Goal: Task Accomplishment & Management: Manage account settings

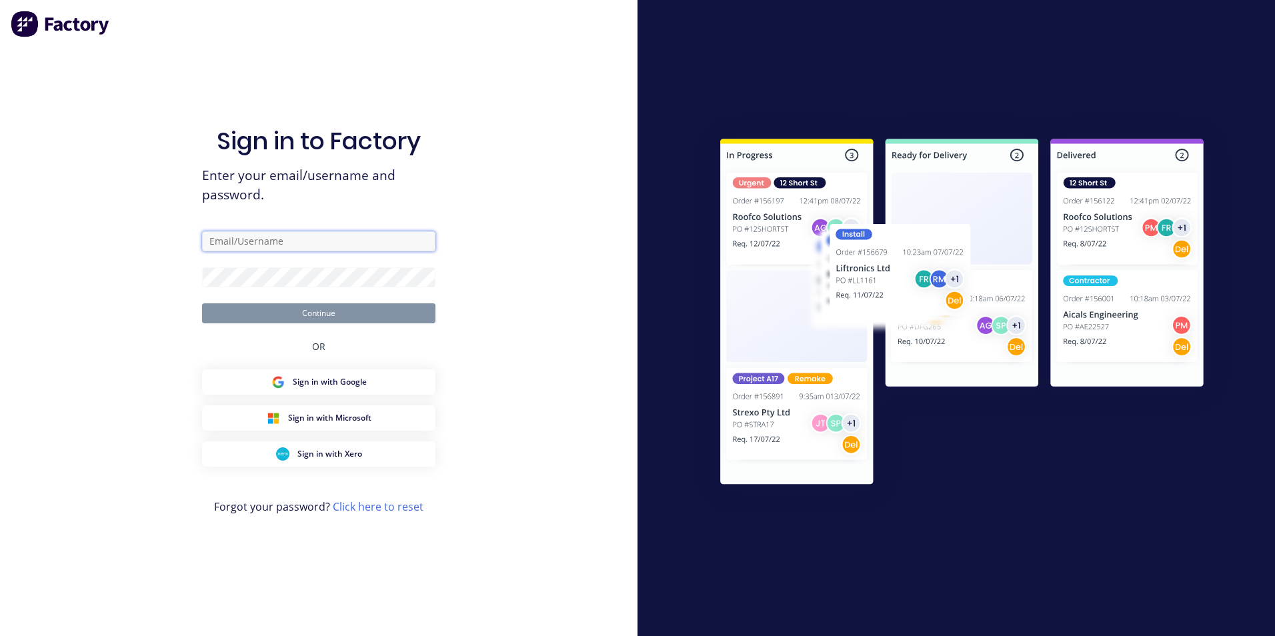
type input "[PERSON_NAME][EMAIL_ADDRESS][DOMAIN_NAME]"
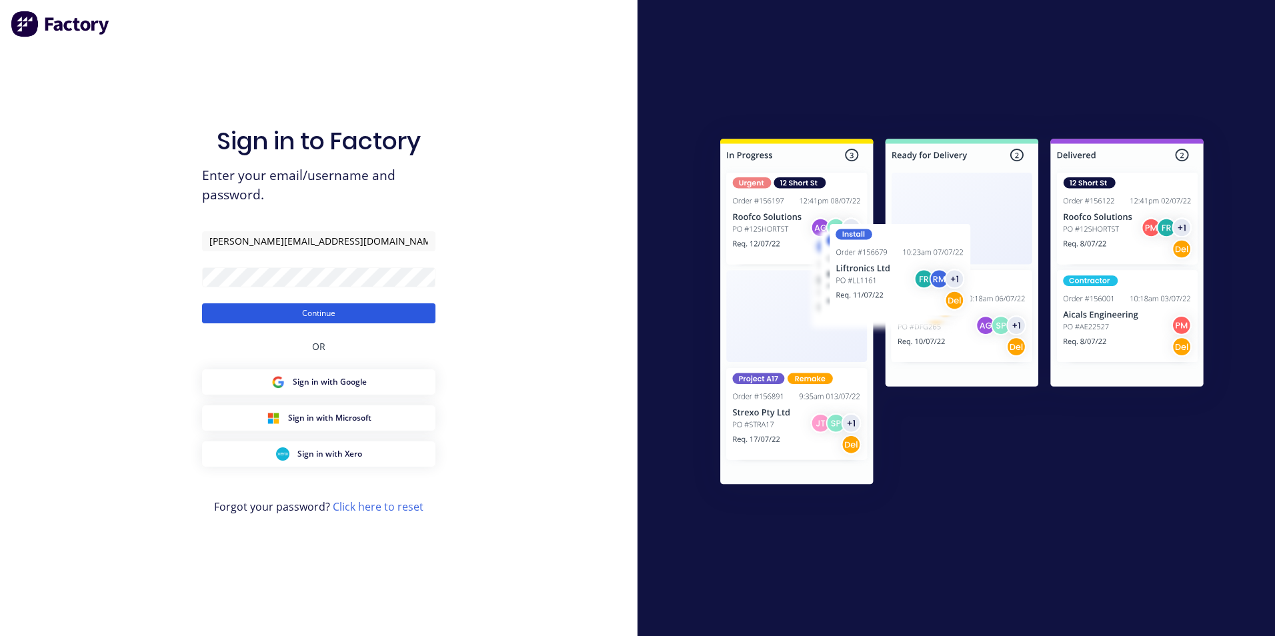
click at [249, 313] on button "Continue" at bounding box center [318, 313] width 233 height 20
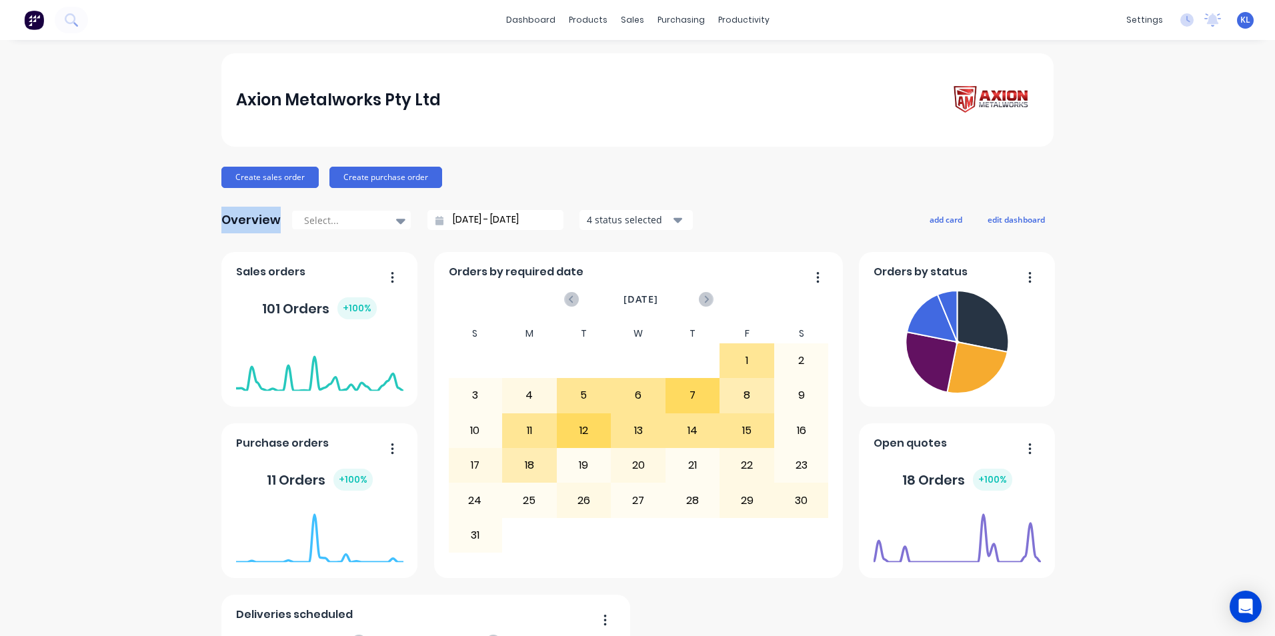
drag, startPoint x: 357, startPoint y: 157, endPoint x: 208, endPoint y: 222, distance: 162.4
click at [208, 222] on div "Axion Metalworks Pty Ltd Create sales order Create purchase order Overview Sele…" at bounding box center [637, 486] width 1275 height 867
click at [248, 198] on div "Axion Metalworks Pty Ltd Create sales order Create purchase order Overview Sele…" at bounding box center [637, 486] width 832 height 867
drag, startPoint x: 755, startPoint y: 15, endPoint x: 746, endPoint y: 34, distance: 21.5
click at [754, 15] on div "productivity" at bounding box center [743, 20] width 65 height 20
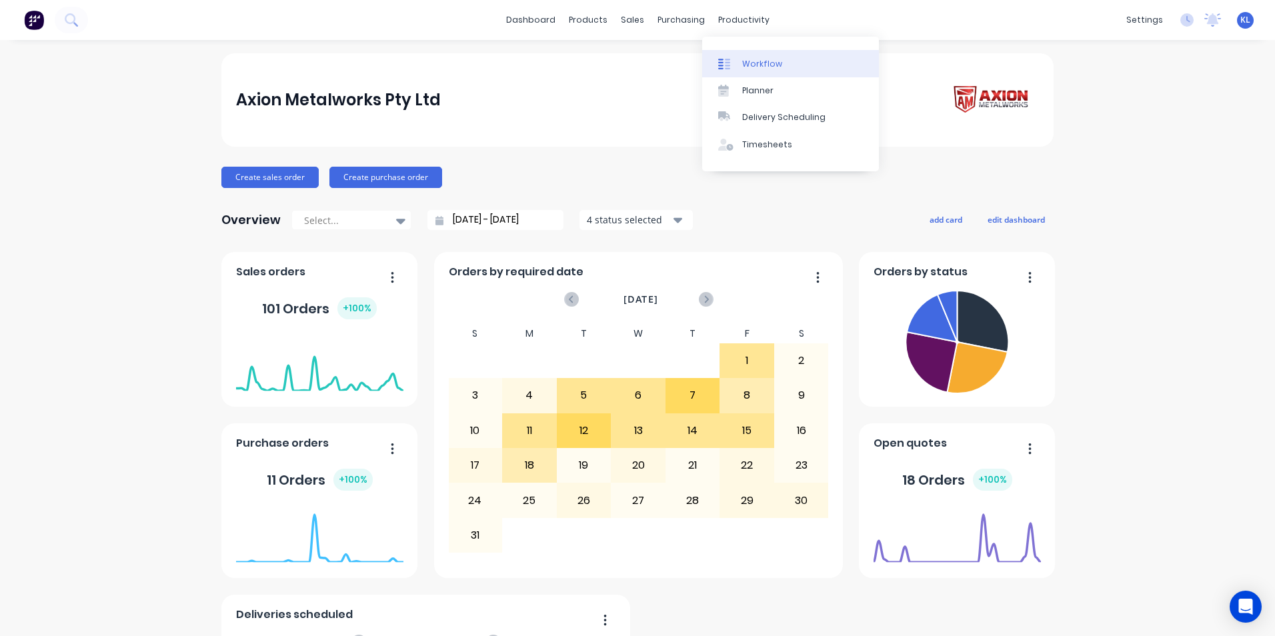
click at [746, 59] on div "Workflow" at bounding box center [762, 64] width 40 height 12
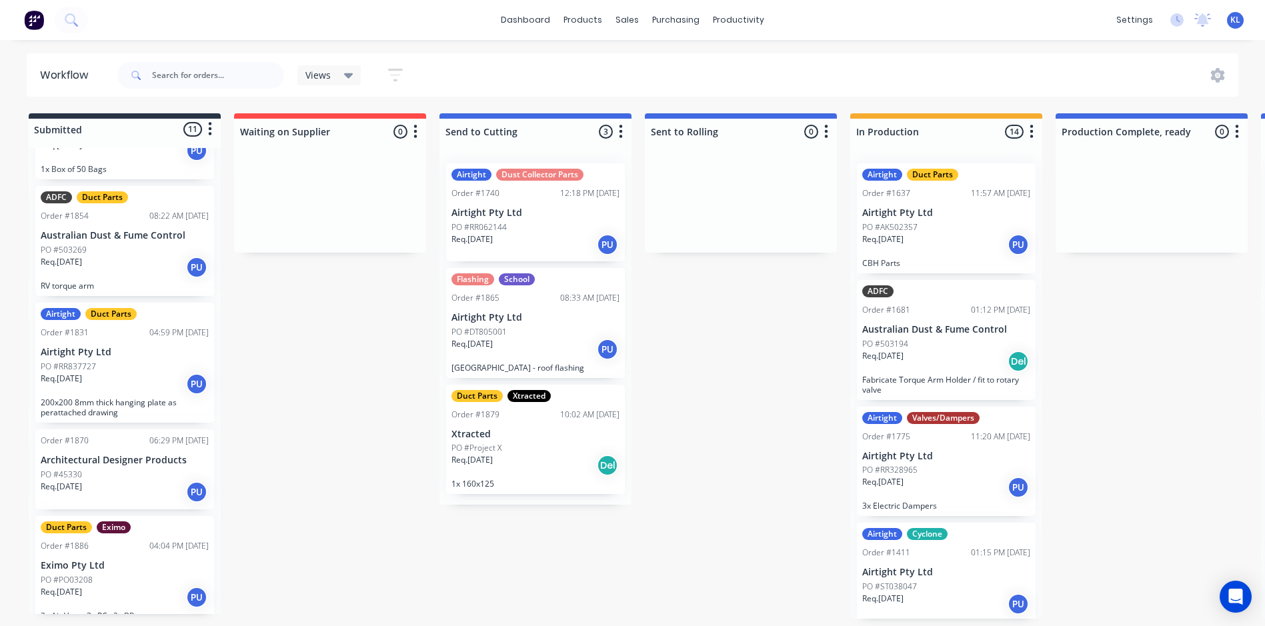
scroll to position [455, 0]
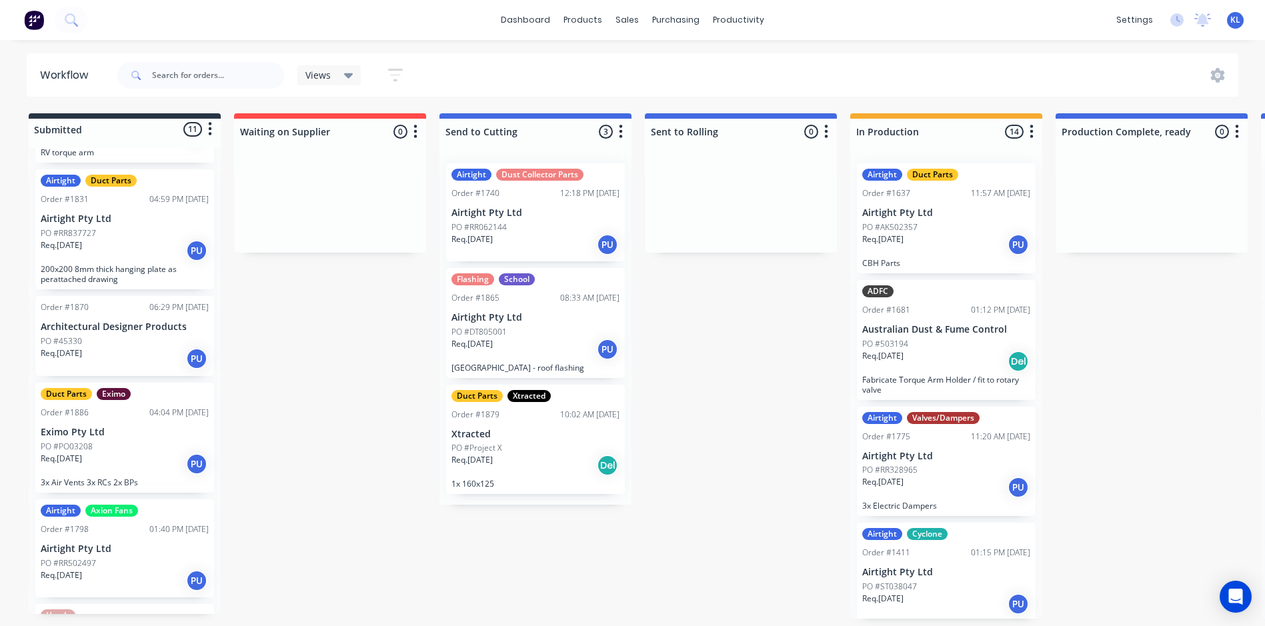
click at [132, 441] on div "PO #PO03208" at bounding box center [125, 447] width 168 height 12
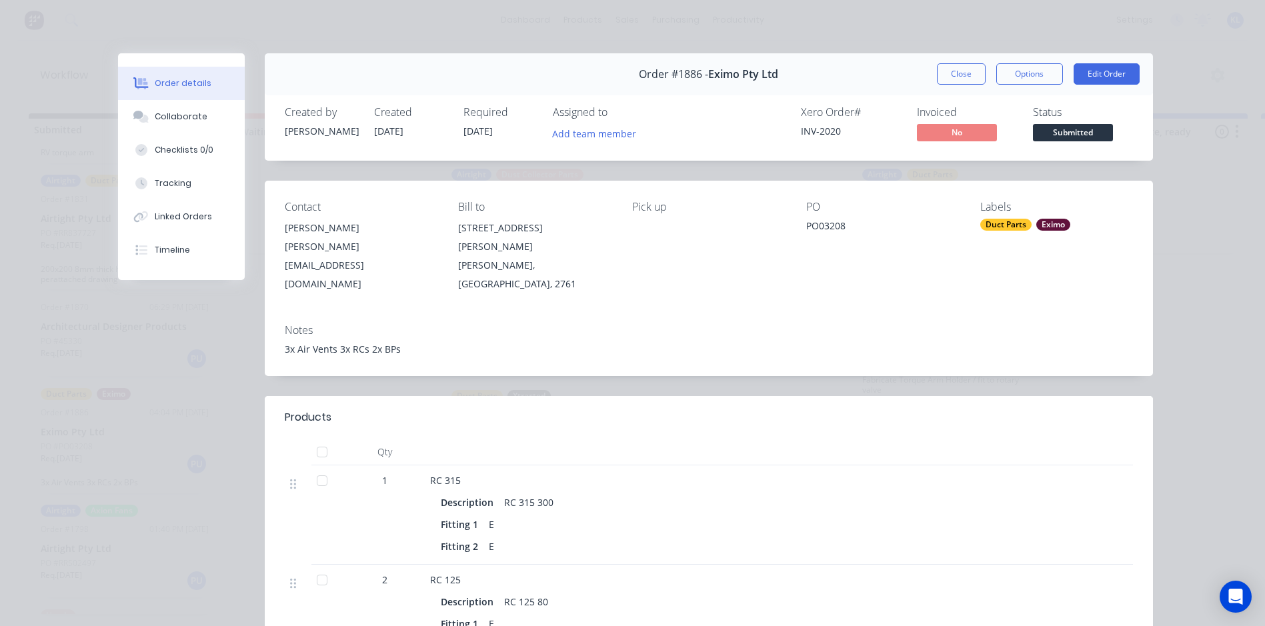
click at [955, 77] on button "Close" at bounding box center [961, 73] width 49 height 21
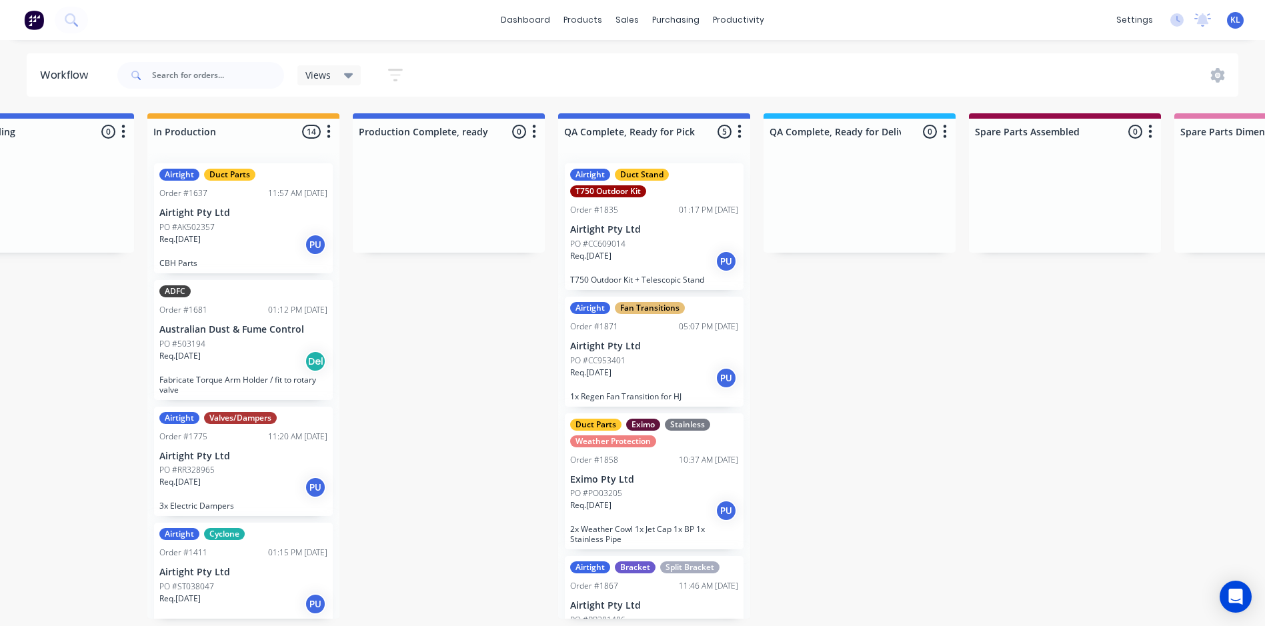
scroll to position [0, 696]
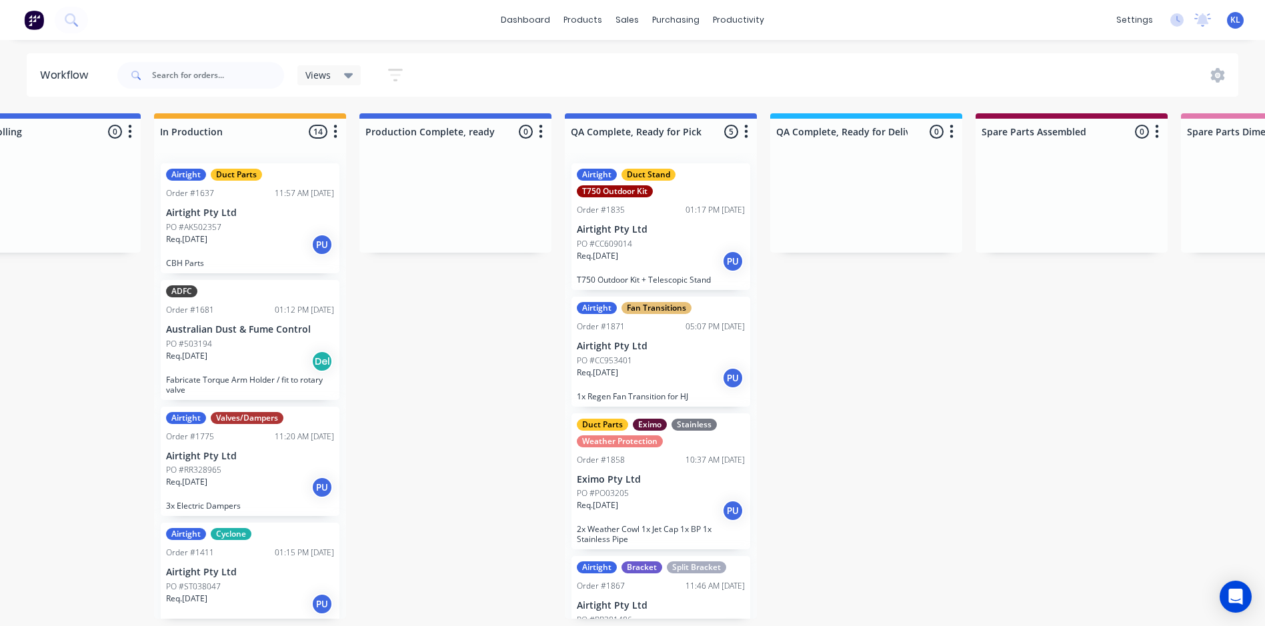
click at [678, 343] on p "Airtight Pty Ltd" at bounding box center [661, 346] width 168 height 11
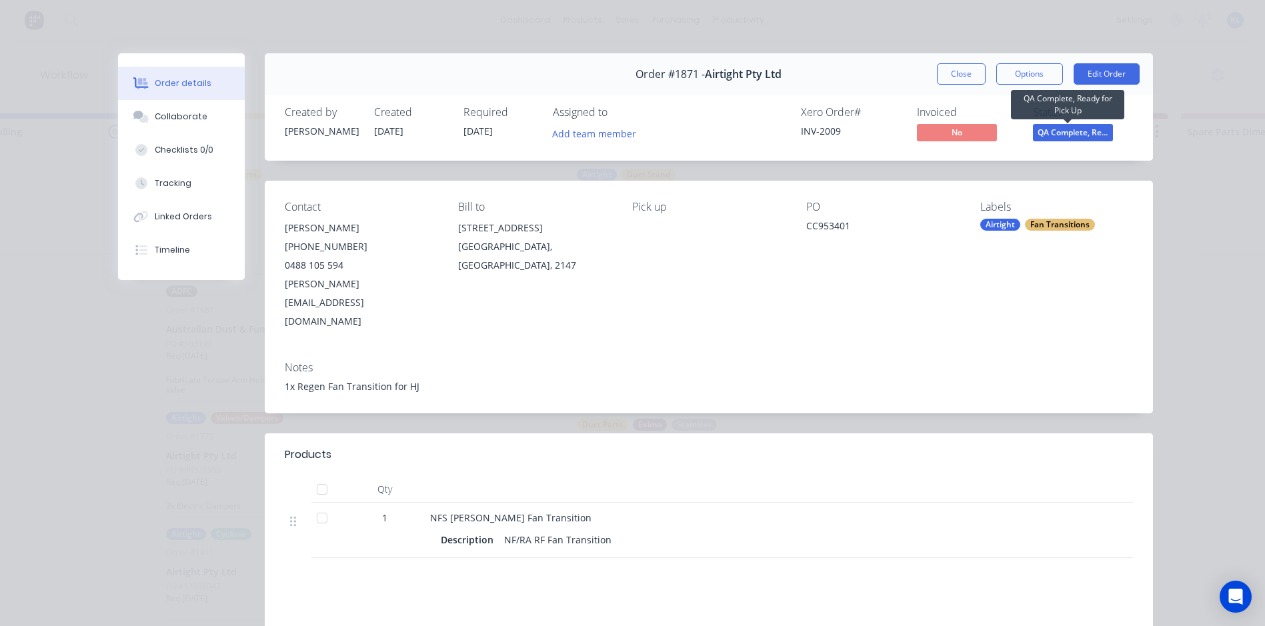
click at [1057, 129] on span "QA Complete, Re..." at bounding box center [1073, 132] width 80 height 17
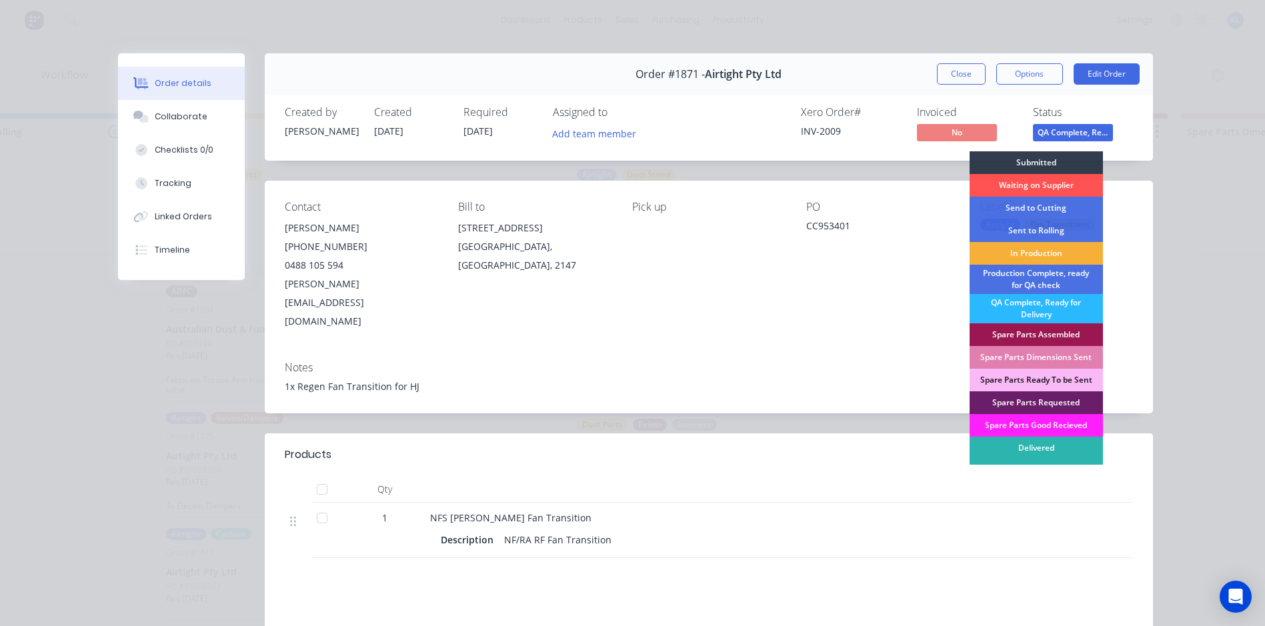
click at [585, 175] on div "Order #1871 - Airtight Pty Ltd Close Options Edit Order Created by [PERSON_NAME…" at bounding box center [635, 424] width 1035 height 742
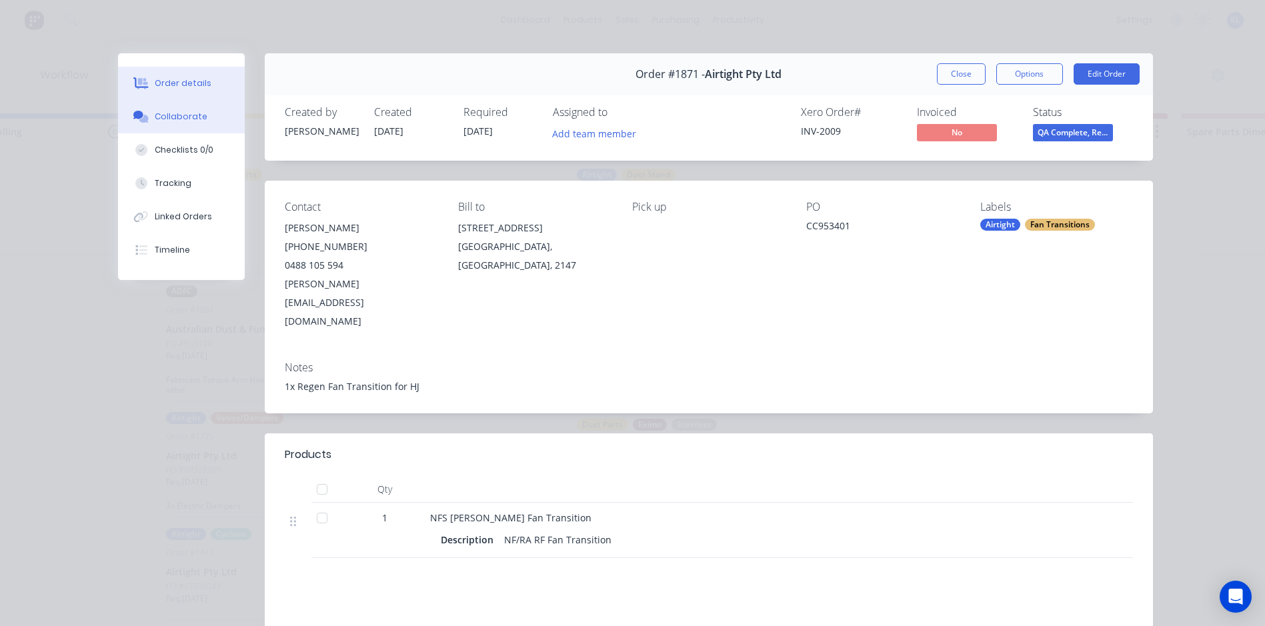
click at [180, 119] on div "Collaborate" at bounding box center [181, 117] width 53 height 12
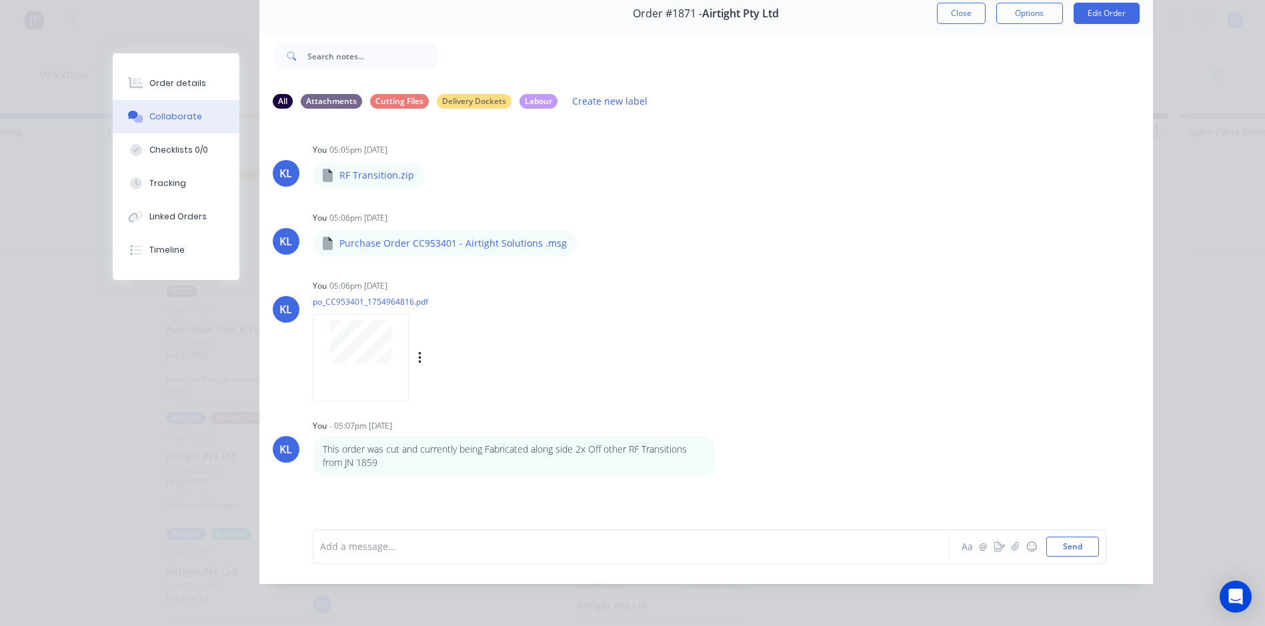
scroll to position [71, 0]
click at [181, 70] on button "Order details" at bounding box center [176, 83] width 127 height 33
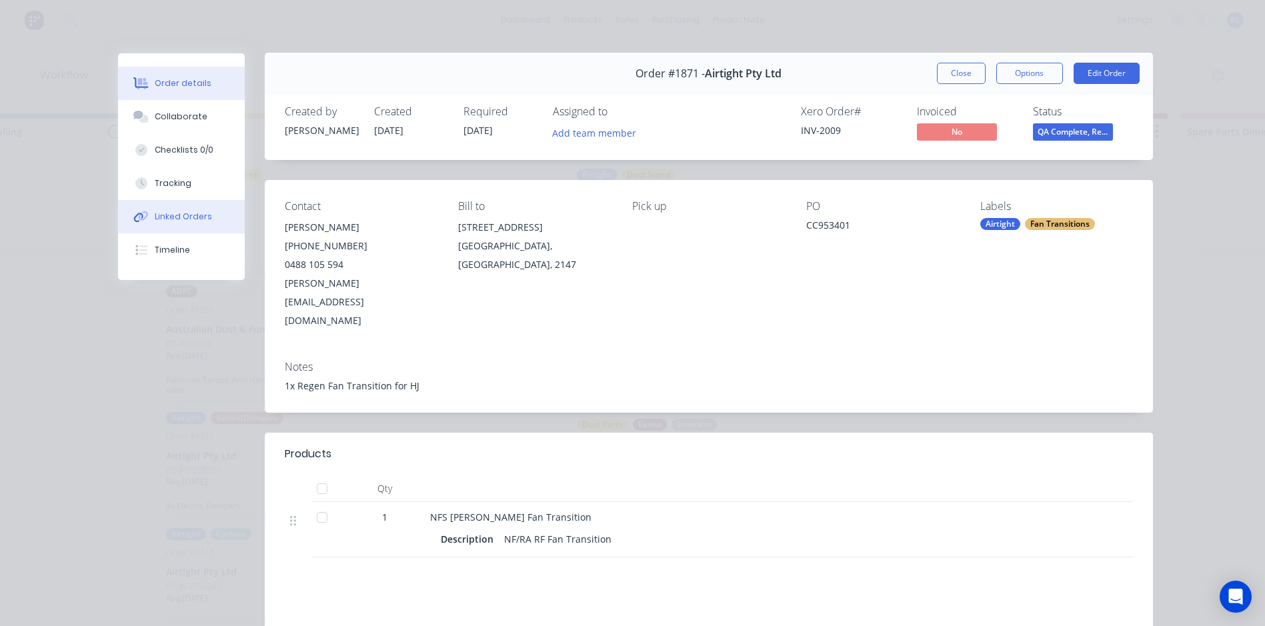
scroll to position [0, 0]
click at [184, 124] on button "Collaborate" at bounding box center [181, 116] width 127 height 33
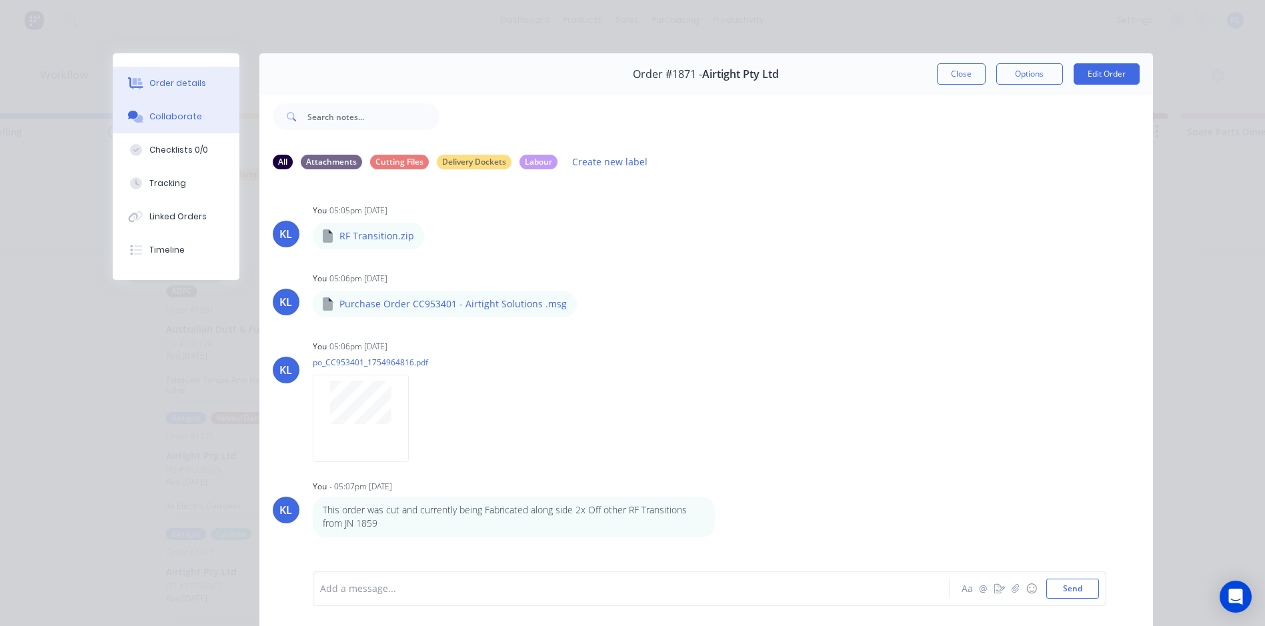
click at [168, 79] on div "Order details" at bounding box center [177, 83] width 57 height 12
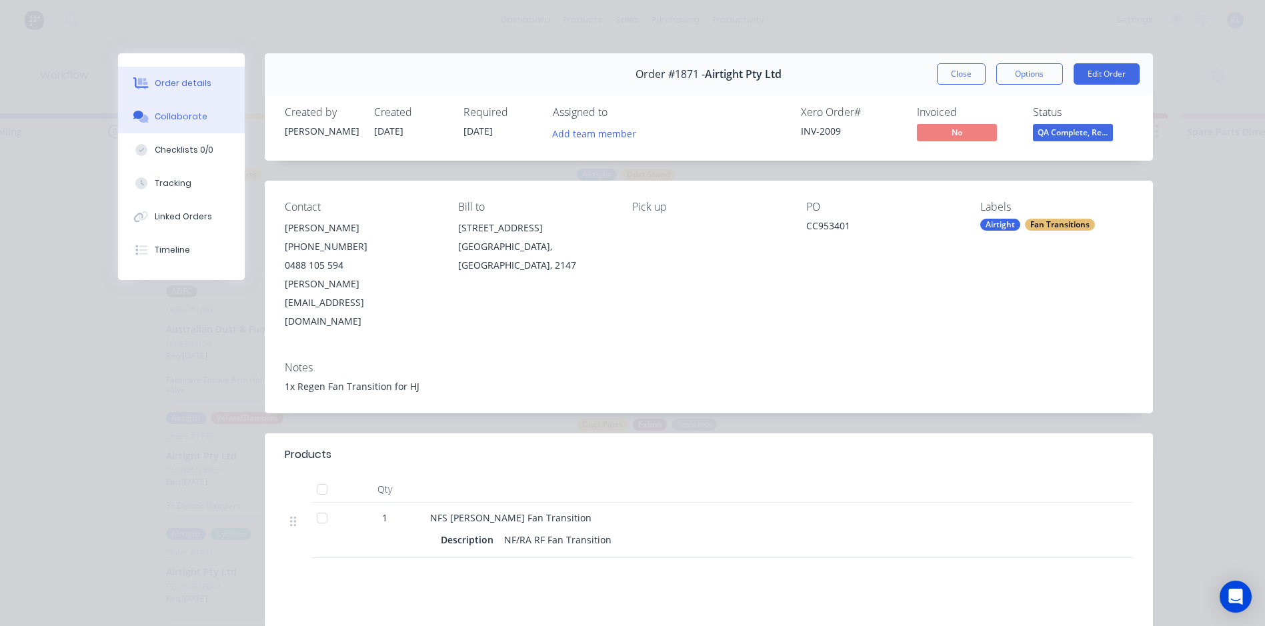
click at [164, 100] on button "Collaborate" at bounding box center [181, 116] width 127 height 33
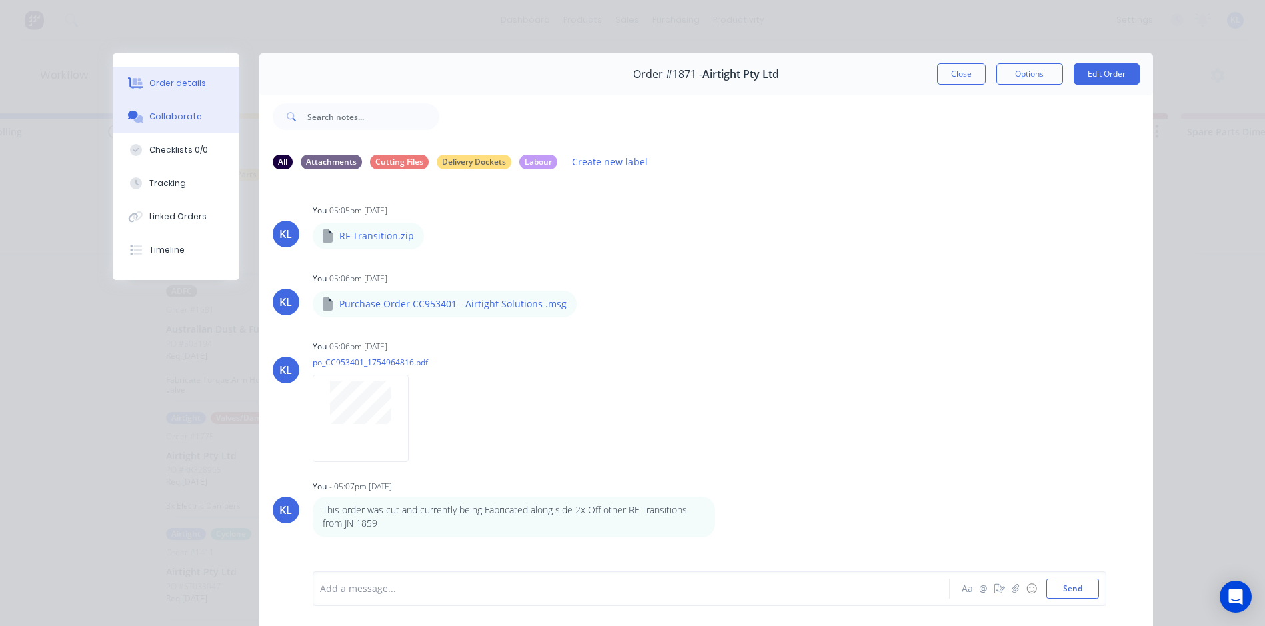
click at [196, 79] on button "Order details" at bounding box center [176, 83] width 127 height 33
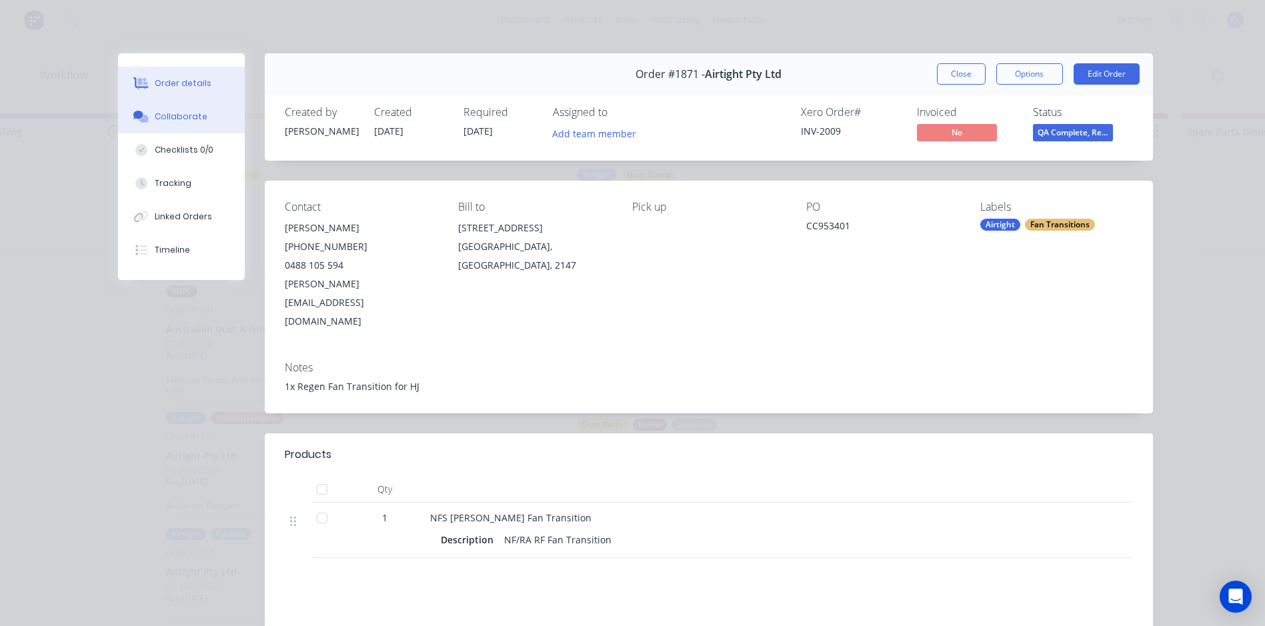
click at [181, 118] on div "Collaborate" at bounding box center [181, 117] width 53 height 12
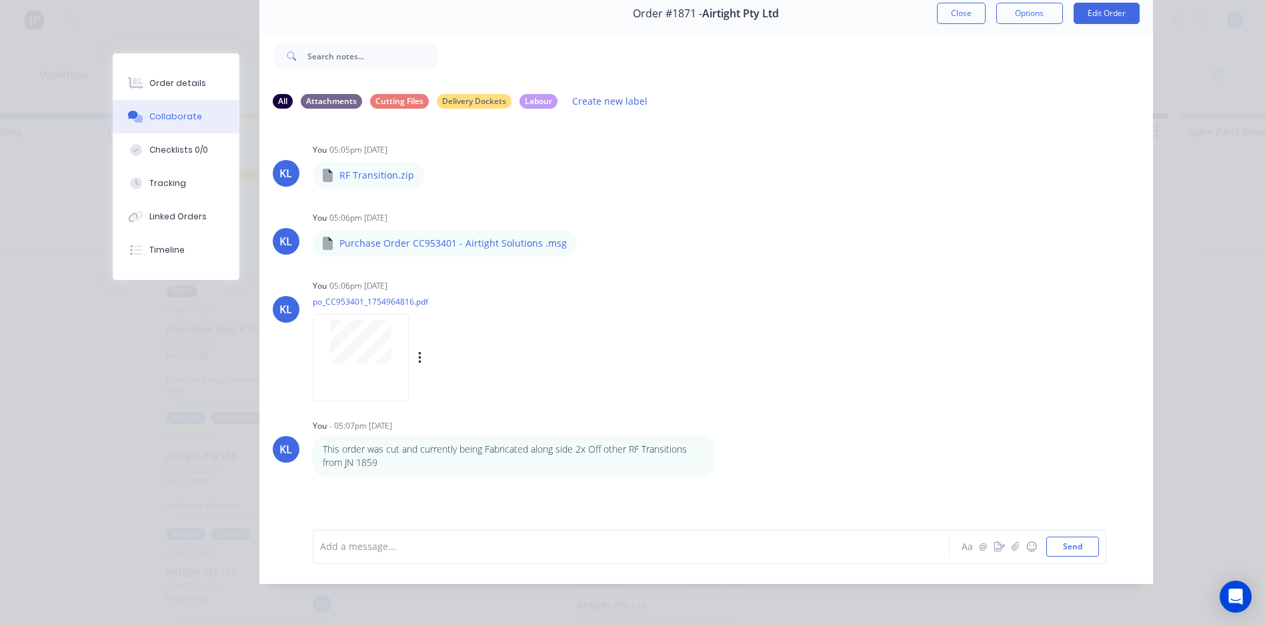
scroll to position [71, 0]
drag, startPoint x: 172, startPoint y: 119, endPoint x: 173, endPoint y: 83, distance: 35.3
drag, startPoint x: 173, startPoint y: 83, endPoint x: 179, endPoint y: 74, distance: 11.5
click at [179, 74] on button "Order details" at bounding box center [176, 83] width 127 height 33
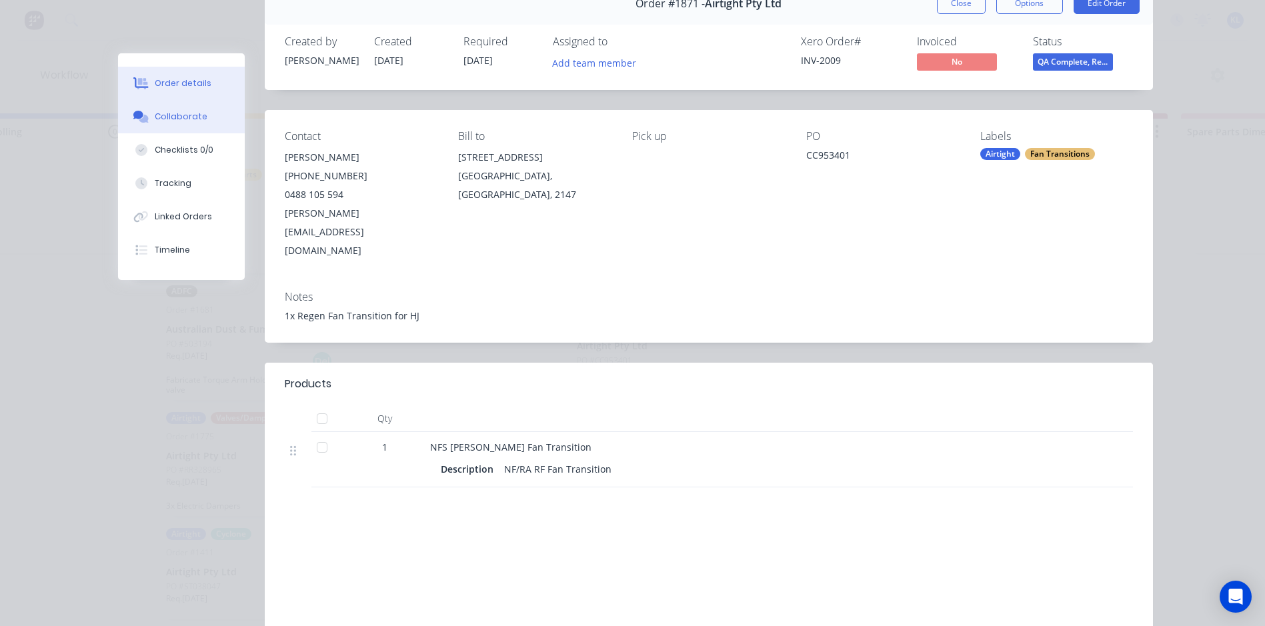
click at [169, 115] on div "Collaborate" at bounding box center [181, 117] width 53 height 12
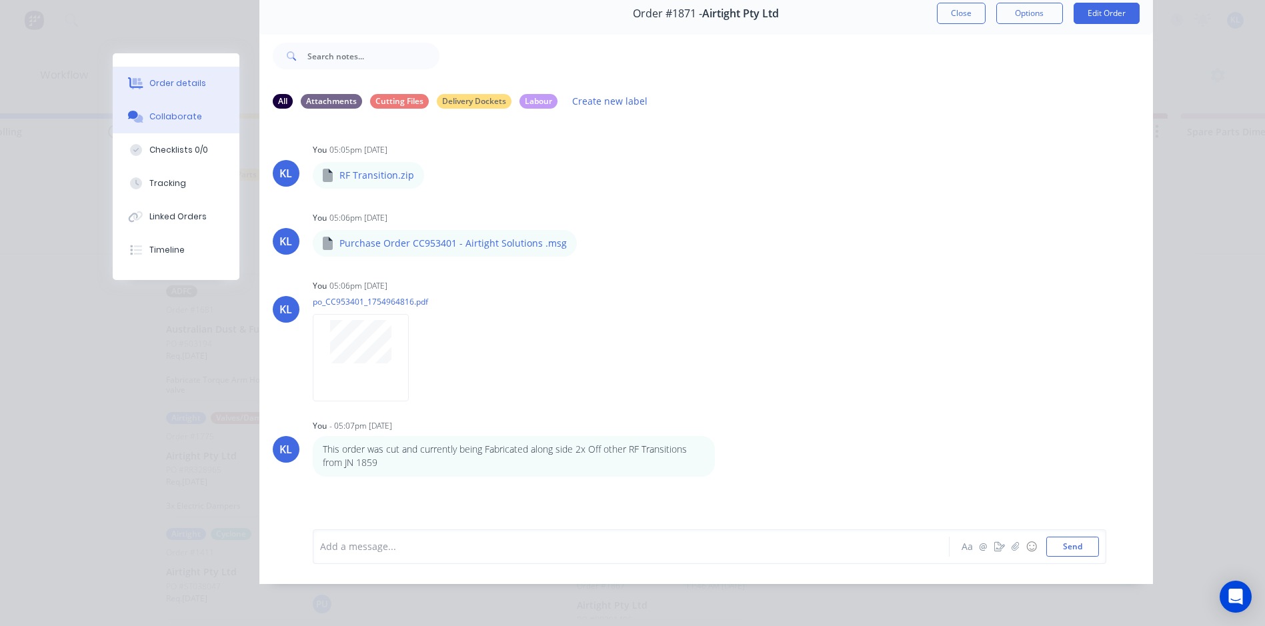
click at [161, 82] on div "Order details" at bounding box center [177, 83] width 57 height 12
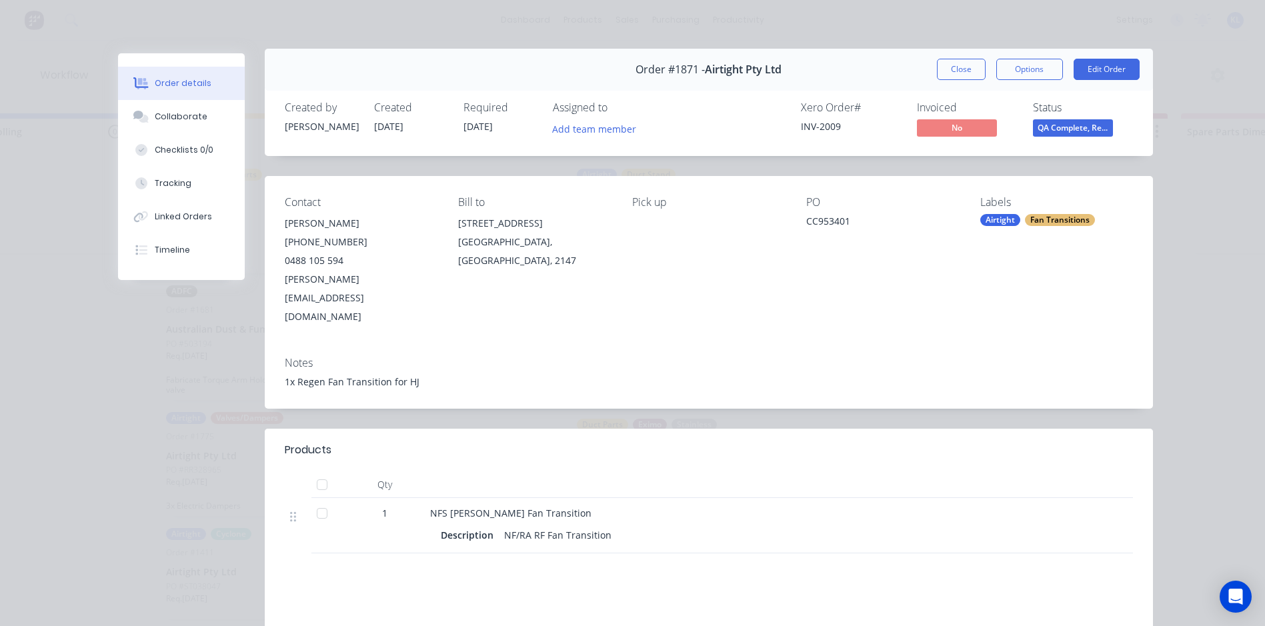
scroll to position [0, 0]
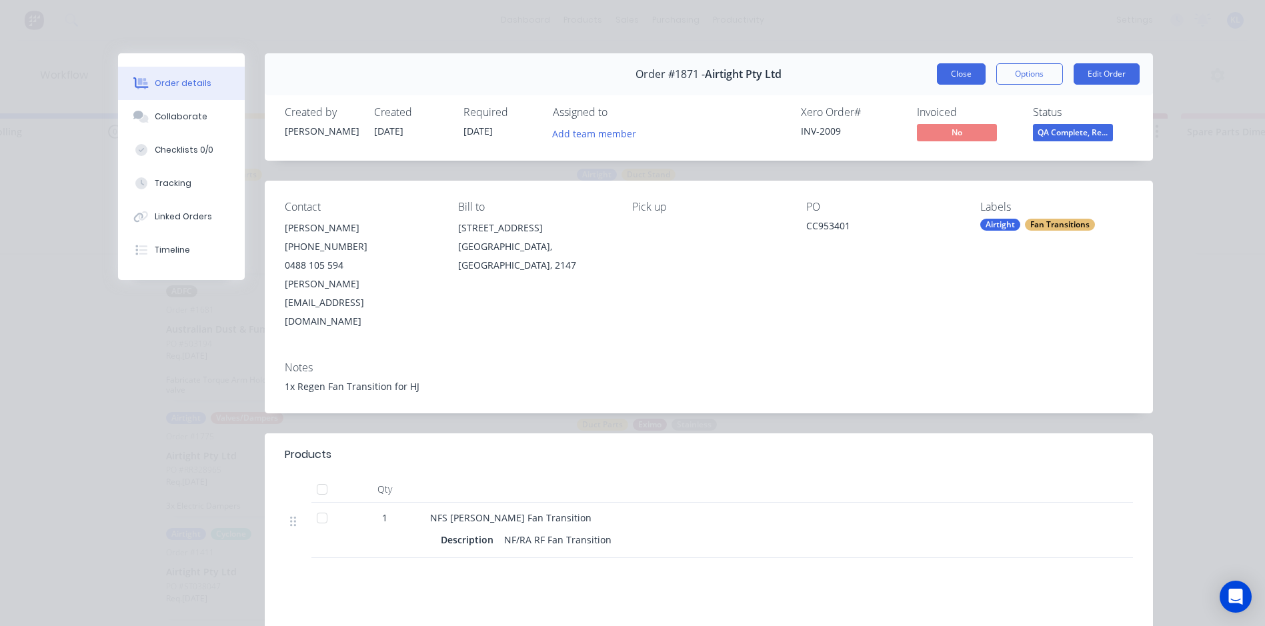
click at [954, 72] on button "Close" at bounding box center [961, 73] width 49 height 21
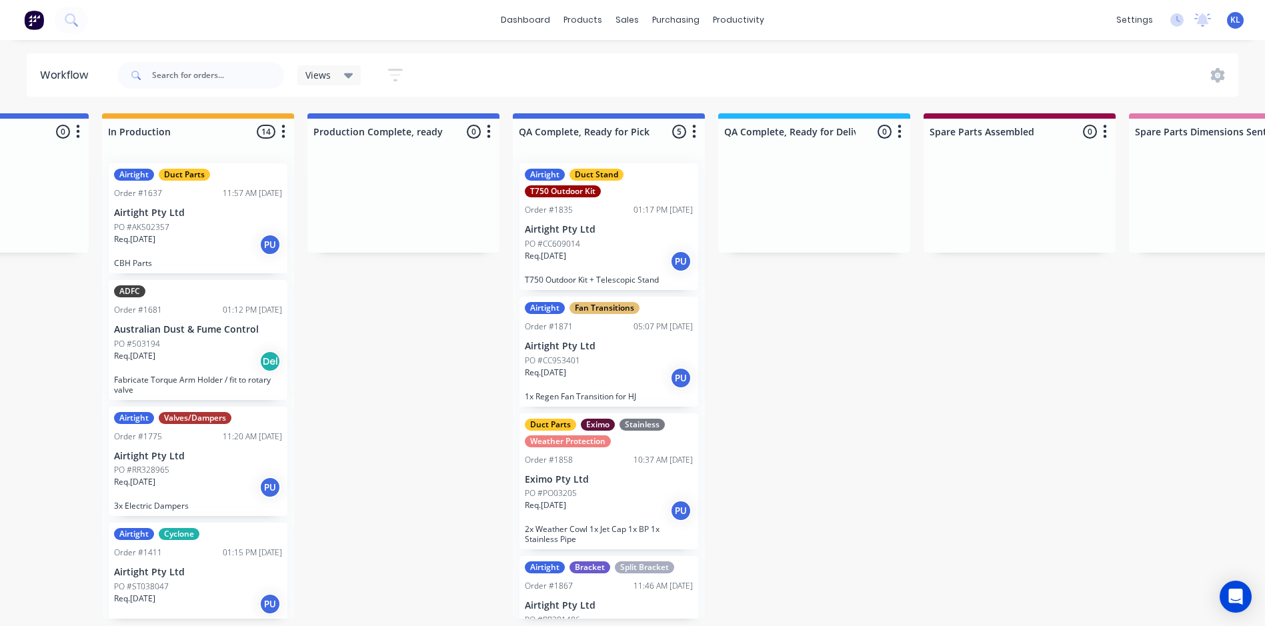
scroll to position [3, 735]
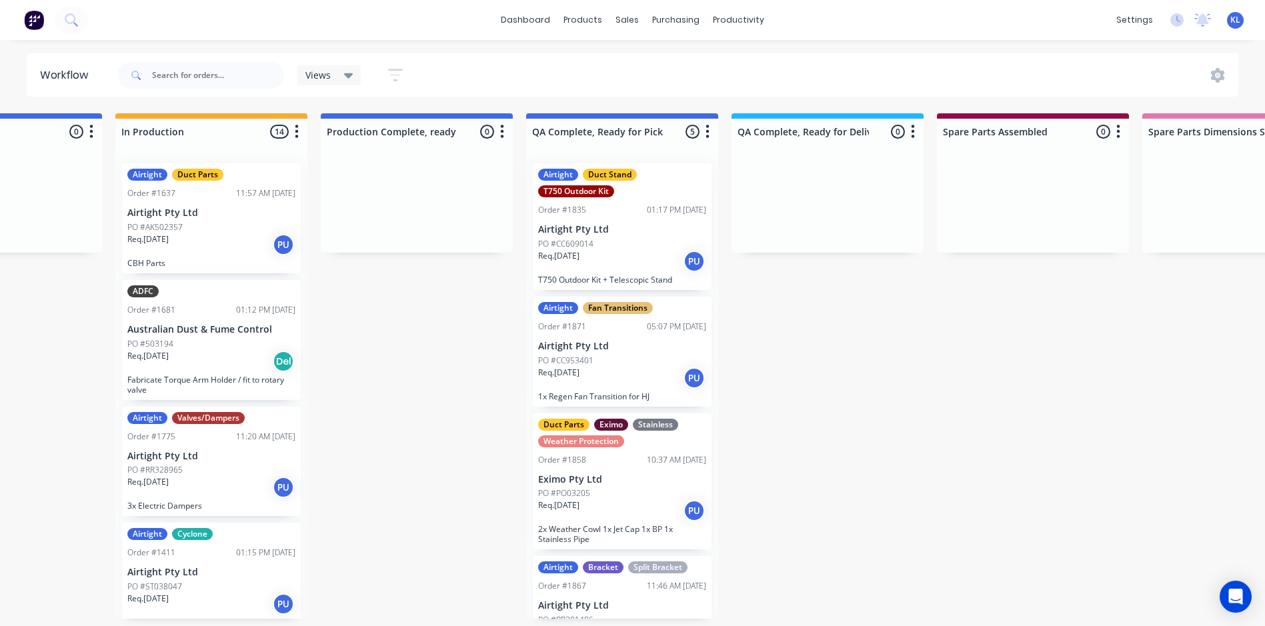
click at [566, 355] on p "PO #CC953401" at bounding box center [565, 361] width 55 height 12
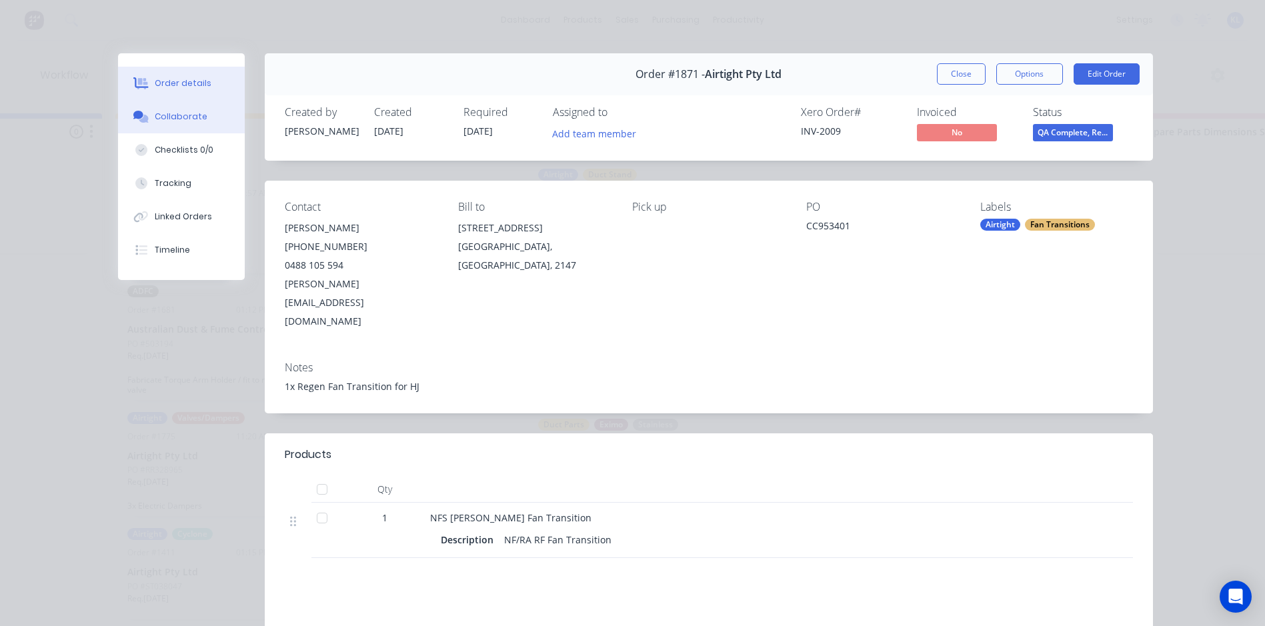
click at [170, 117] on div "Collaborate" at bounding box center [181, 117] width 53 height 12
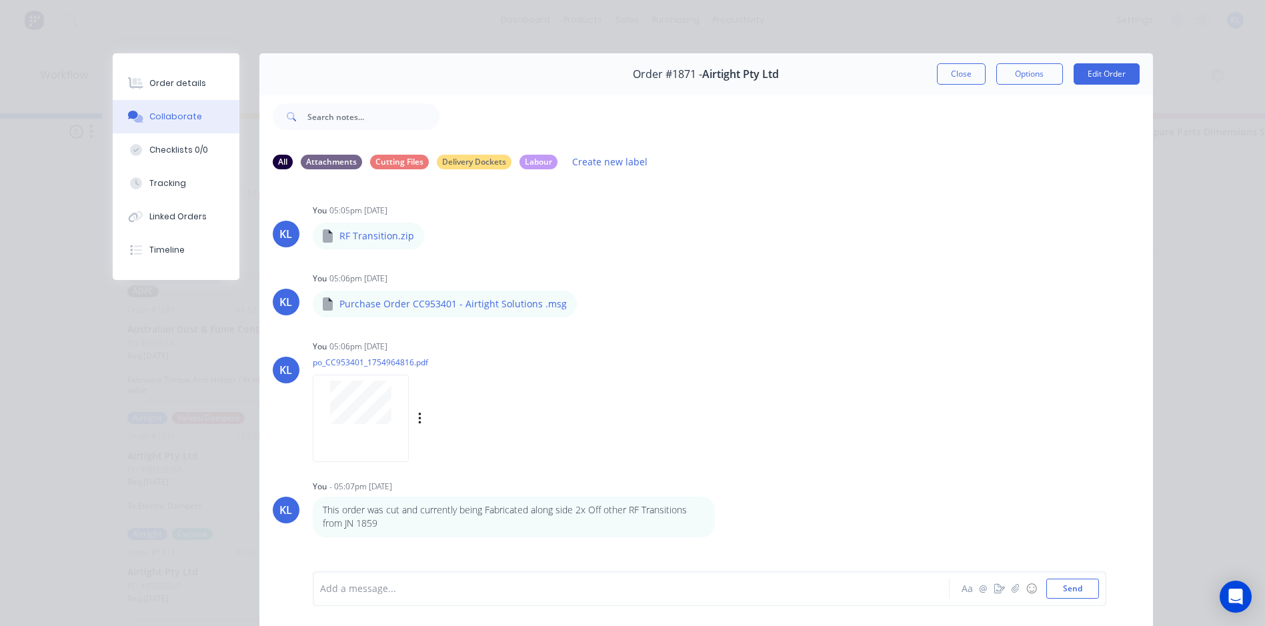
click at [367, 427] on div at bounding box center [361, 418] width 96 height 87
click at [185, 79] on div "Order details" at bounding box center [177, 83] width 57 height 12
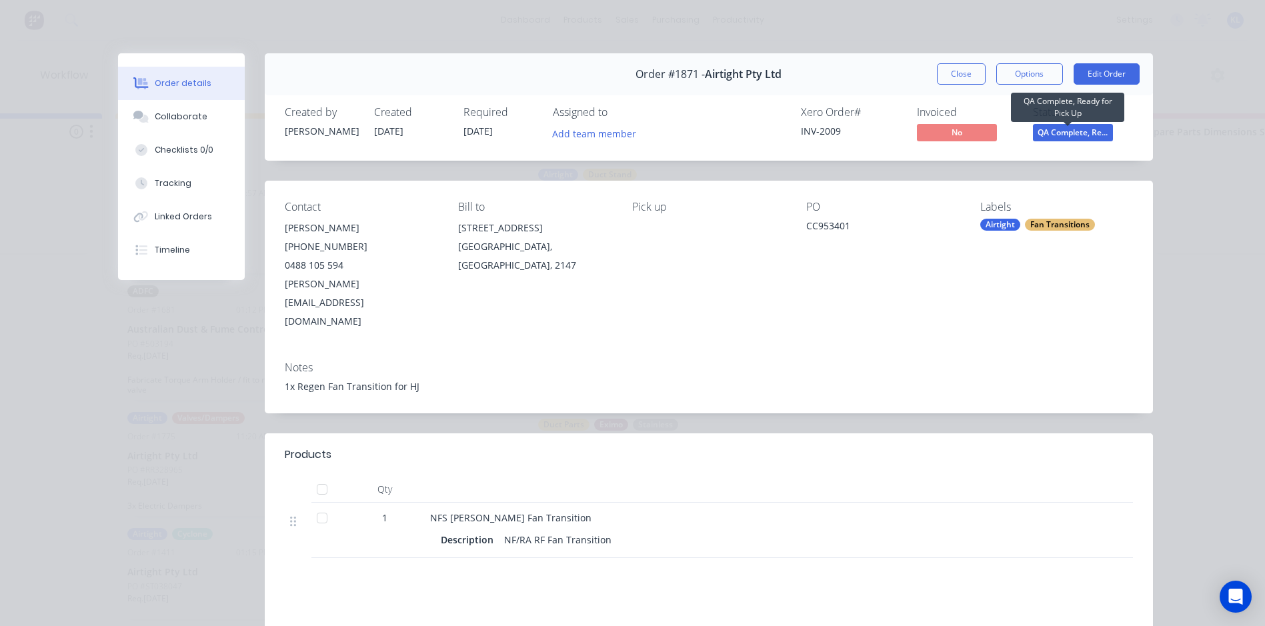
click at [1049, 131] on span "QA Complete, Re..." at bounding box center [1073, 132] width 80 height 17
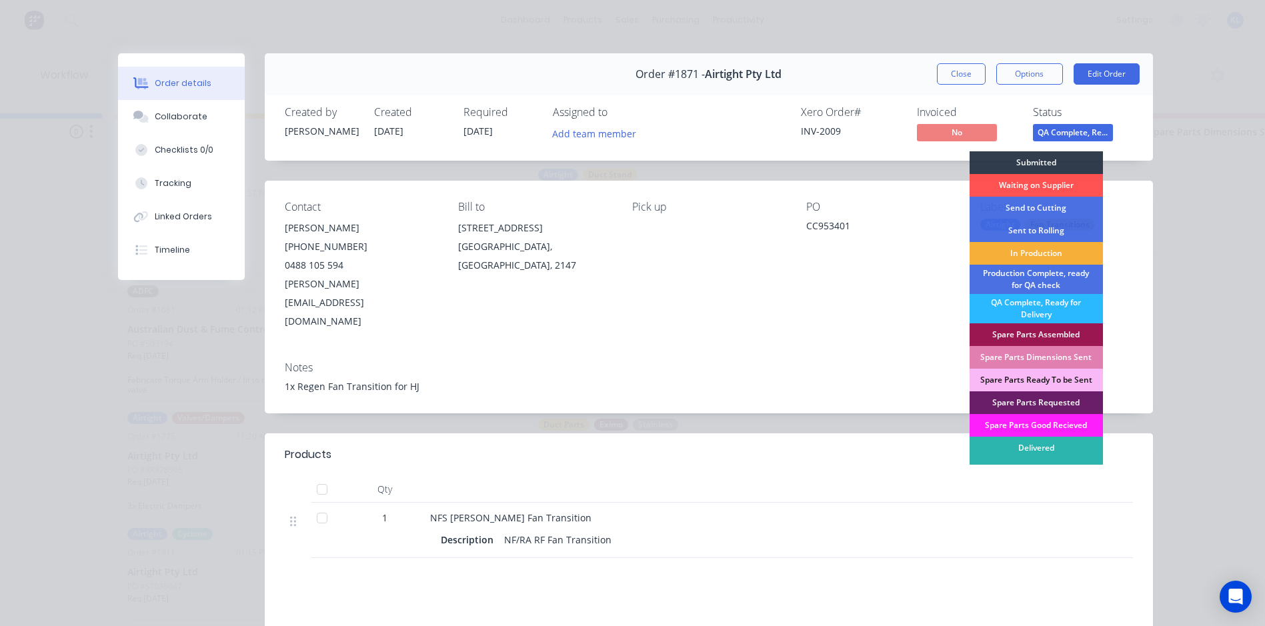
click at [973, 70] on button "Close" at bounding box center [961, 73] width 49 height 21
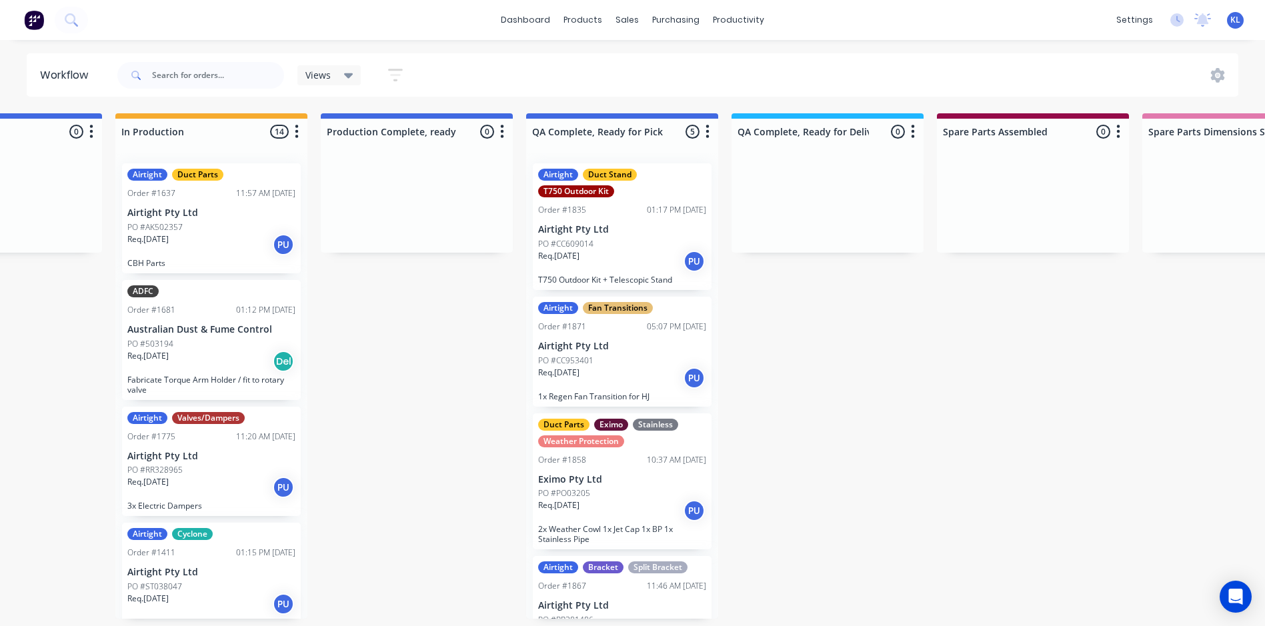
click at [627, 271] on div "Airtight Duct Stand T750 Outdoor Kit Order #1835 01:17 PM [DATE] Airtight Pty L…" at bounding box center [622, 226] width 179 height 127
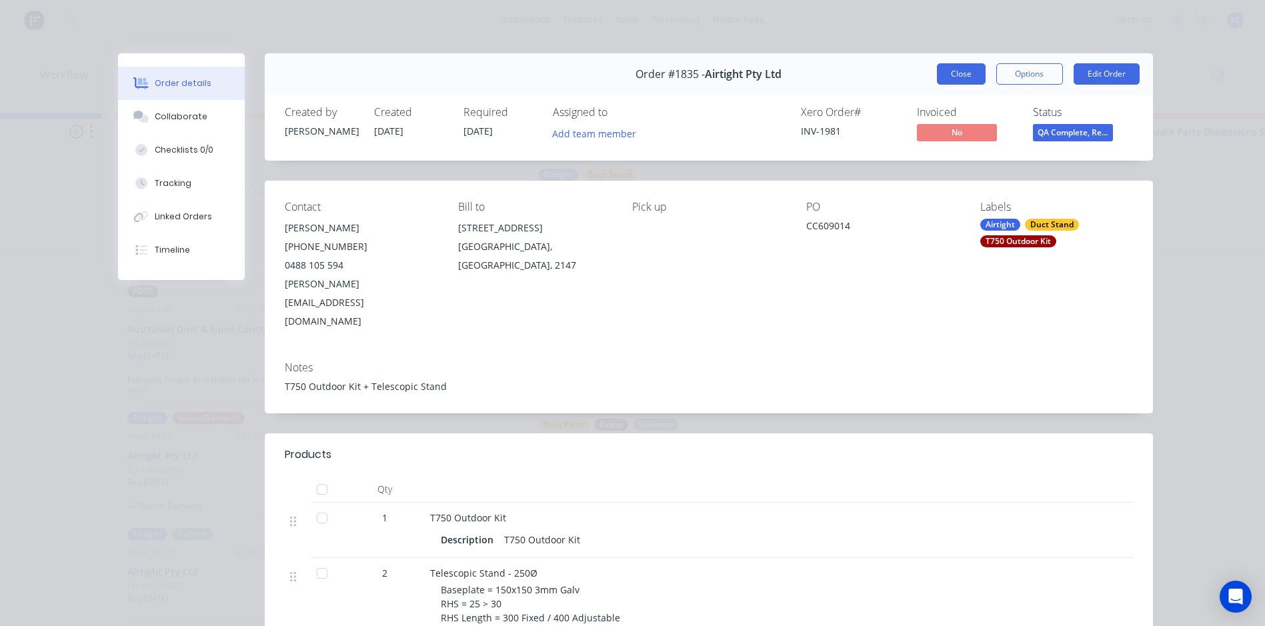
click at [937, 81] on button "Close" at bounding box center [961, 73] width 49 height 21
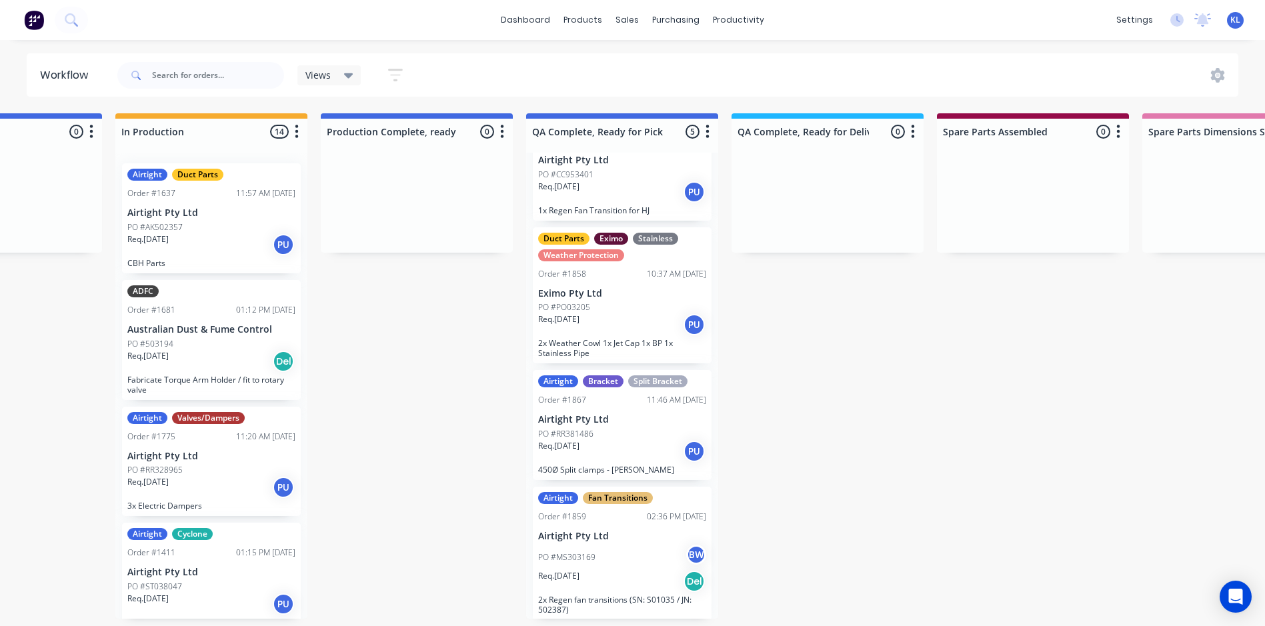
scroll to position [188, 0]
click at [639, 203] on p "1x Regen Fan Transition for HJ" at bounding box center [622, 208] width 168 height 10
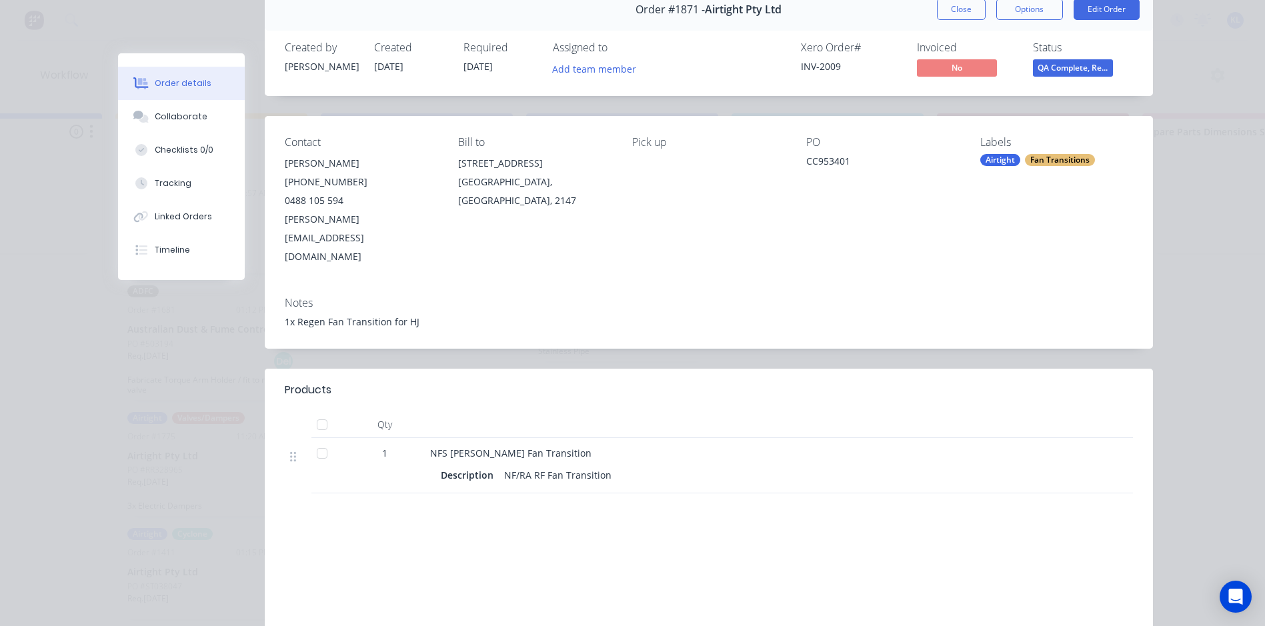
scroll to position [0, 0]
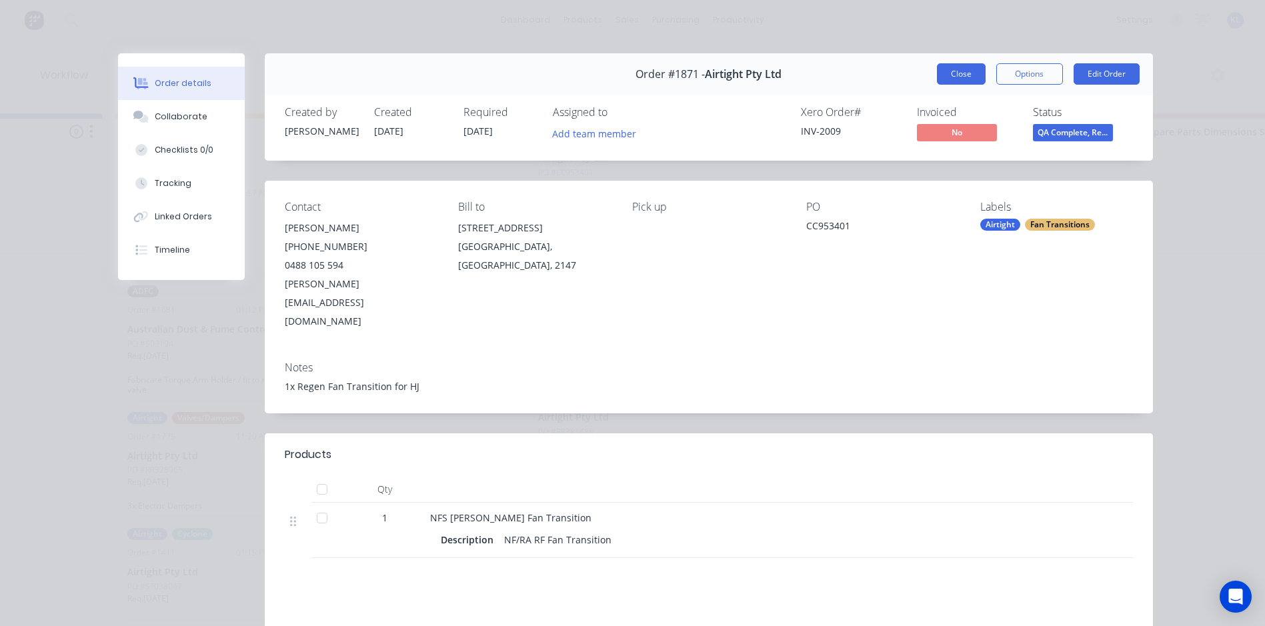
click at [953, 82] on button "Close" at bounding box center [961, 73] width 49 height 21
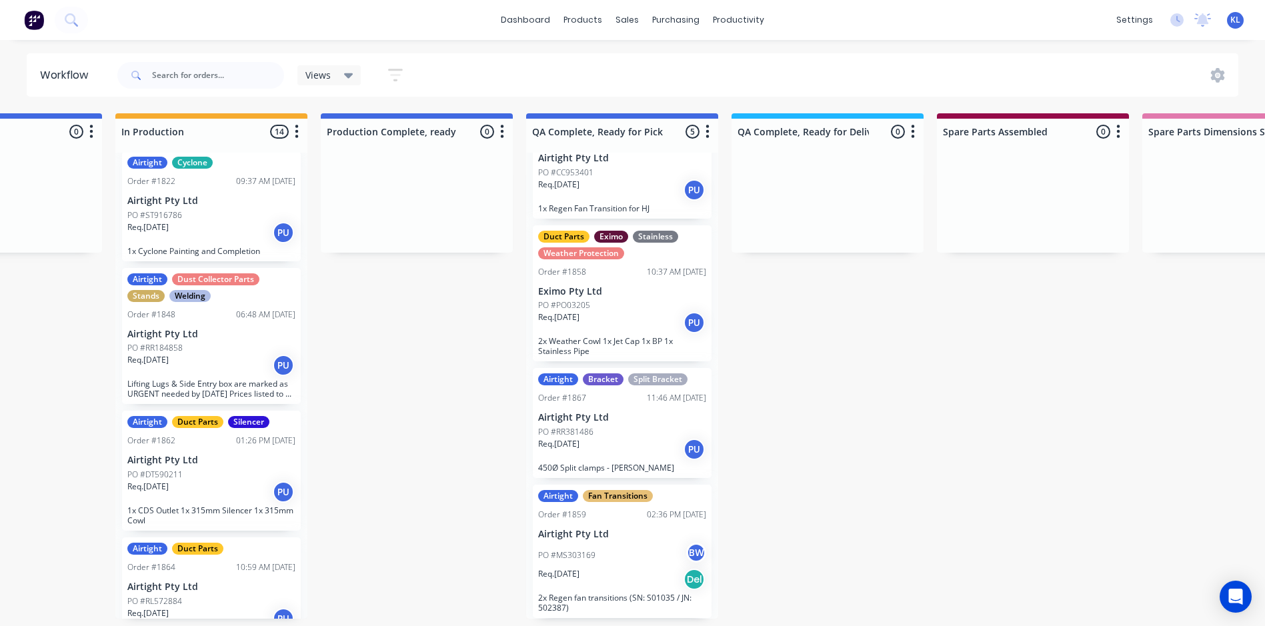
scroll to position [931, 0]
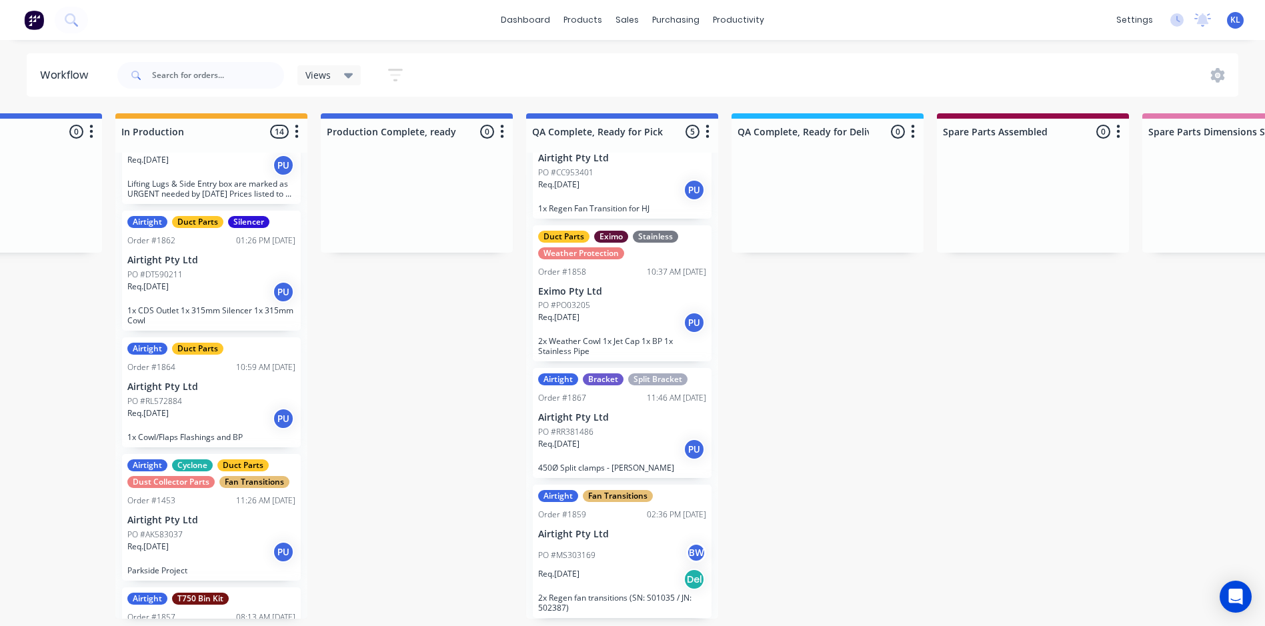
click at [229, 398] on div "PO #RL572884" at bounding box center [211, 401] width 168 height 12
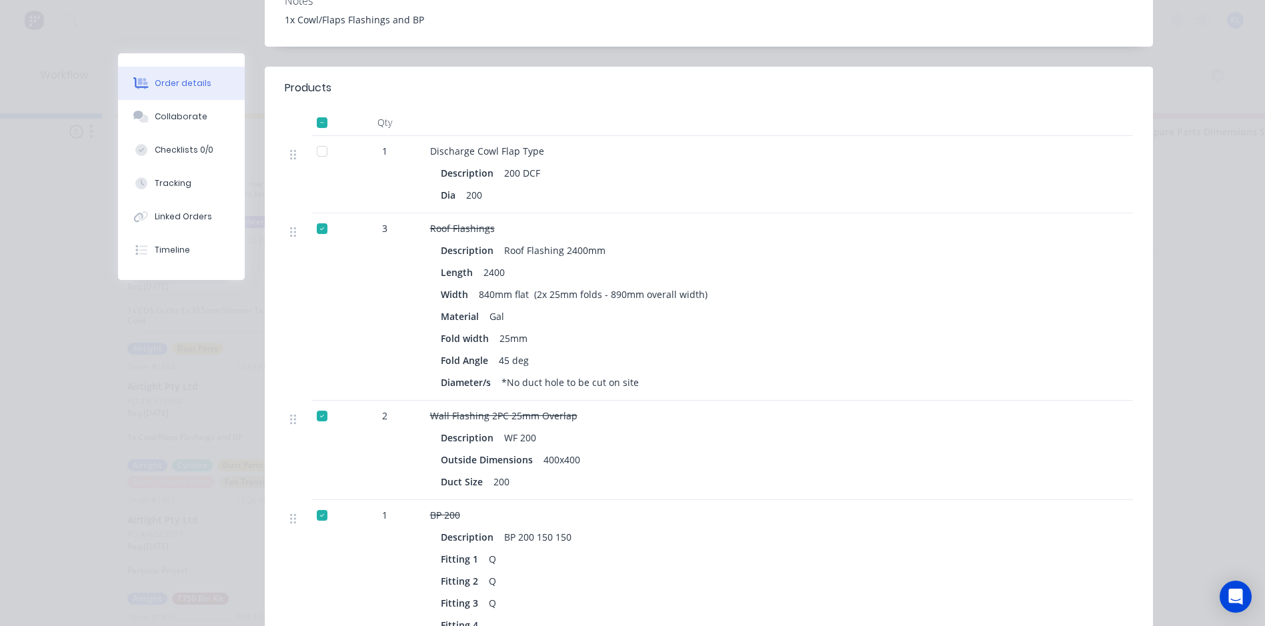
scroll to position [267, 0]
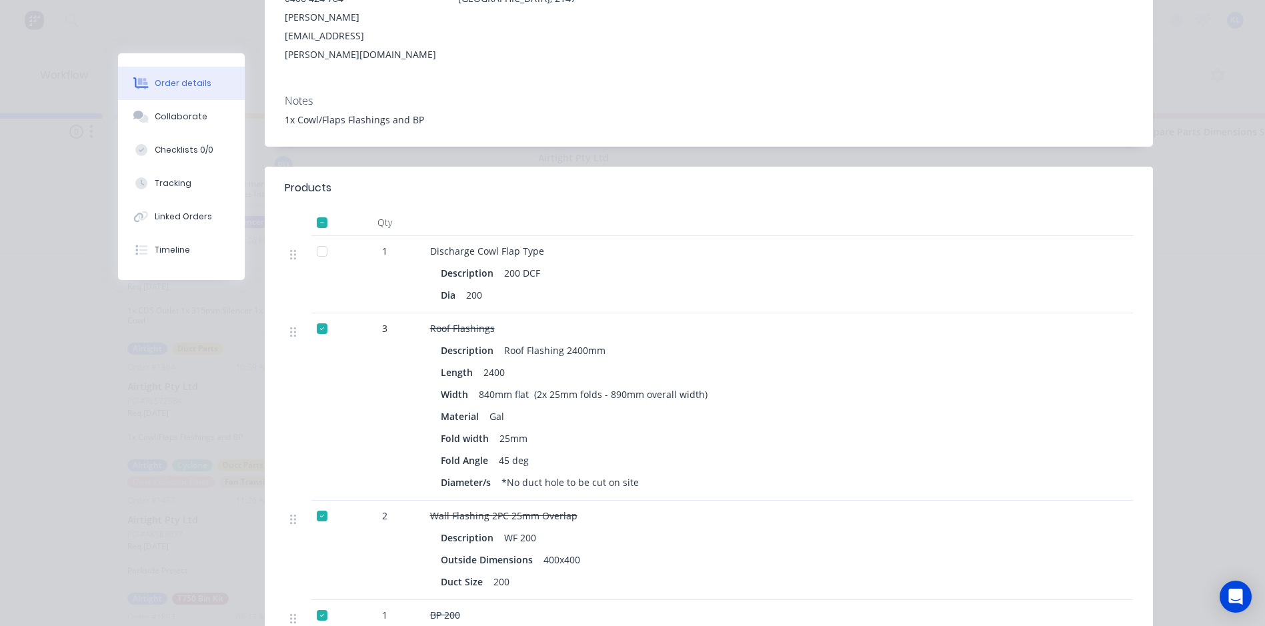
click at [309, 238] on div at bounding box center [322, 251] width 27 height 27
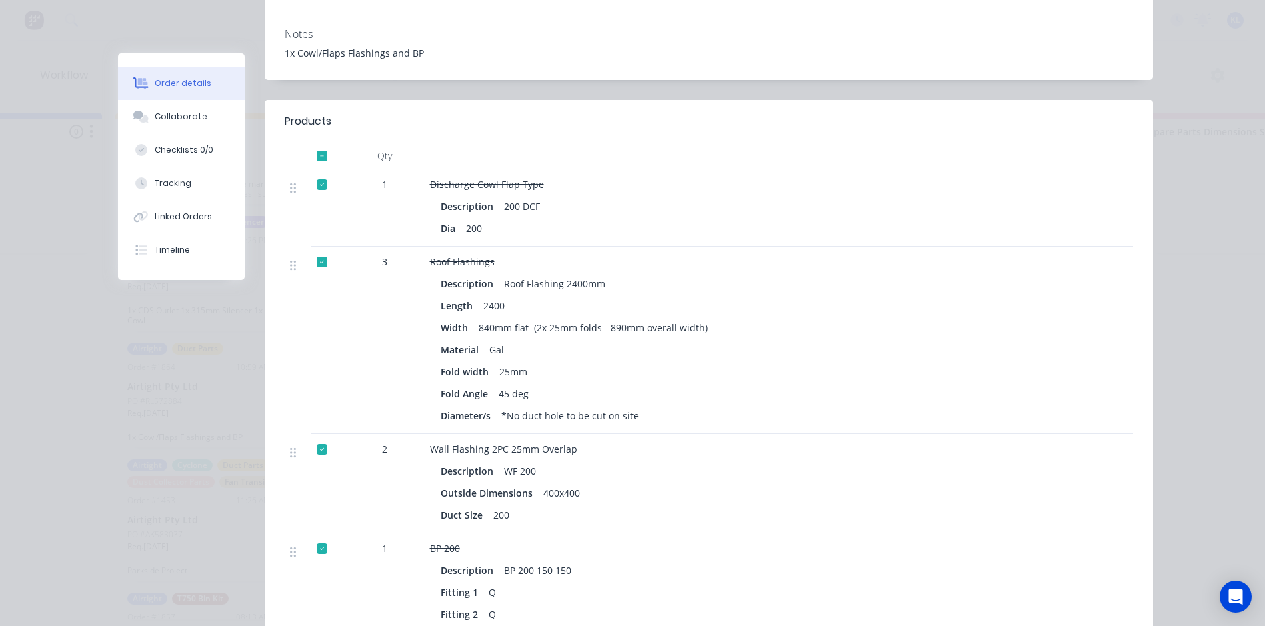
scroll to position [0, 0]
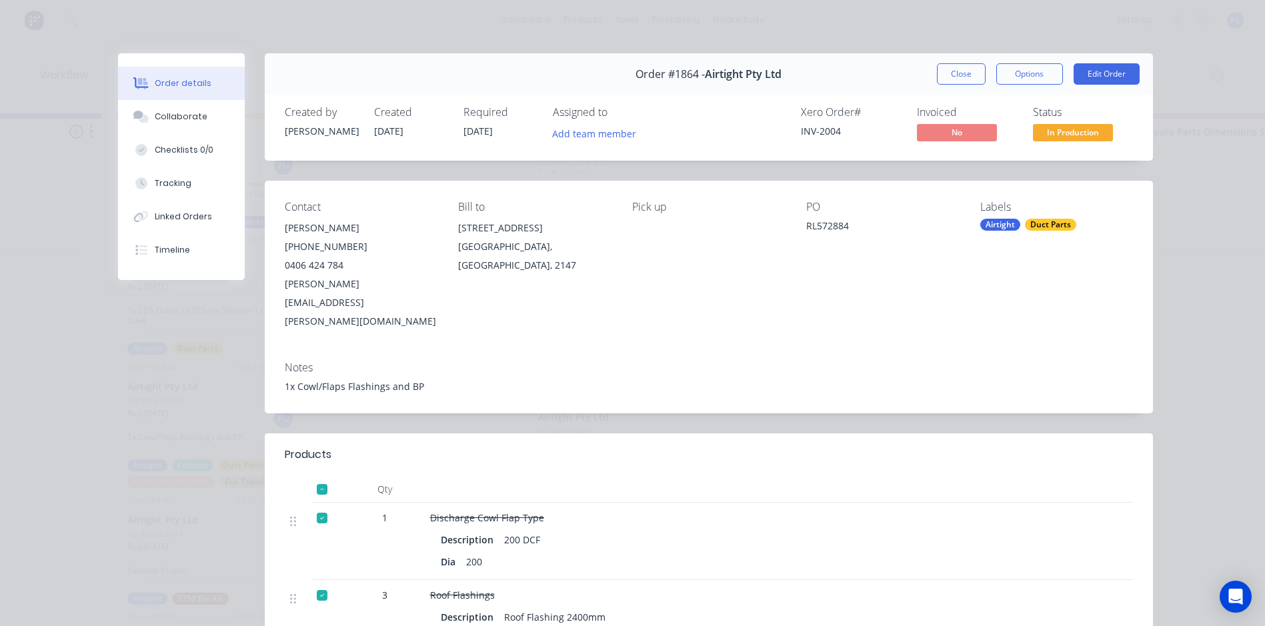
click at [1049, 131] on span "In Production" at bounding box center [1073, 132] width 80 height 17
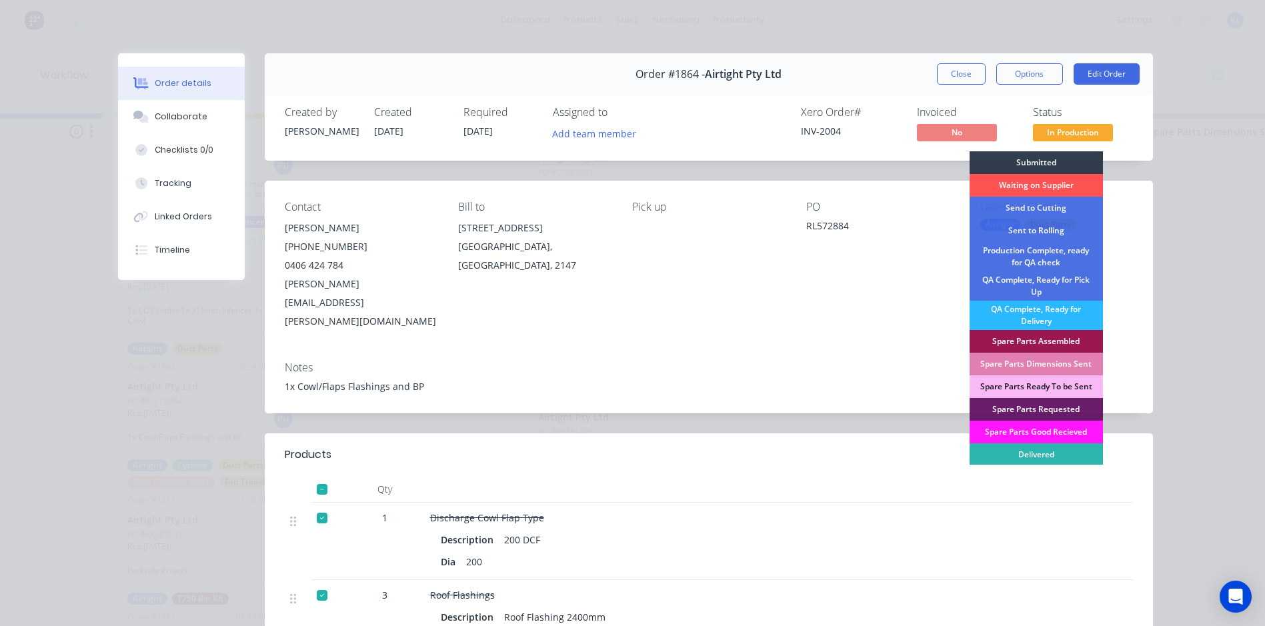
scroll to position [19, 0]
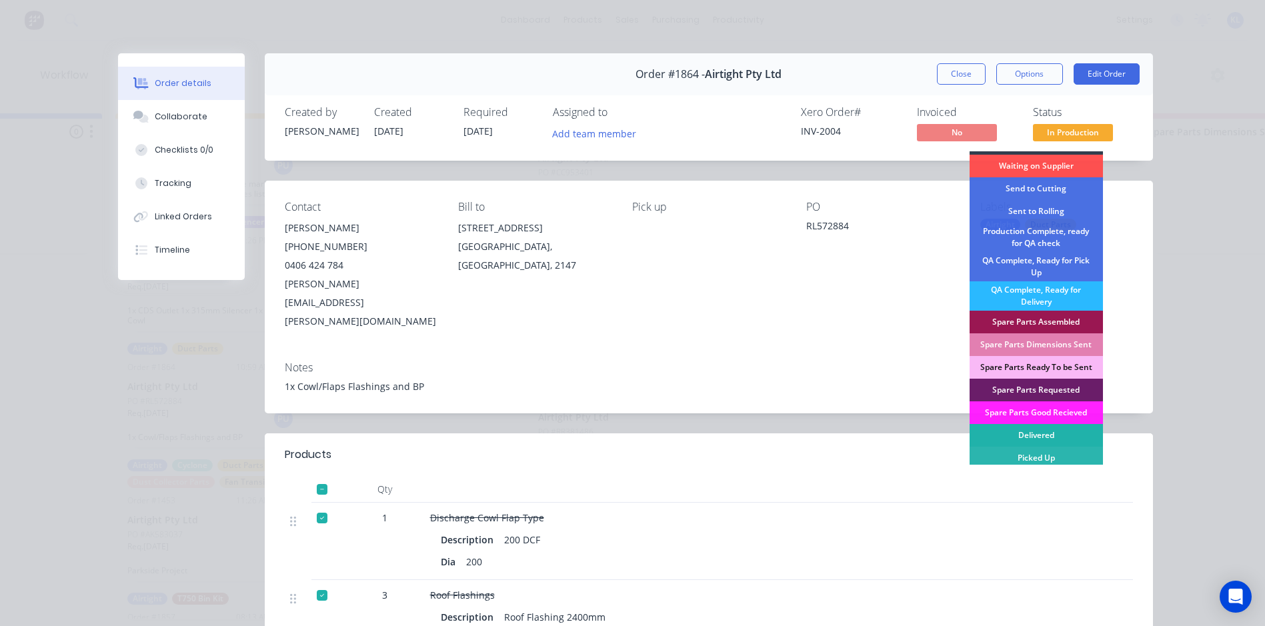
click at [1043, 437] on div "Delivered" at bounding box center [1035, 435] width 133 height 23
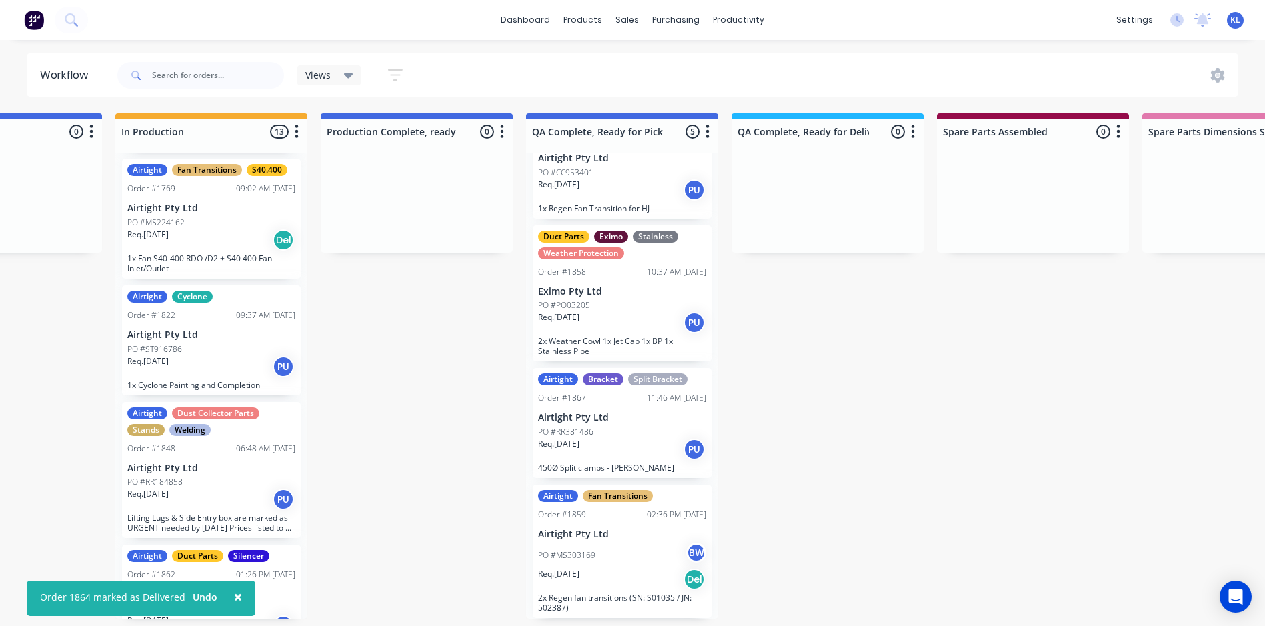
scroll to position [598, 0]
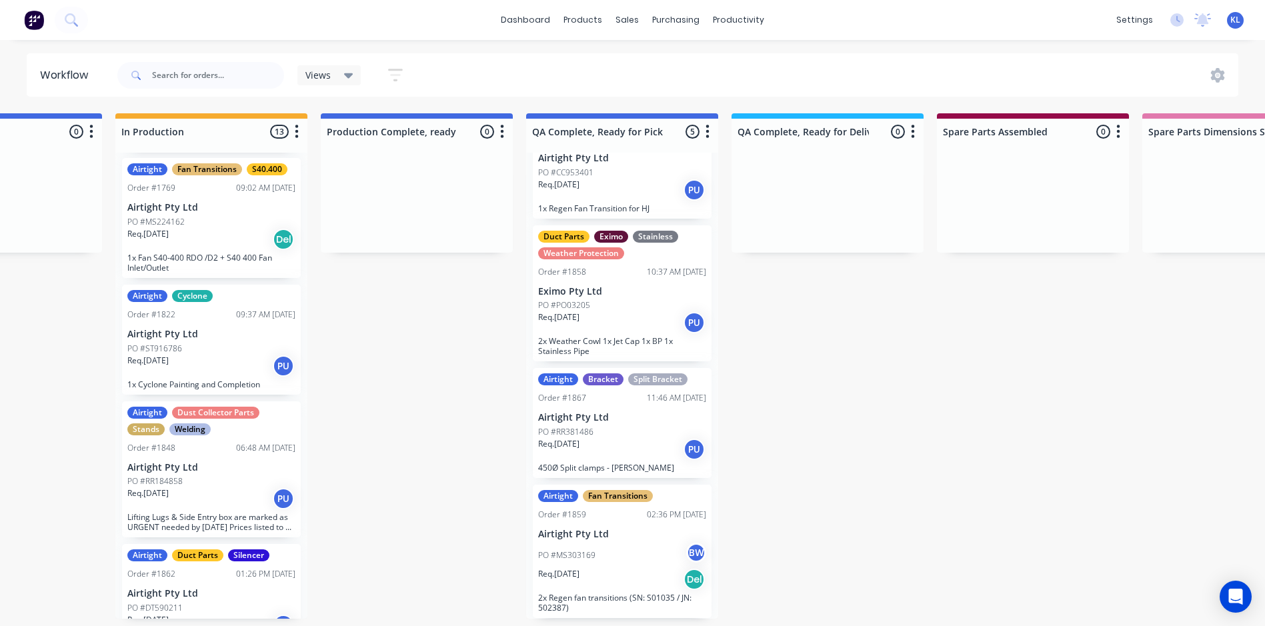
click at [221, 459] on div "Airtight Dust Collector Parts Stands Welding Order #1848 06:48 AM [DATE] Airtig…" at bounding box center [211, 469] width 179 height 137
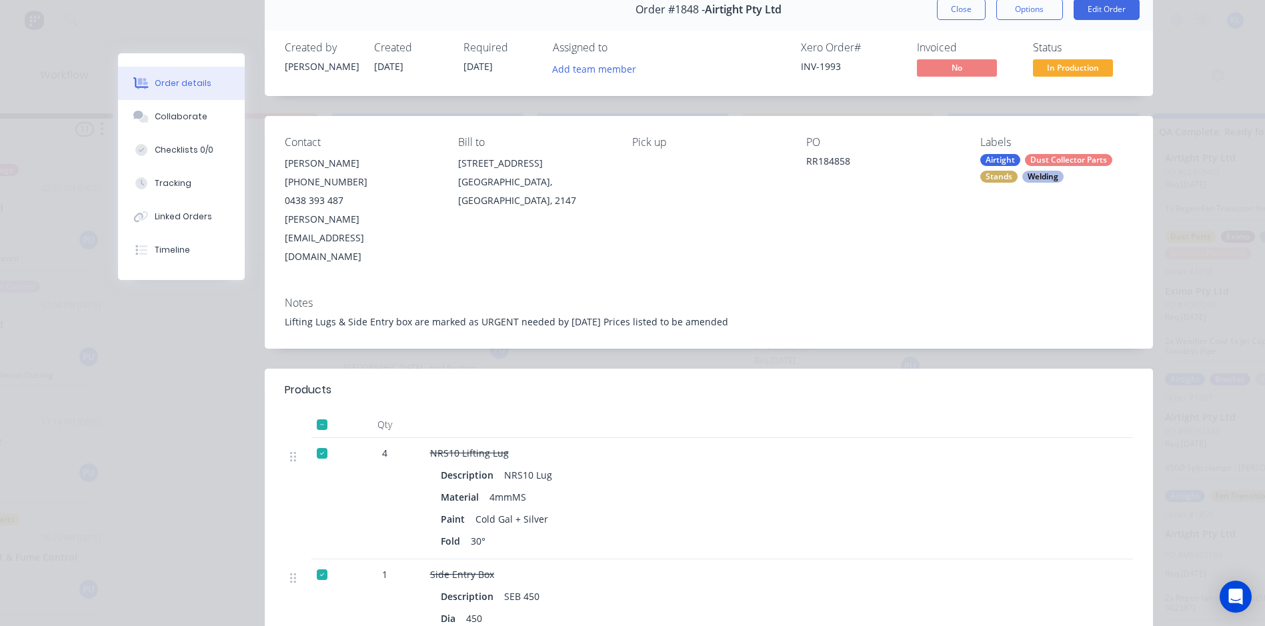
scroll to position [0, 0]
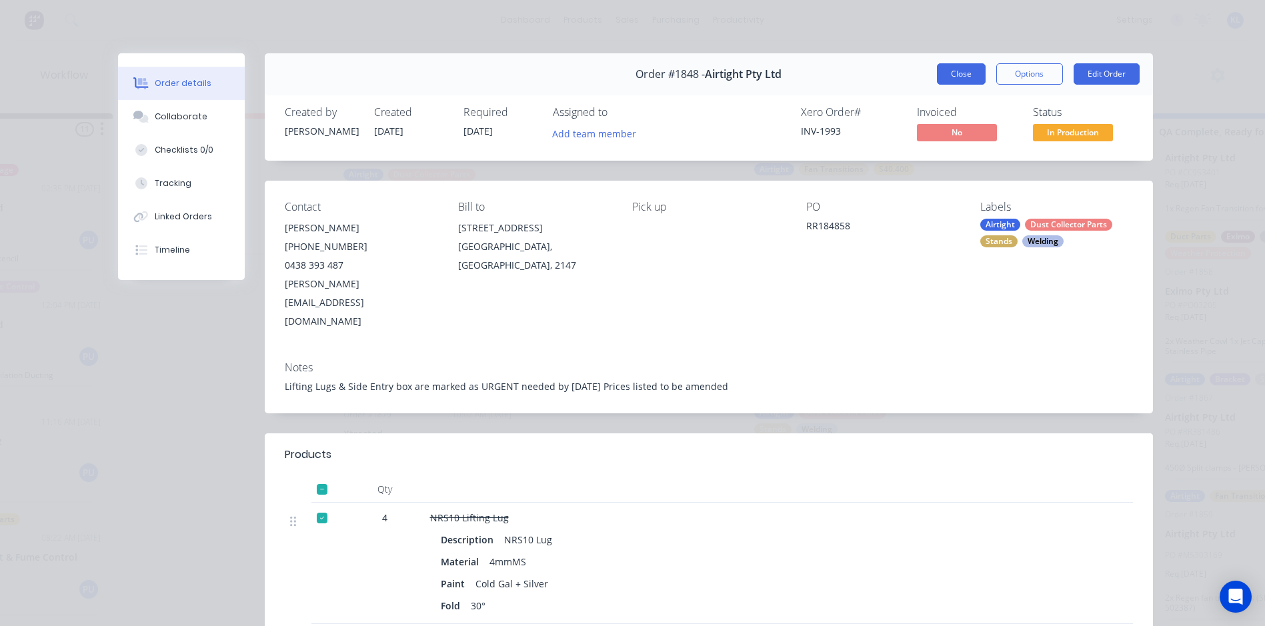
click at [937, 77] on button "Close" at bounding box center [961, 73] width 49 height 21
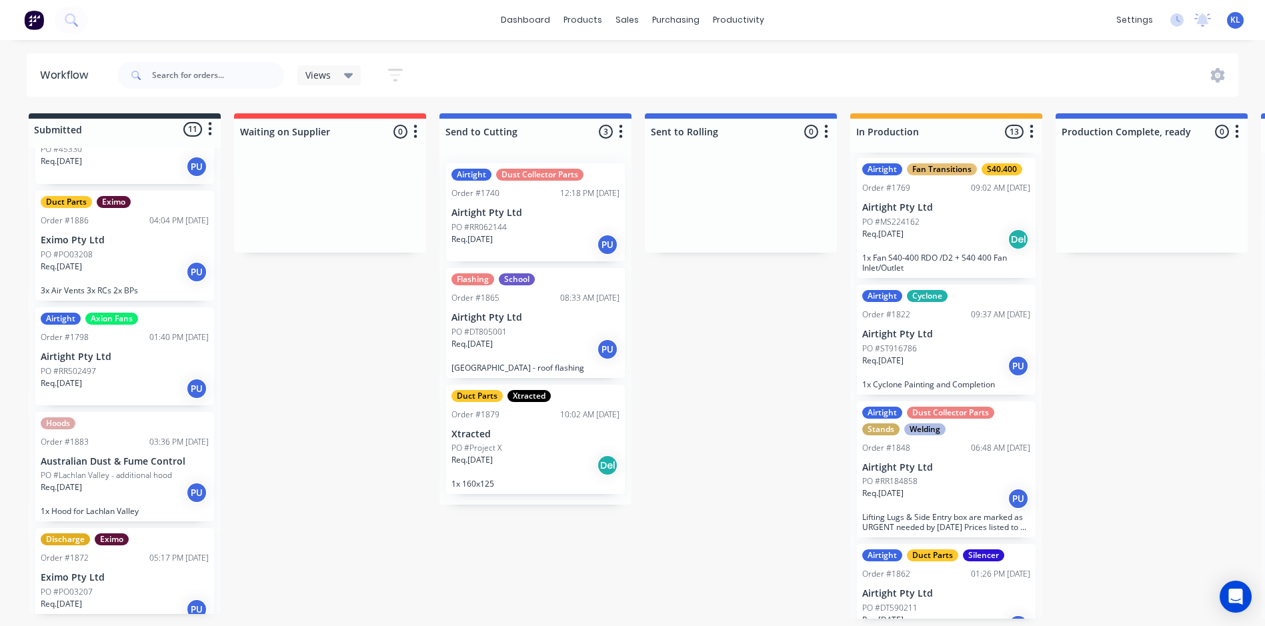
scroll to position [667, 0]
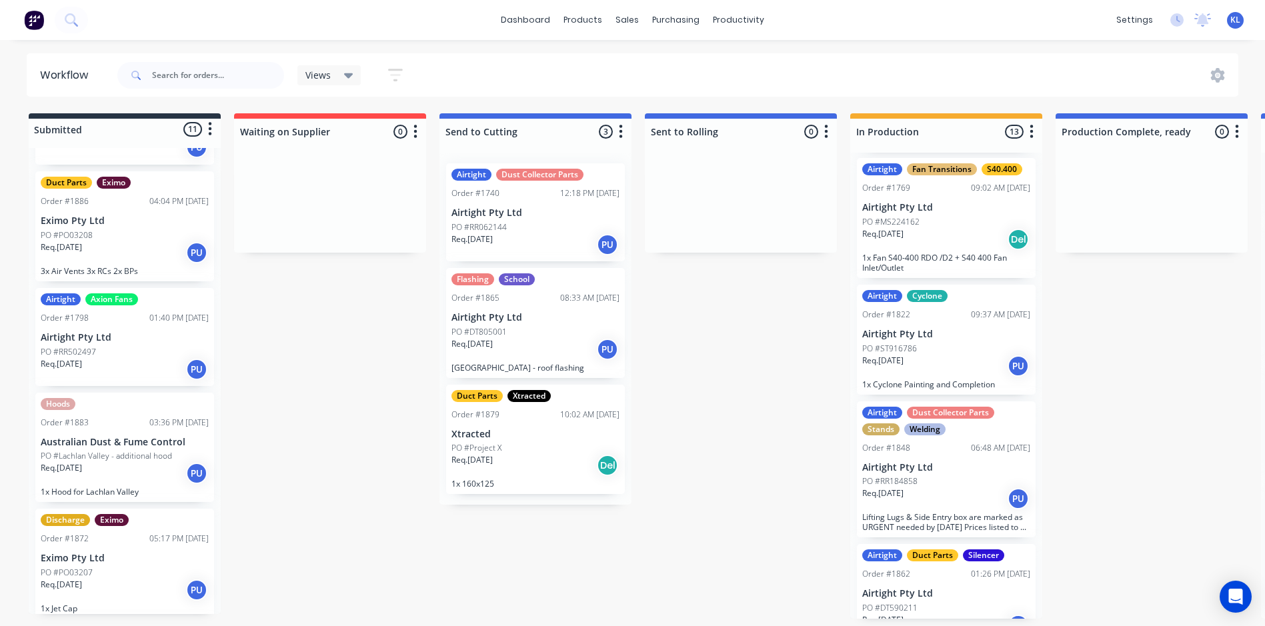
click at [139, 255] on div "Req. [DATE] PU" at bounding box center [125, 252] width 168 height 23
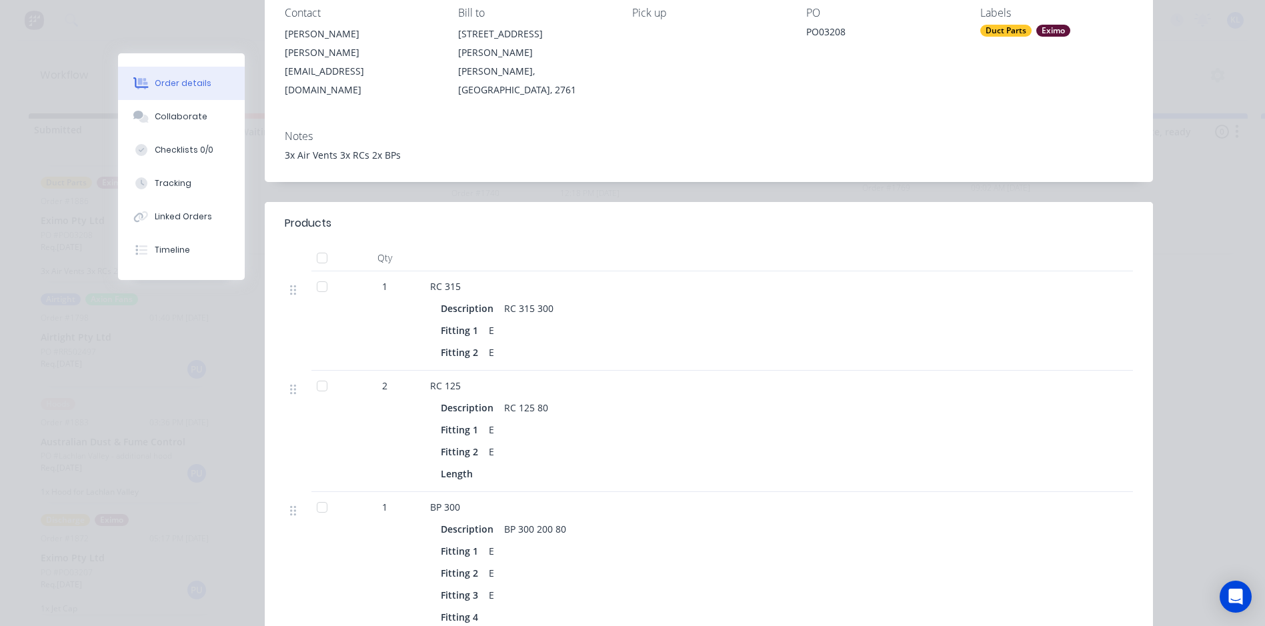
scroll to position [0, 0]
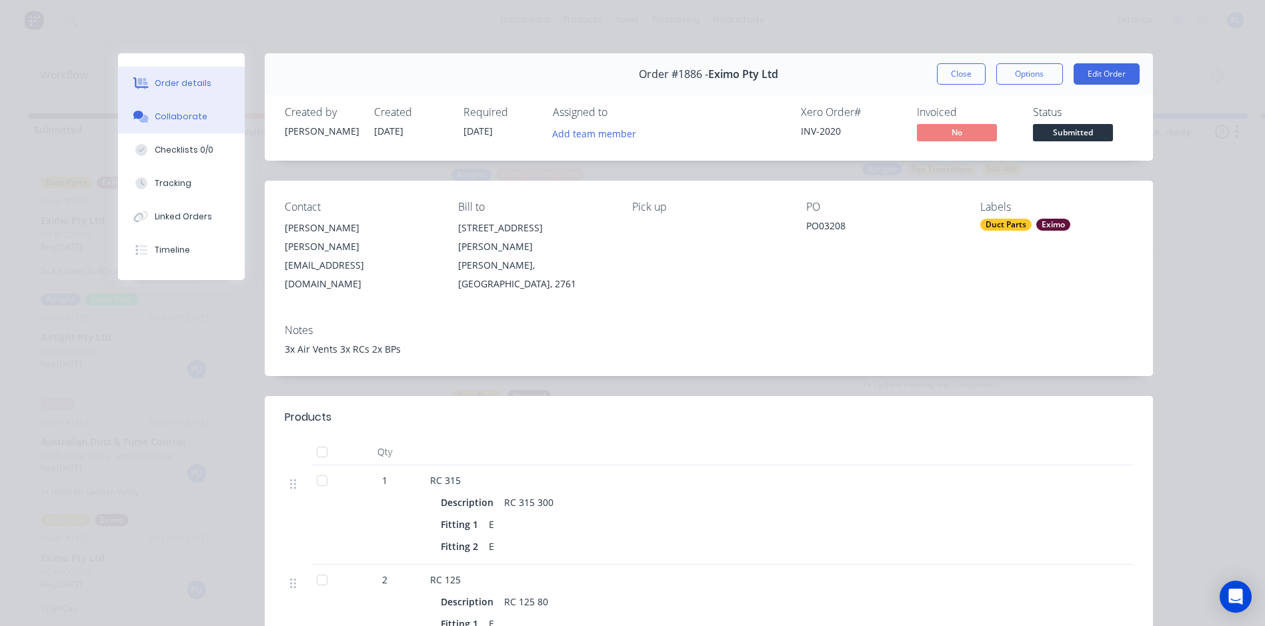
click at [160, 114] on div "Collaborate" at bounding box center [181, 117] width 53 height 12
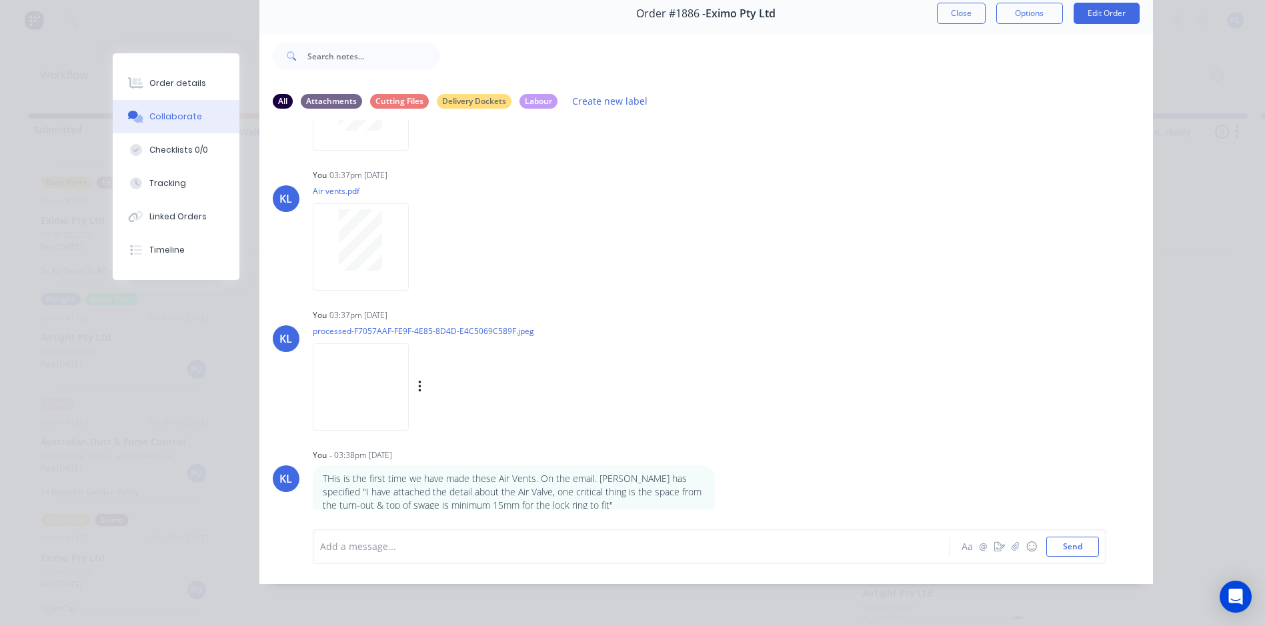
scroll to position [71, 0]
click at [353, 379] on img at bounding box center [361, 386] width 96 height 87
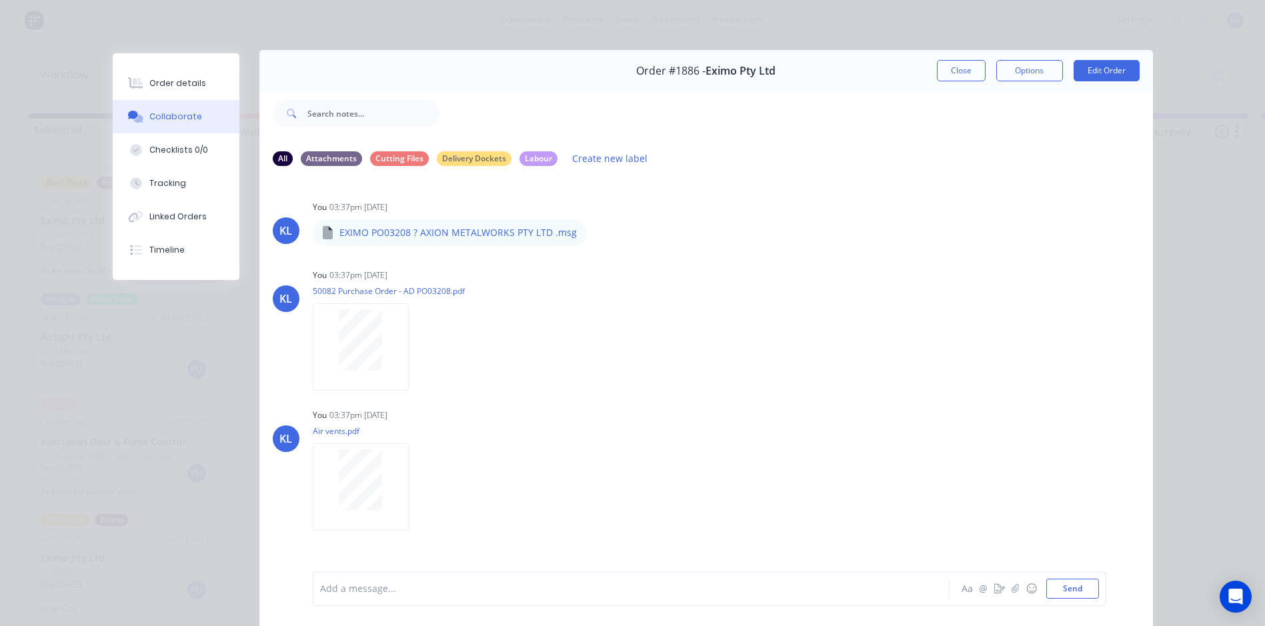
scroll to position [0, 0]
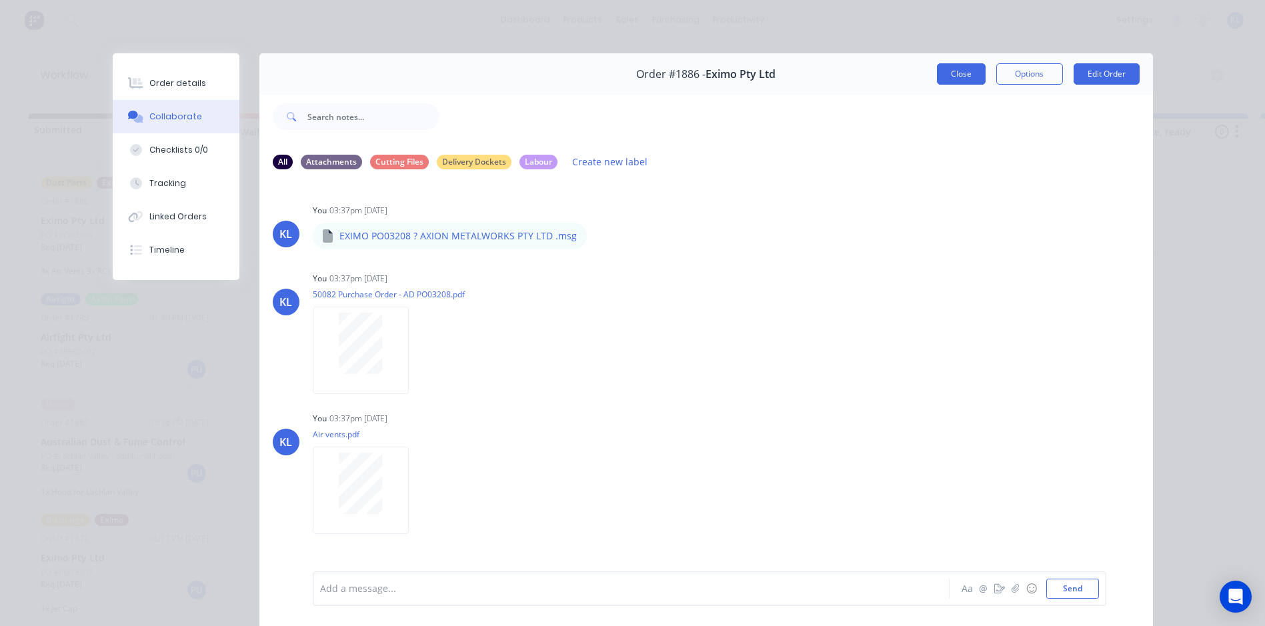
click at [957, 77] on button "Close" at bounding box center [961, 73] width 49 height 21
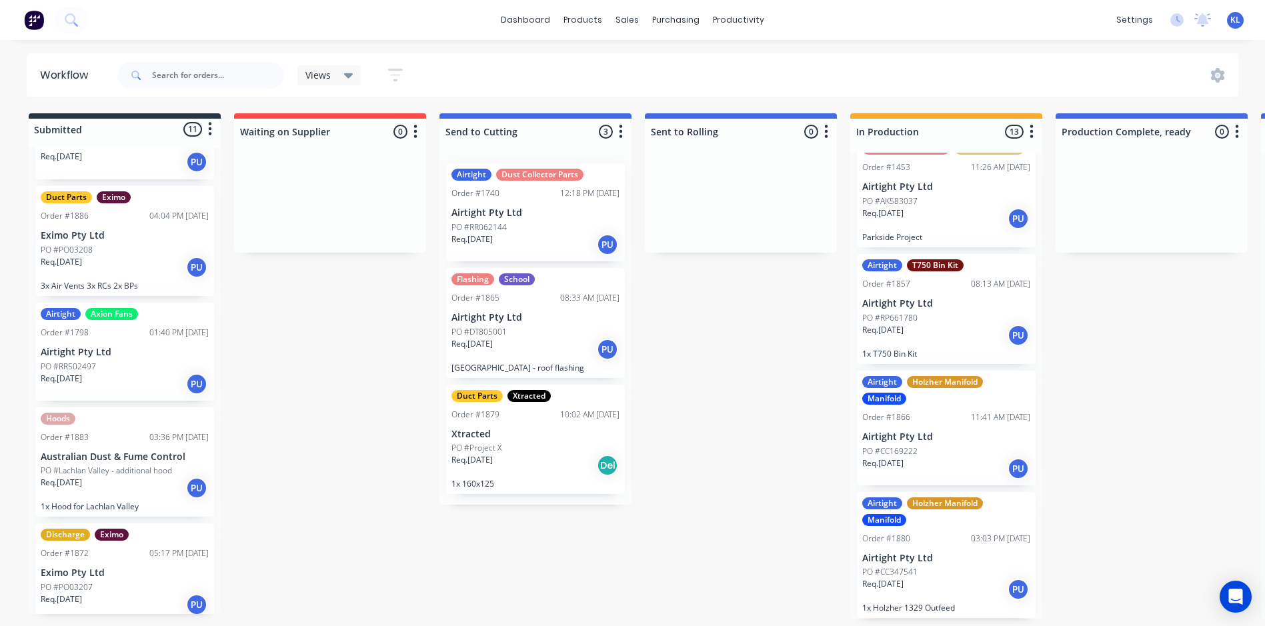
scroll to position [722, 0]
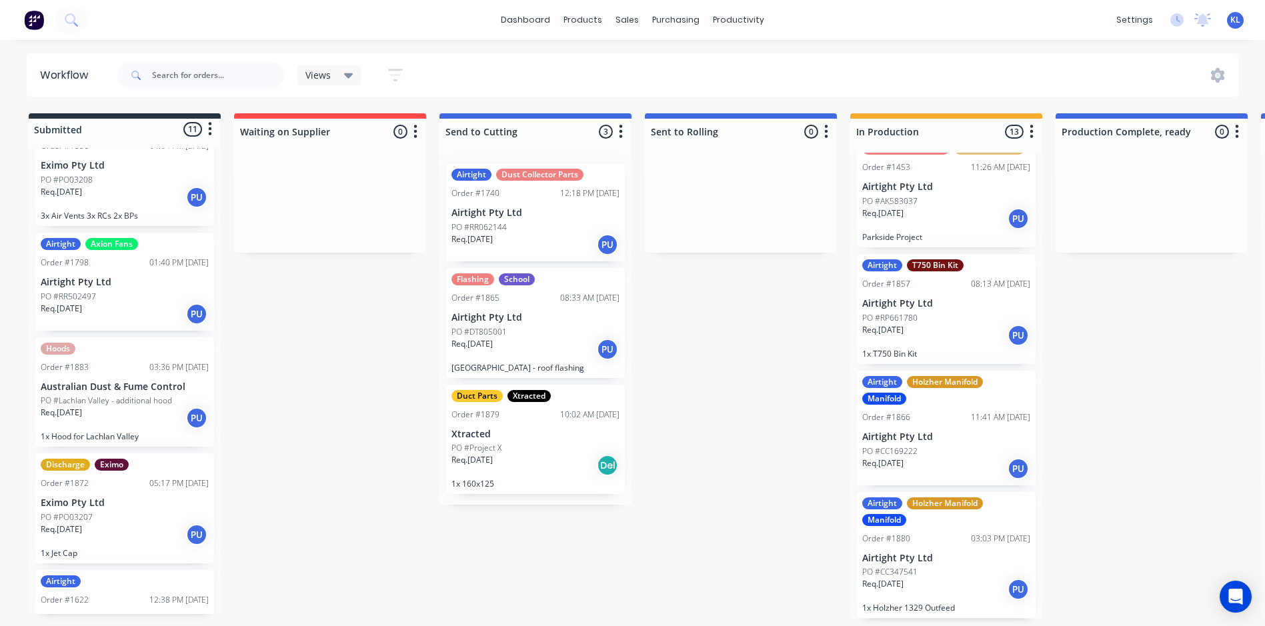
click at [115, 389] on p "Australian Dust & Fume Control" at bounding box center [125, 386] width 168 height 11
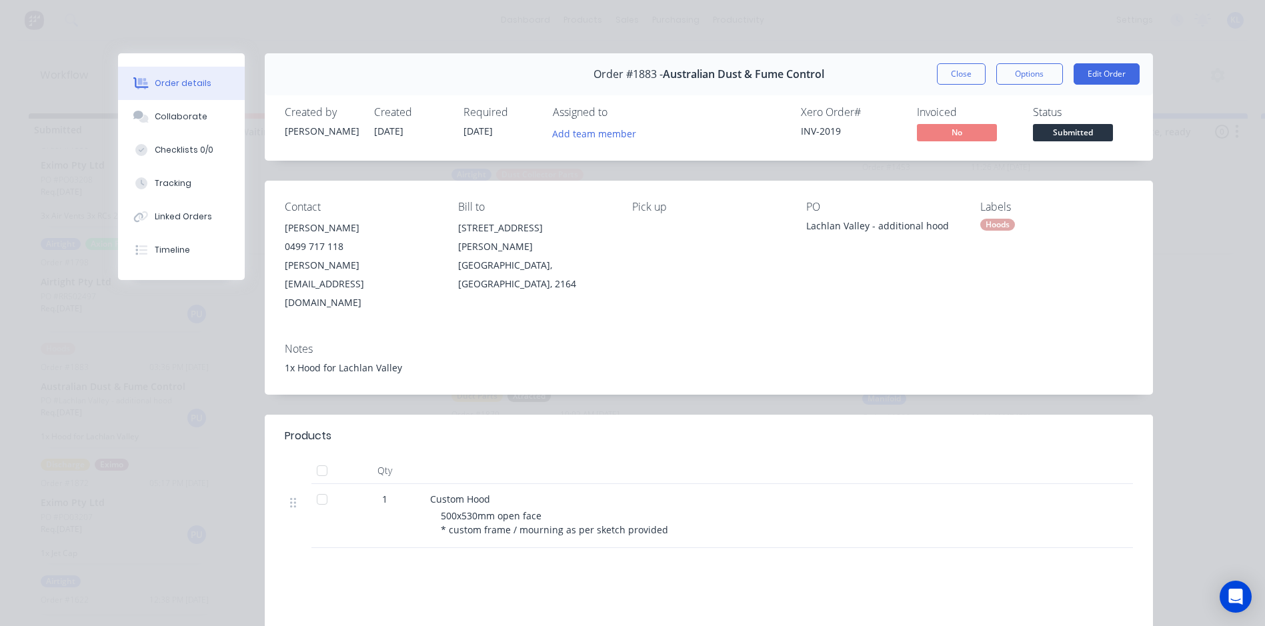
click at [256, 345] on div "Order #1883 - Australian Dust & Fume Control Close Options Edit Order Created b…" at bounding box center [635, 419] width 1035 height 732
click at [954, 74] on button "Close" at bounding box center [961, 73] width 49 height 21
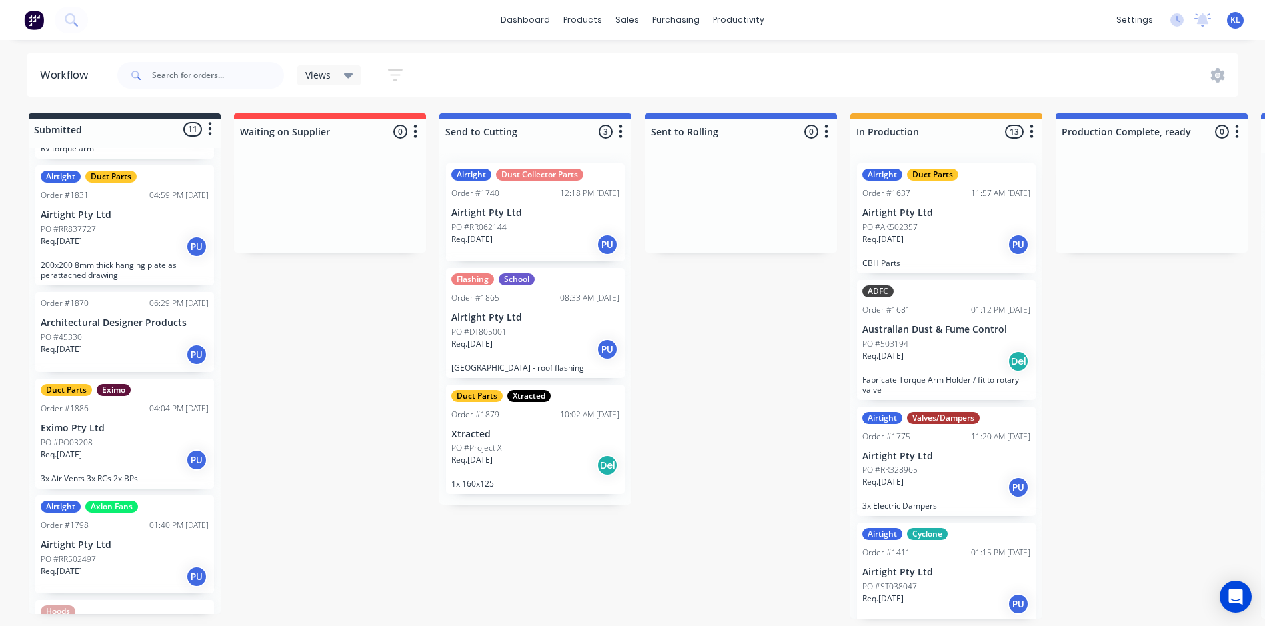
scroll to position [655, 0]
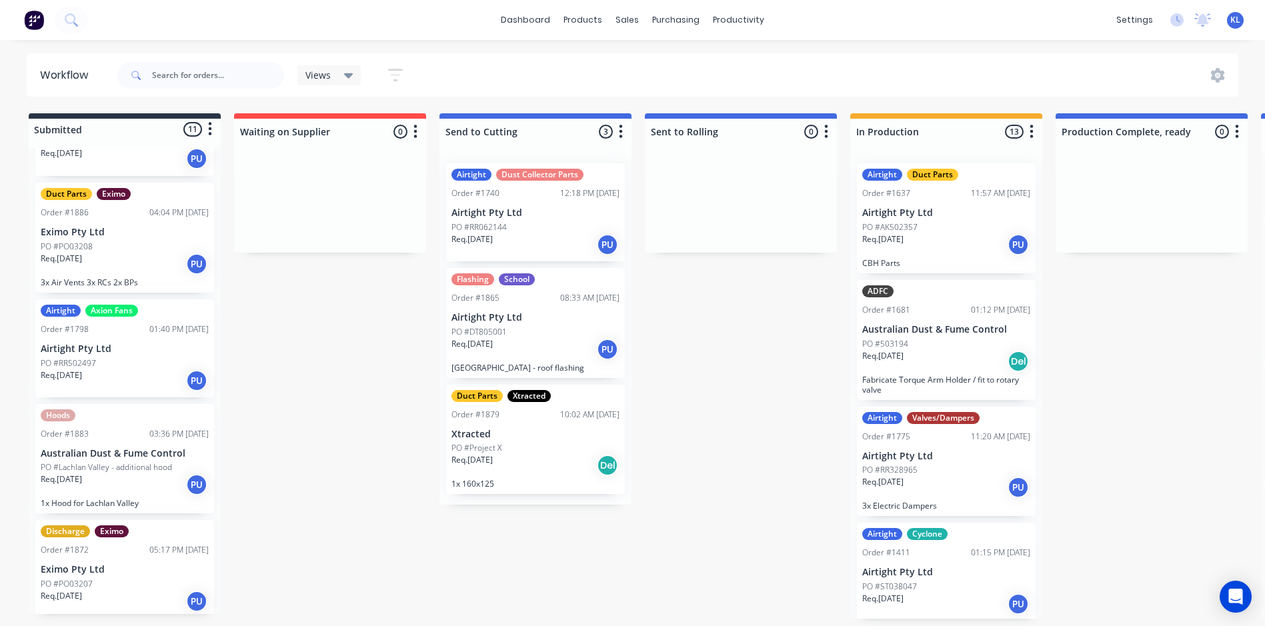
click at [131, 261] on div "Req. [DATE] PU" at bounding box center [125, 264] width 168 height 23
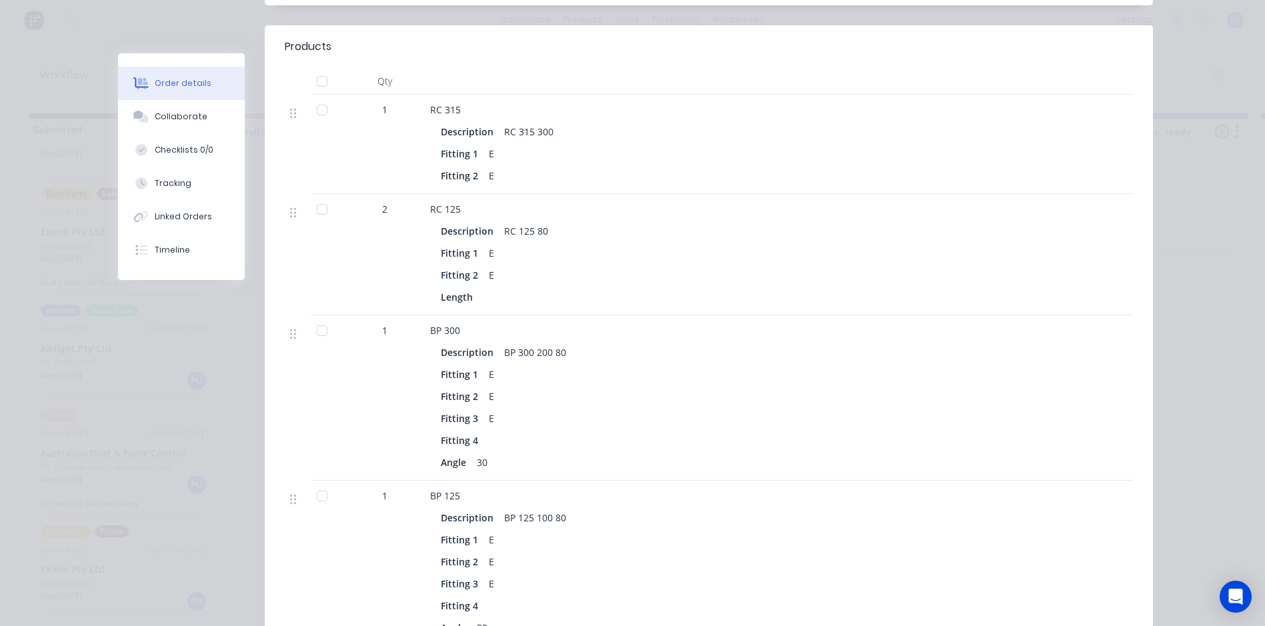
scroll to position [333, 0]
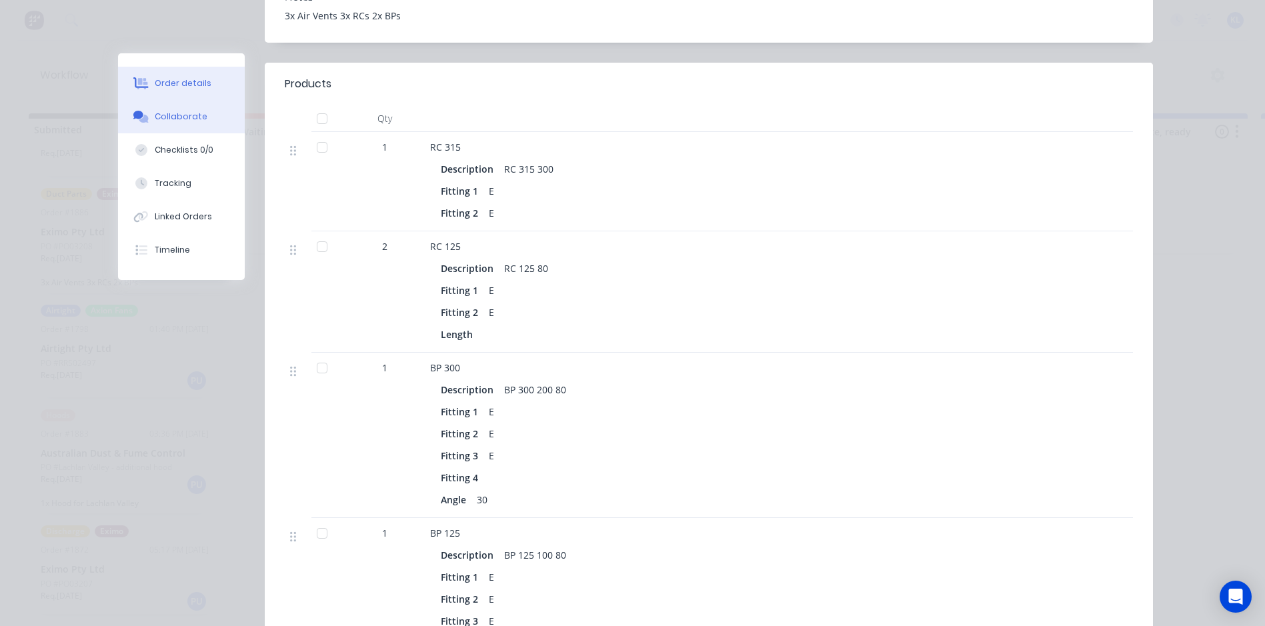
click at [179, 116] on div "Collaborate" at bounding box center [181, 117] width 53 height 12
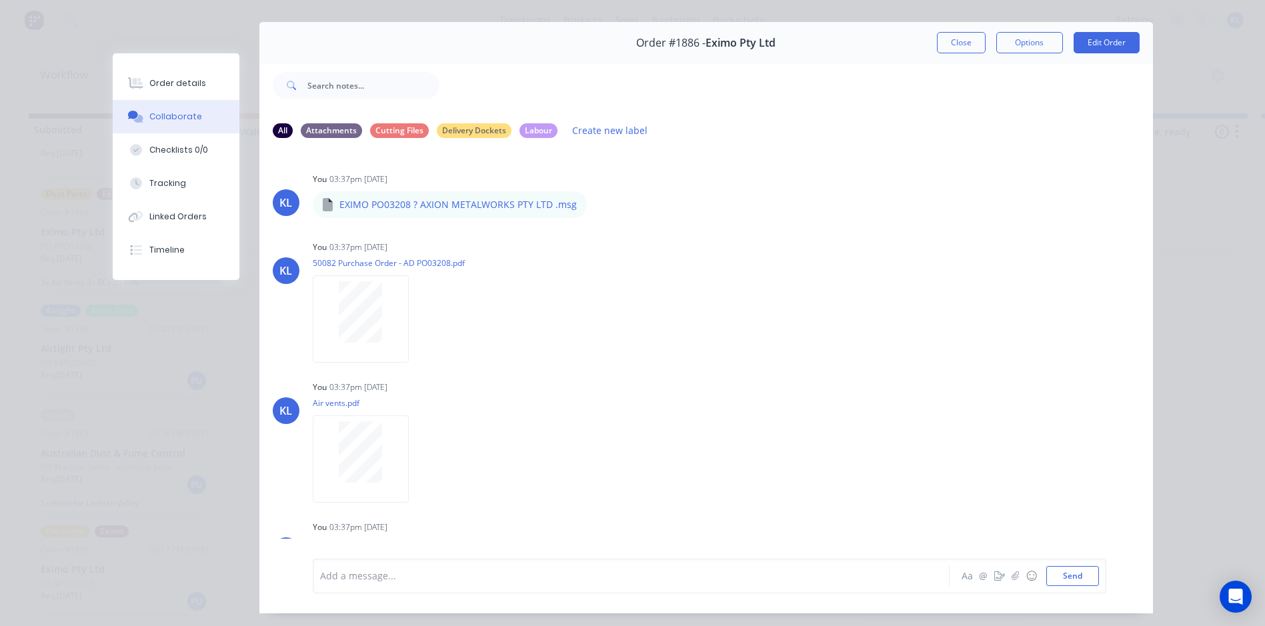
scroll to position [0, 0]
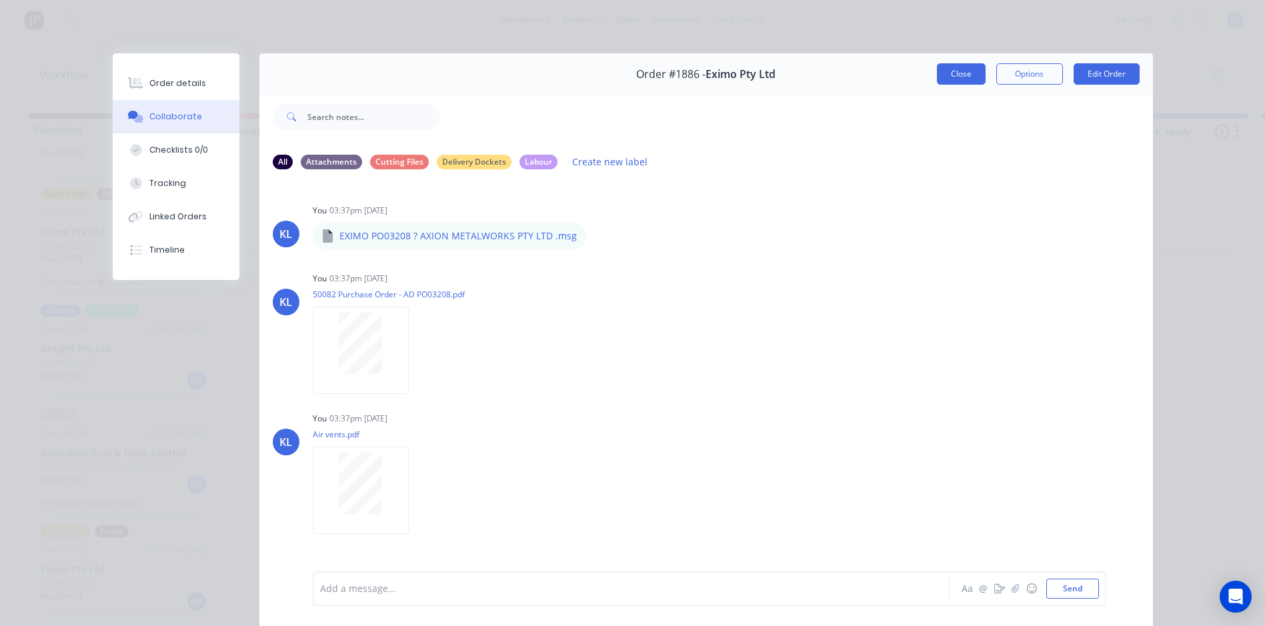
click at [949, 74] on button "Close" at bounding box center [961, 73] width 49 height 21
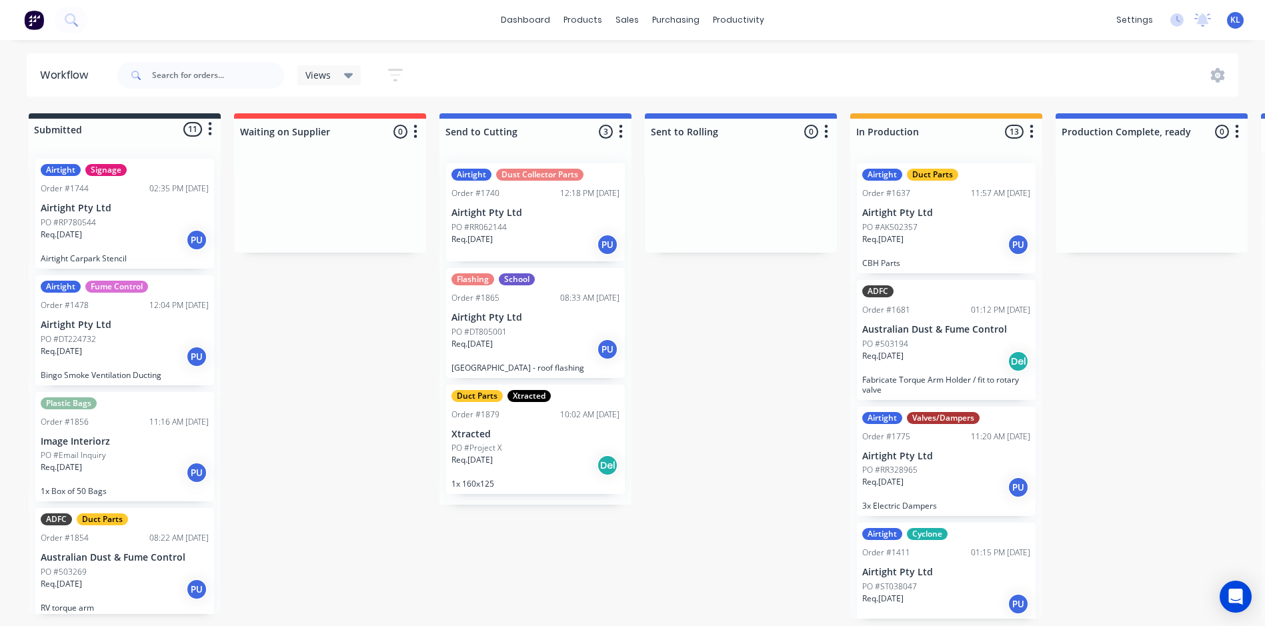
click at [531, 442] on div "PO #Project X" at bounding box center [535, 448] width 168 height 12
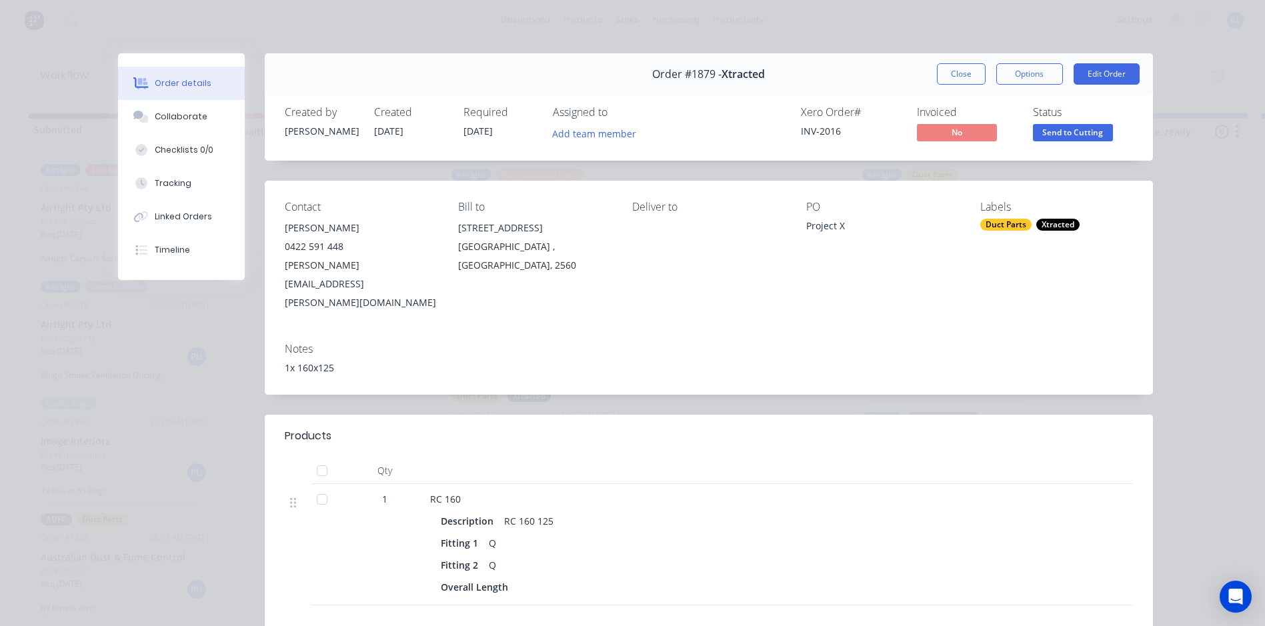
click at [1053, 133] on span "Send to Cutting" at bounding box center [1073, 132] width 80 height 17
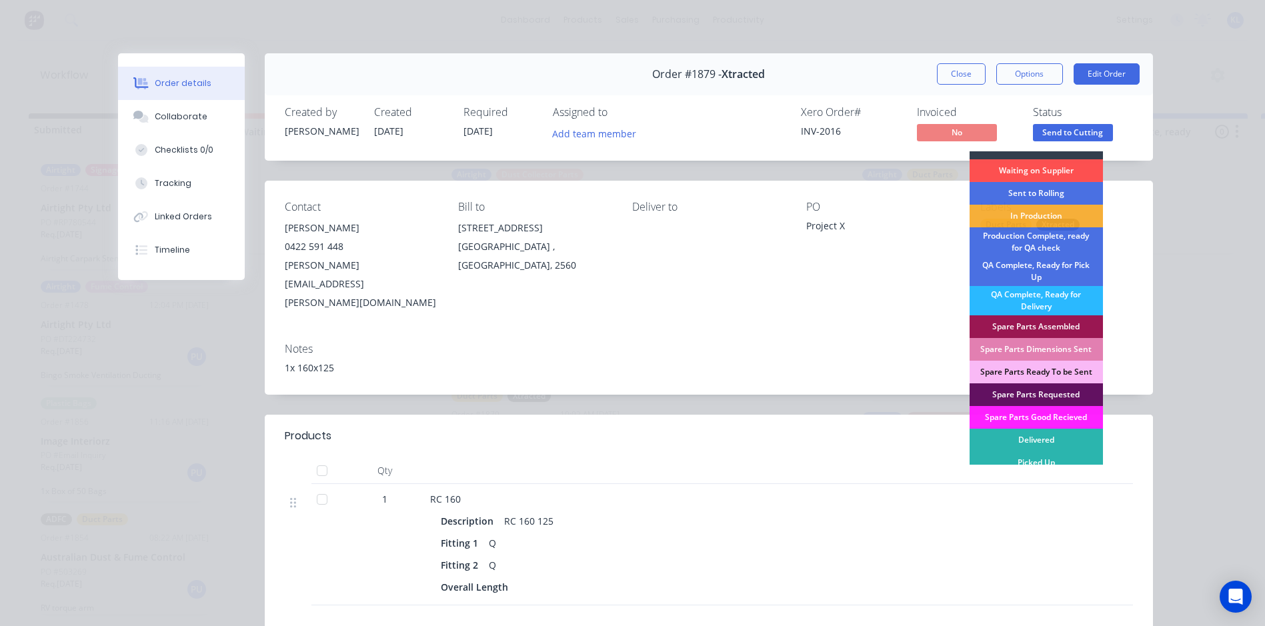
scroll to position [19, 0]
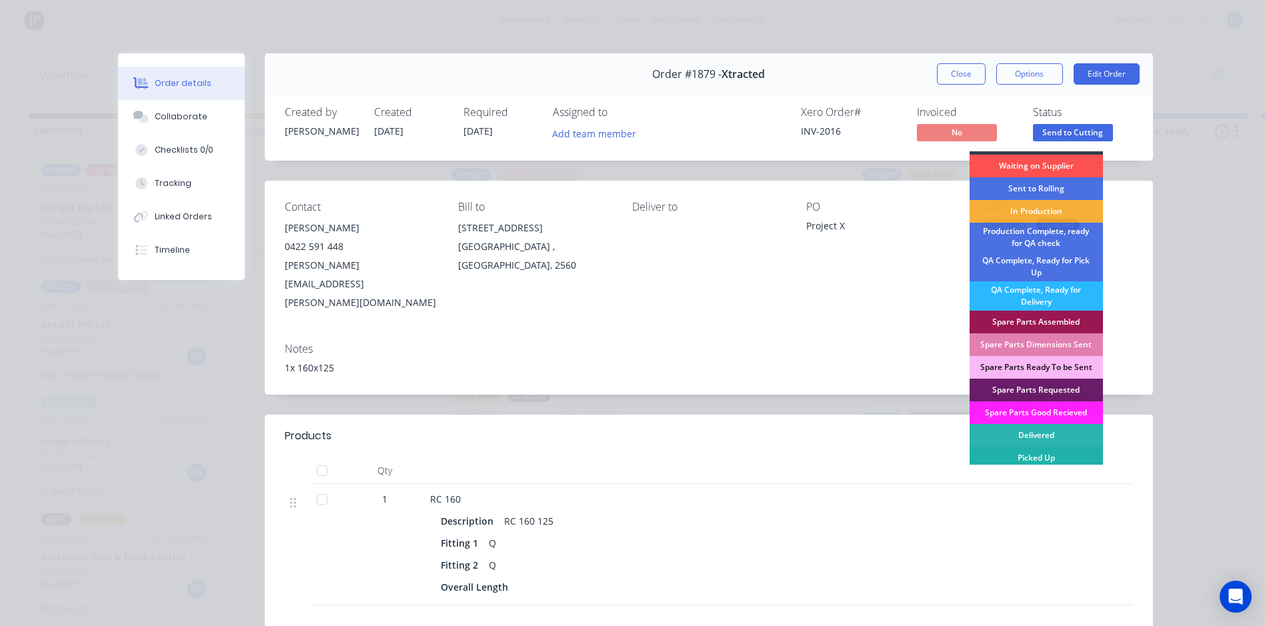
click at [1030, 457] on div "Picked Up" at bounding box center [1035, 458] width 133 height 23
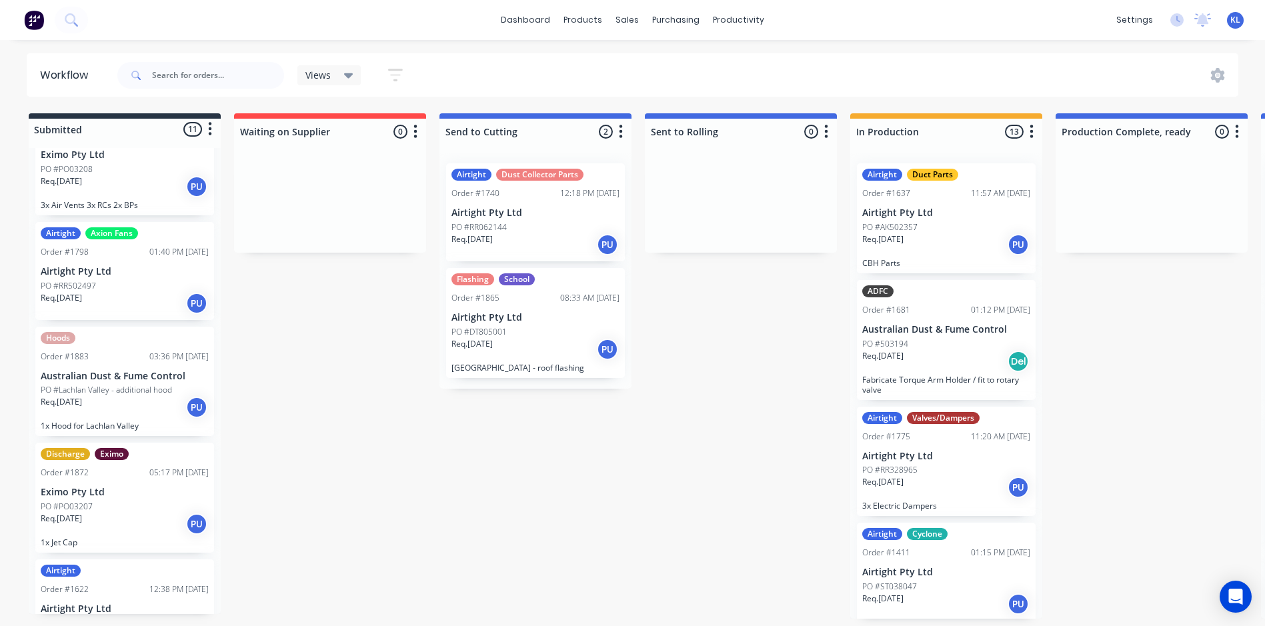
scroll to position [733, 0]
click at [111, 189] on div "Req. [DATE] PU" at bounding box center [125, 186] width 168 height 23
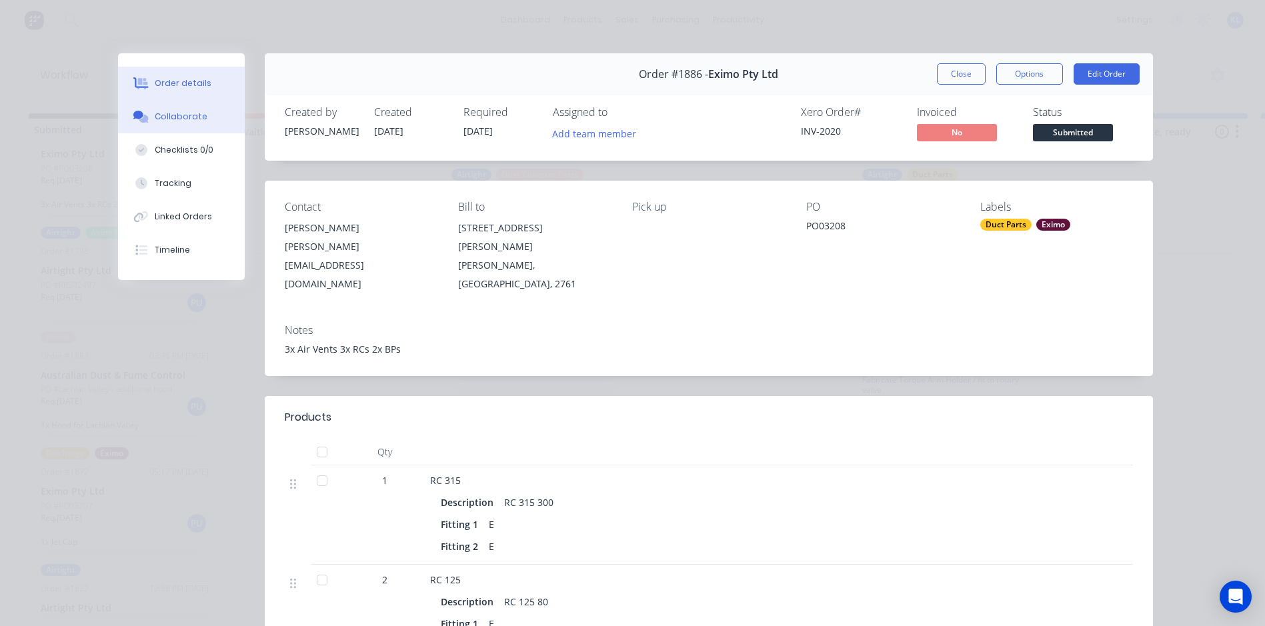
click at [196, 112] on div "Collaborate" at bounding box center [181, 117] width 53 height 12
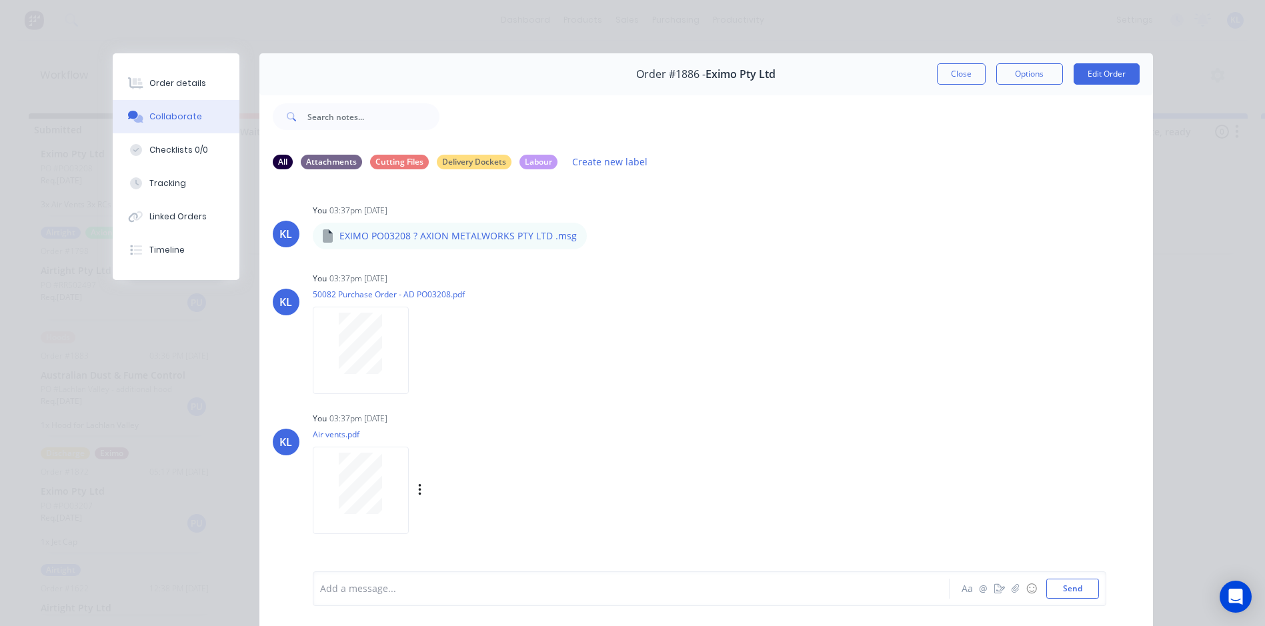
scroll to position [183, 0]
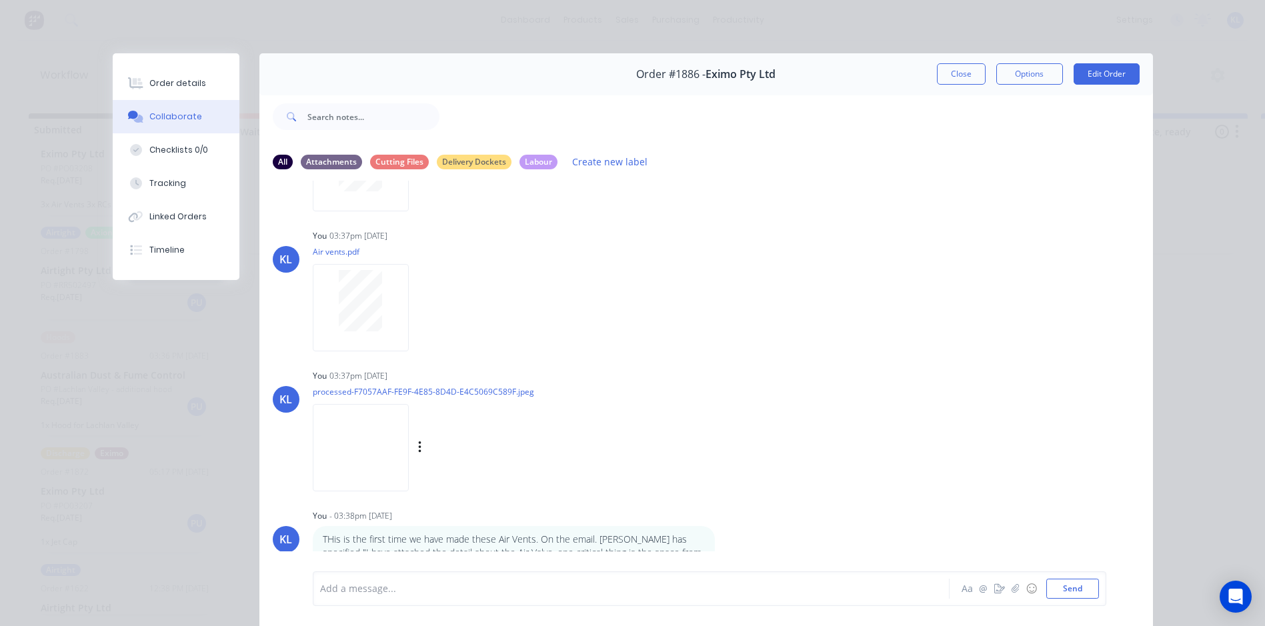
click at [361, 443] on img at bounding box center [361, 447] width 96 height 87
click at [414, 441] on div "Labels Download Delete" at bounding box center [489, 447] width 150 height 19
click at [418, 452] on icon "button" at bounding box center [420, 447] width 4 height 15
click at [459, 479] on button "Download" at bounding box center [507, 483] width 150 height 30
click at [956, 70] on button "Close" at bounding box center [961, 73] width 49 height 21
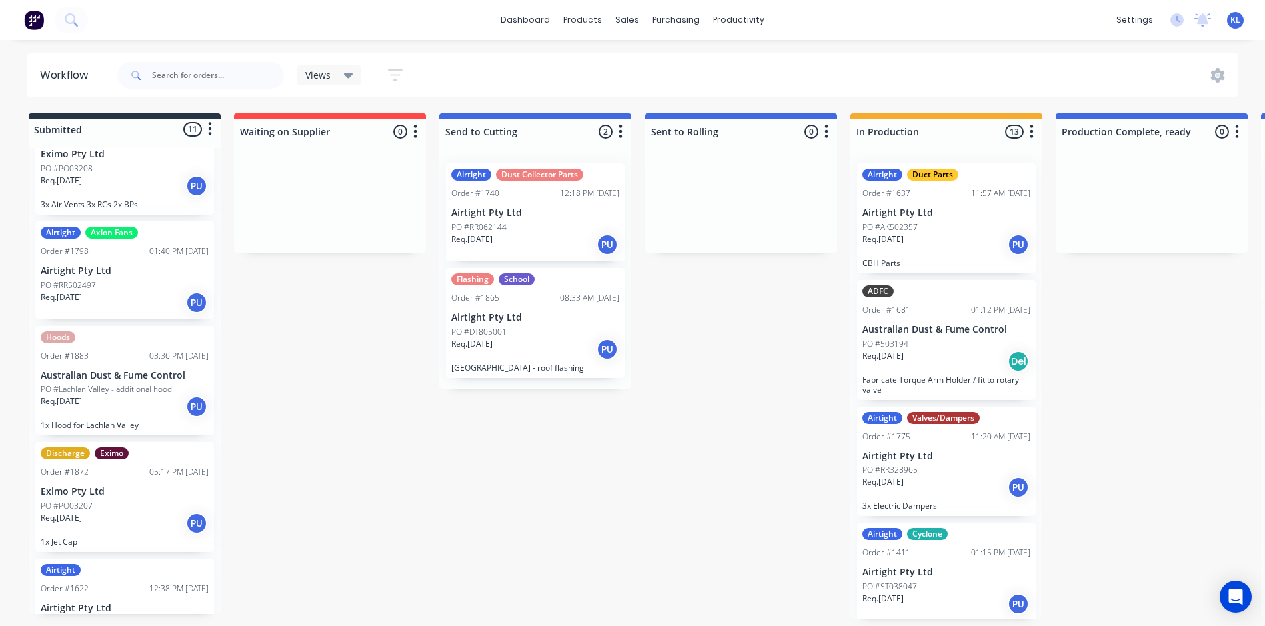
scroll to position [0, 0]
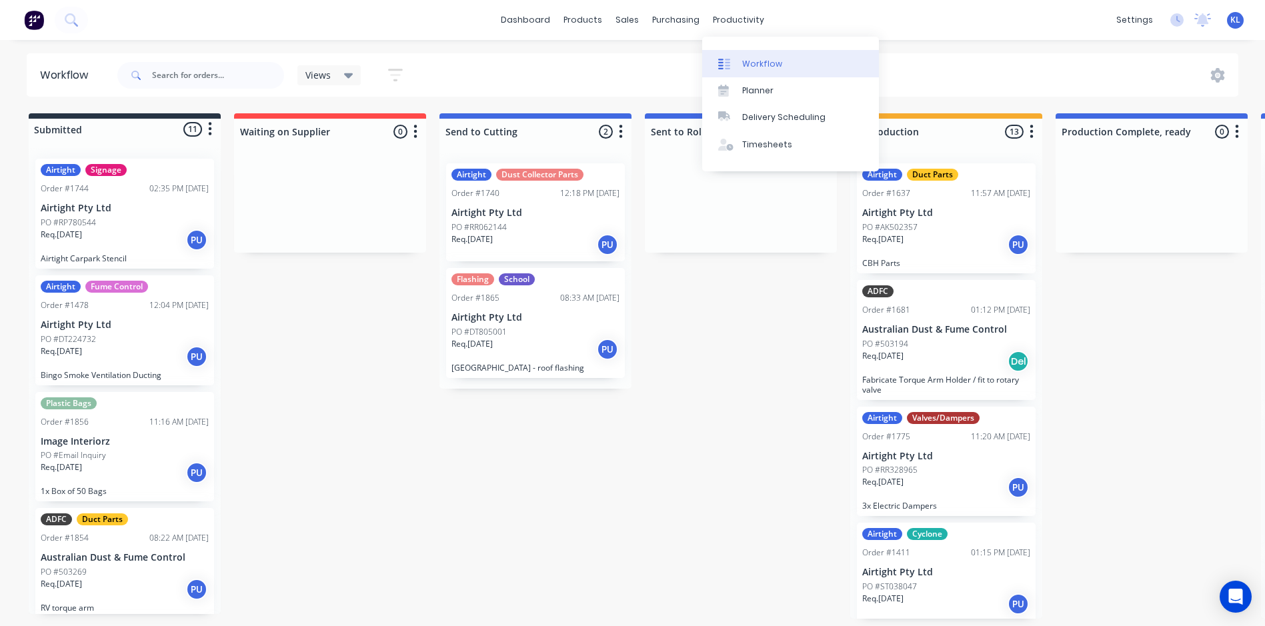
click at [749, 67] on div "Workflow" at bounding box center [762, 64] width 40 height 12
click at [739, 68] on link "Workflow" at bounding box center [790, 63] width 177 height 27
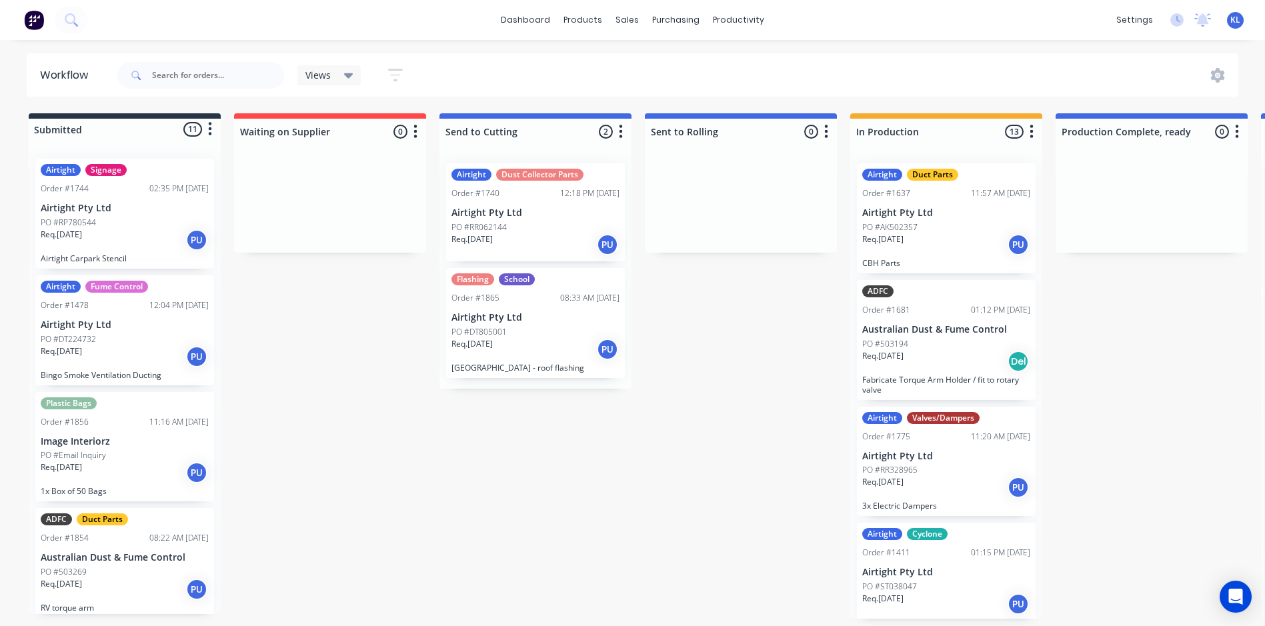
scroll to position [3, 0]
click at [545, 326] on div "PO #DT805001" at bounding box center [535, 332] width 168 height 12
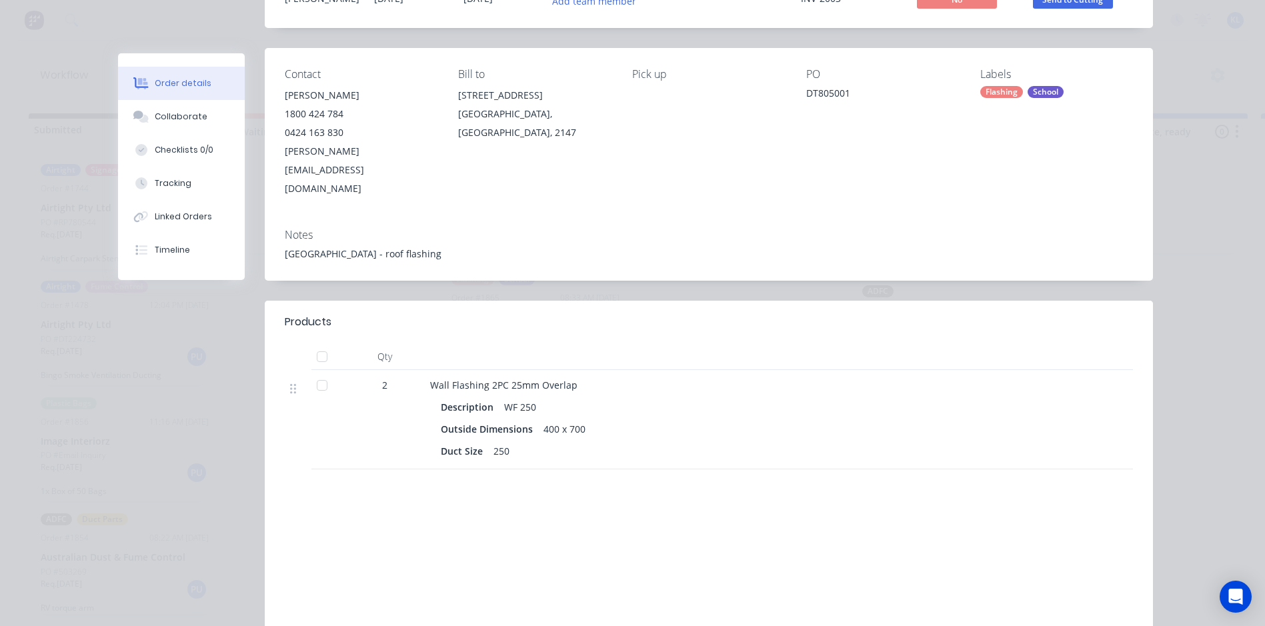
scroll to position [133, 0]
click at [201, 122] on button "Collaborate" at bounding box center [181, 116] width 127 height 33
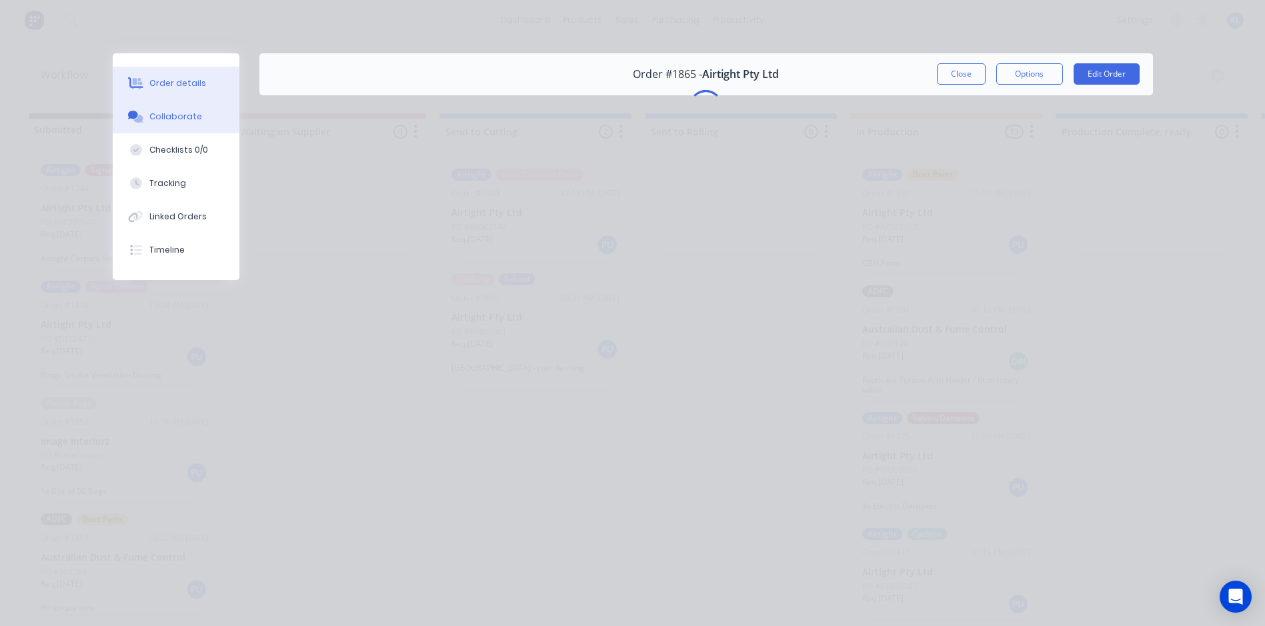
click at [174, 72] on button "Order details" at bounding box center [176, 83] width 127 height 33
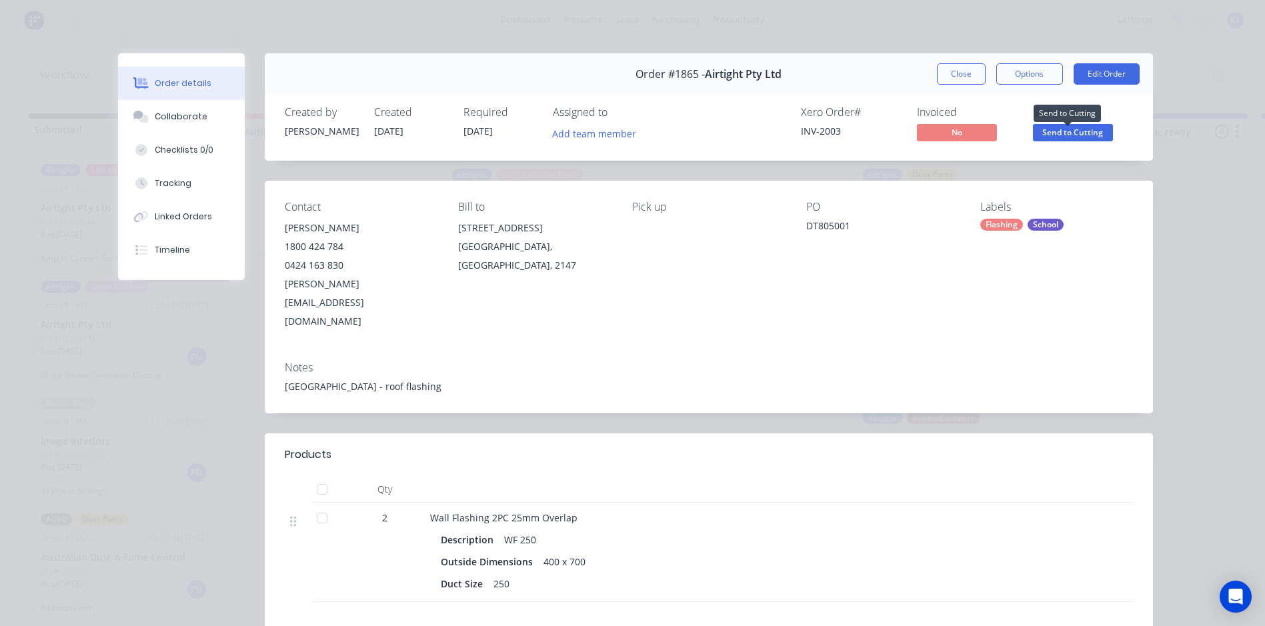
click at [1073, 129] on span "Send to Cutting" at bounding box center [1073, 132] width 80 height 17
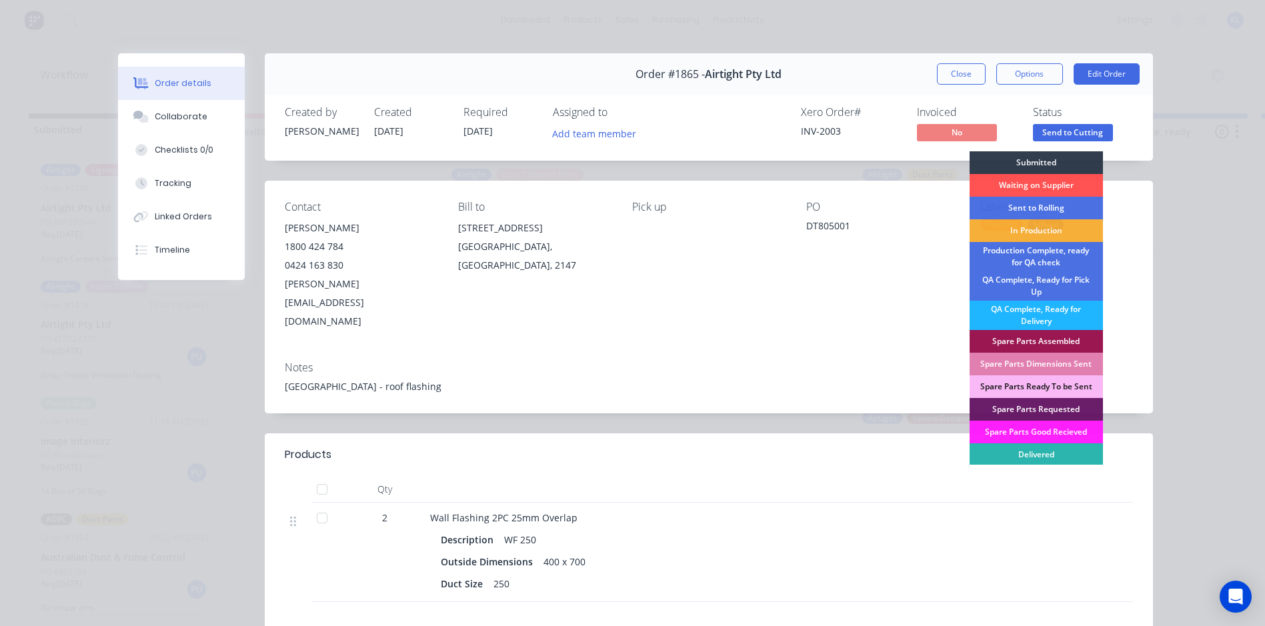
scroll to position [19, 0]
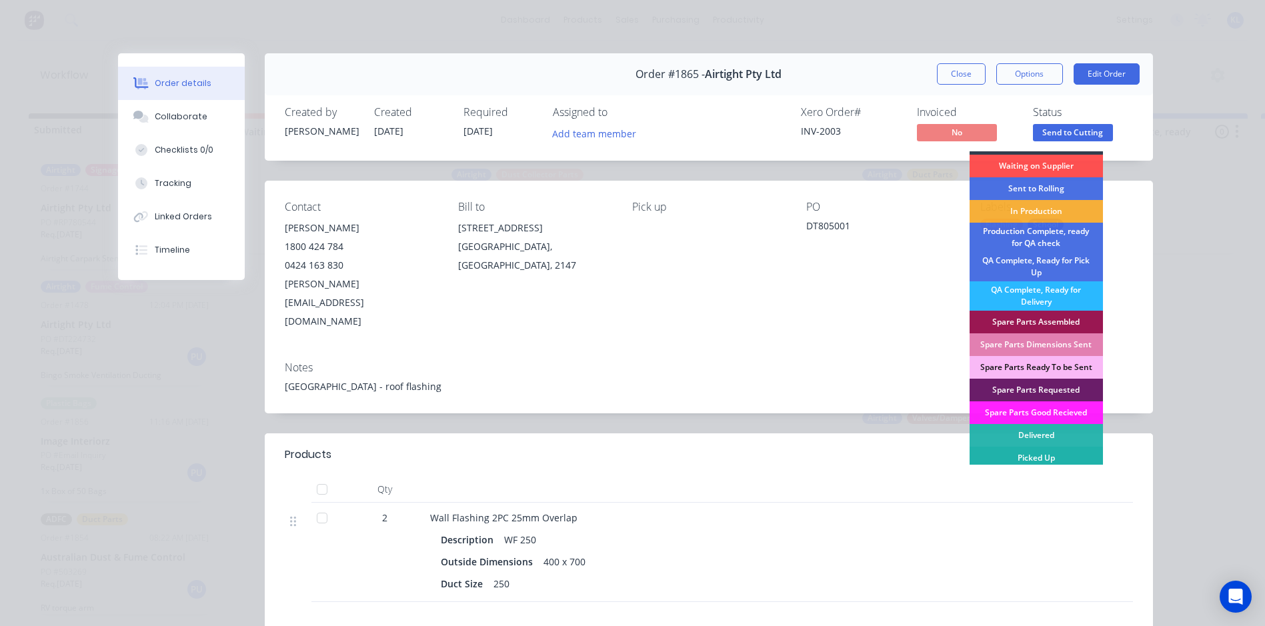
click at [1043, 458] on div "Picked Up" at bounding box center [1035, 458] width 133 height 23
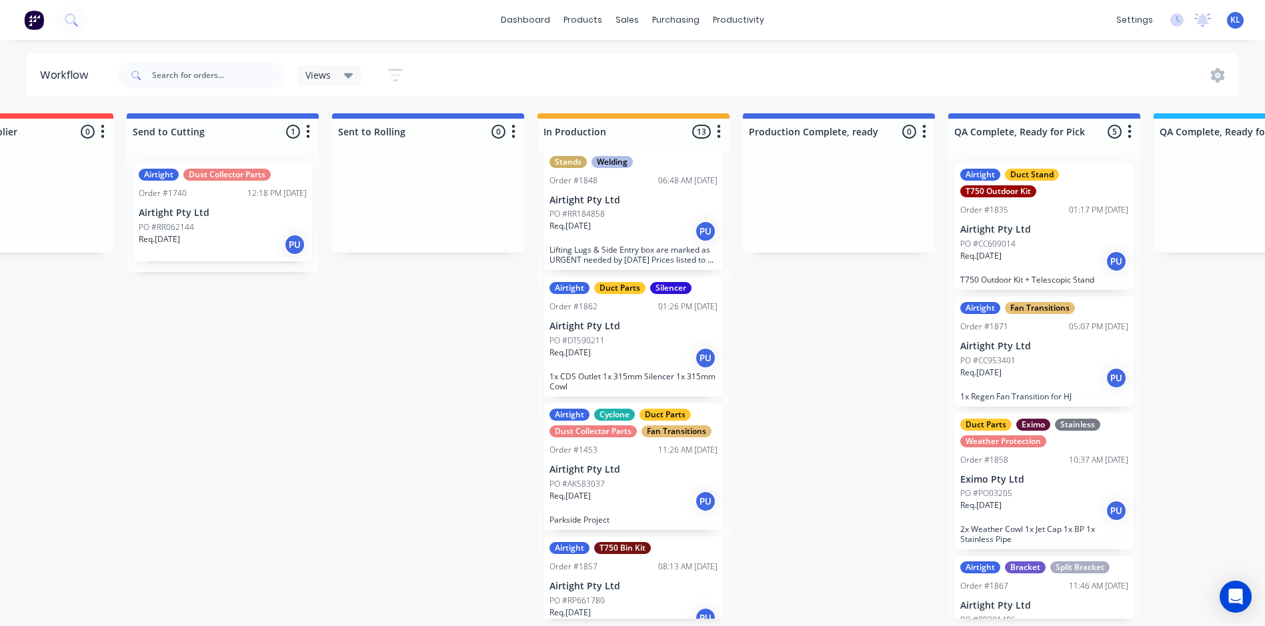
scroll to position [867, 0]
click at [668, 359] on div "Req. [DATE] PU" at bounding box center [633, 356] width 168 height 23
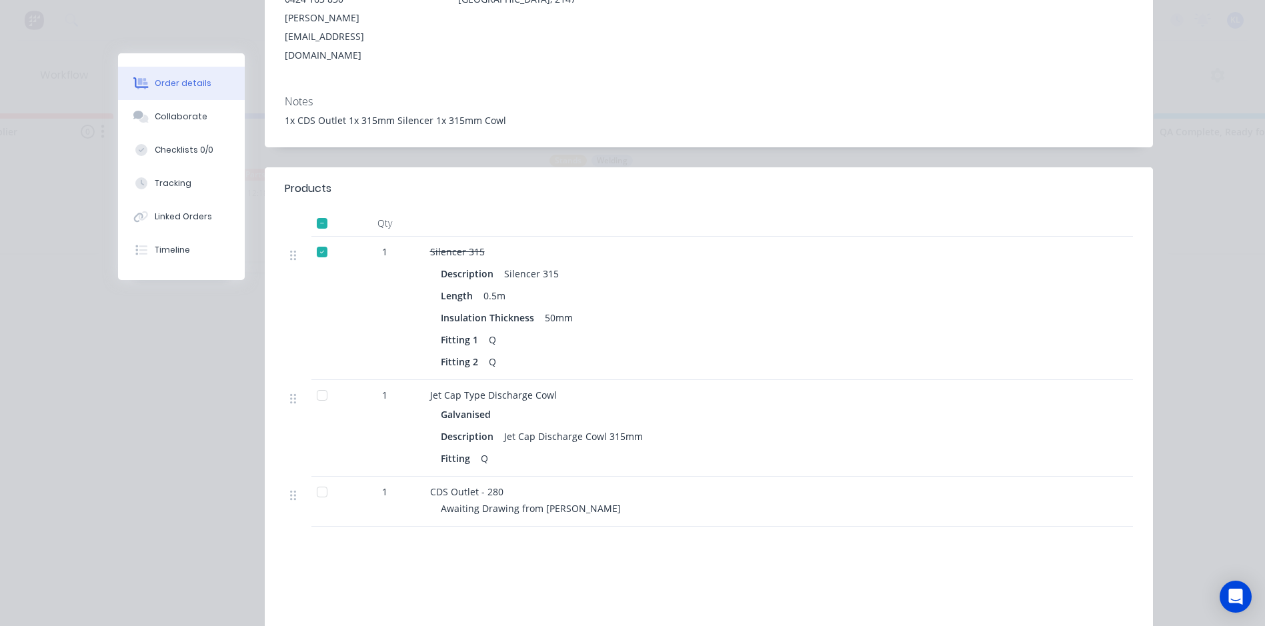
scroll to position [267, 0]
click at [315, 381] on div at bounding box center [322, 394] width 27 height 27
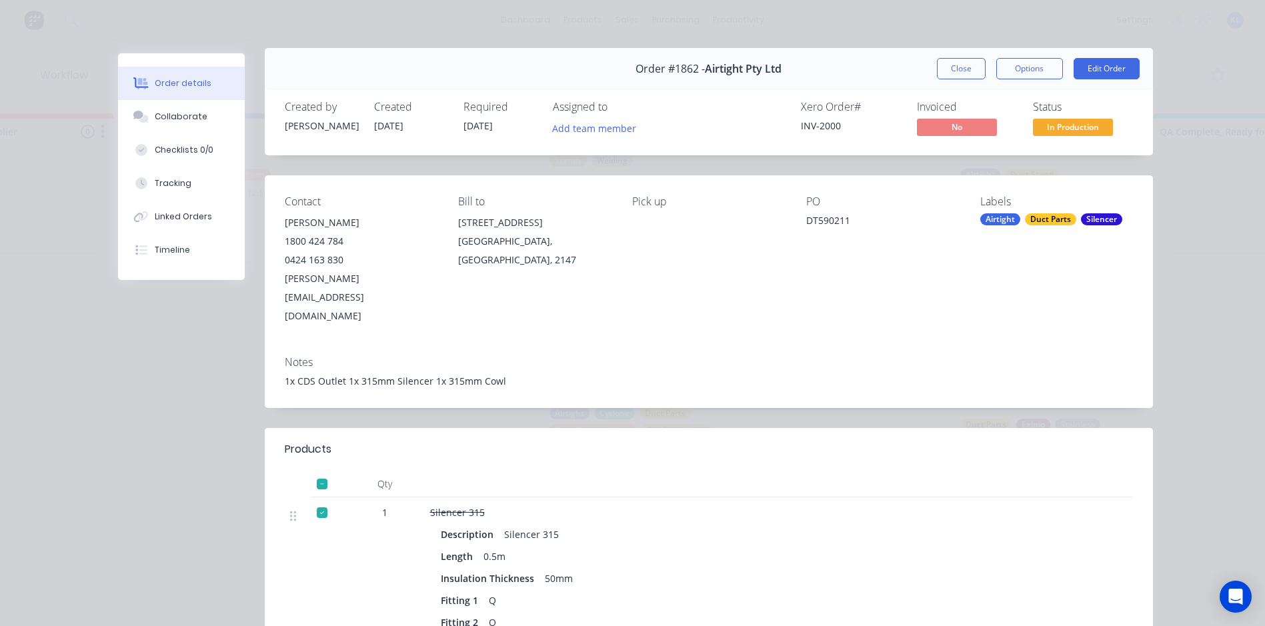
scroll to position [0, 0]
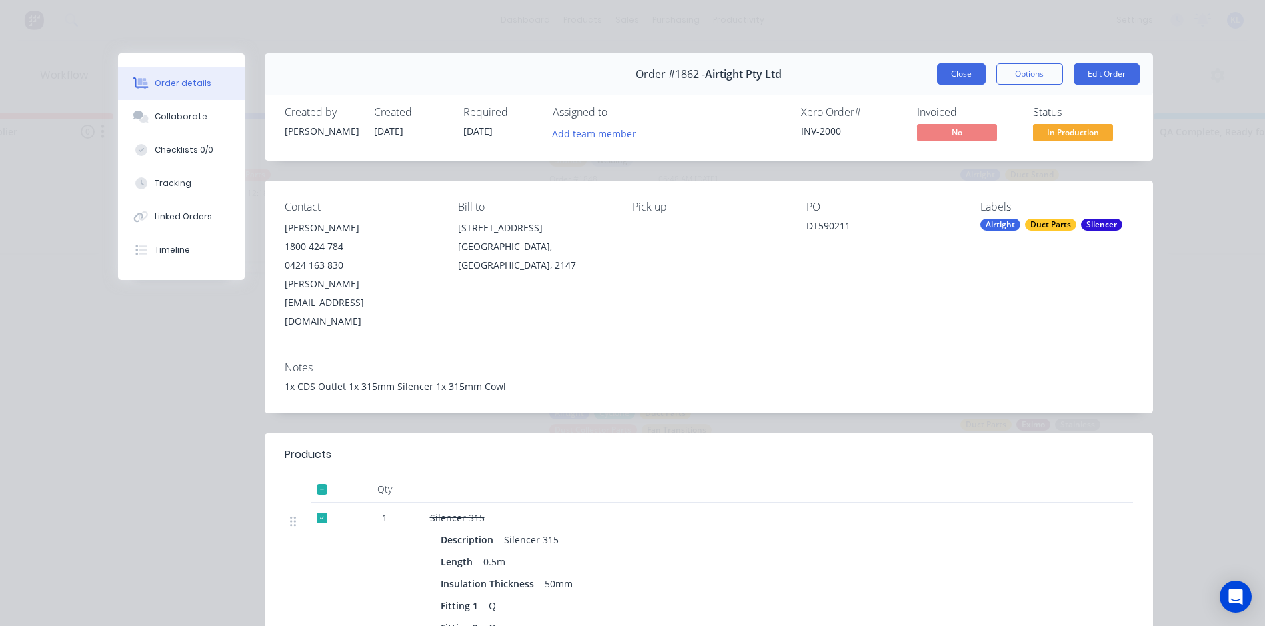
click at [948, 77] on button "Close" at bounding box center [961, 73] width 49 height 21
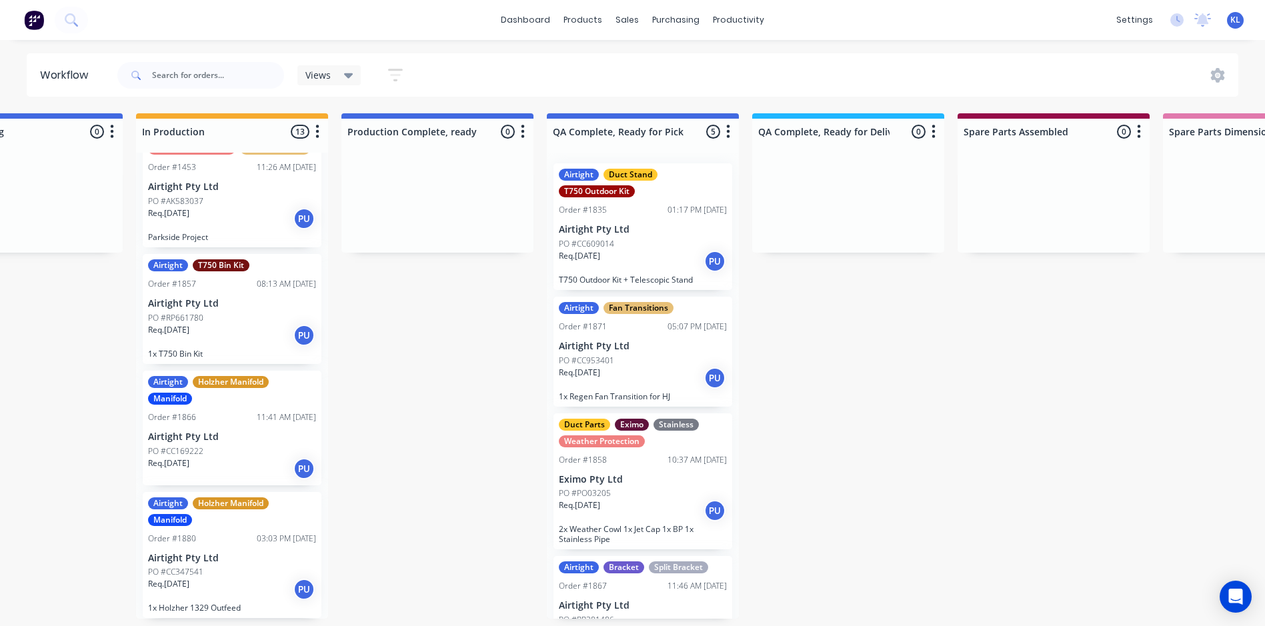
scroll to position [0, 714]
click at [654, 242] on div "PO #CC609014" at bounding box center [643, 244] width 168 height 12
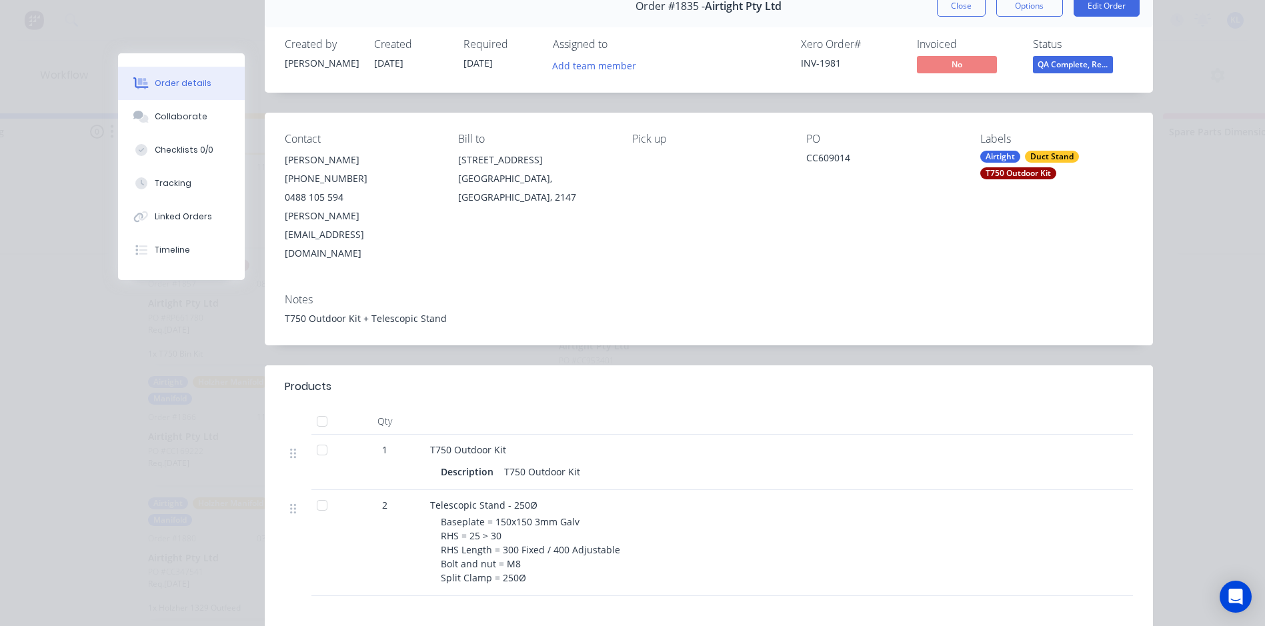
scroll to position [133, 0]
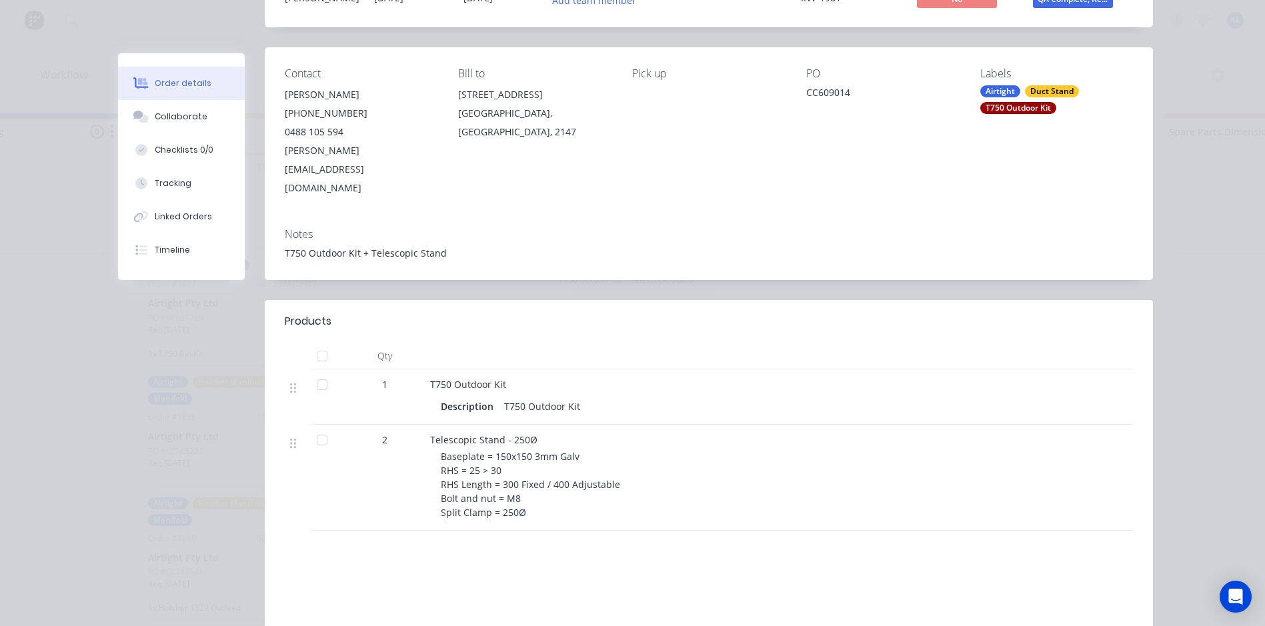
click at [318, 371] on div at bounding box center [322, 384] width 27 height 27
click at [311, 427] on div at bounding box center [322, 440] width 27 height 27
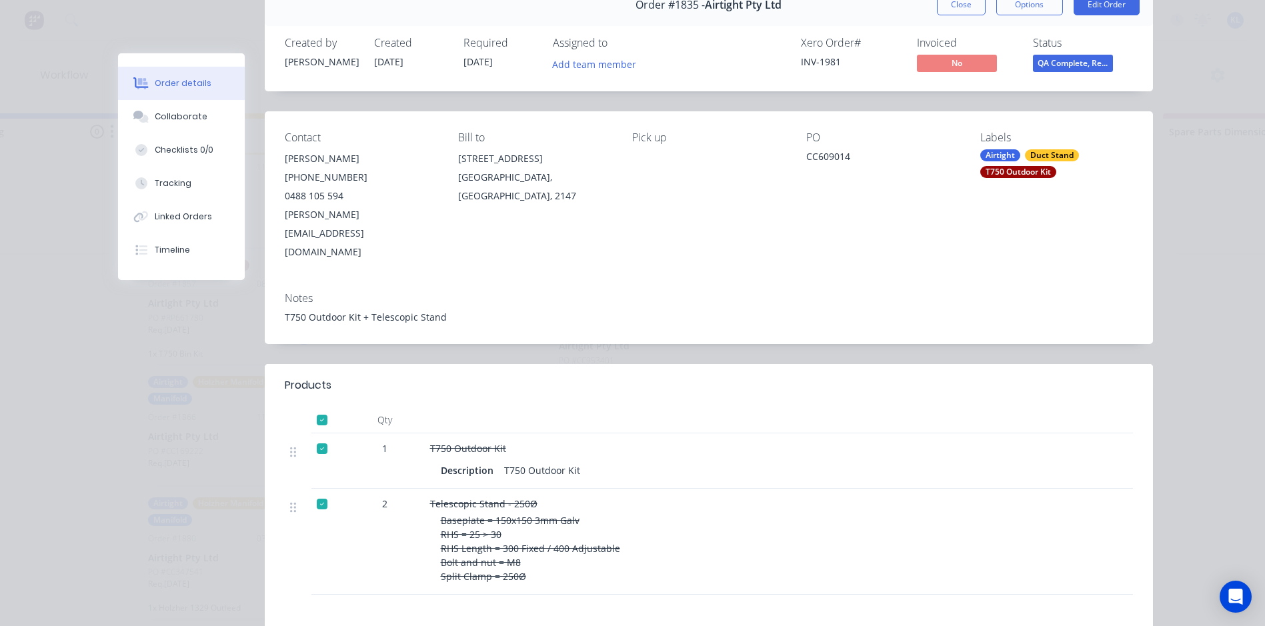
scroll to position [0, 0]
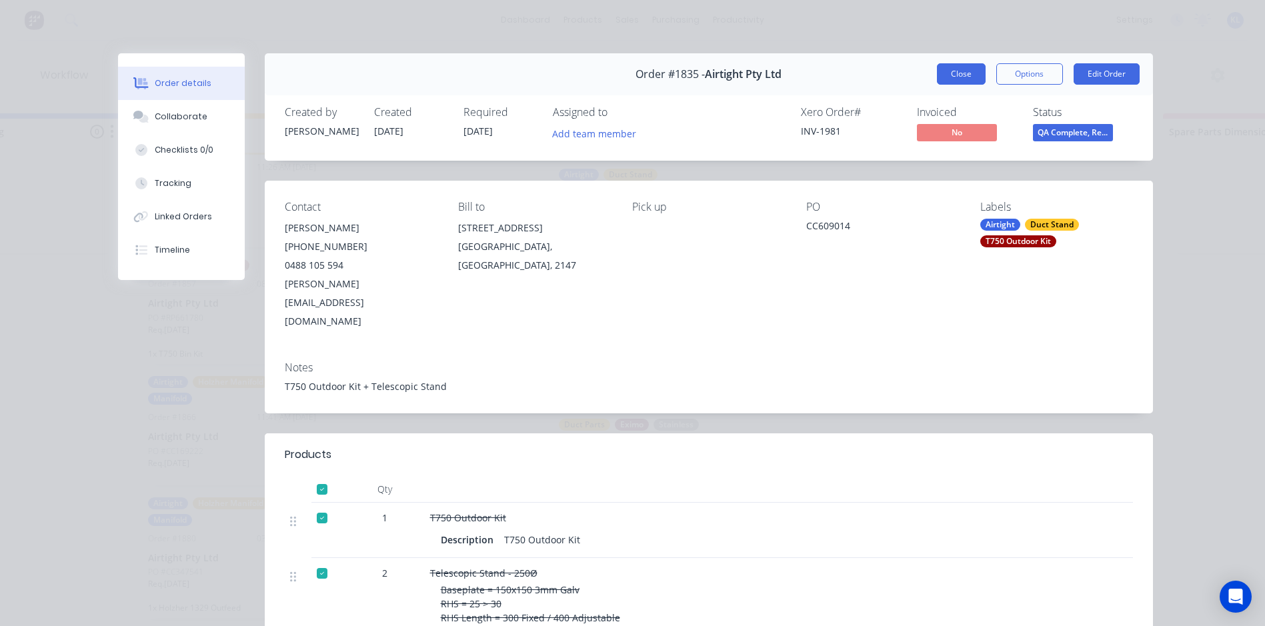
click at [949, 79] on button "Close" at bounding box center [961, 73] width 49 height 21
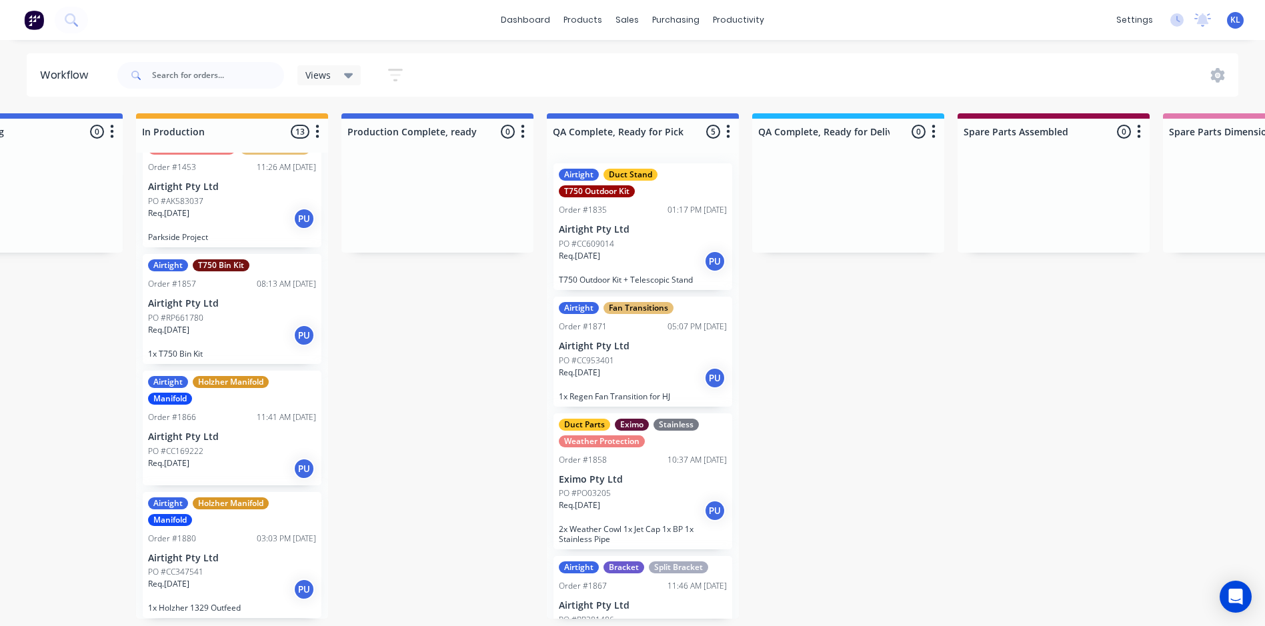
scroll to position [0, 714]
click at [649, 270] on div "Req. [DATE] PU" at bounding box center [643, 261] width 168 height 23
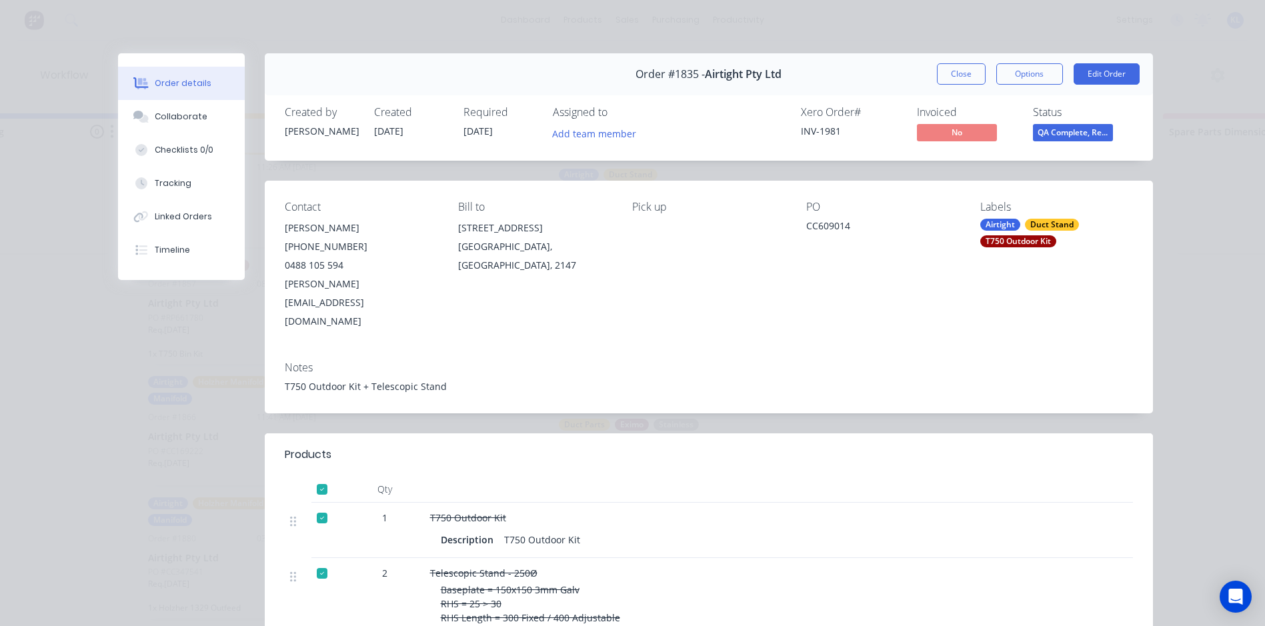
click at [1029, 60] on div "Order #1835 - Airtight Pty Ltd Close Options Edit Order" at bounding box center [709, 74] width 888 height 42
click at [1026, 63] on button "Options" at bounding box center [1029, 73] width 67 height 21
click at [949, 161] on div "Delivery Docket" at bounding box center [993, 161] width 116 height 19
click at [967, 159] on div "Standard" at bounding box center [993, 161] width 116 height 19
click at [971, 77] on button "Close" at bounding box center [961, 73] width 49 height 21
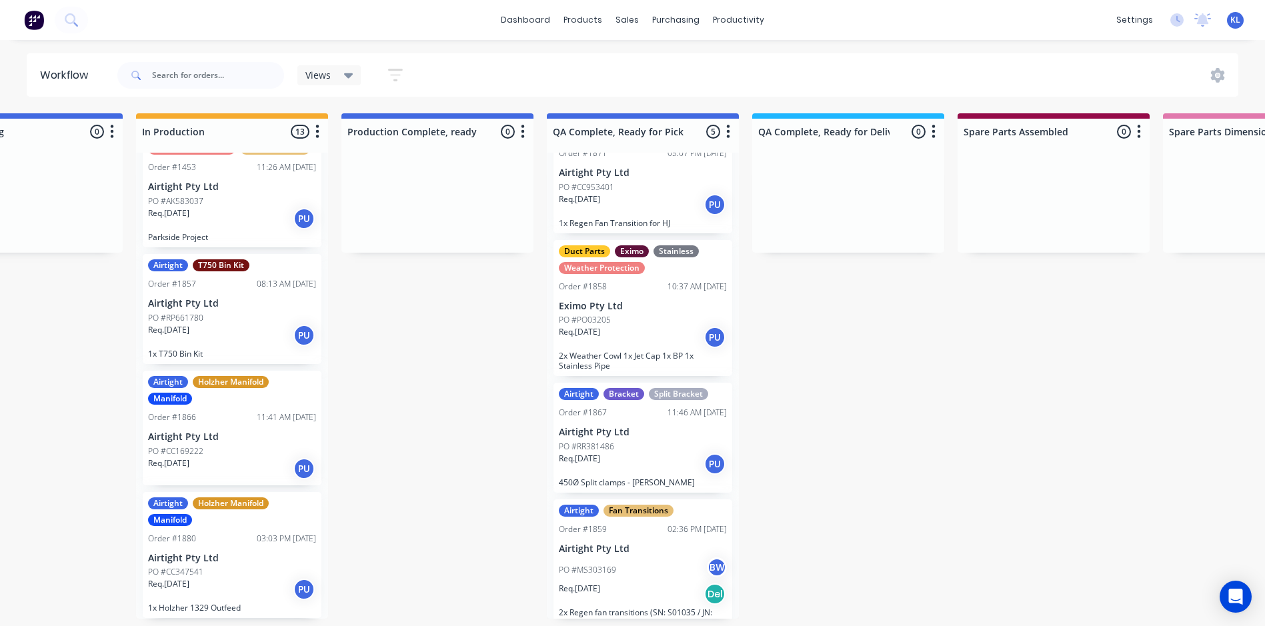
scroll to position [188, 0]
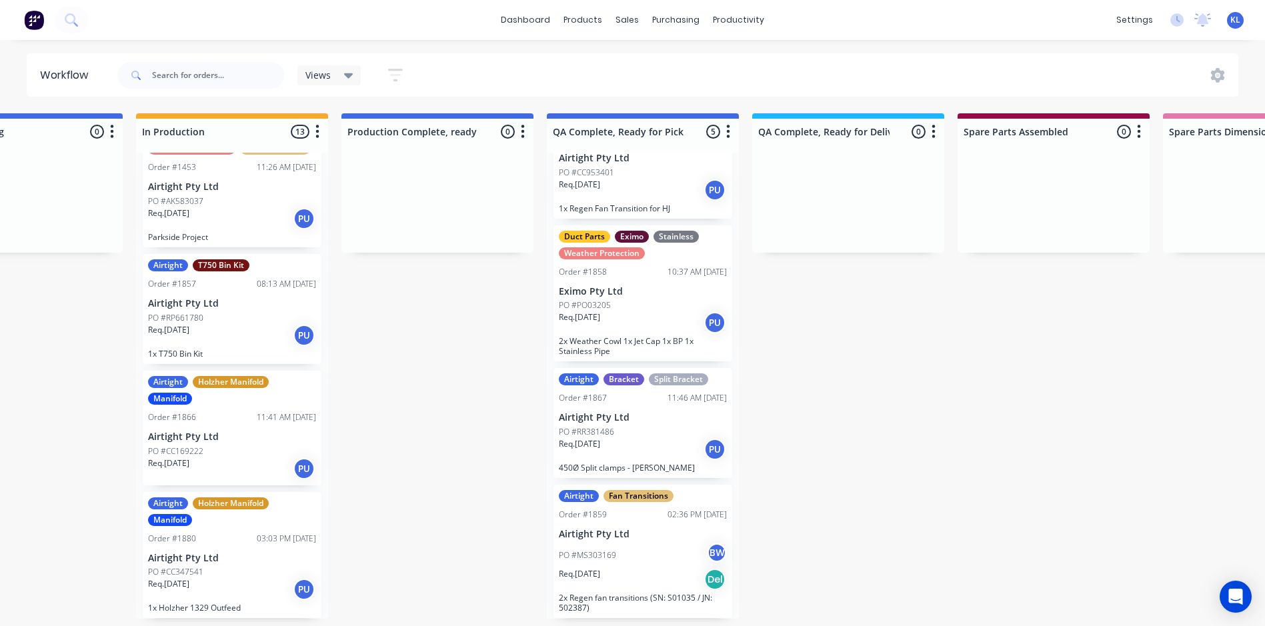
click at [664, 320] on div "Req. [DATE] PU" at bounding box center [643, 322] width 168 height 23
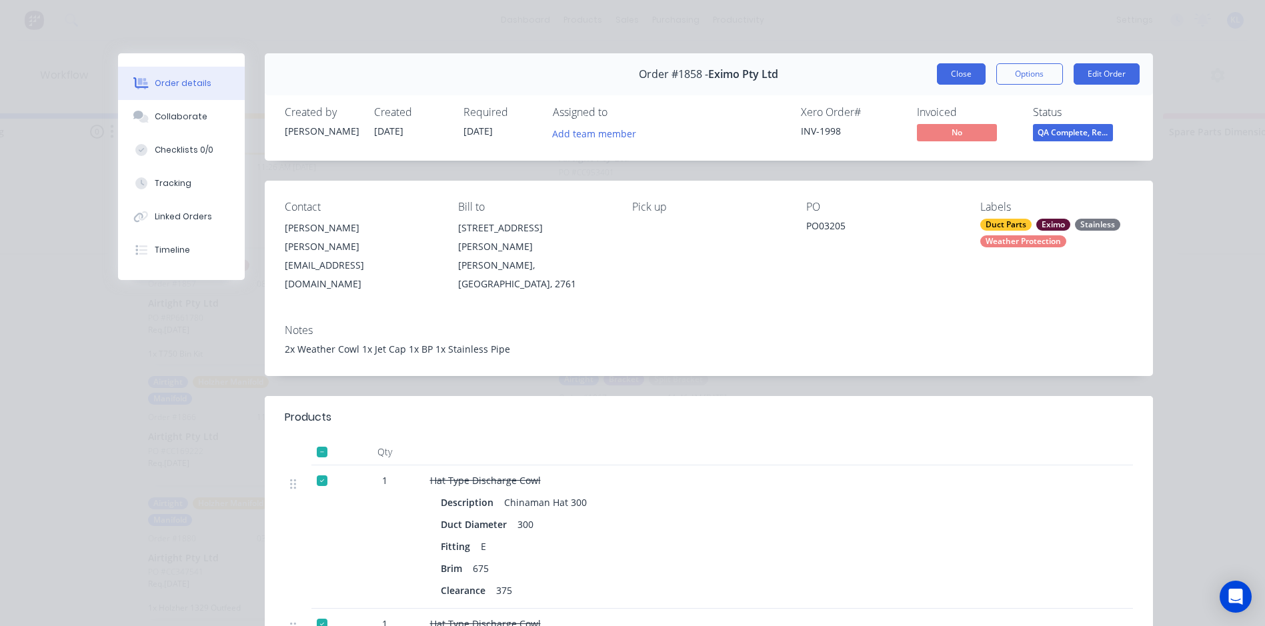
click at [944, 71] on button "Close" at bounding box center [961, 73] width 49 height 21
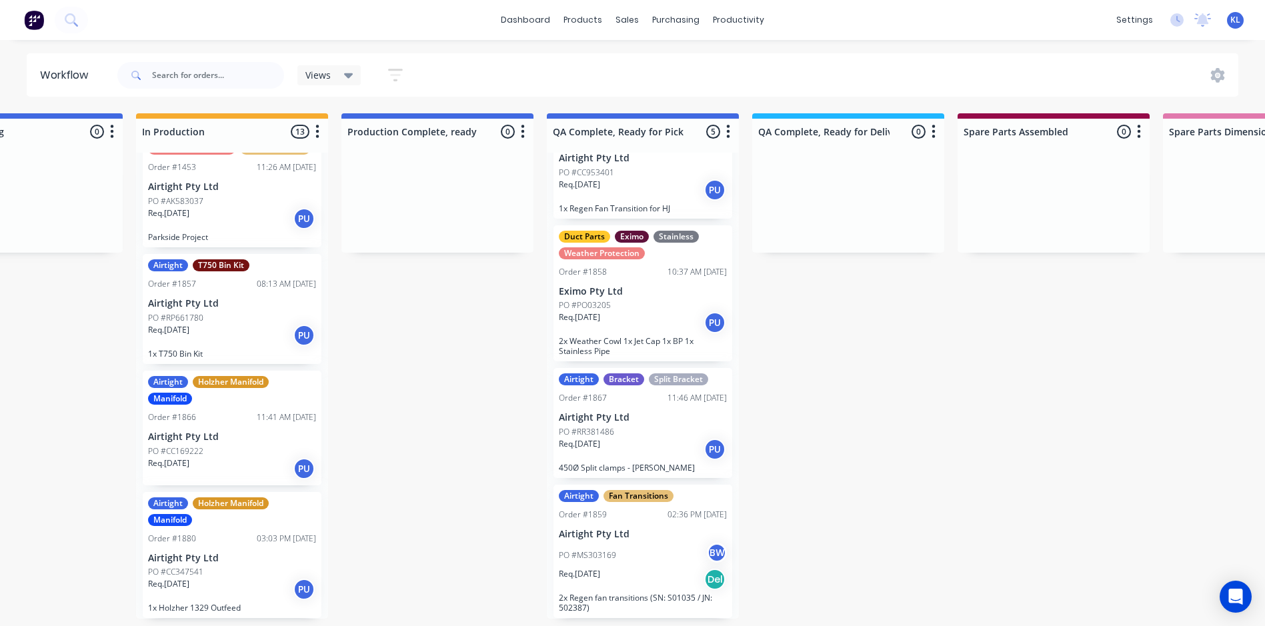
scroll to position [3, 714]
click at [645, 430] on div "PO #RR381486" at bounding box center [643, 432] width 168 height 12
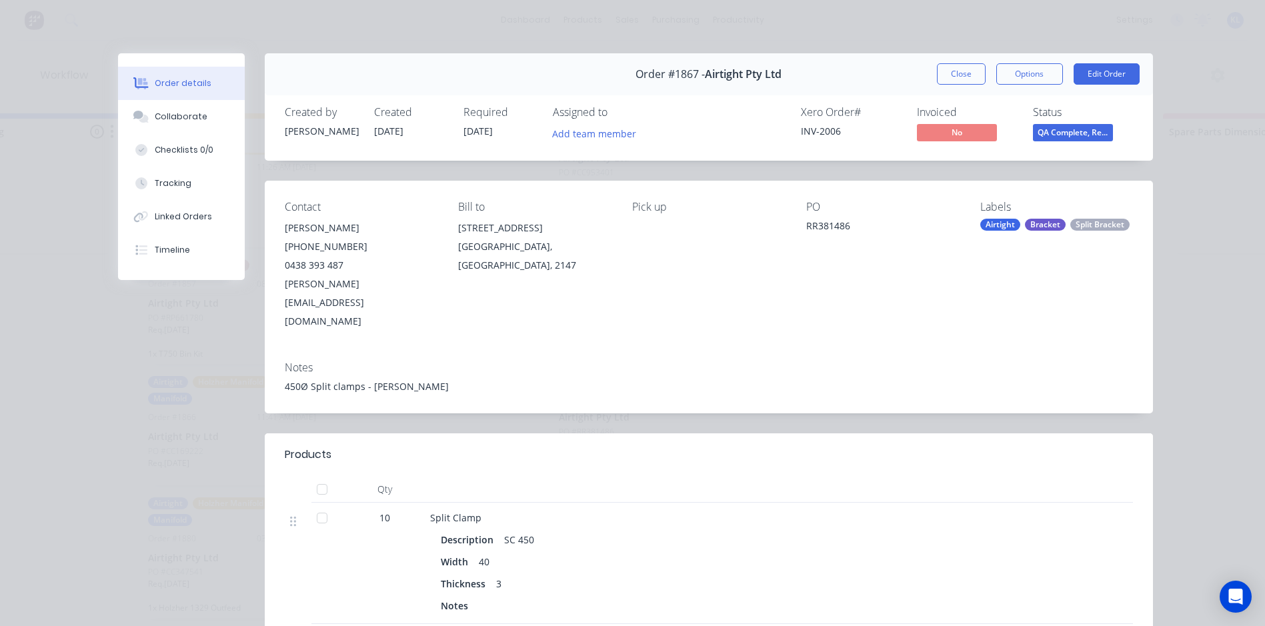
drag, startPoint x: 945, startPoint y: 79, endPoint x: 930, endPoint y: 40, distance: 41.6
click at [925, 13] on div "Order details Collaborate Checklists 0/0 Tracking Linked Orders Timeline Order …" at bounding box center [632, 313] width 1265 height 626
click at [962, 71] on button "Close" at bounding box center [961, 73] width 49 height 21
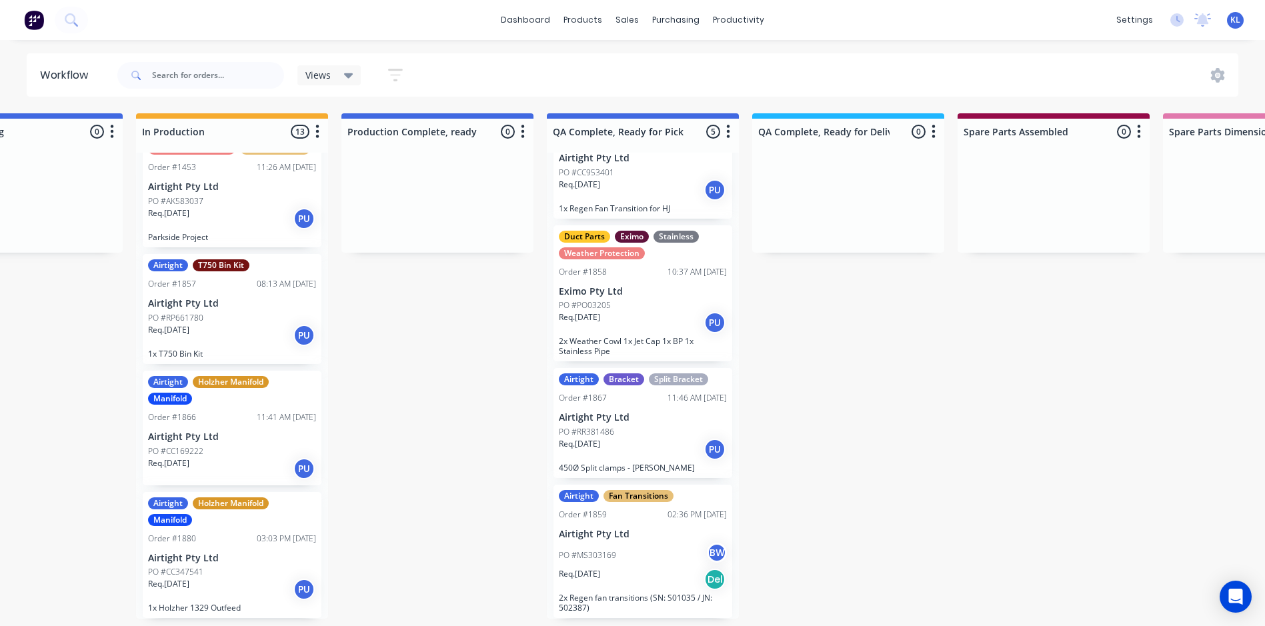
click at [599, 558] on p "PO #MS303169" at bounding box center [587, 555] width 57 height 12
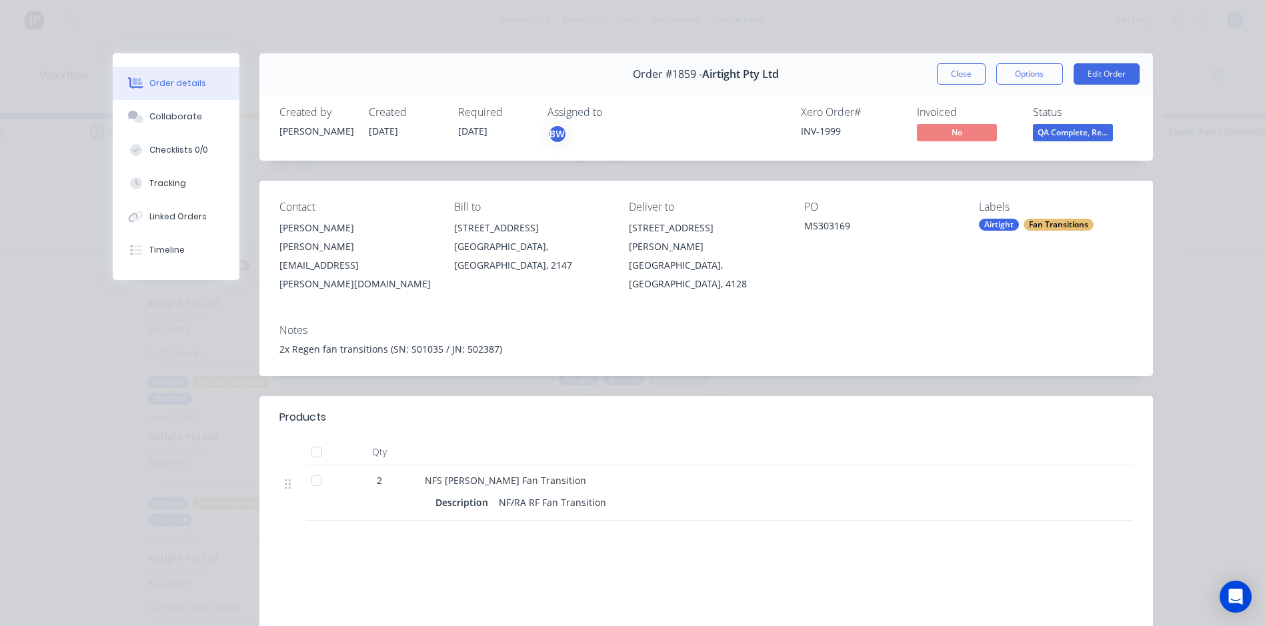
click at [976, 51] on div "Order details Collaborate Checklists 0/0 Tracking Linked Orders Timeline Order …" at bounding box center [632, 313] width 1265 height 626
click at [953, 75] on button "Close" at bounding box center [961, 73] width 49 height 21
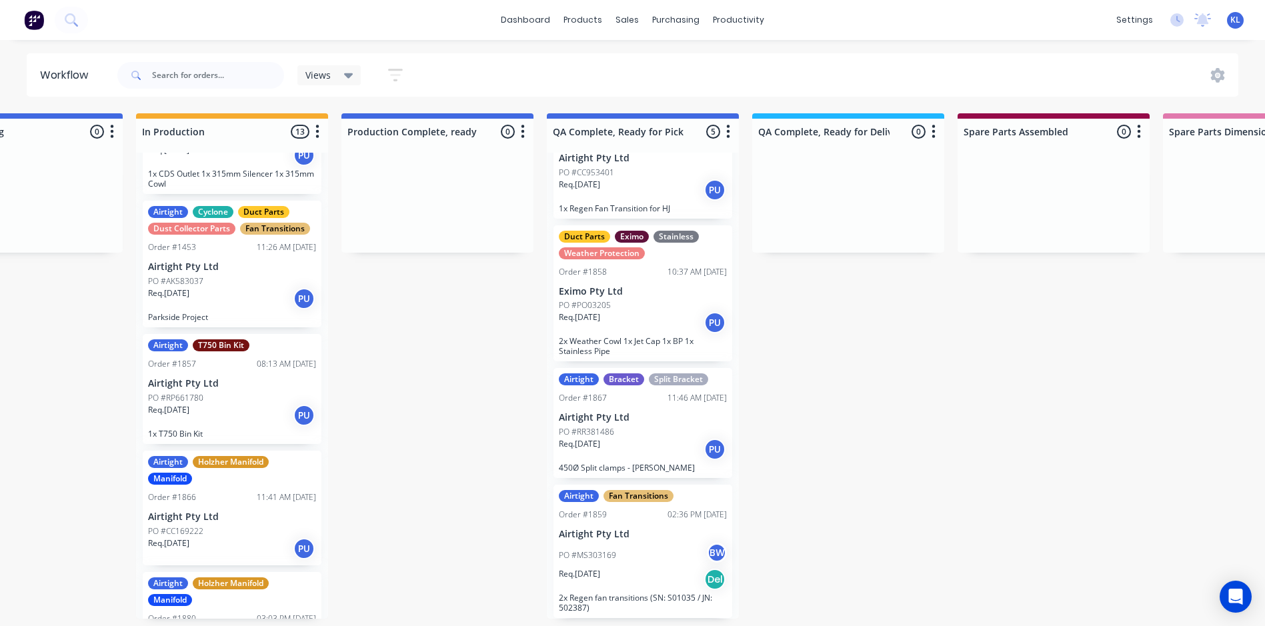
scroll to position [1148, 0]
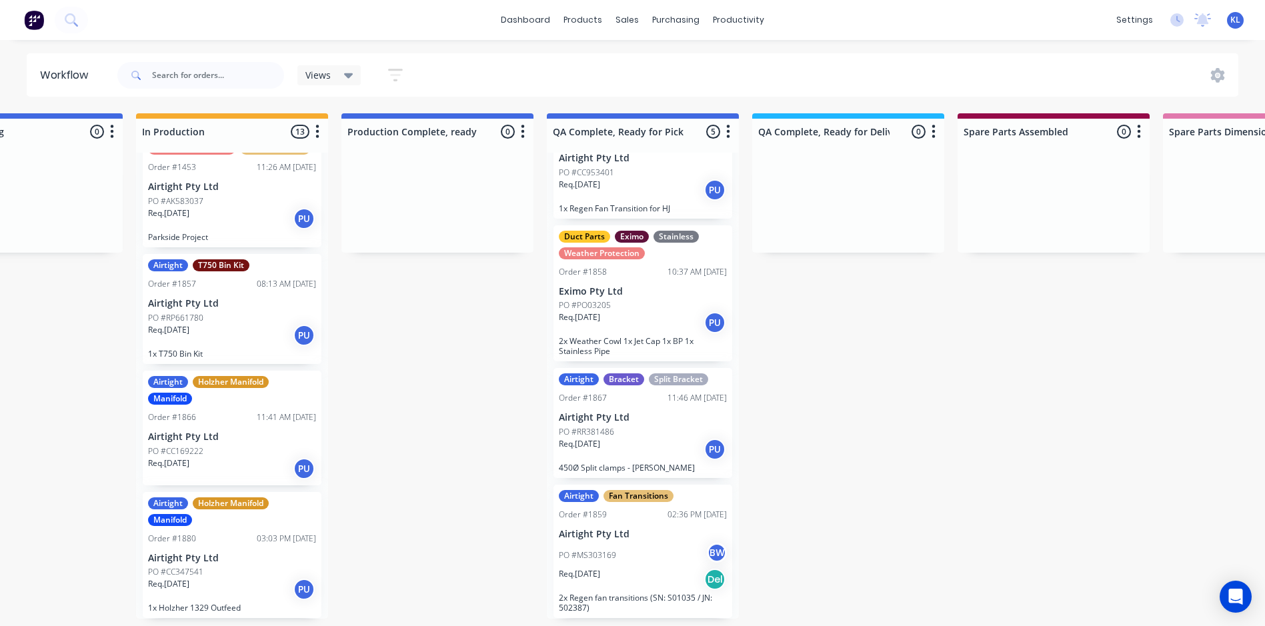
click at [227, 312] on div "PO #RP661780" at bounding box center [232, 318] width 168 height 12
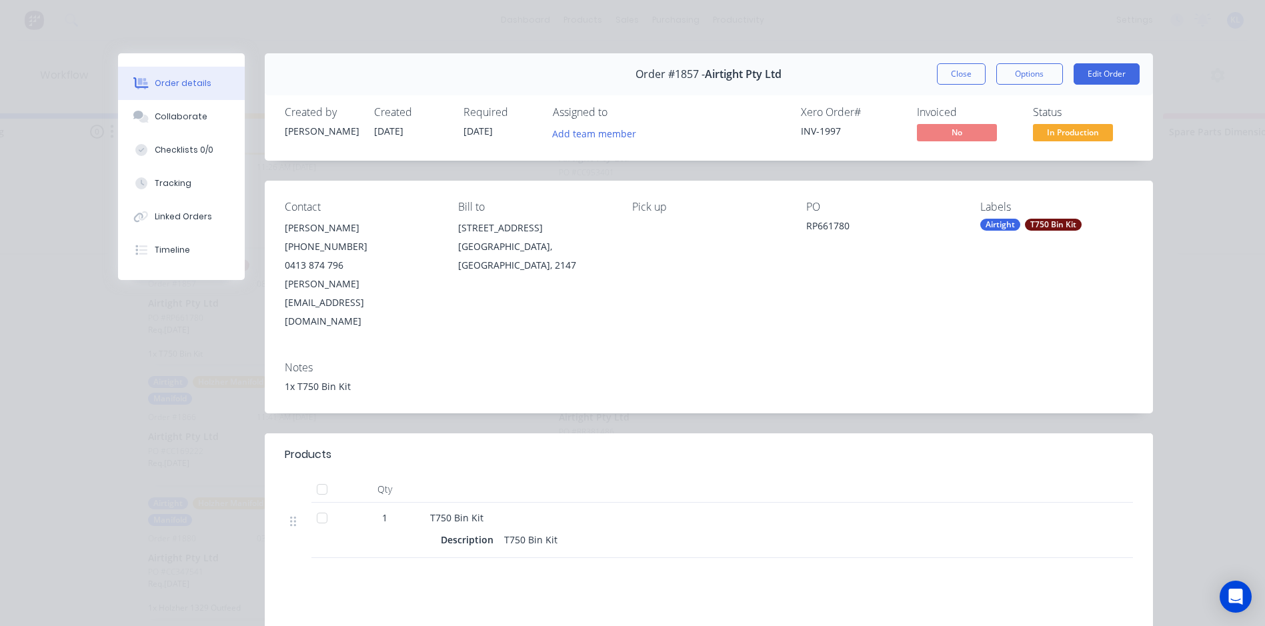
scroll to position [67, 0]
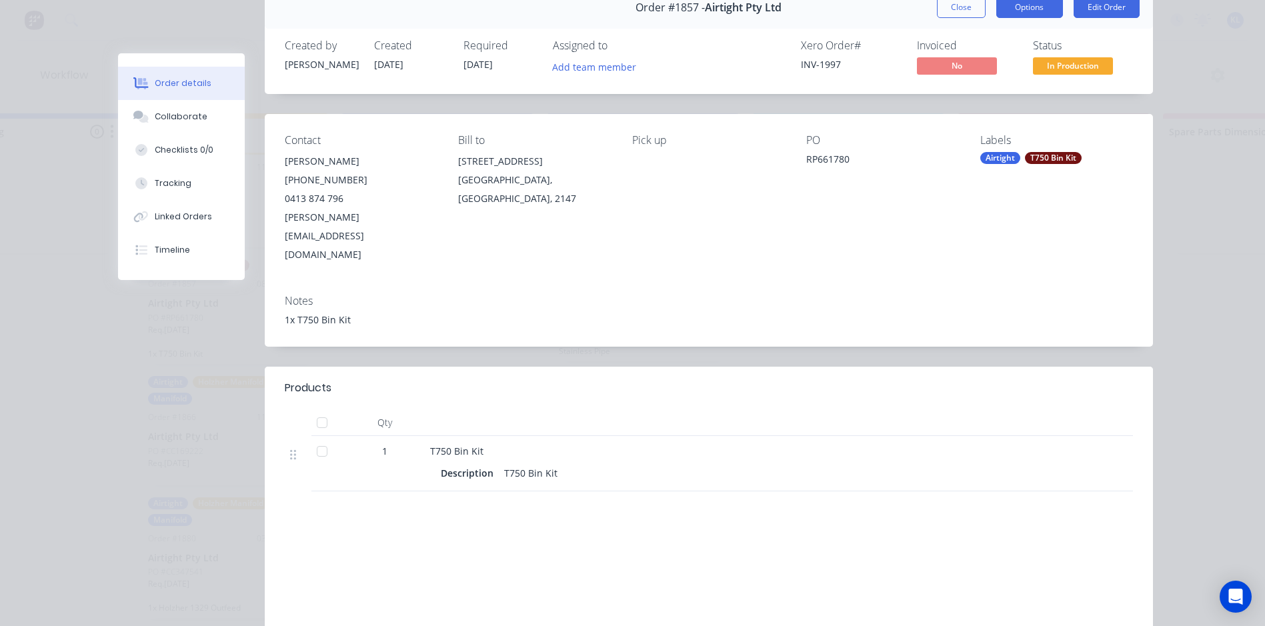
click at [1015, 9] on button "Options" at bounding box center [1029, 7] width 67 height 21
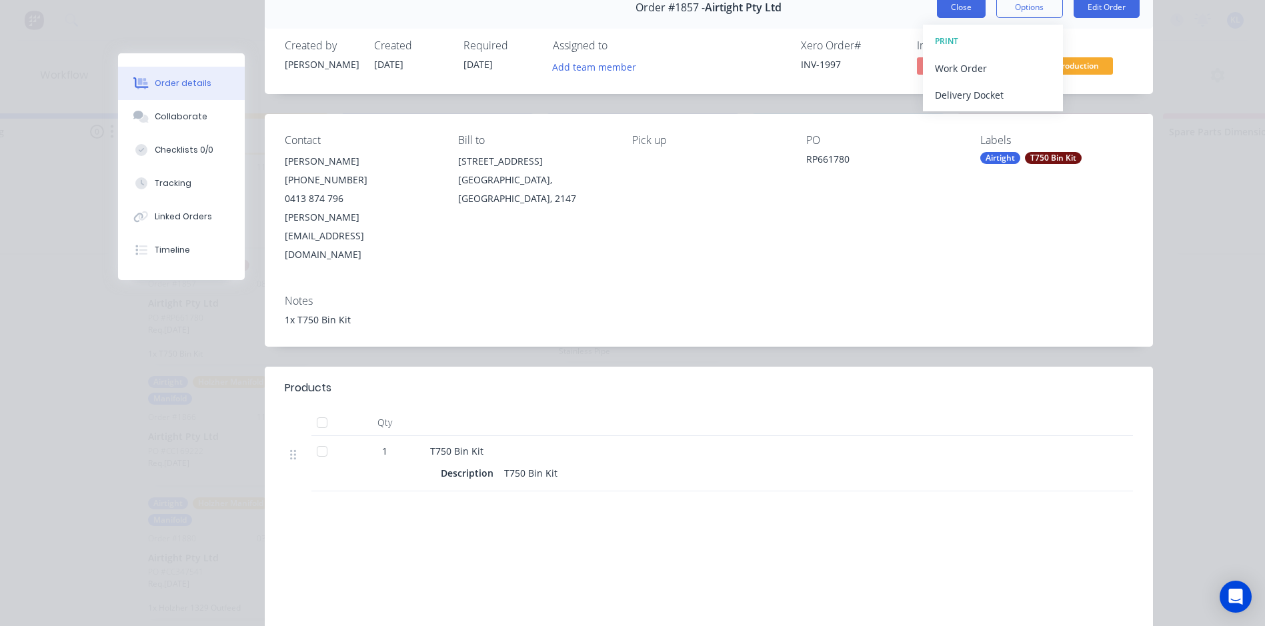
click at [944, 11] on button "Close" at bounding box center [961, 7] width 49 height 21
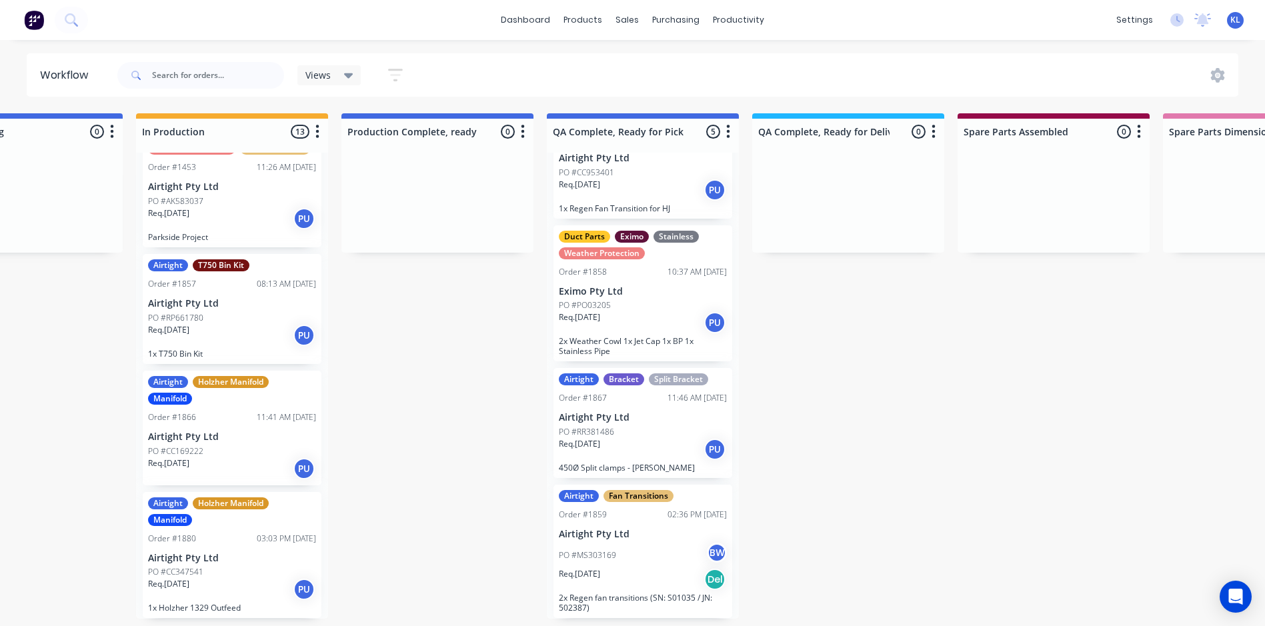
click at [229, 349] on p "1x T750 Bin Kit" at bounding box center [232, 354] width 168 height 10
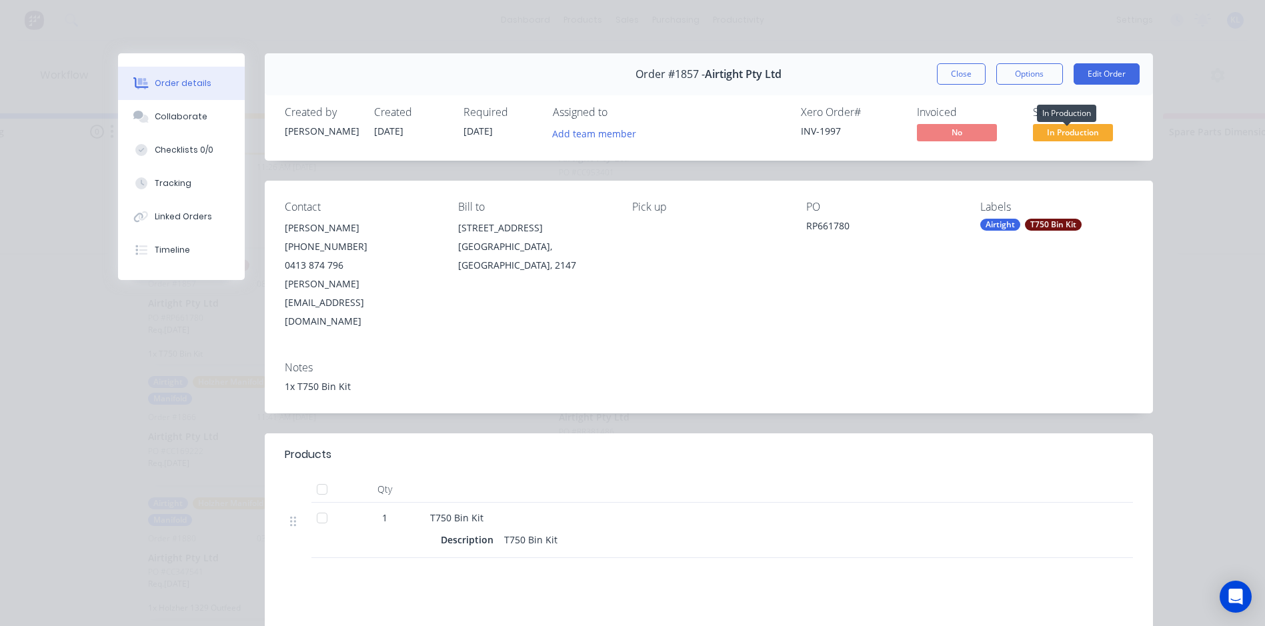
click at [1057, 132] on span "In Production" at bounding box center [1073, 132] width 80 height 17
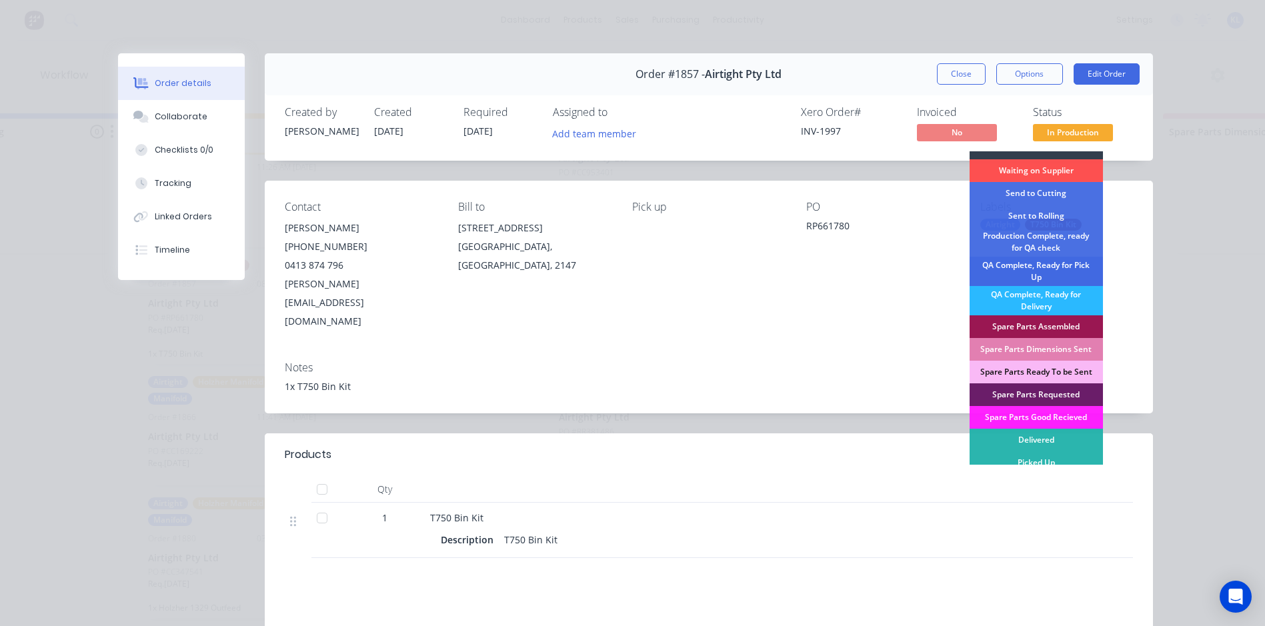
scroll to position [19, 0]
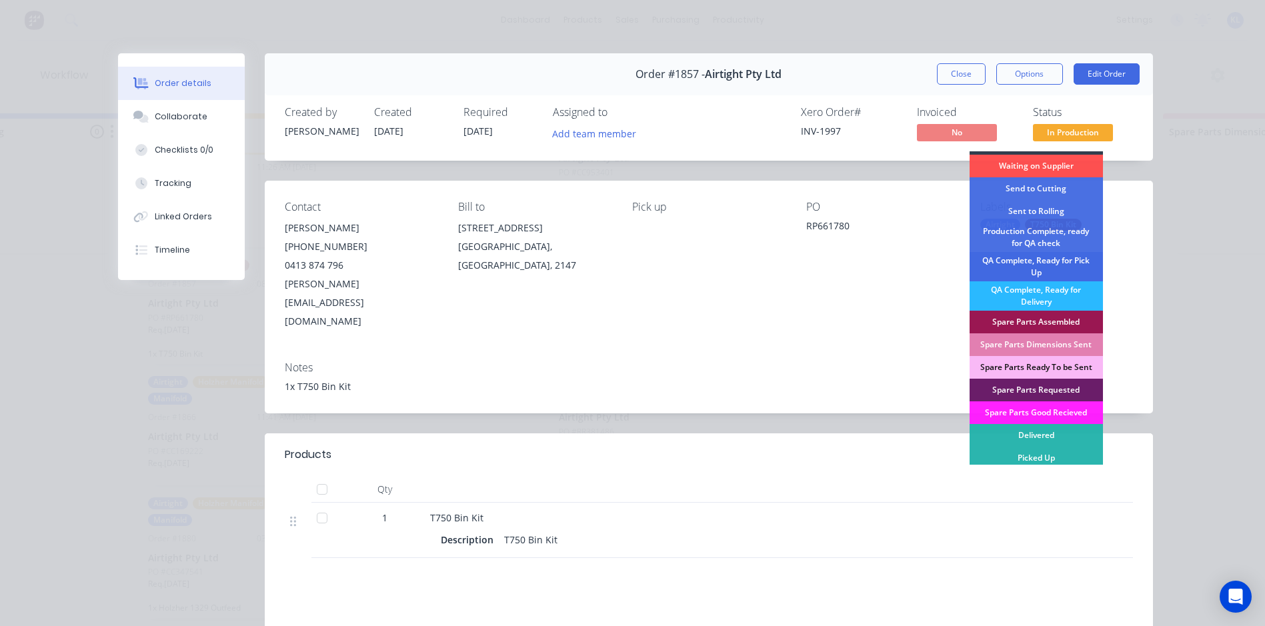
click at [1061, 272] on div "QA Complete, Ready for Pick Up" at bounding box center [1035, 266] width 133 height 29
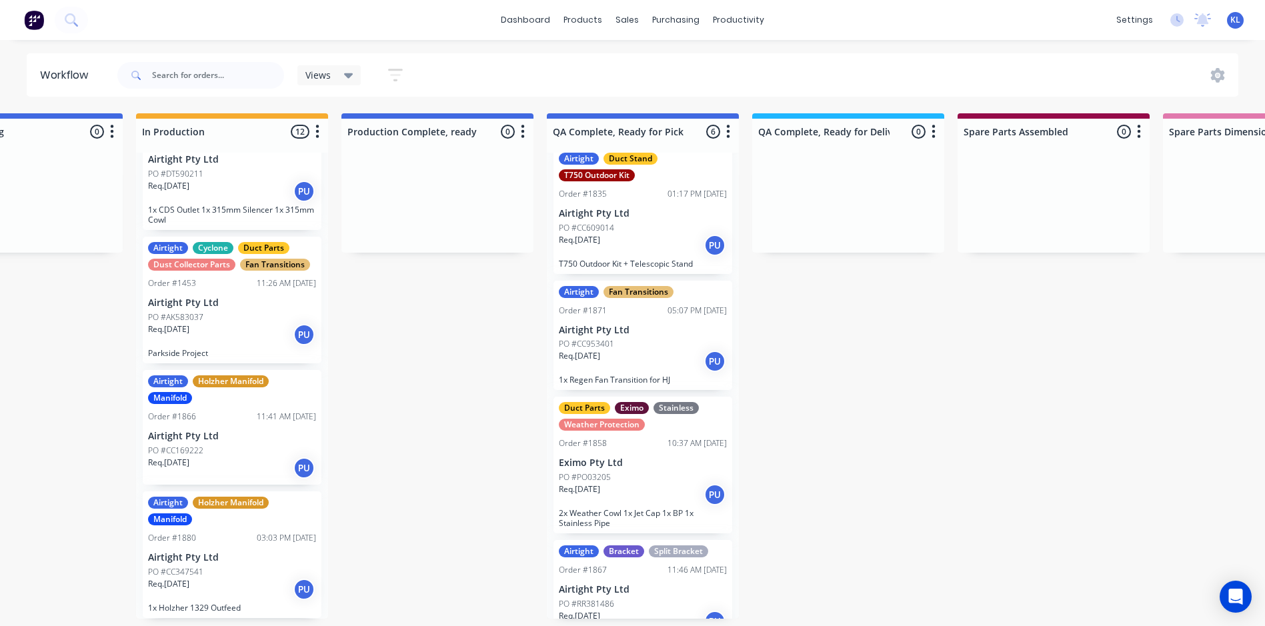
scroll to position [0, 0]
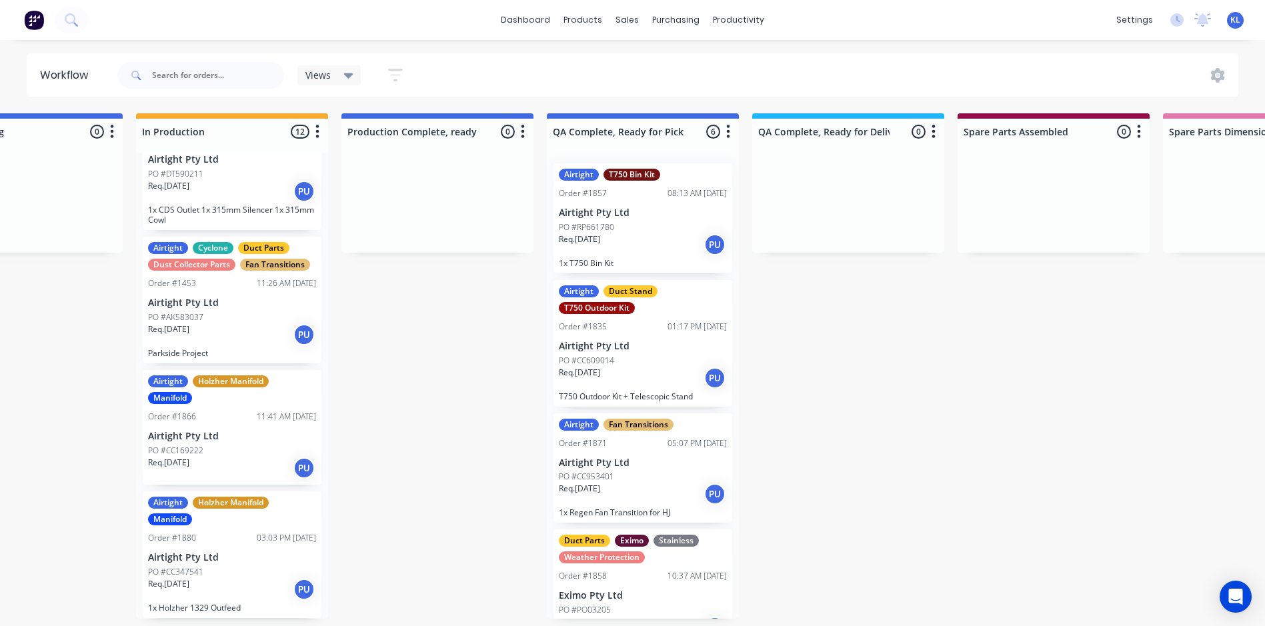
click at [661, 257] on div "Airtight T750 Bin Kit Order #1857 08:13 AM [DATE] Airtight Pty Ltd PO #RP661780…" at bounding box center [642, 218] width 179 height 110
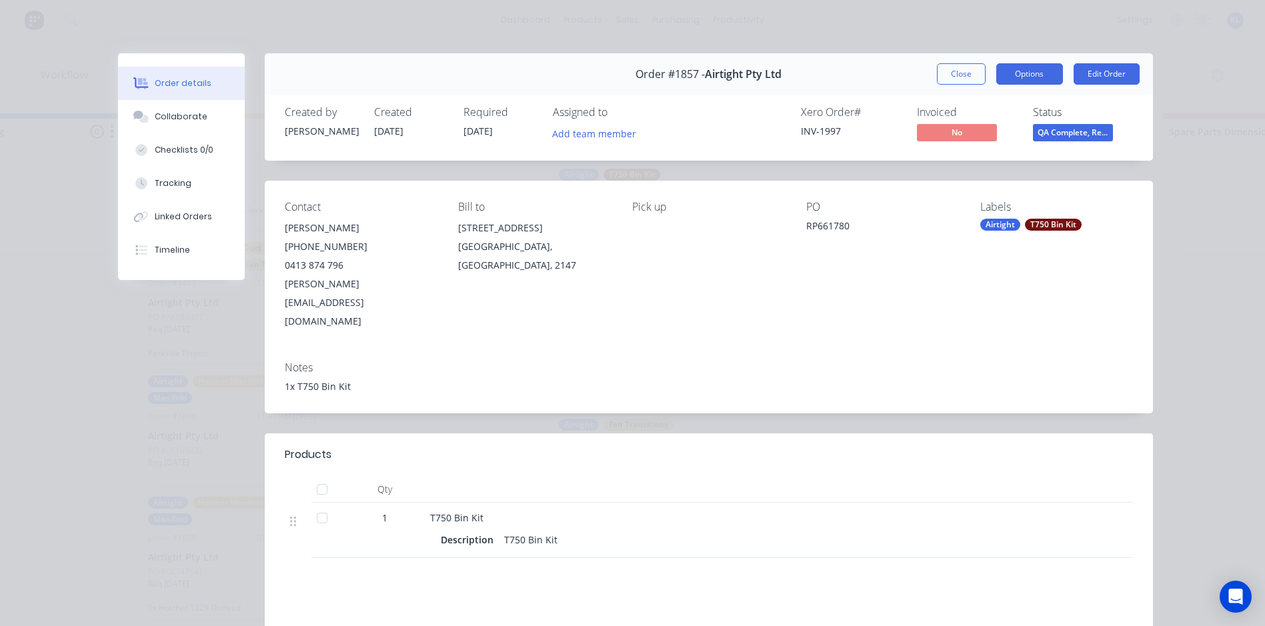
click at [1023, 73] on button "Options" at bounding box center [1029, 73] width 67 height 21
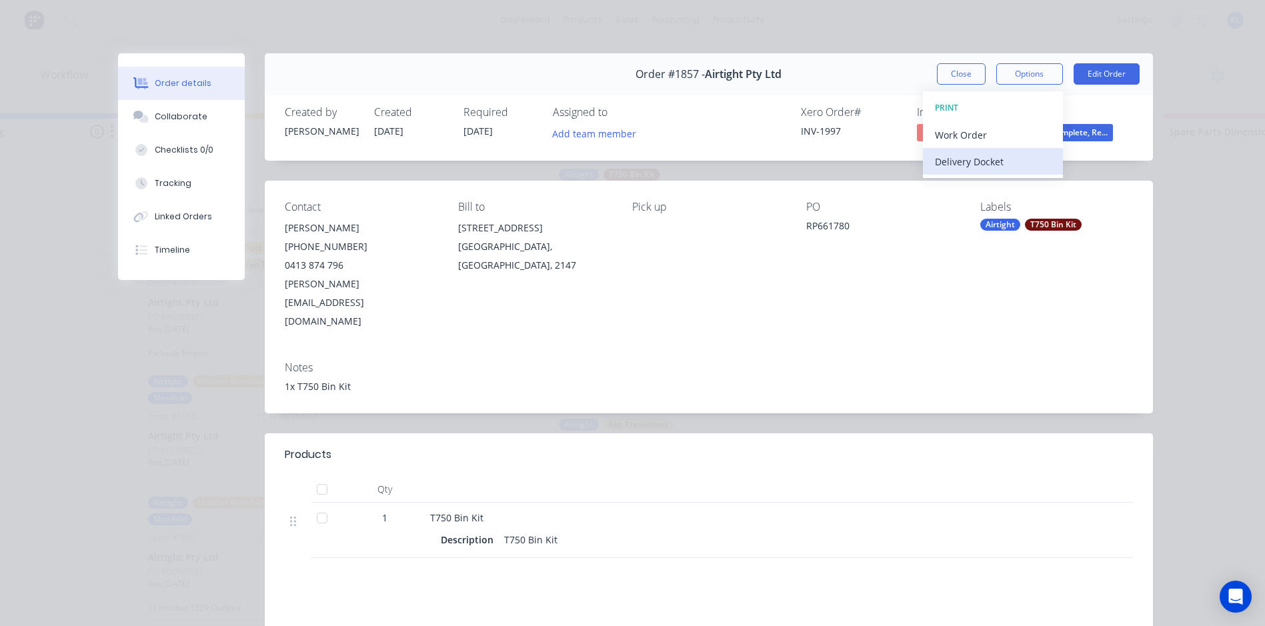
click at [975, 162] on div "Delivery Docket" at bounding box center [993, 161] width 116 height 19
click at [971, 169] on div "Standard" at bounding box center [993, 161] width 116 height 19
click at [953, 71] on button "Close" at bounding box center [961, 73] width 49 height 21
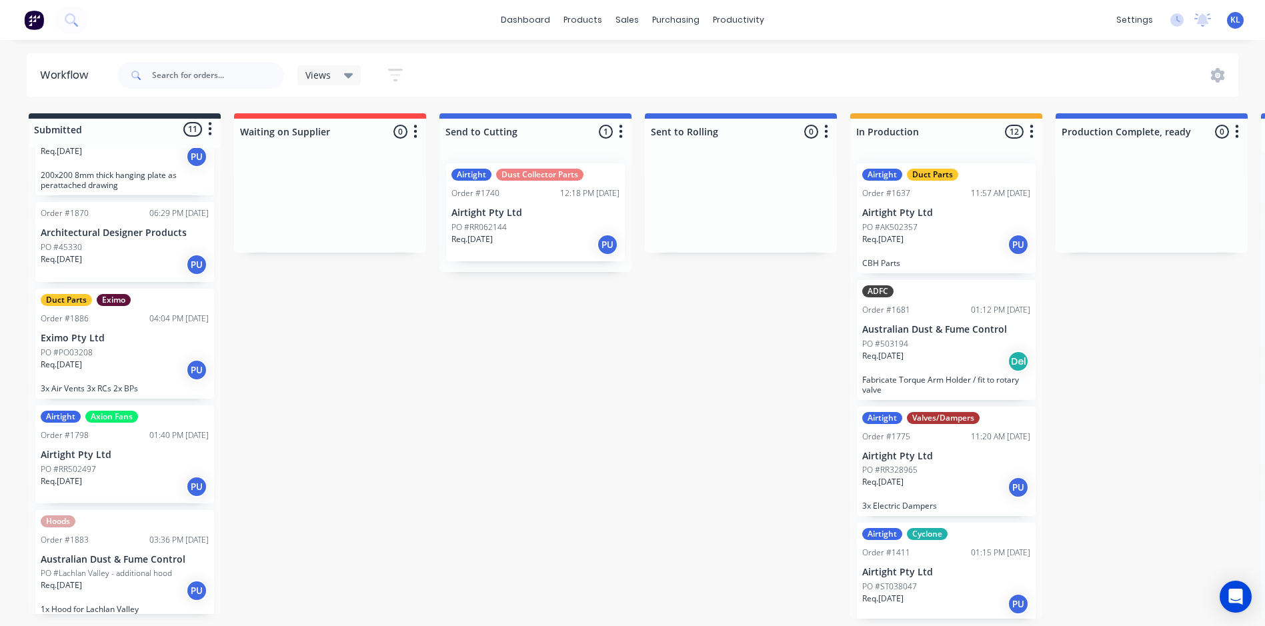
scroll to position [600, 0]
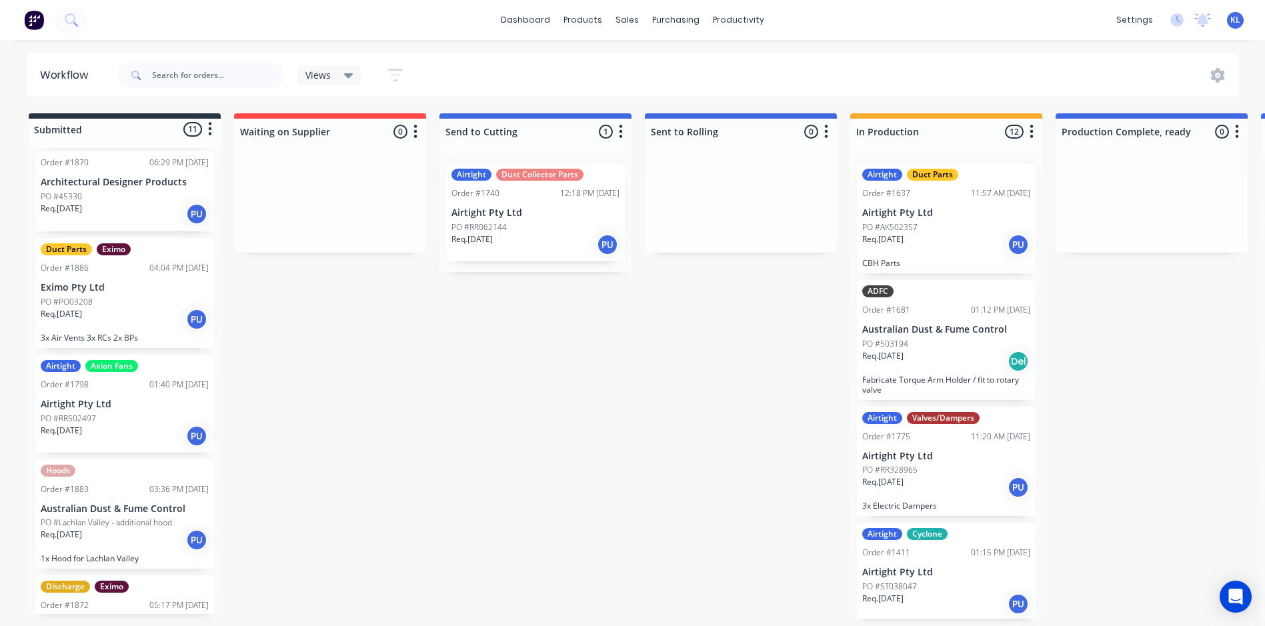
click at [135, 311] on div "Req. [DATE] PU" at bounding box center [125, 319] width 168 height 23
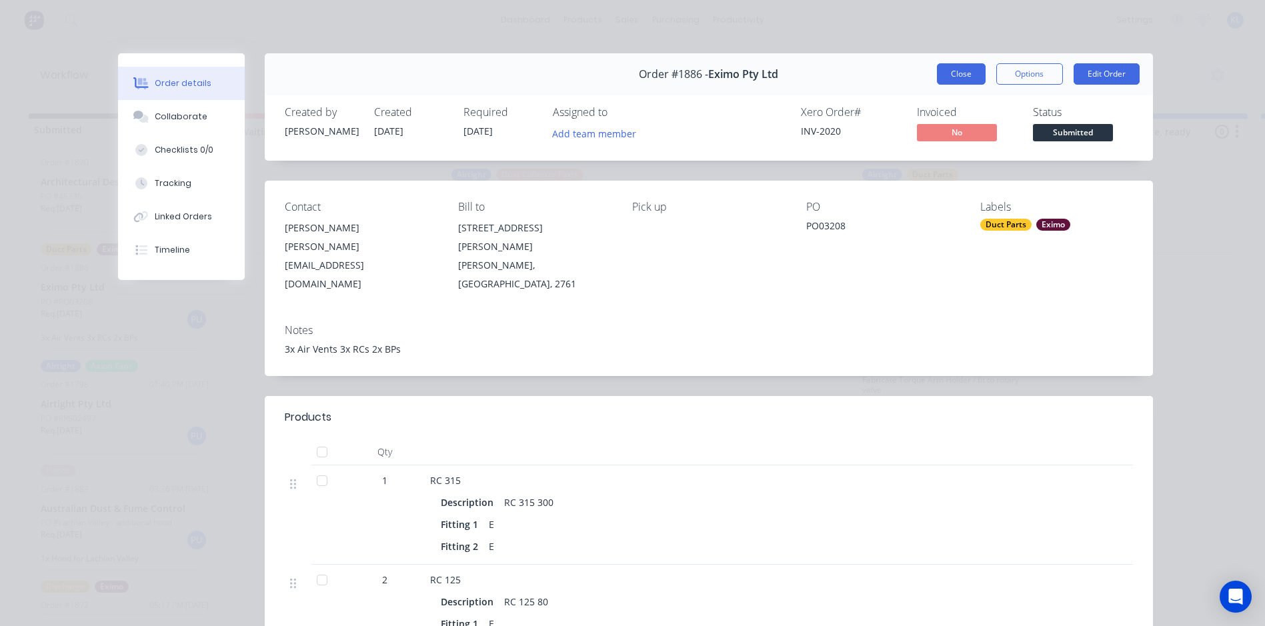
click at [964, 75] on button "Close" at bounding box center [961, 73] width 49 height 21
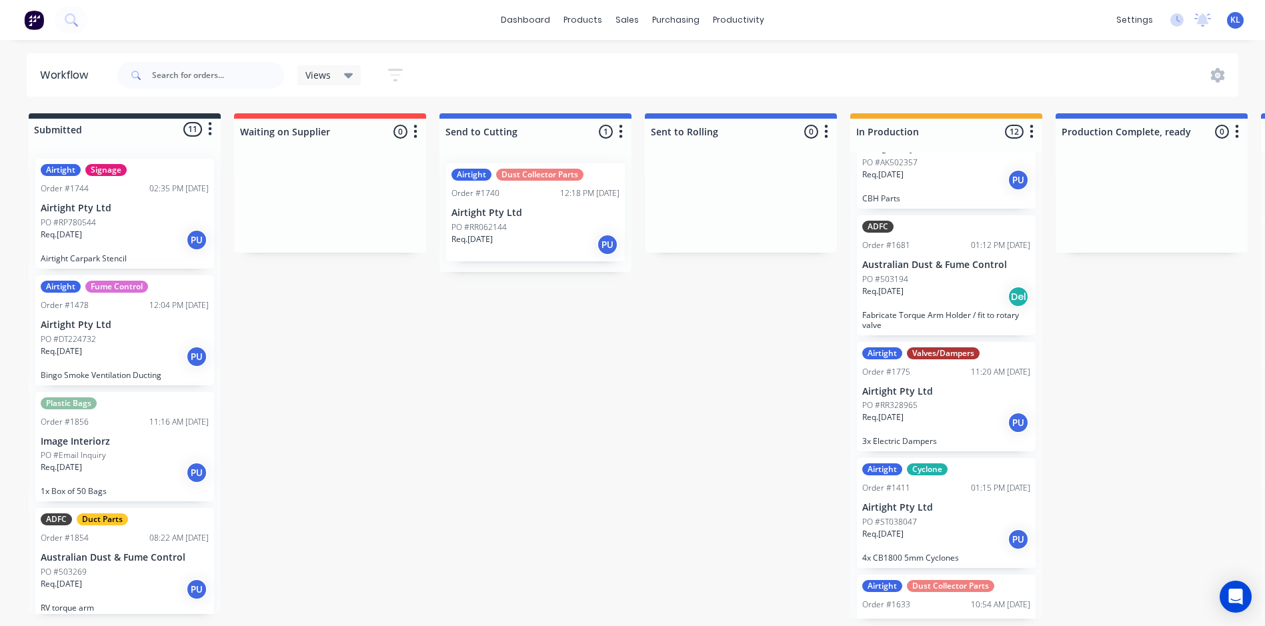
scroll to position [0, 0]
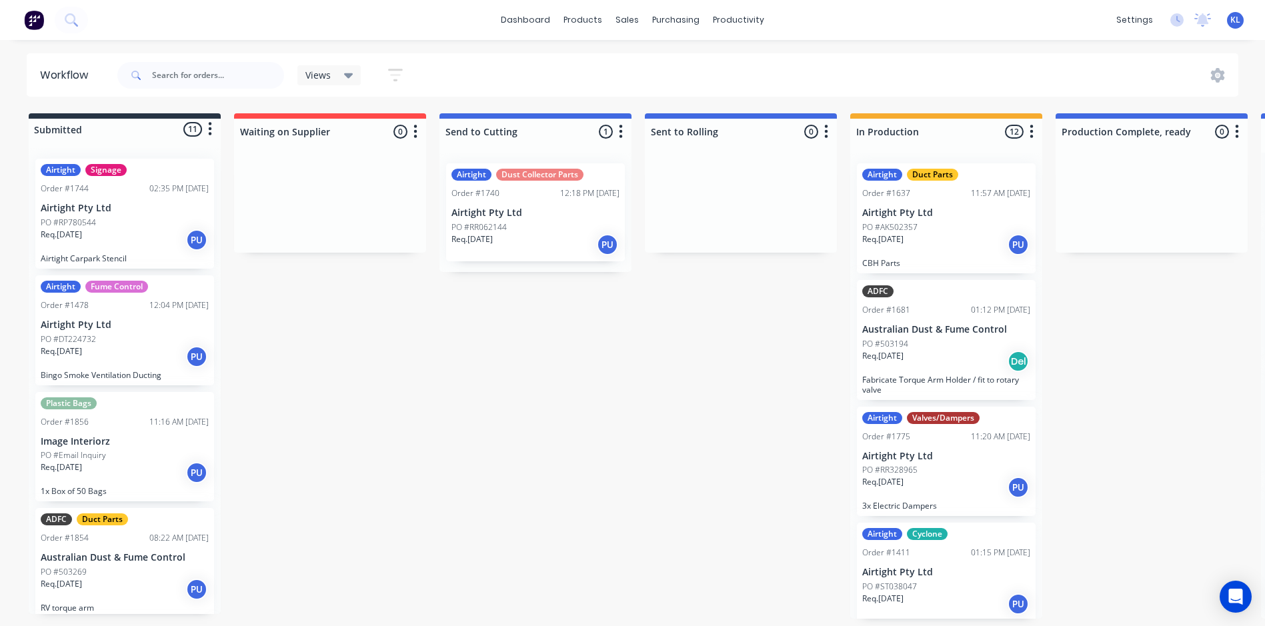
click at [543, 232] on div "PO #RR062144" at bounding box center [535, 227] width 168 height 12
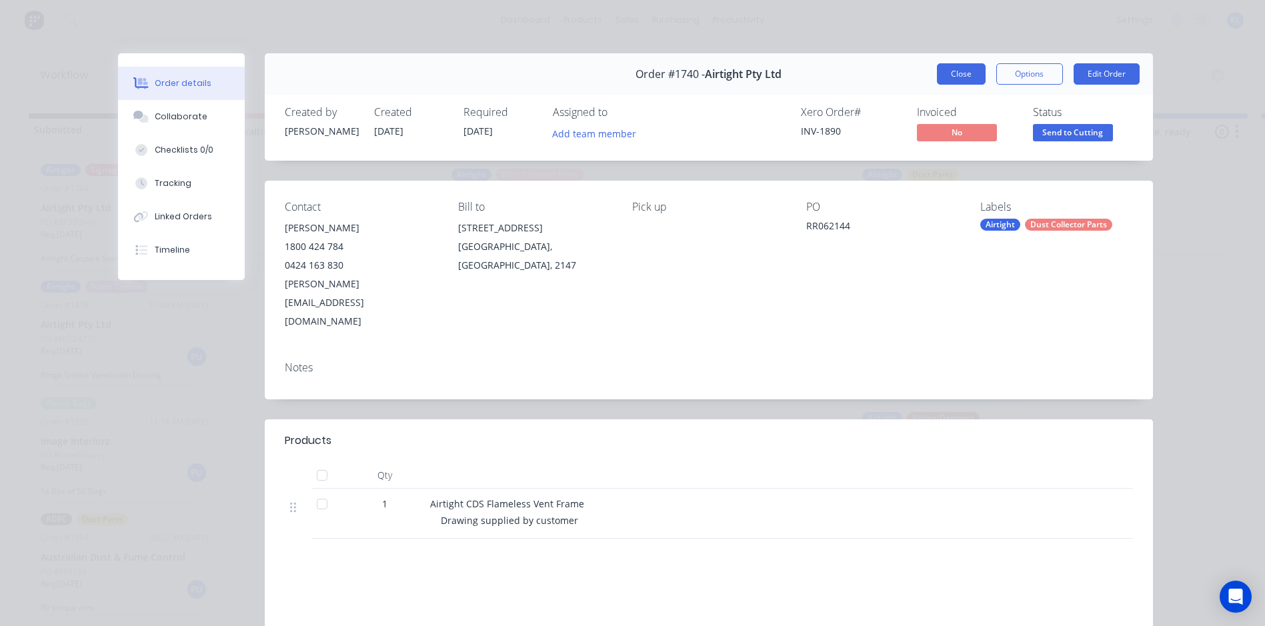
click at [957, 79] on button "Close" at bounding box center [961, 73] width 49 height 21
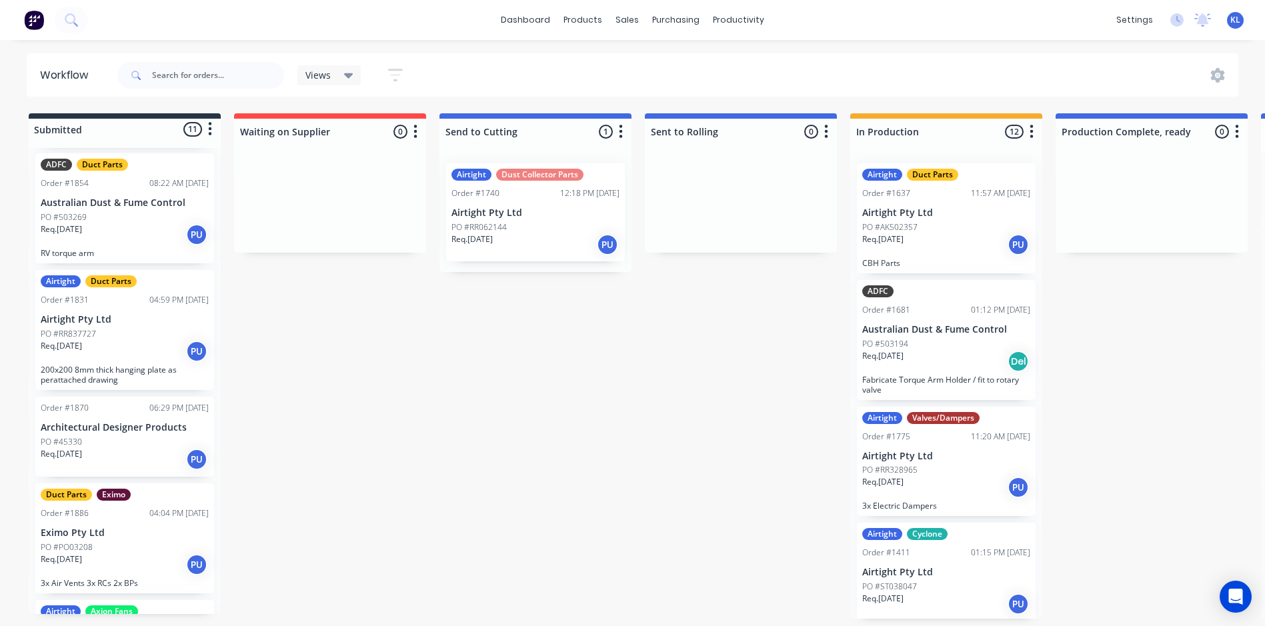
scroll to position [467, 0]
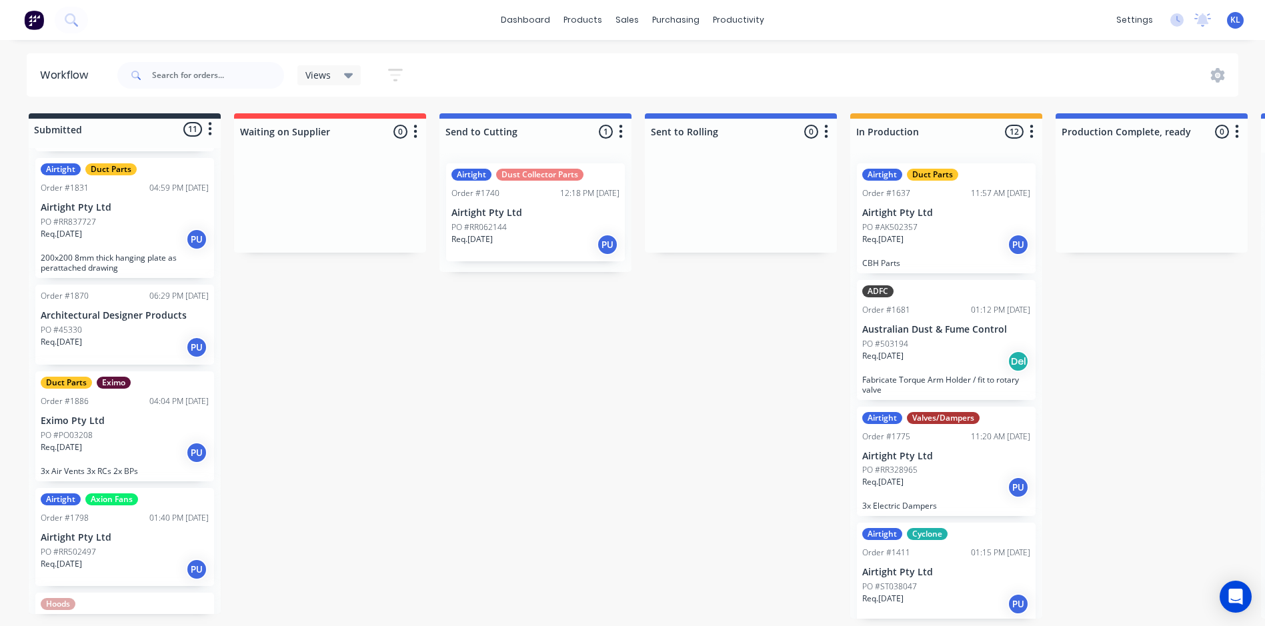
click at [111, 443] on div "Req. [DATE] PU" at bounding box center [125, 452] width 168 height 23
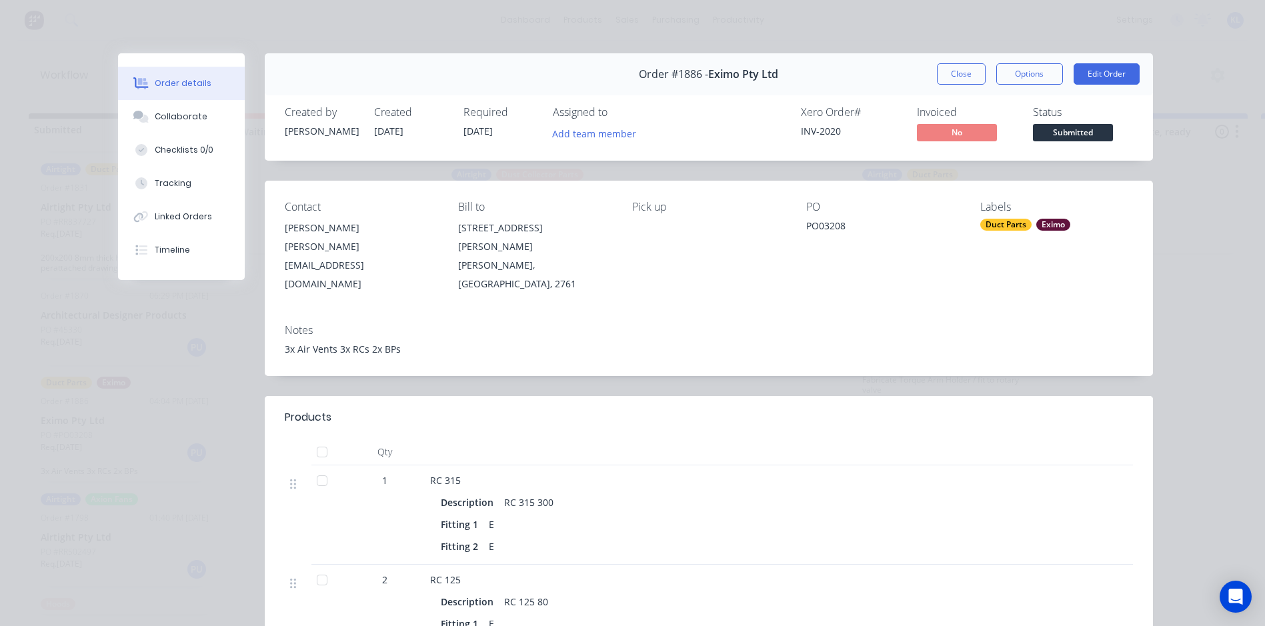
click at [1047, 129] on span "Submitted" at bounding box center [1073, 132] width 80 height 17
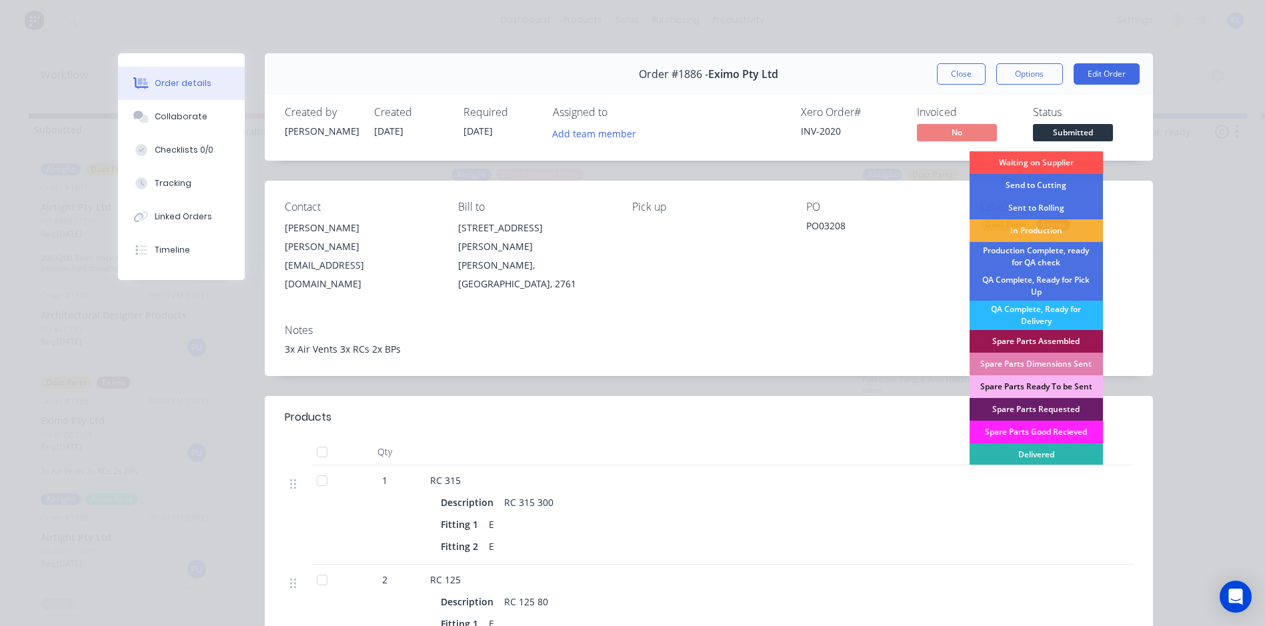
click at [1171, 147] on div "Order details Collaborate Checklists 0/0 Tracking Linked Orders Timeline Order …" at bounding box center [632, 313] width 1265 height 626
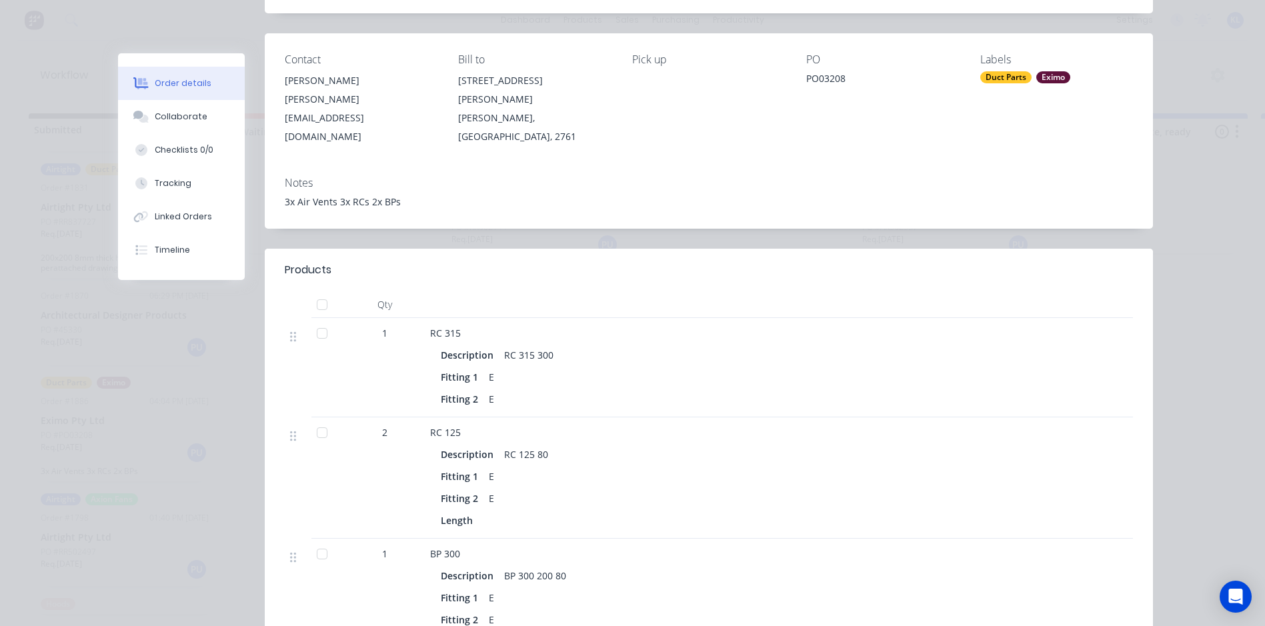
scroll to position [0, 0]
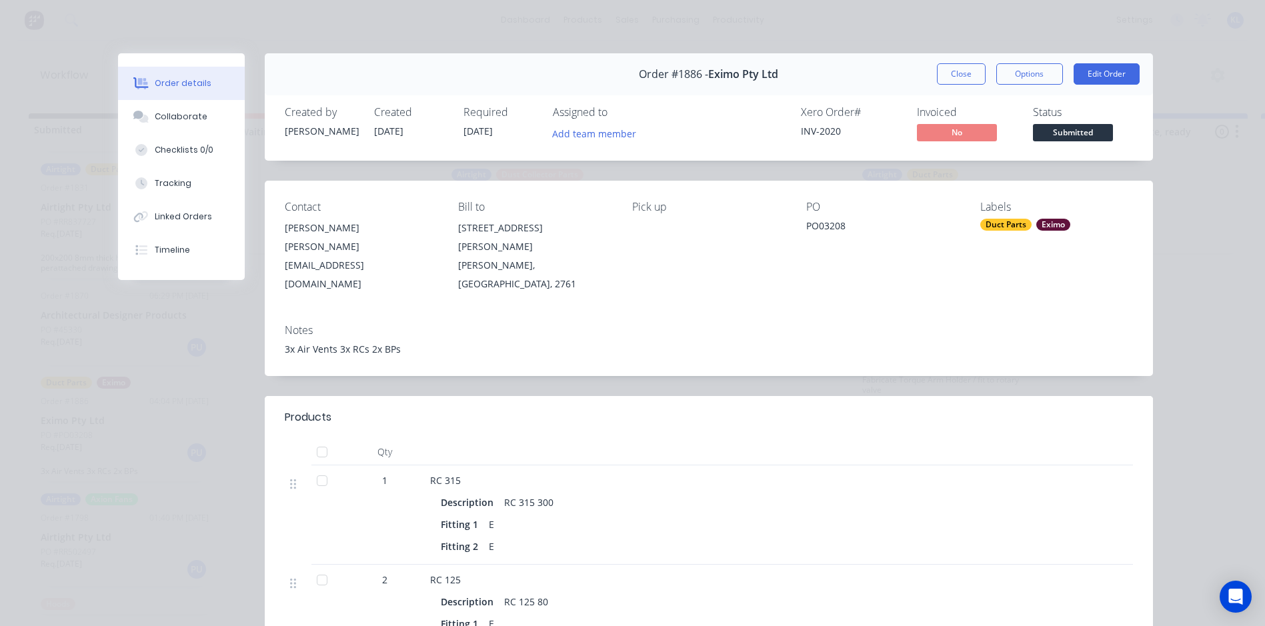
click at [279, 327] on div "Notes 3x Air Vents 3x RCs 2x BPs" at bounding box center [709, 344] width 888 height 63
drag, startPoint x: 279, startPoint y: 330, endPoint x: 397, endPoint y: 339, distance: 117.6
click at [397, 339] on div "Notes 3x Air Vents 3x RCs 2x BPs" at bounding box center [709, 344] width 888 height 63
copy div "3x Air Vents 3x RCs 2x BPs"
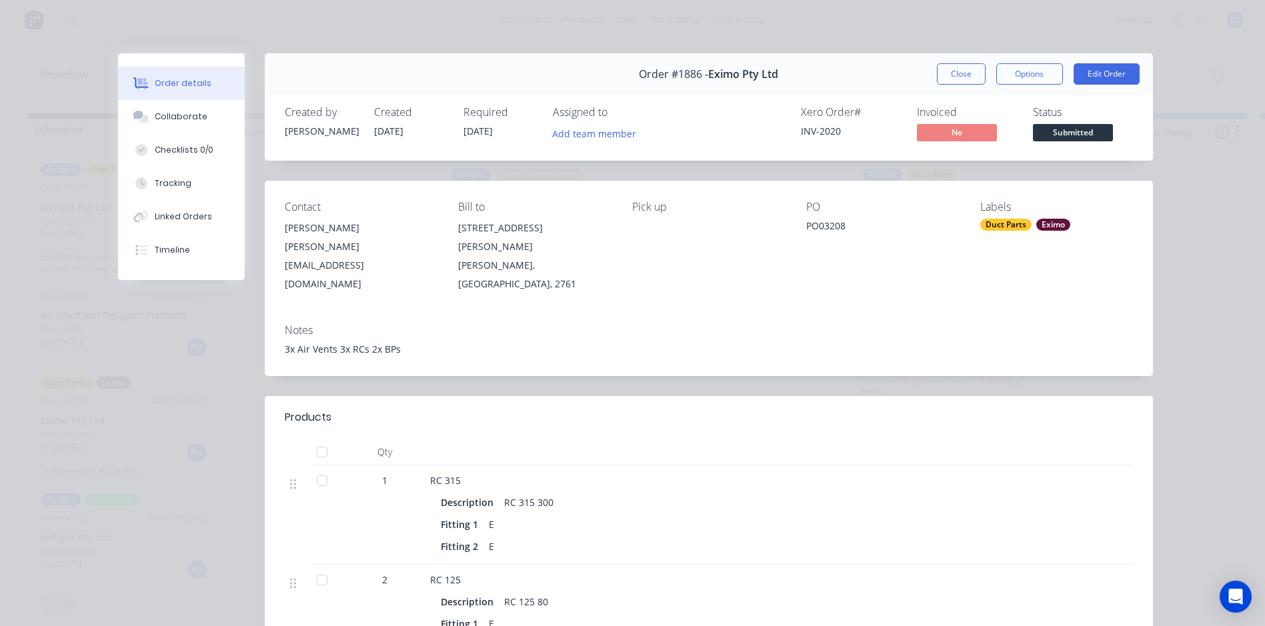
click at [301, 409] on div "Products" at bounding box center [308, 417] width 47 height 16
click at [1059, 137] on span "Submitted" at bounding box center [1073, 132] width 80 height 17
drag, startPoint x: 395, startPoint y: 332, endPoint x: 281, endPoint y: 331, distance: 114.0
click at [285, 342] on div "3x Air Vents 3x RCs 2x BPs" at bounding box center [709, 349] width 848 height 14
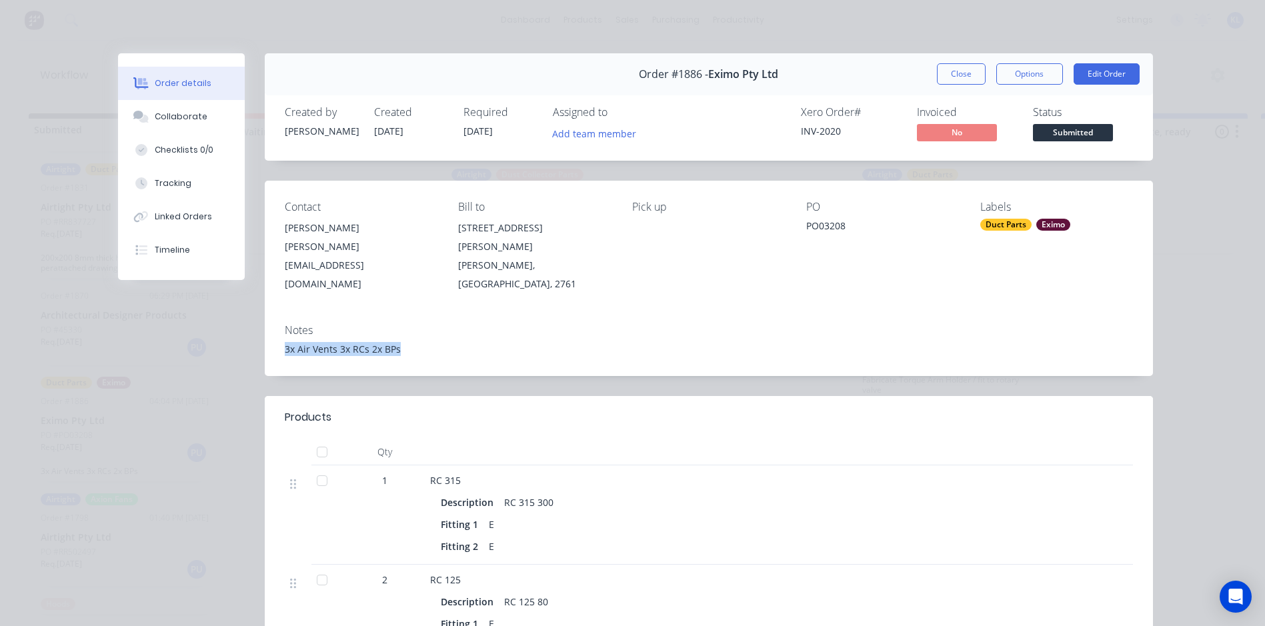
copy div "3x Air Vents 3x RCs 2x BPs"
click at [1003, 75] on button "Options" at bounding box center [1029, 73] width 67 height 21
click at [964, 138] on div "Work Order" at bounding box center [993, 134] width 116 height 19
click at [956, 155] on div "Standard" at bounding box center [993, 161] width 116 height 19
click at [943, 73] on button "Close" at bounding box center [961, 73] width 49 height 21
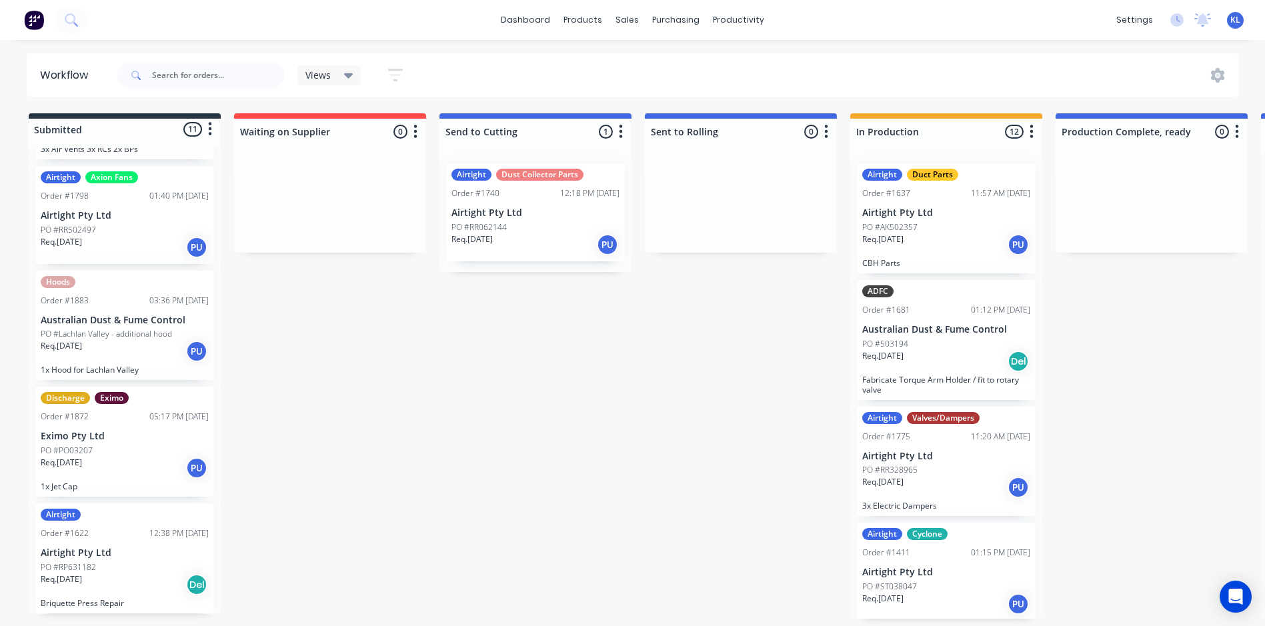
click at [109, 334] on p "PO #Lachlan Valley - additional hood" at bounding box center [106, 334] width 131 height 12
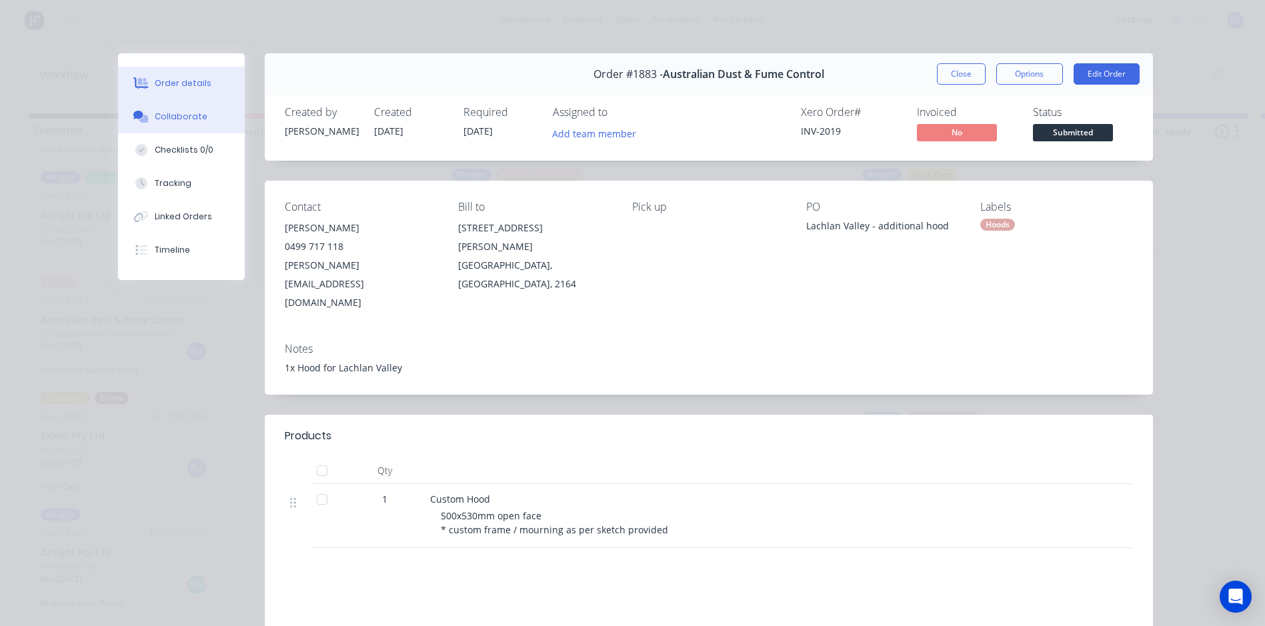
click at [200, 119] on button "Collaborate" at bounding box center [181, 116] width 127 height 33
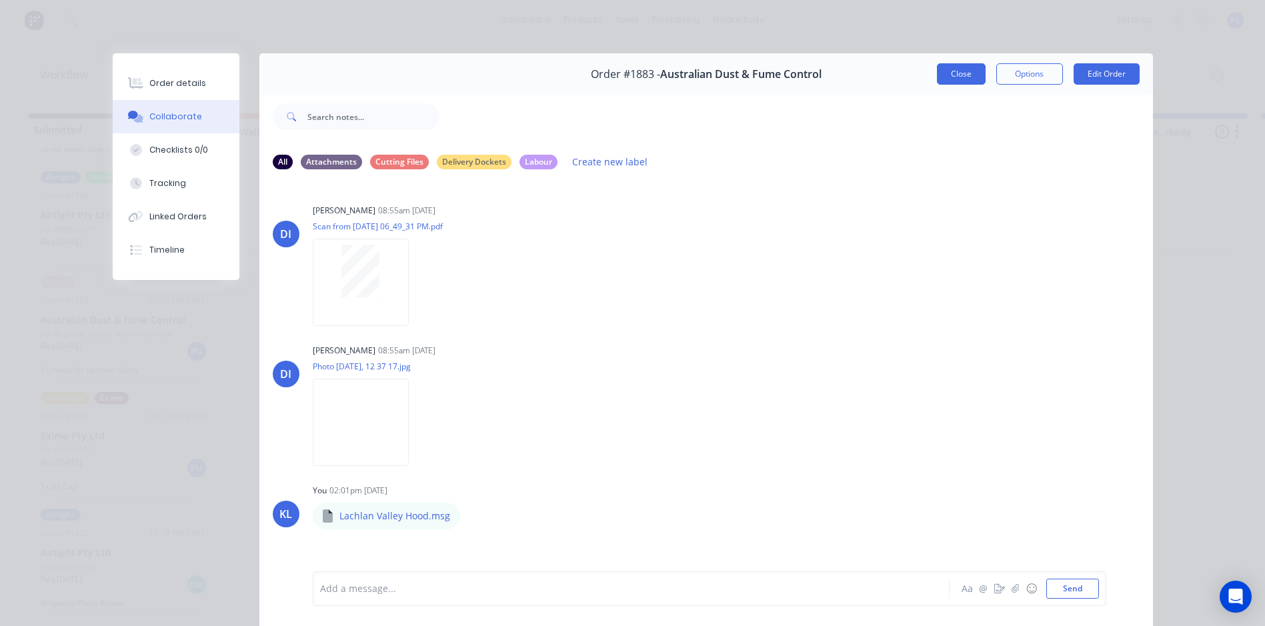
click at [941, 77] on button "Close" at bounding box center [961, 73] width 49 height 21
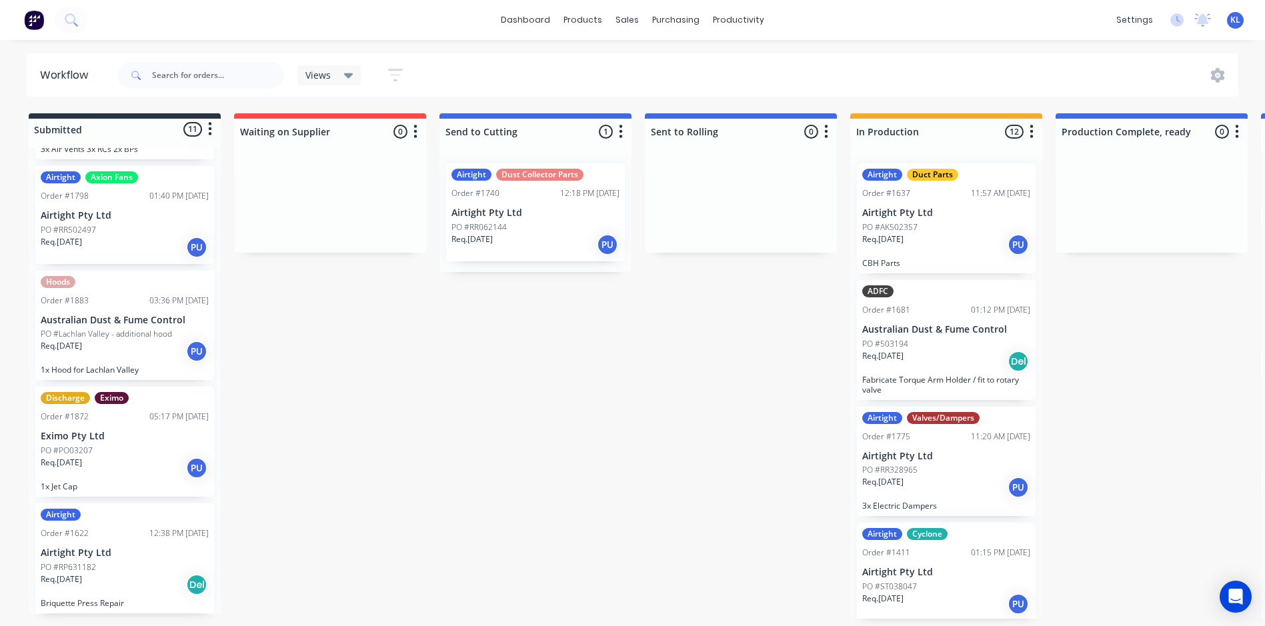
scroll to position [3, 0]
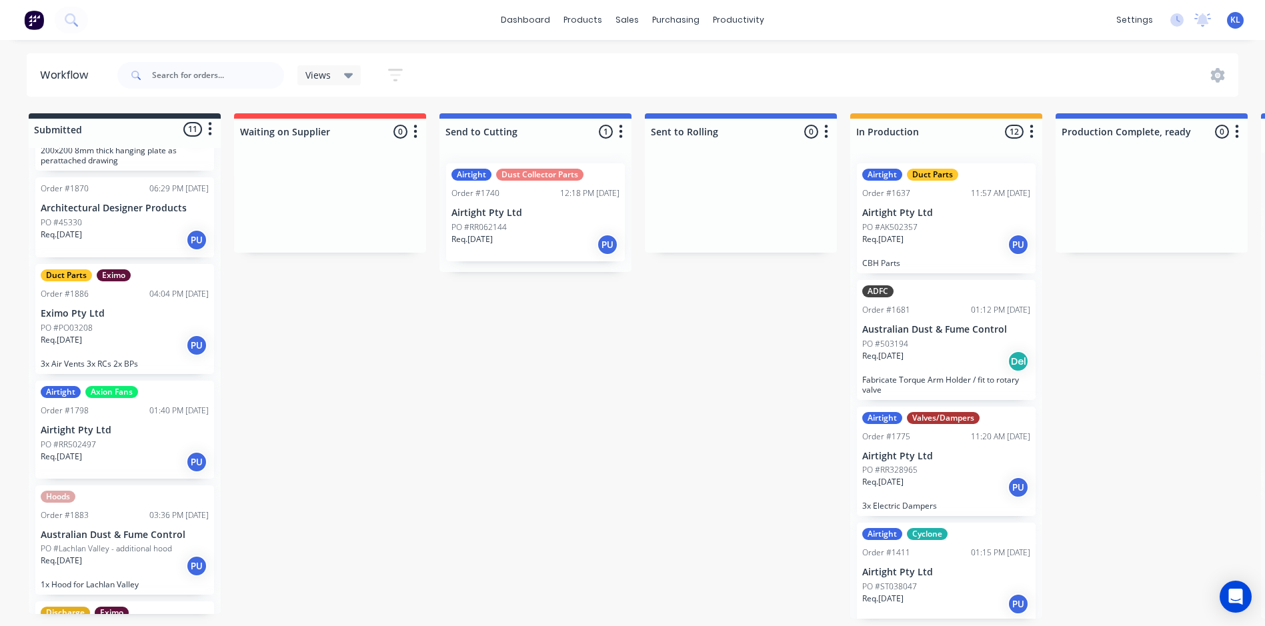
scroll to position [522, 0]
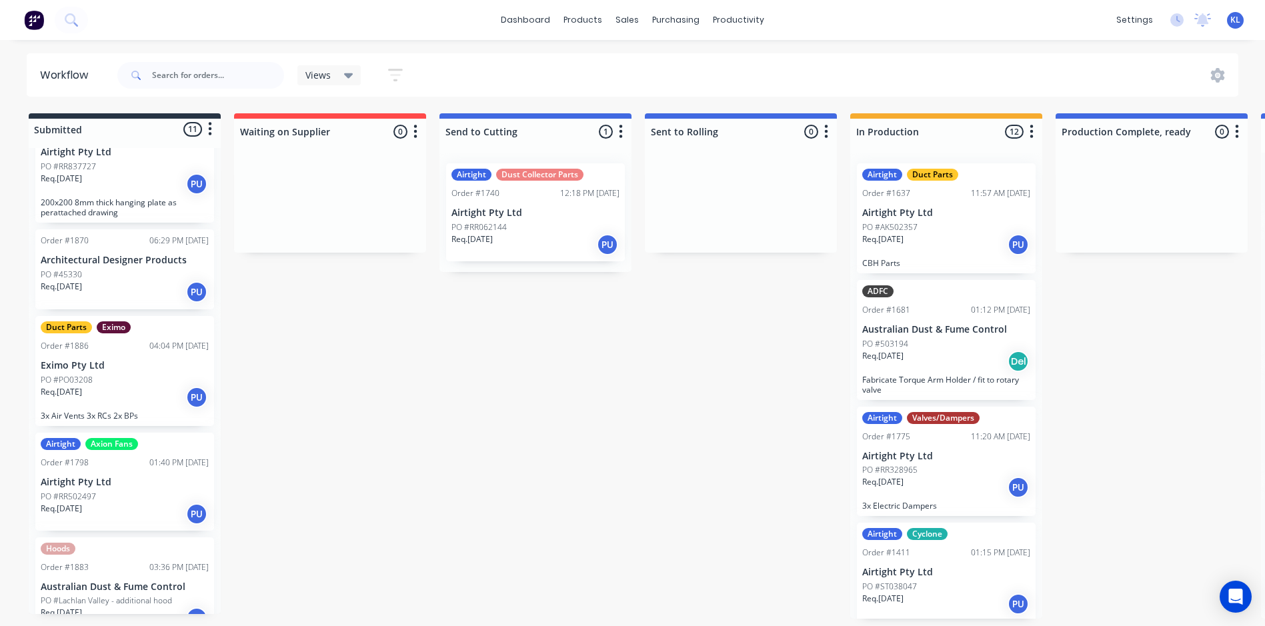
click at [141, 365] on p "Eximo Pty Ltd" at bounding box center [125, 365] width 168 height 11
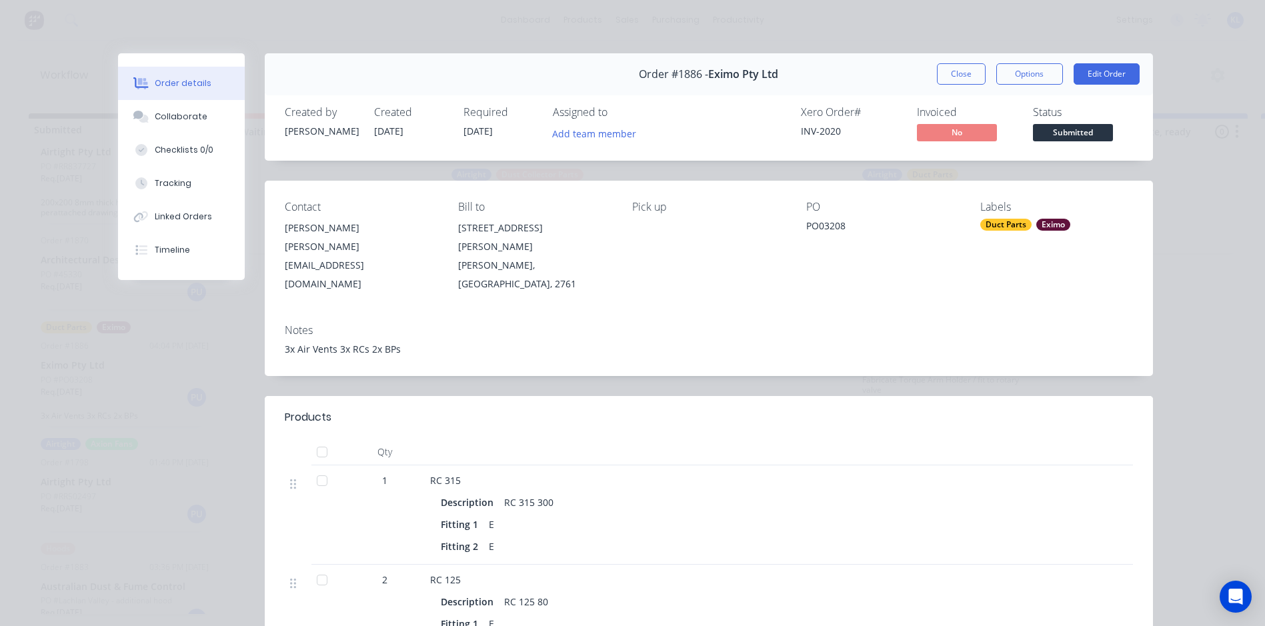
click at [1045, 133] on span "Submitted" at bounding box center [1073, 132] width 80 height 17
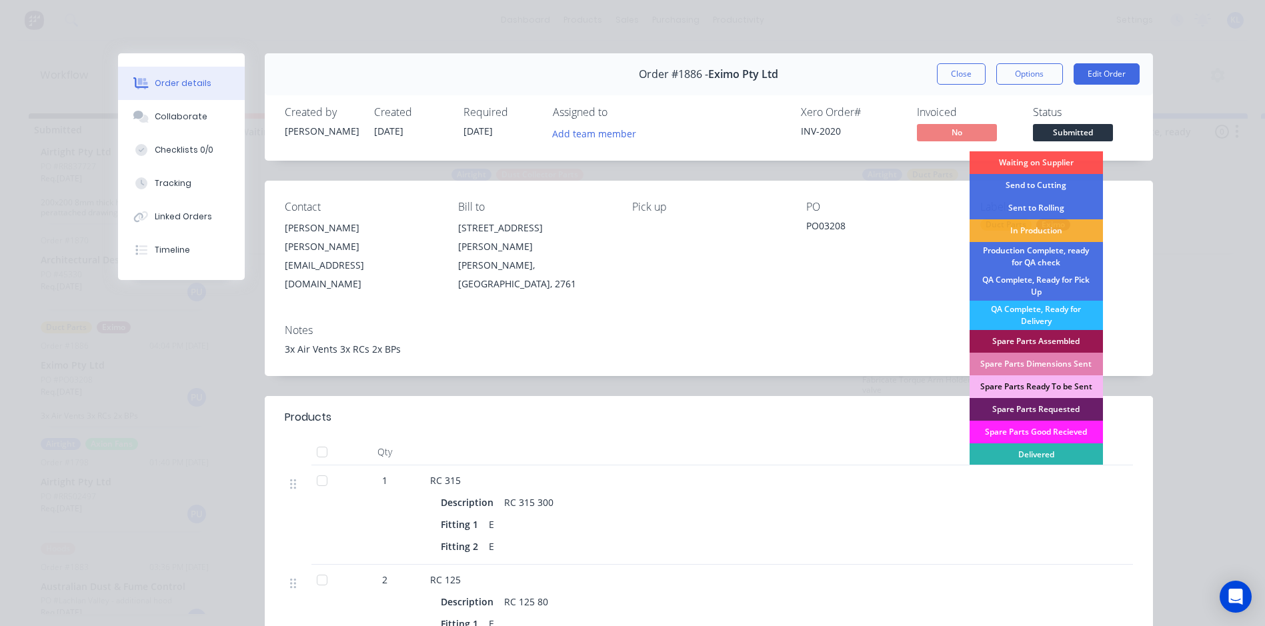
click at [1171, 126] on div "Order details Collaborate Checklists 0/0 Tracking Linked Orders Timeline Order …" at bounding box center [632, 313] width 1265 height 626
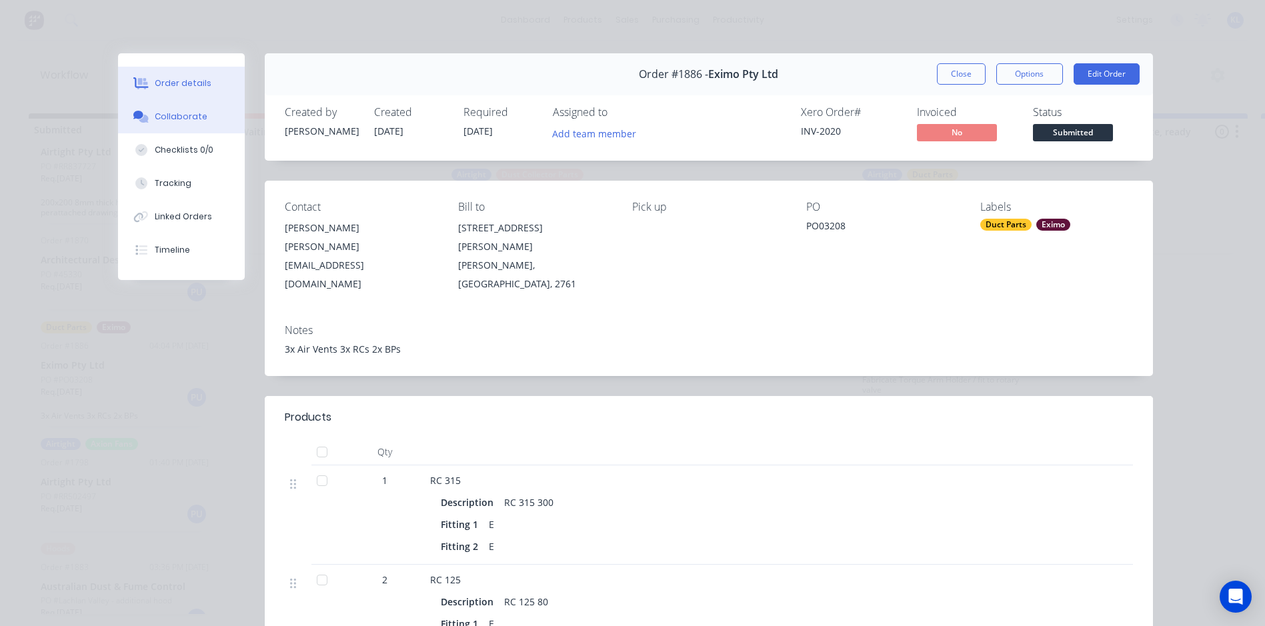
click at [195, 105] on button "Collaborate" at bounding box center [181, 116] width 127 height 33
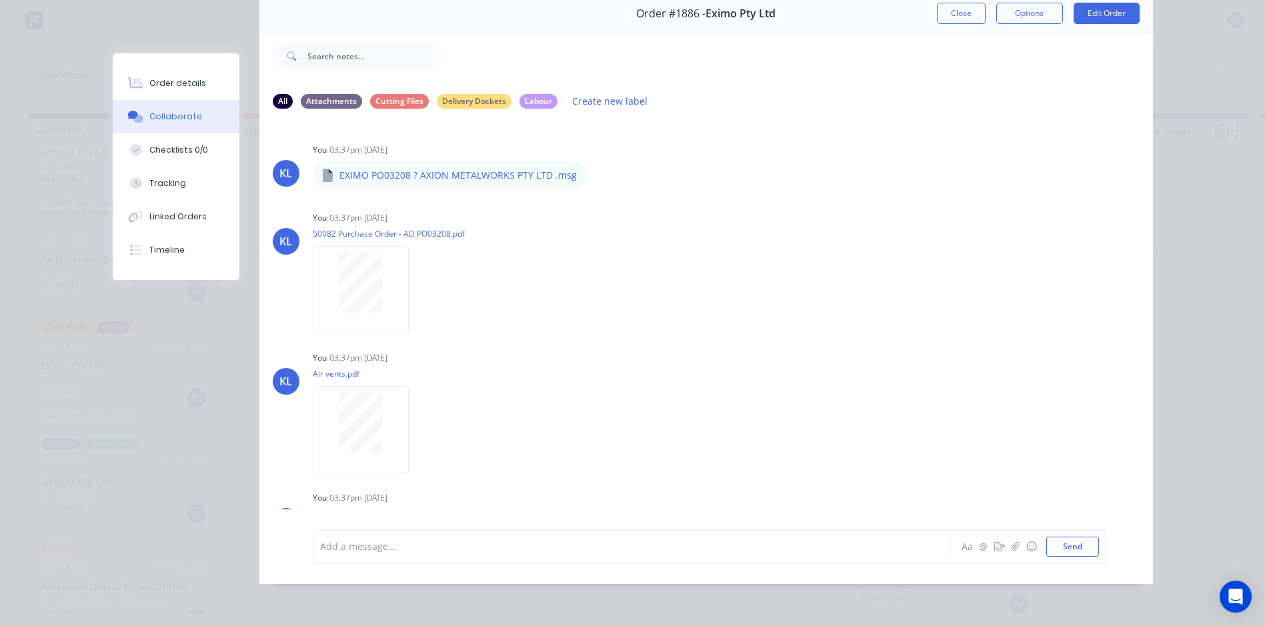
scroll to position [71, 0]
click at [151, 140] on button "Checklists 0/0" at bounding box center [176, 149] width 127 height 33
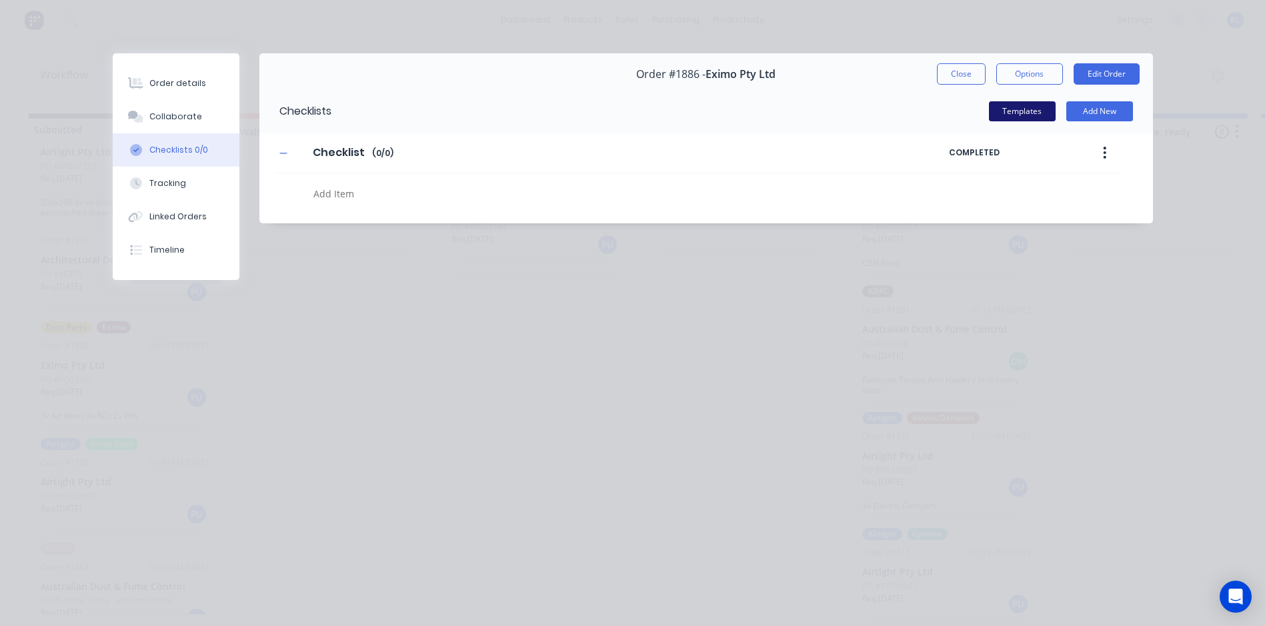
click at [1023, 110] on button "Templates" at bounding box center [1022, 111] width 67 height 20
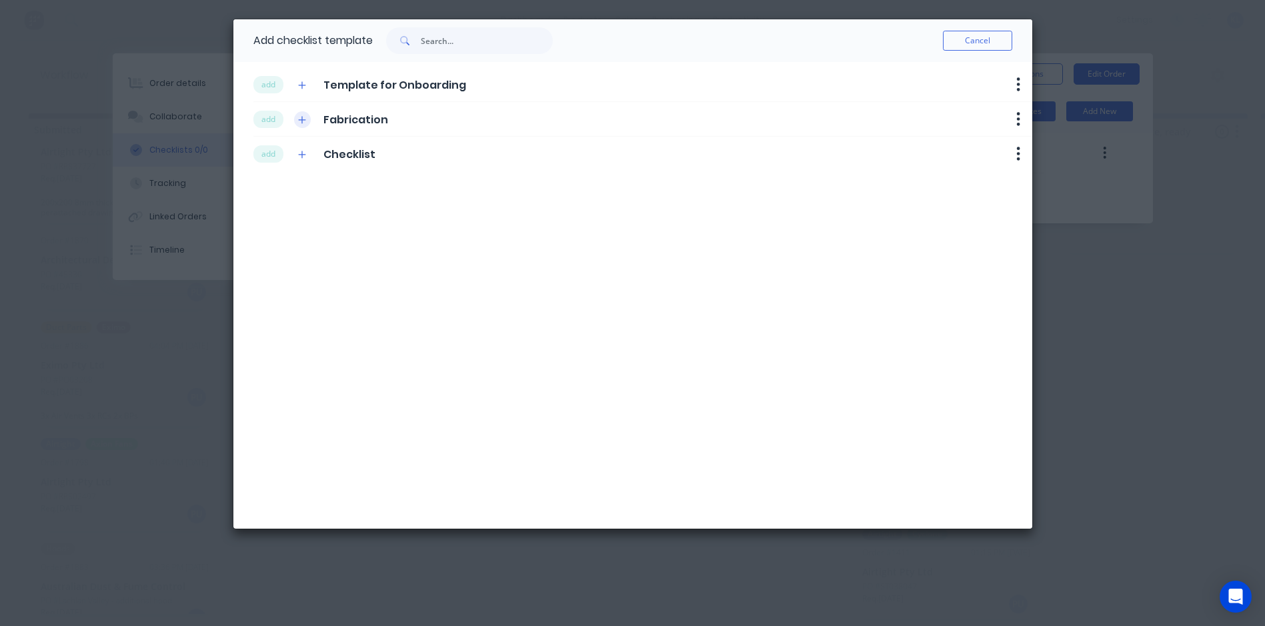
click at [299, 119] on icon "button" at bounding box center [302, 119] width 8 height 9
click at [265, 115] on button "add" at bounding box center [268, 119] width 30 height 17
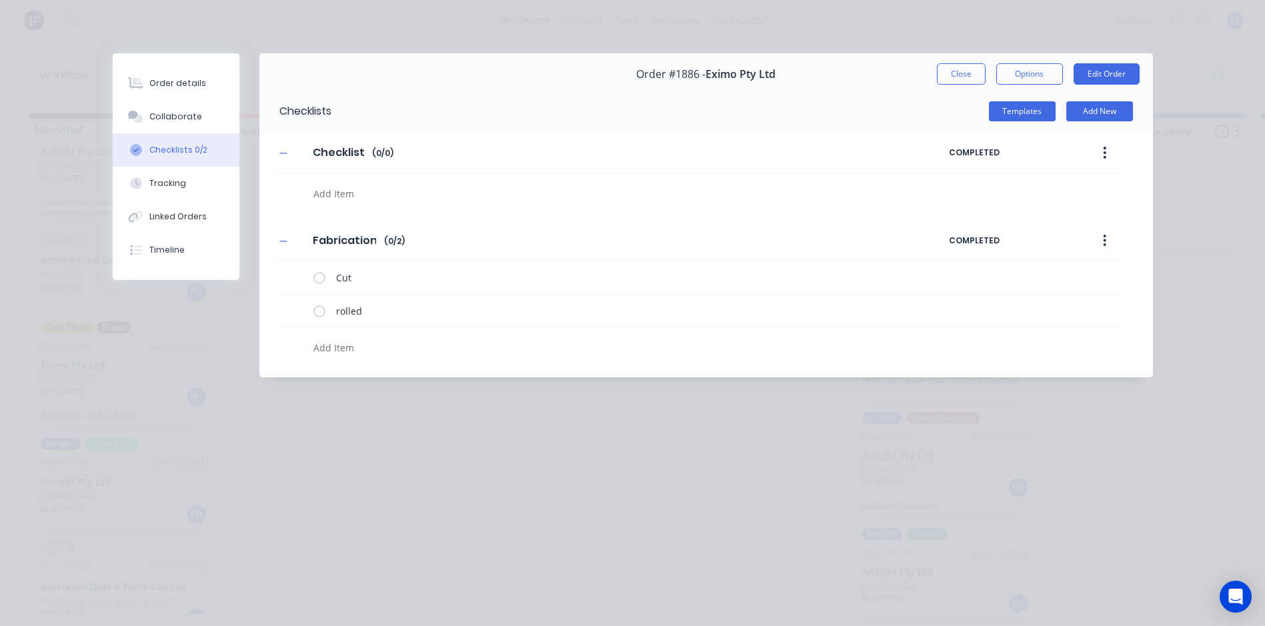
click at [338, 203] on textarea at bounding box center [577, 193] width 539 height 19
click at [1101, 237] on button "button" at bounding box center [1104, 241] width 31 height 24
click at [338, 351] on textarea at bounding box center [577, 347] width 539 height 19
drag, startPoint x: 298, startPoint y: 277, endPoint x: 294, endPoint y: 317, distance: 40.9
click at [294, 317] on div "Cut rolled" at bounding box center [697, 311] width 845 height 101
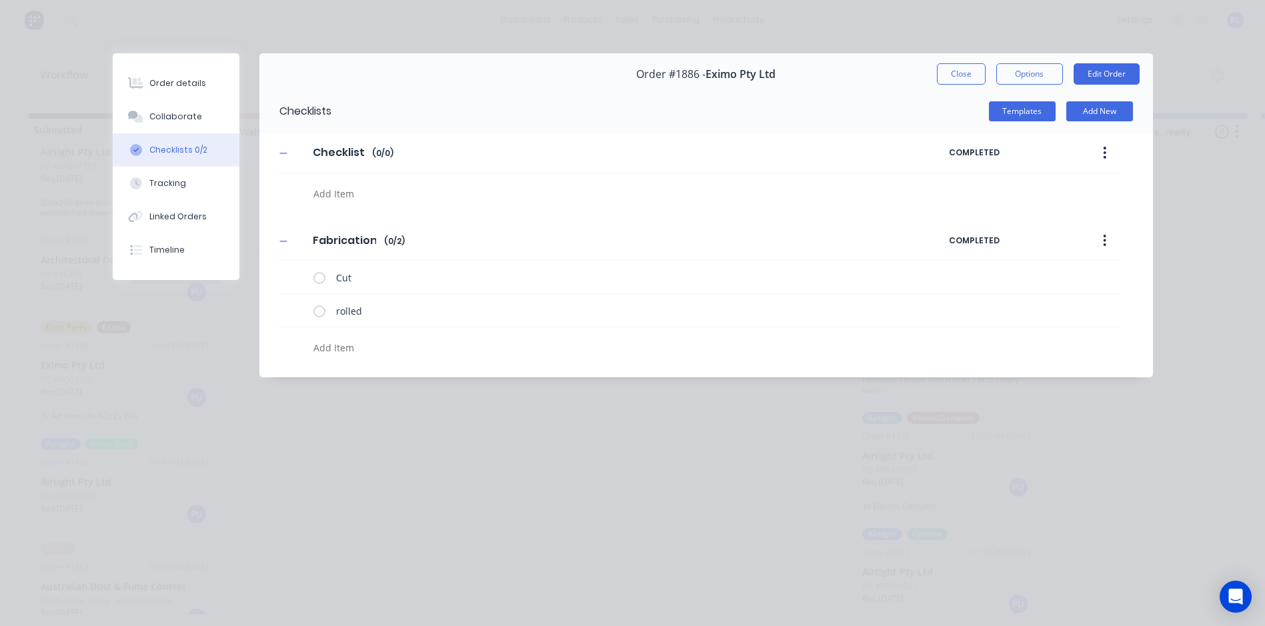
drag, startPoint x: 294, startPoint y: 317, endPoint x: 611, endPoint y: 337, distance: 317.3
click at [595, 203] on textarea at bounding box center [577, 193] width 539 height 19
type textarea "Drawn"
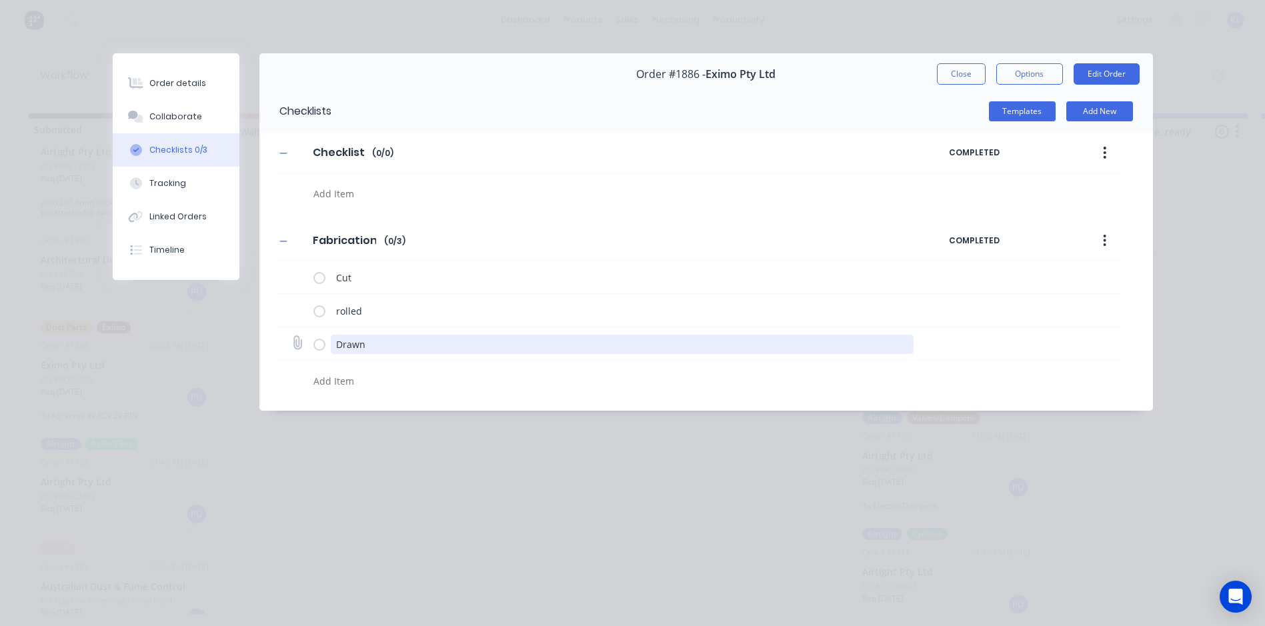
drag, startPoint x: 374, startPoint y: 339, endPoint x: 334, endPoint y: 346, distance: 40.6
click at [334, 346] on textarea "Drawn" at bounding box center [622, 344] width 583 height 19
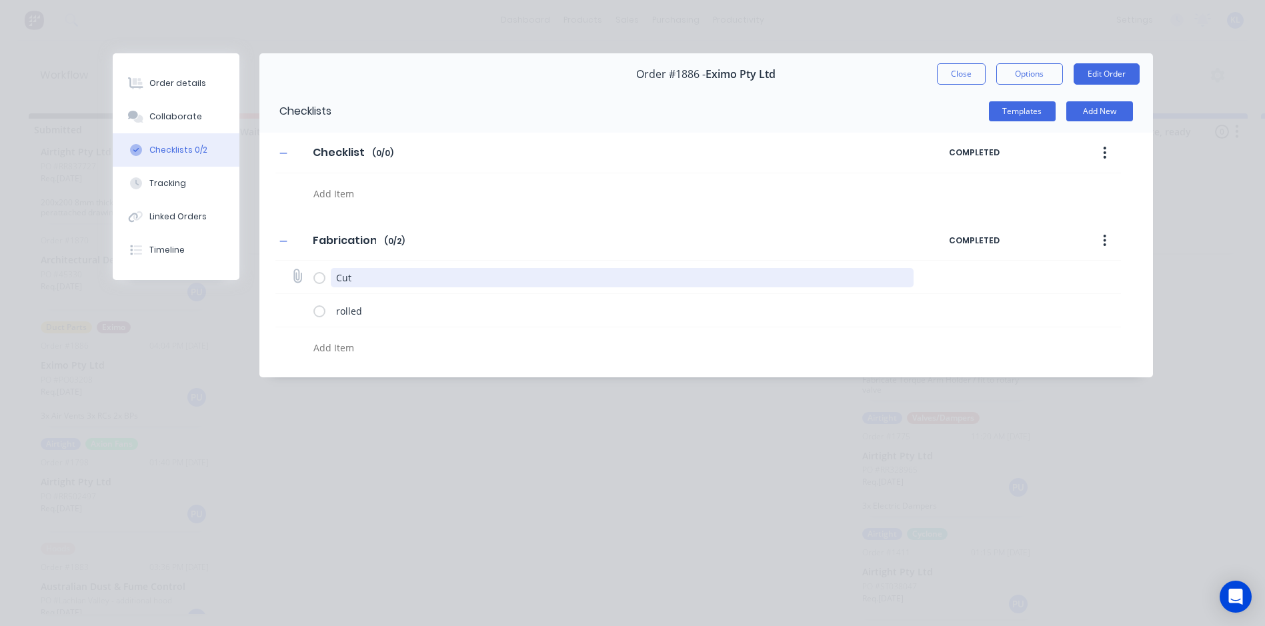
click at [358, 275] on textarea "Cut" at bounding box center [622, 277] width 583 height 19
drag, startPoint x: 359, startPoint y: 275, endPoint x: 303, endPoint y: 281, distance: 55.7
click at [303, 281] on div "Cut" at bounding box center [697, 277] width 845 height 33
paste textarea "Drawn"
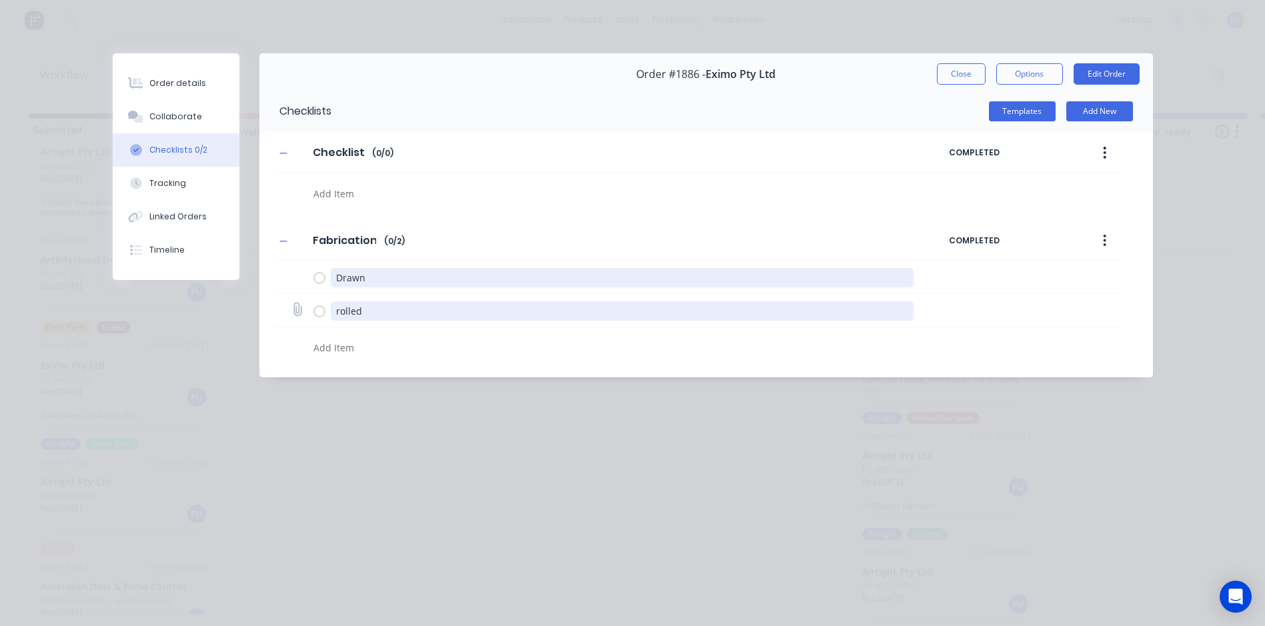
type textarea "Drawn"
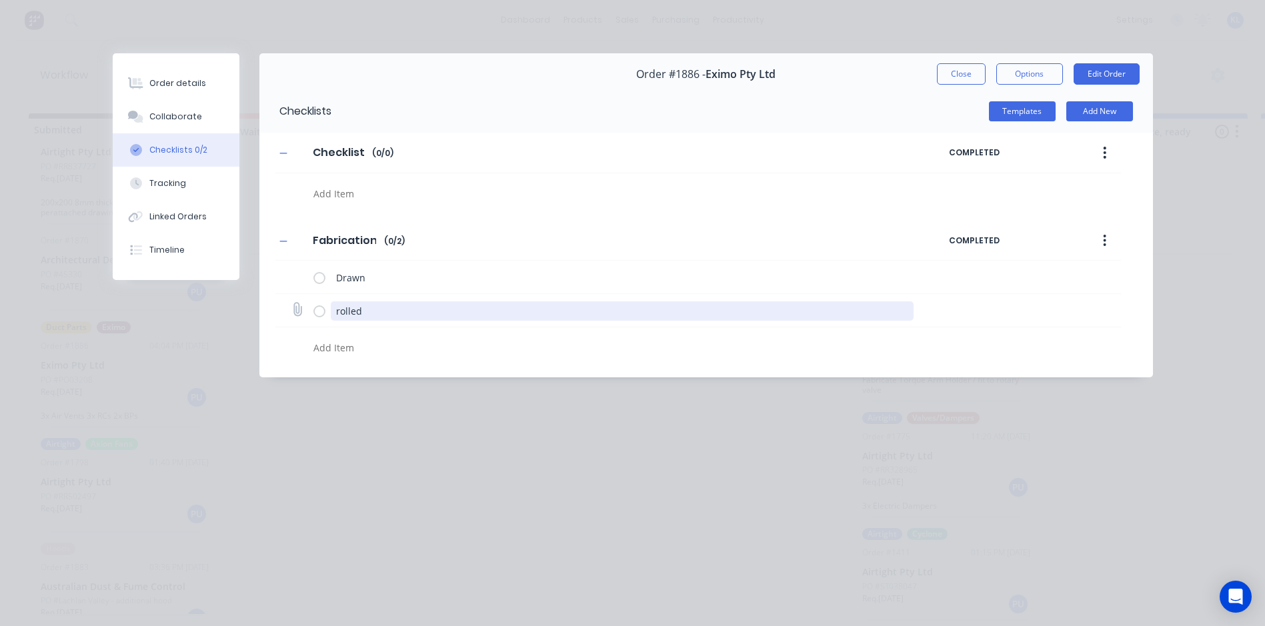
drag, startPoint x: 377, startPoint y: 312, endPoint x: 325, endPoint y: 314, distance: 51.4
click at [325, 314] on div "rolled" at bounding box center [615, 310] width 605 height 27
type textarea "Cut"
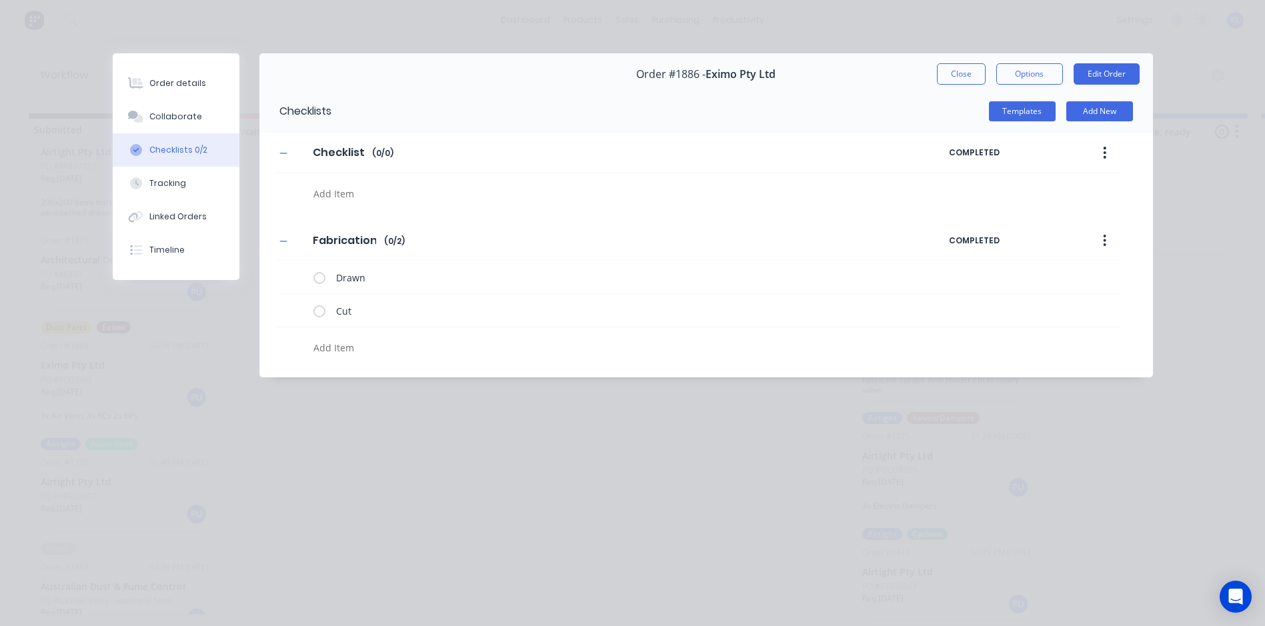
click at [377, 430] on div "Order details Collaborate Checklists 0/2 Tracking Linked Orders Timeline Order …" at bounding box center [632, 313] width 1265 height 626
click at [1106, 239] on icon "button" at bounding box center [1104, 240] width 3 height 15
click at [337, 203] on textarea at bounding box center [577, 193] width 539 height 19
type textarea "C"
type textarea "Rolled/Folded"
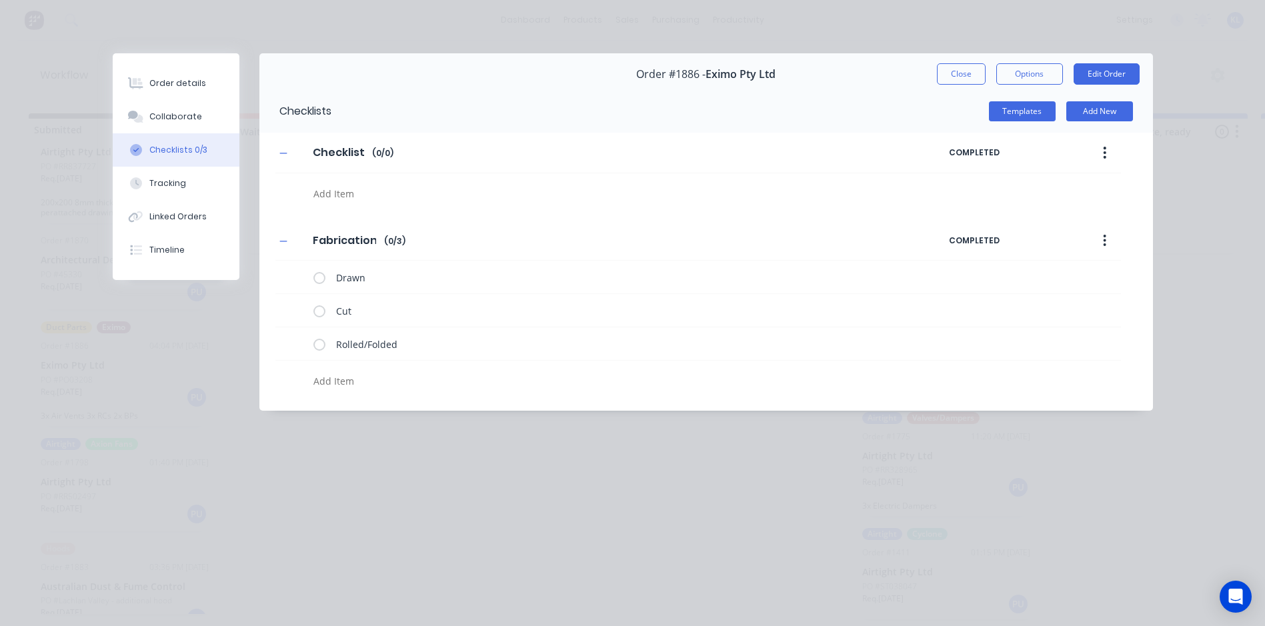
click at [347, 381] on textarea at bounding box center [577, 380] width 539 height 19
click at [353, 377] on textarea at bounding box center [577, 380] width 539 height 19
type textarea "Fabricated"
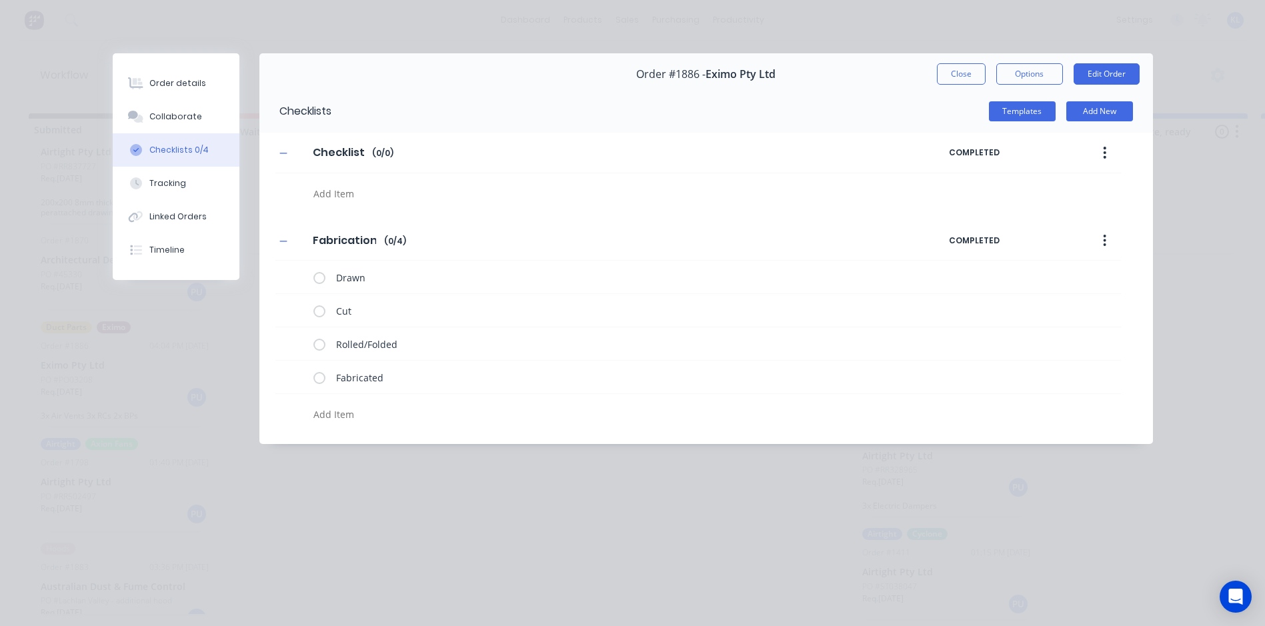
click at [362, 414] on textarea at bounding box center [577, 414] width 539 height 19
click at [359, 413] on textarea at bounding box center [577, 414] width 539 height 19
click at [353, 412] on textarea at bounding box center [577, 414] width 539 height 19
type textarea "Painted"
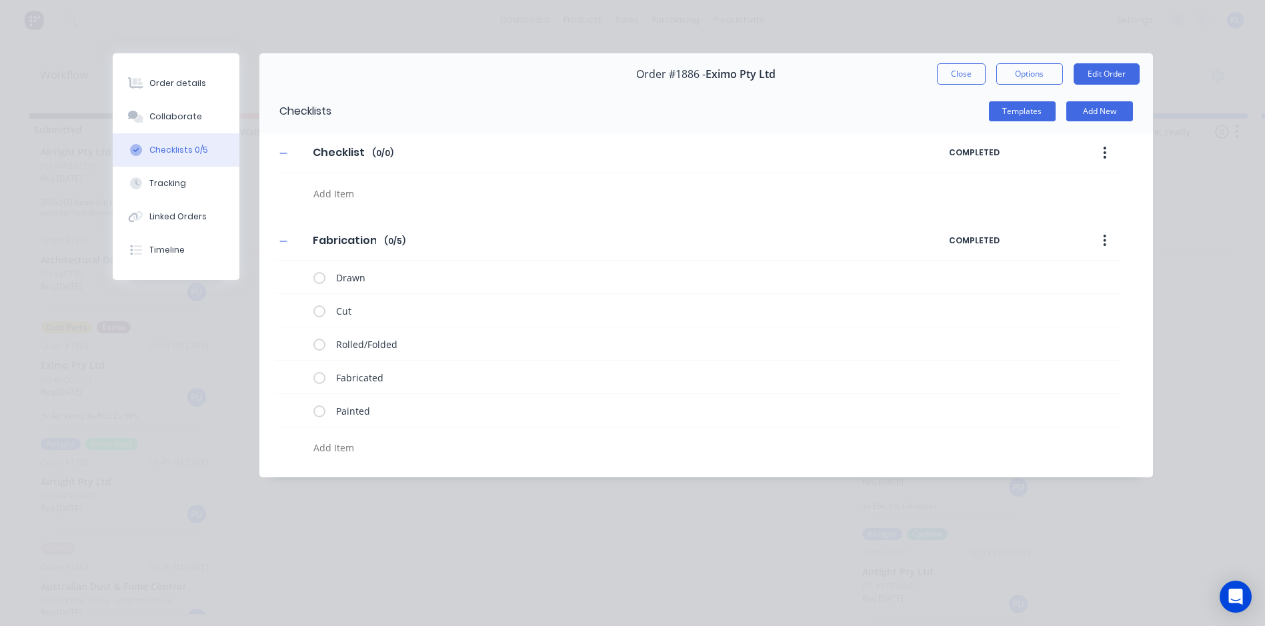
click at [344, 451] on textarea at bounding box center [577, 447] width 539 height 19
click at [355, 443] on textarea at bounding box center [577, 447] width 539 height 19
click at [361, 447] on textarea at bounding box center [577, 447] width 539 height 19
type textarea "Packaged/Ready for Pick Up"
click at [363, 520] on div "Order details Collaborate Checklists 0/5 Tracking Linked Orders Timeline Order …" at bounding box center [632, 313] width 1265 height 626
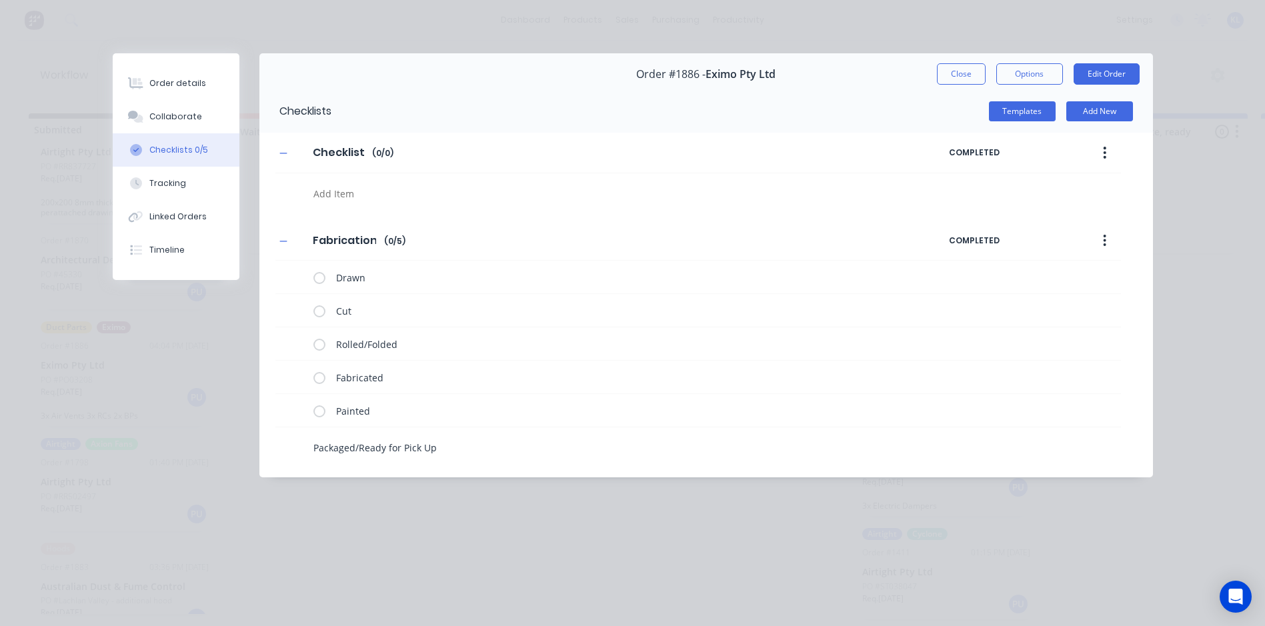
click at [448, 451] on textarea "Packaged/Ready for Pick Up" at bounding box center [577, 447] width 539 height 19
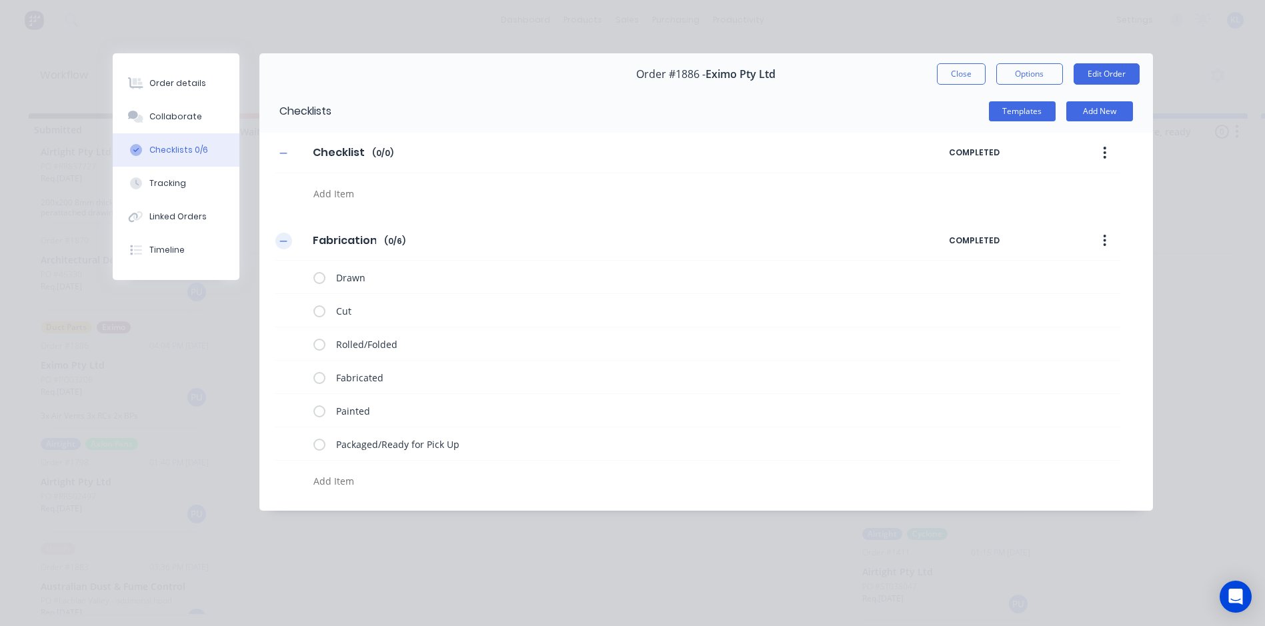
click at [285, 243] on icon "button" at bounding box center [283, 241] width 8 height 9
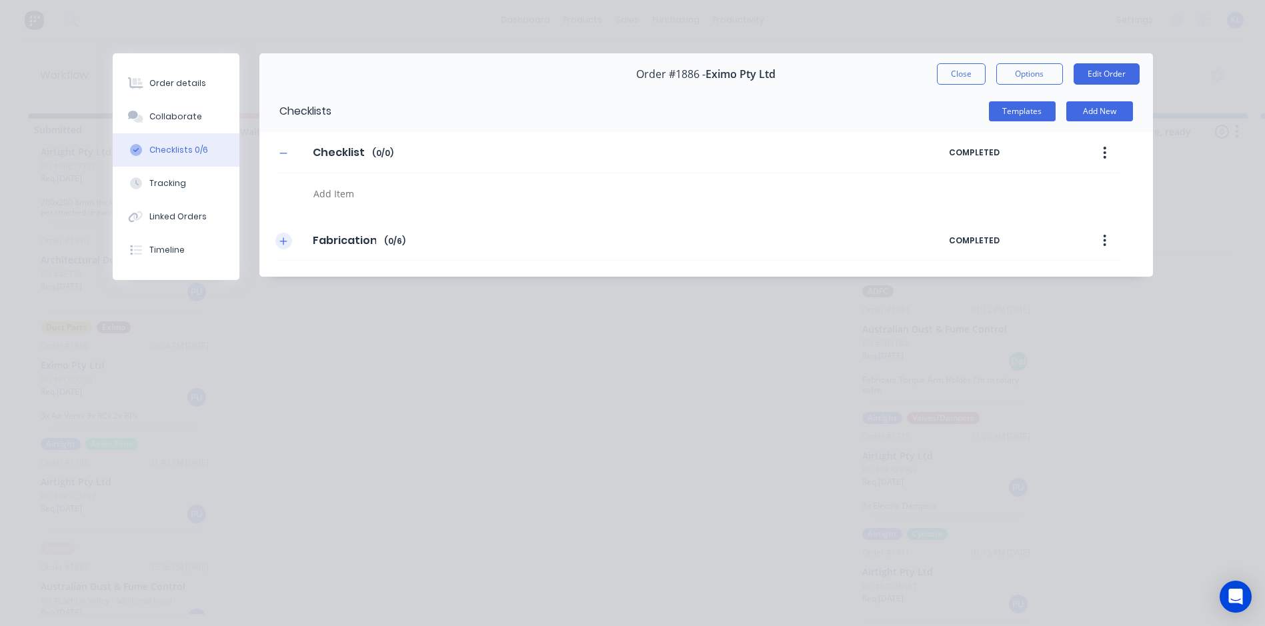
click at [285, 243] on icon "button" at bounding box center [283, 241] width 8 height 9
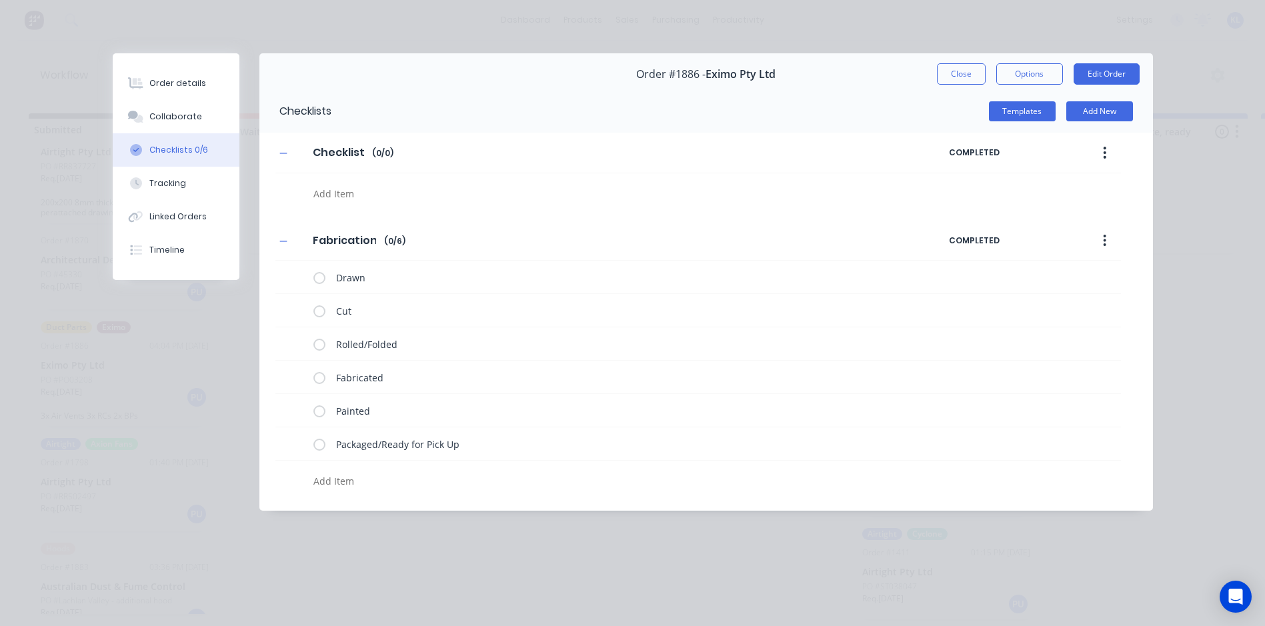
click at [1106, 239] on button "button" at bounding box center [1104, 241] width 31 height 24
click at [1051, 275] on span "Save as Template" at bounding box center [1056, 276] width 100 height 14
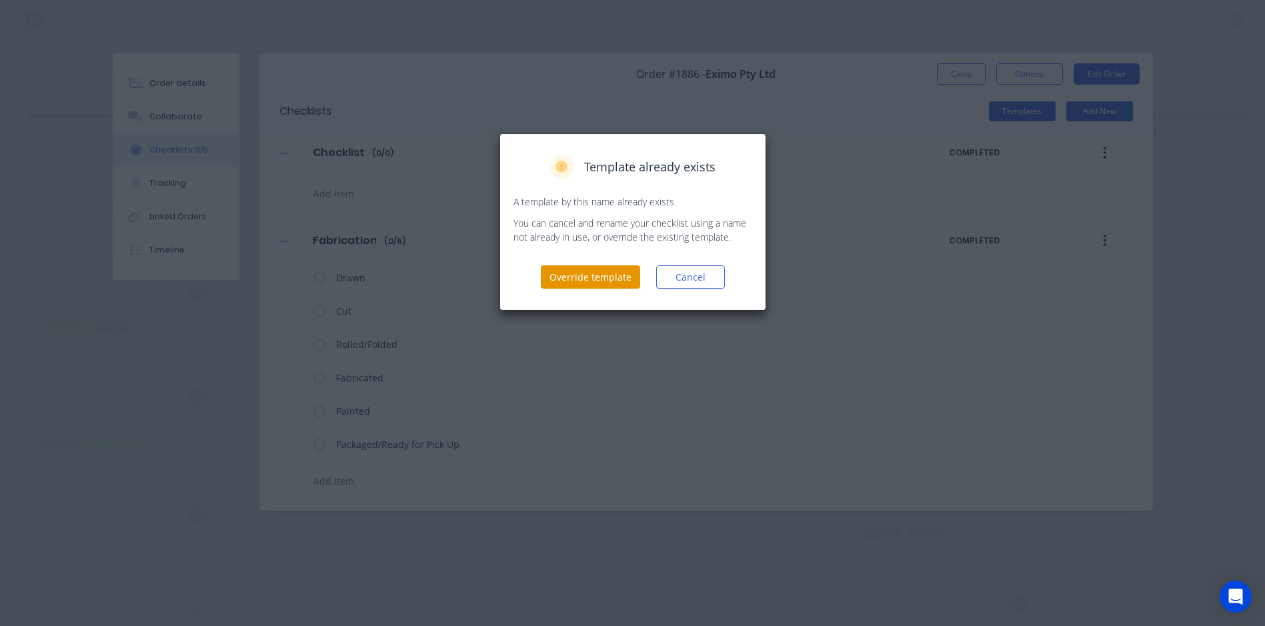
click at [561, 275] on button "Override template" at bounding box center [590, 276] width 99 height 23
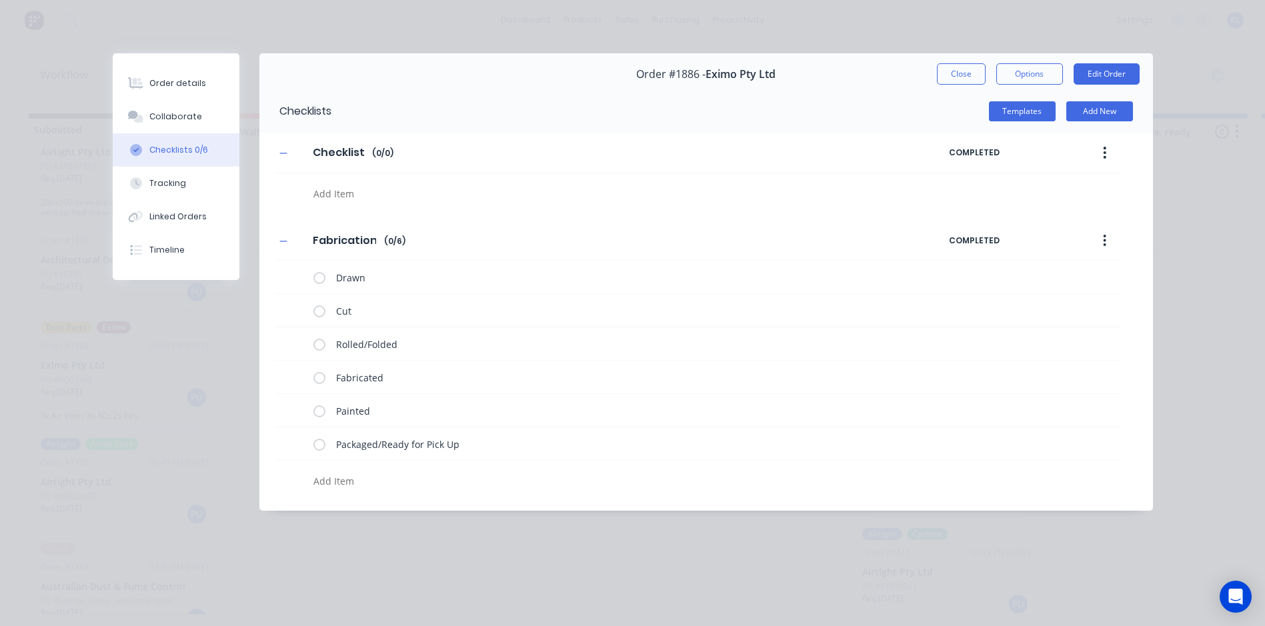
click at [543, 586] on div "Order details Collaborate Checklists 0/6 Tracking Linked Orders Timeline Order …" at bounding box center [632, 313] width 1265 height 626
click at [283, 235] on button "button" at bounding box center [283, 241] width 17 height 17
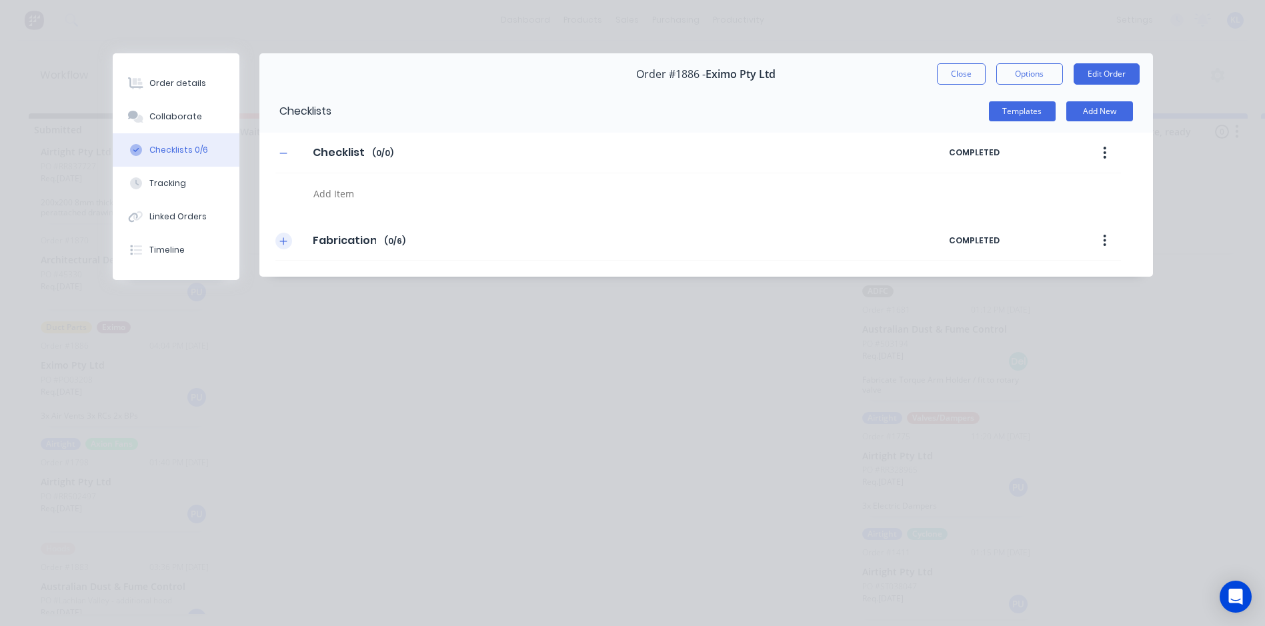
click at [283, 235] on button "button" at bounding box center [283, 241] width 17 height 17
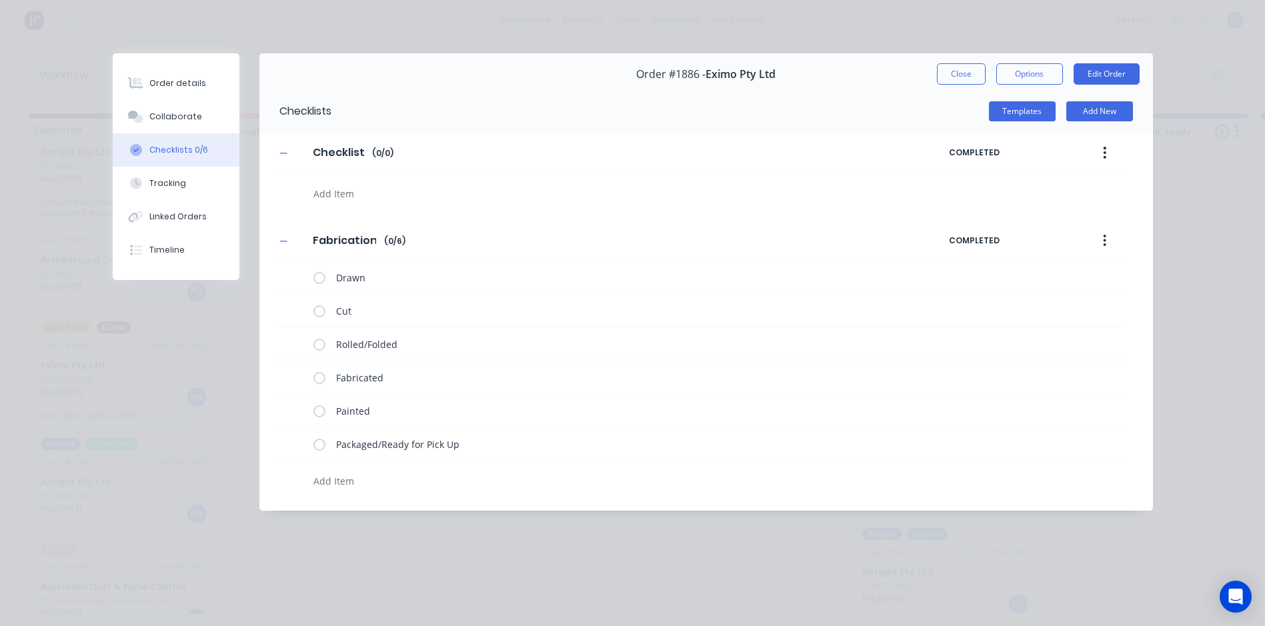
click at [1229, 199] on div "Order details Collaborate Checklists 0/6 Tracking Linked Orders Timeline Order …" at bounding box center [632, 313] width 1265 height 626
click at [179, 76] on button "Order details" at bounding box center [176, 83] width 127 height 33
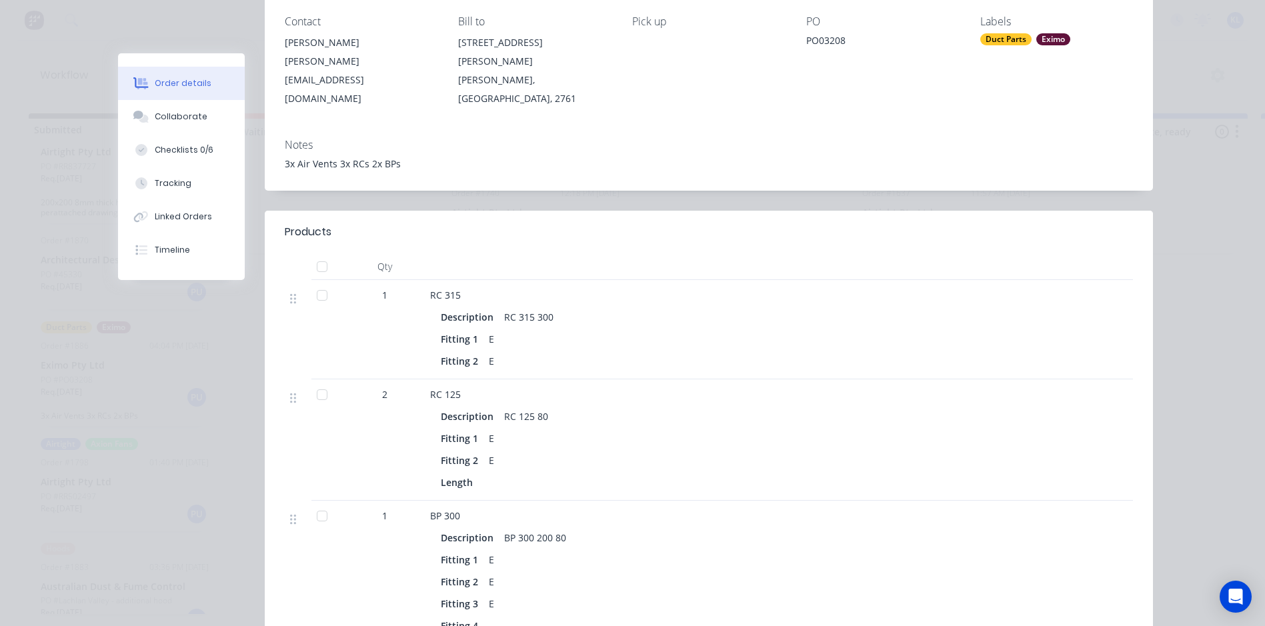
scroll to position [67, 0]
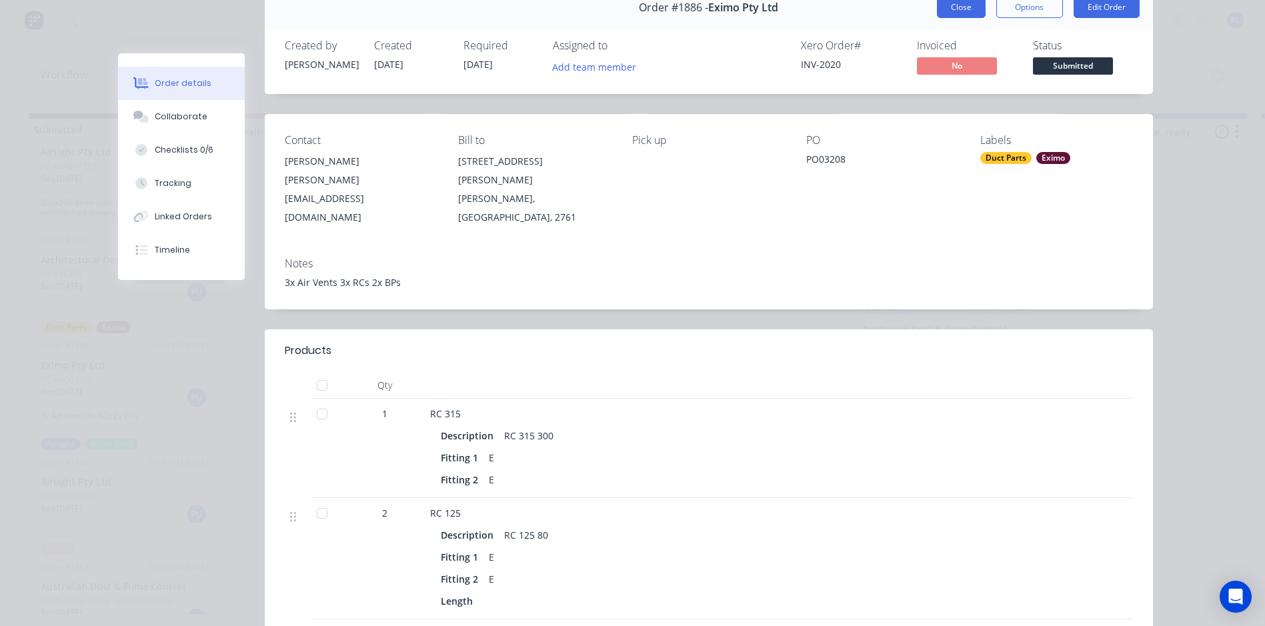
click at [952, 5] on button "Close" at bounding box center [961, 7] width 49 height 21
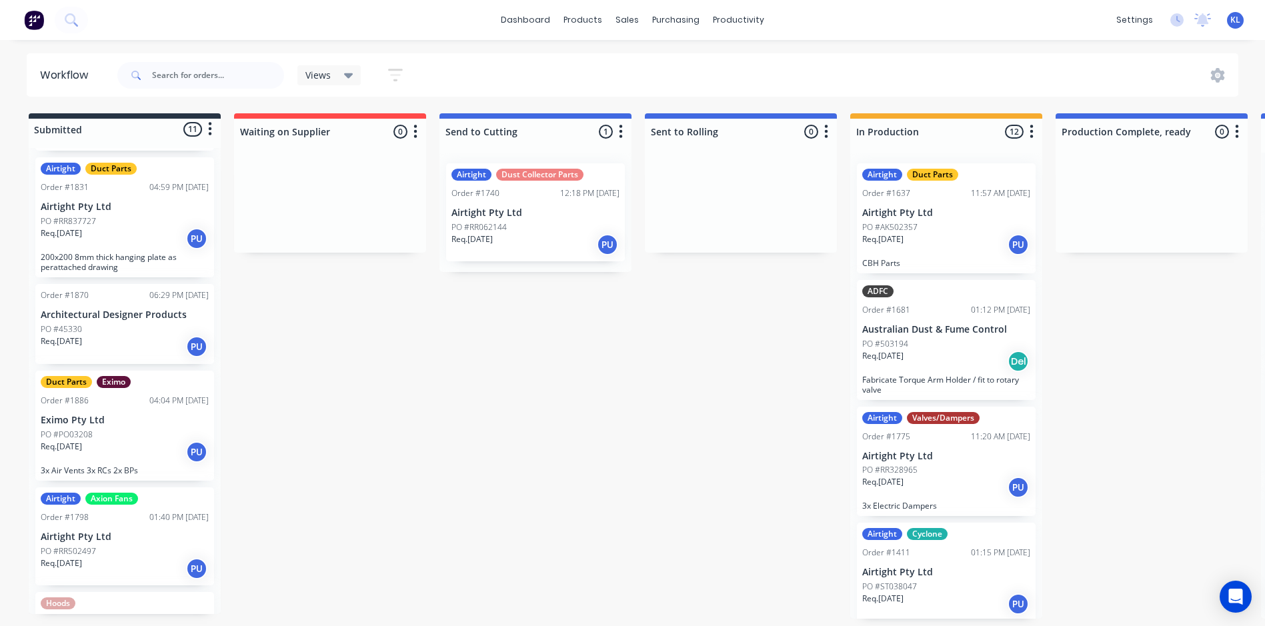
scroll to position [467, 0]
click at [133, 241] on div "Req. [DATE] PU" at bounding box center [125, 239] width 168 height 23
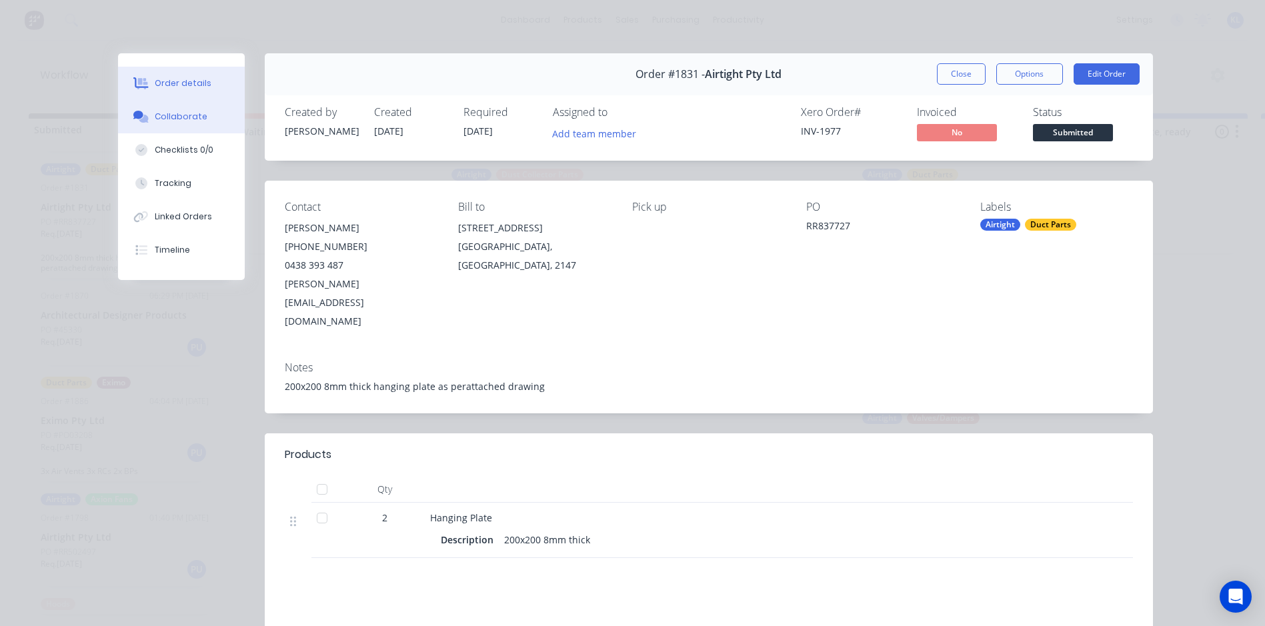
click at [179, 123] on button "Collaborate" at bounding box center [181, 116] width 127 height 33
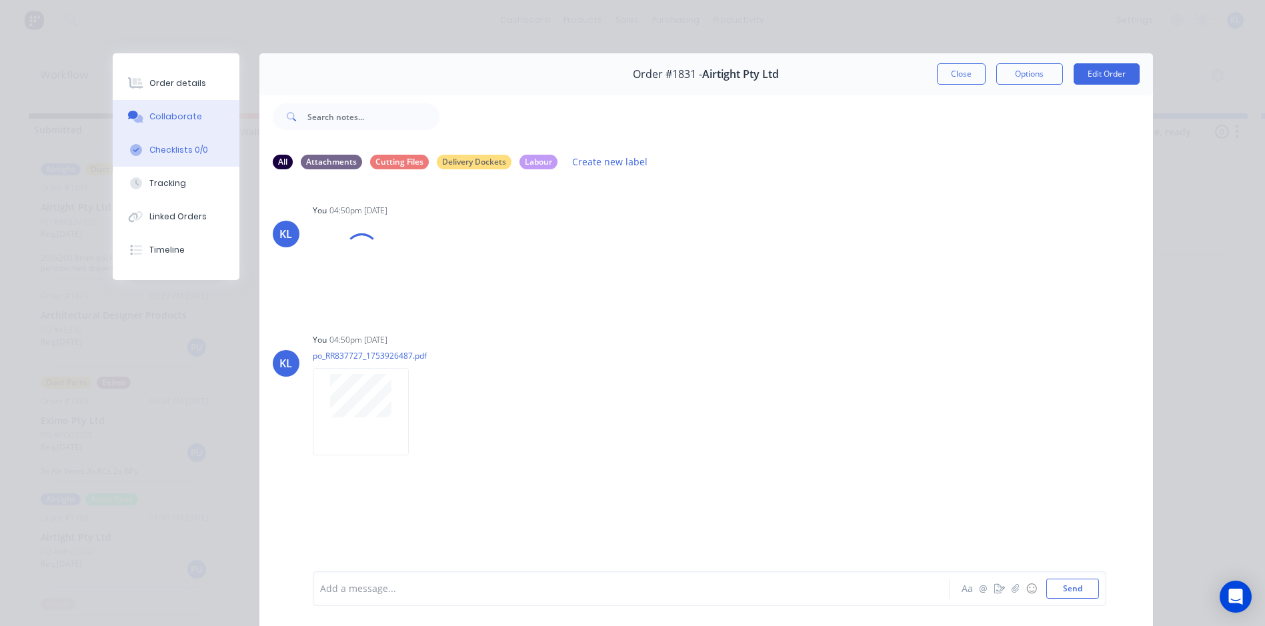
click at [182, 154] on div "Checklists 0/0" at bounding box center [178, 150] width 59 height 12
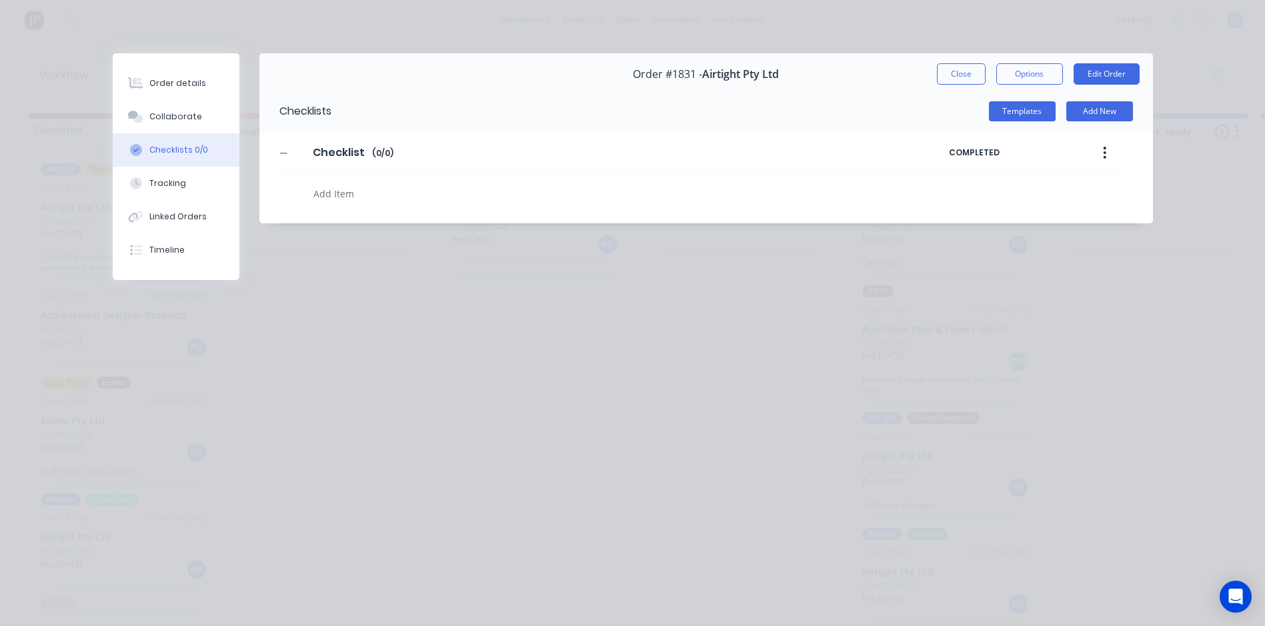
click at [322, 197] on textarea at bounding box center [577, 193] width 539 height 19
type textarea "A"
type textarea "R"
type textarea "I"
type textarea "Additional Info on Mount"
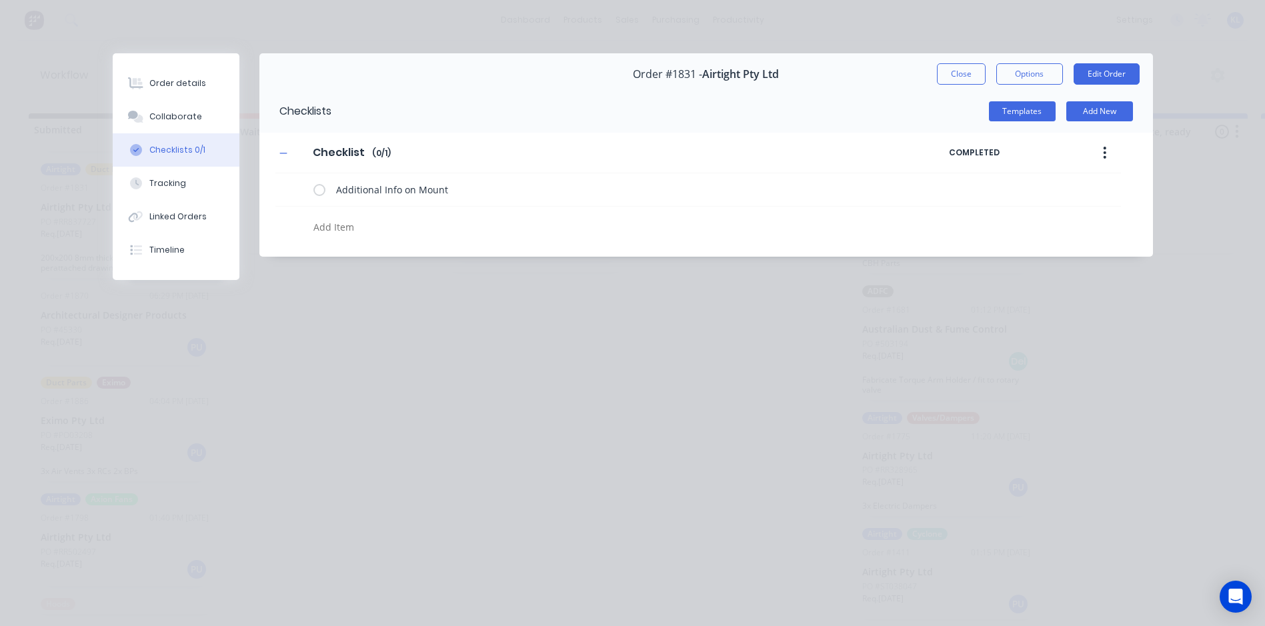
click at [348, 227] on textarea at bounding box center [577, 226] width 539 height 19
click at [351, 231] on textarea at bounding box center [577, 226] width 539 height 19
type textarea "Drawn"
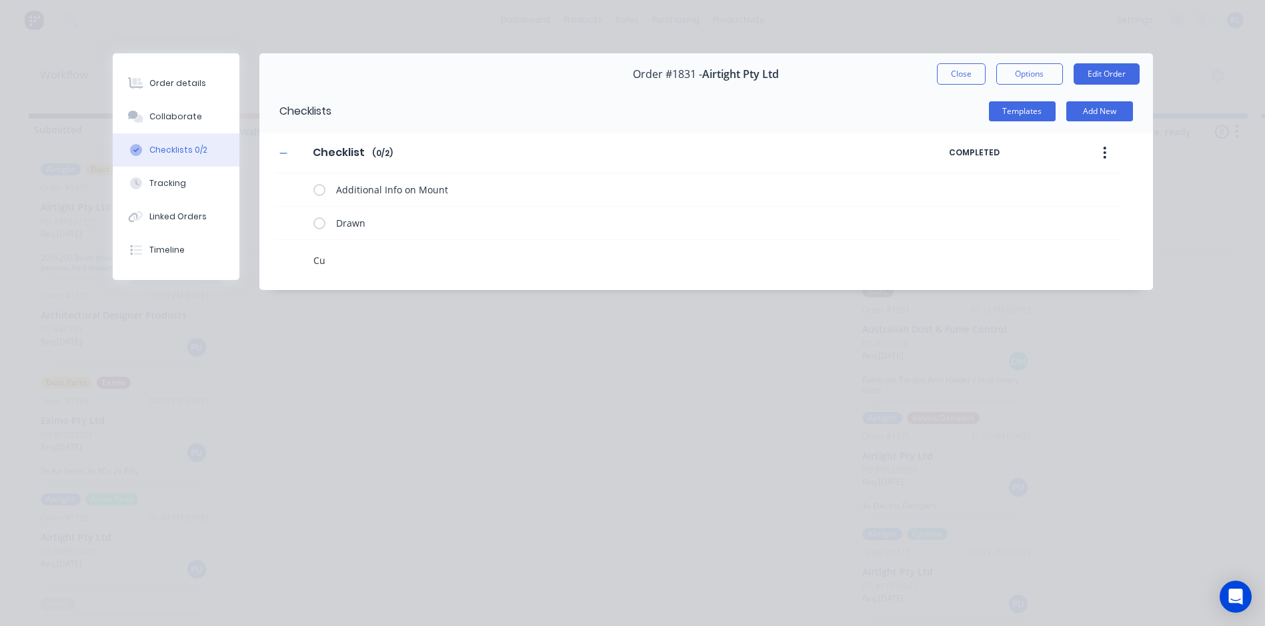
type textarea "Cut"
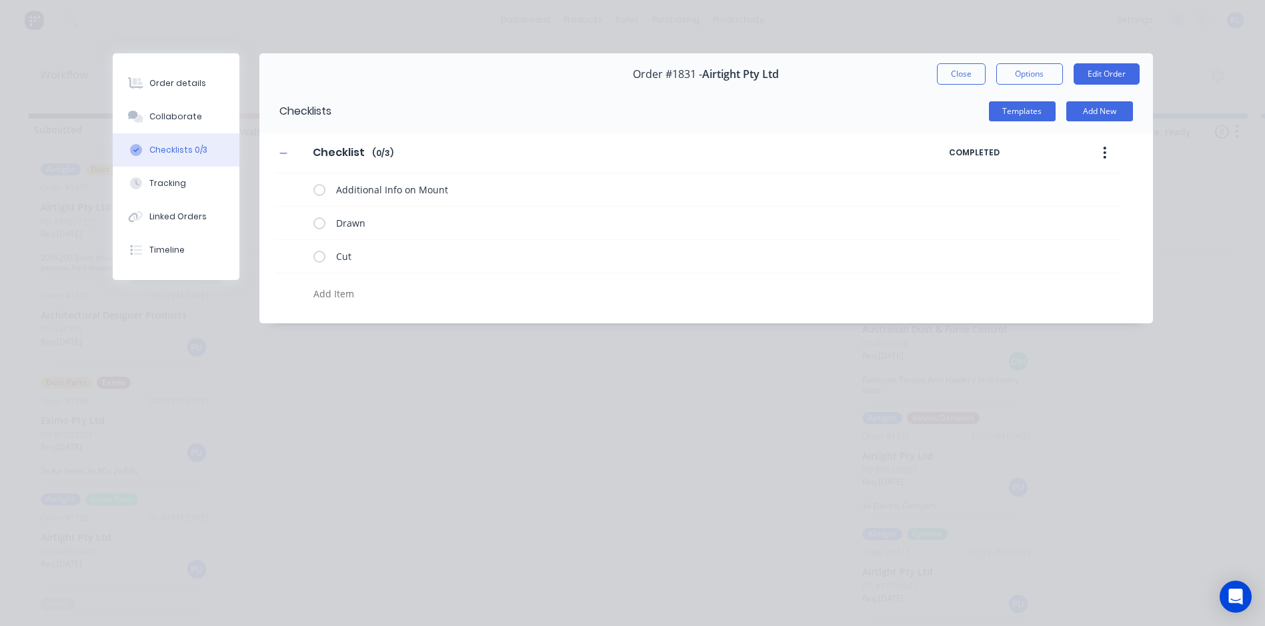
click at [353, 289] on textarea at bounding box center [577, 293] width 539 height 19
type textarea "Fabricated"
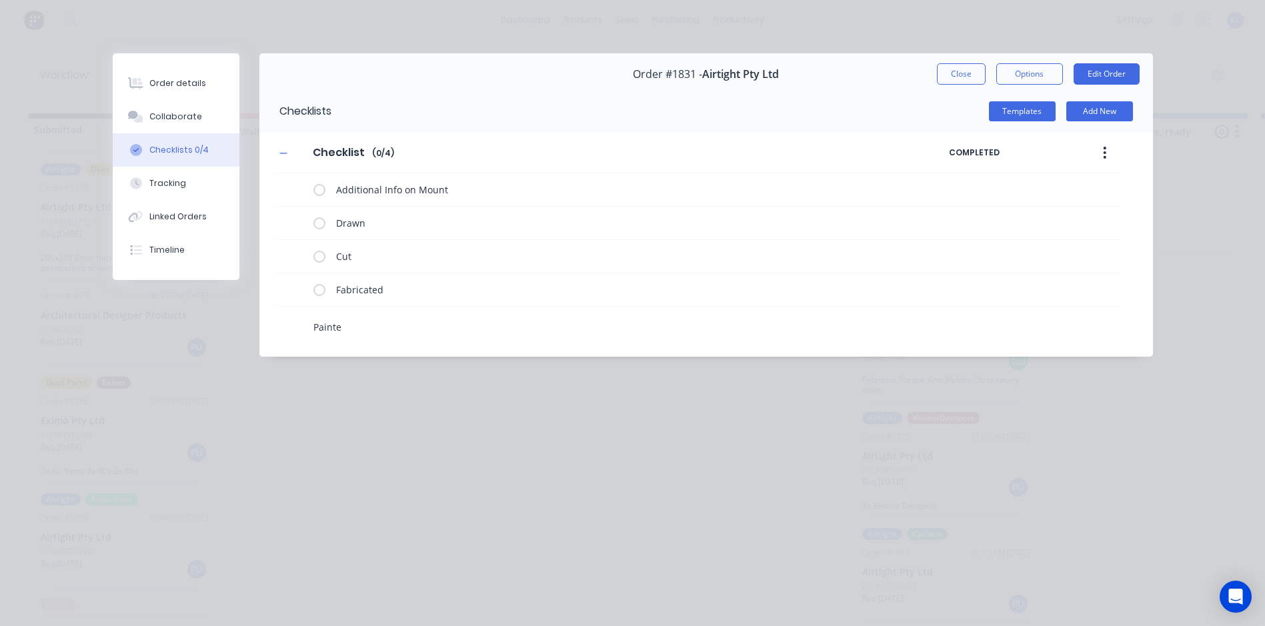
type textarea "Painted"
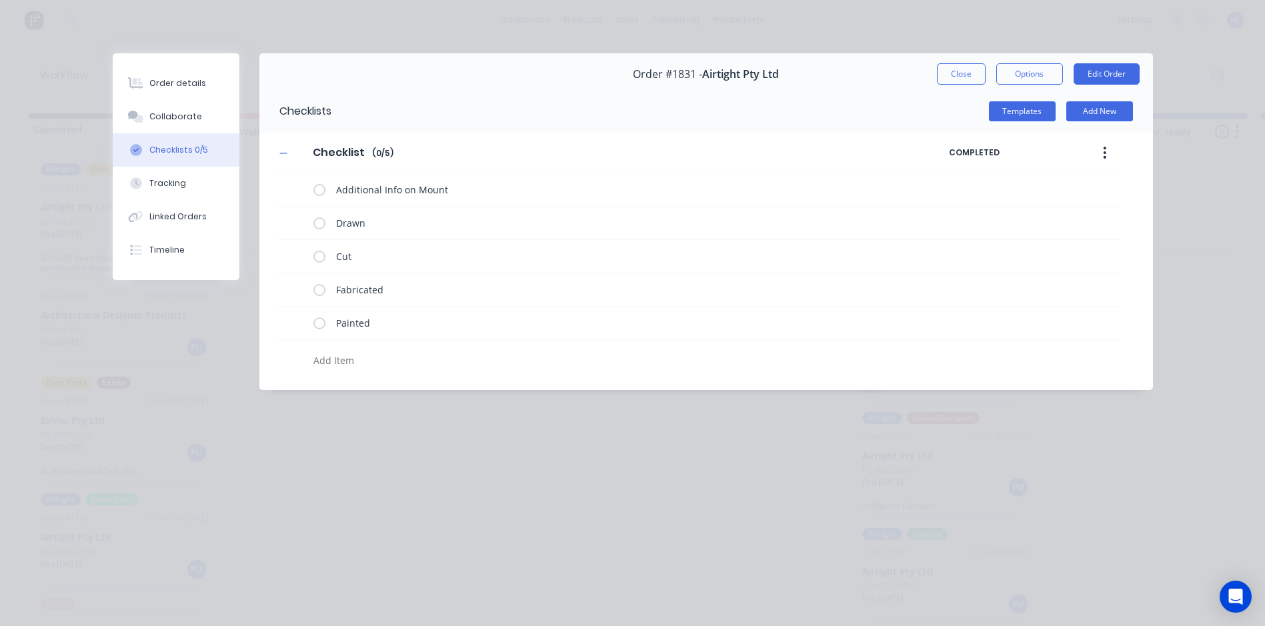
click at [344, 445] on div "Order details Collaborate Checklists 0/5 Tracking Linked Orders Timeline Order …" at bounding box center [632, 313] width 1265 height 626
click at [959, 69] on button "Close" at bounding box center [961, 73] width 49 height 21
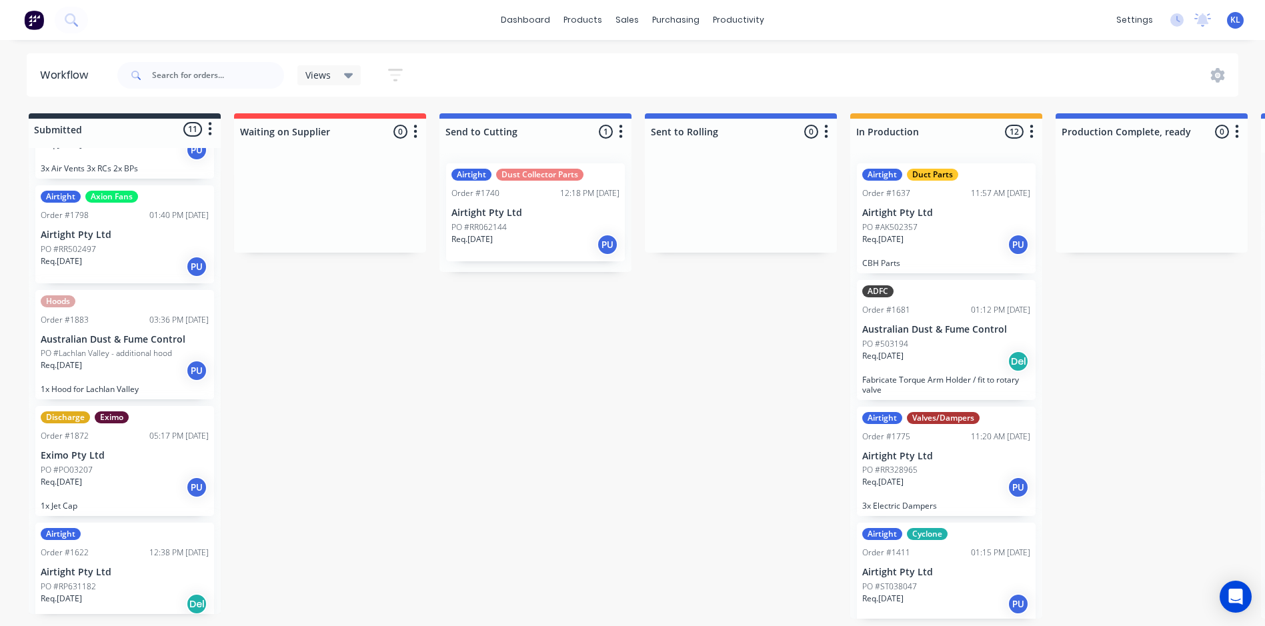
scroll to position [789, 0]
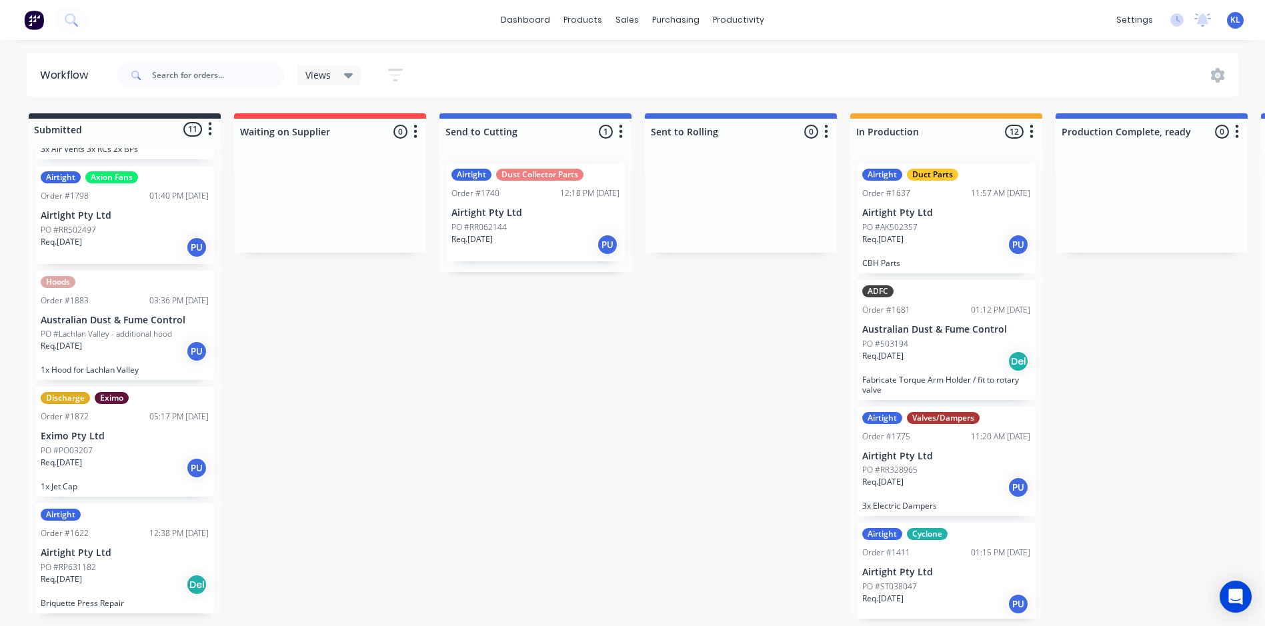
click at [106, 319] on p "Australian Dust & Fume Control" at bounding box center [125, 320] width 168 height 11
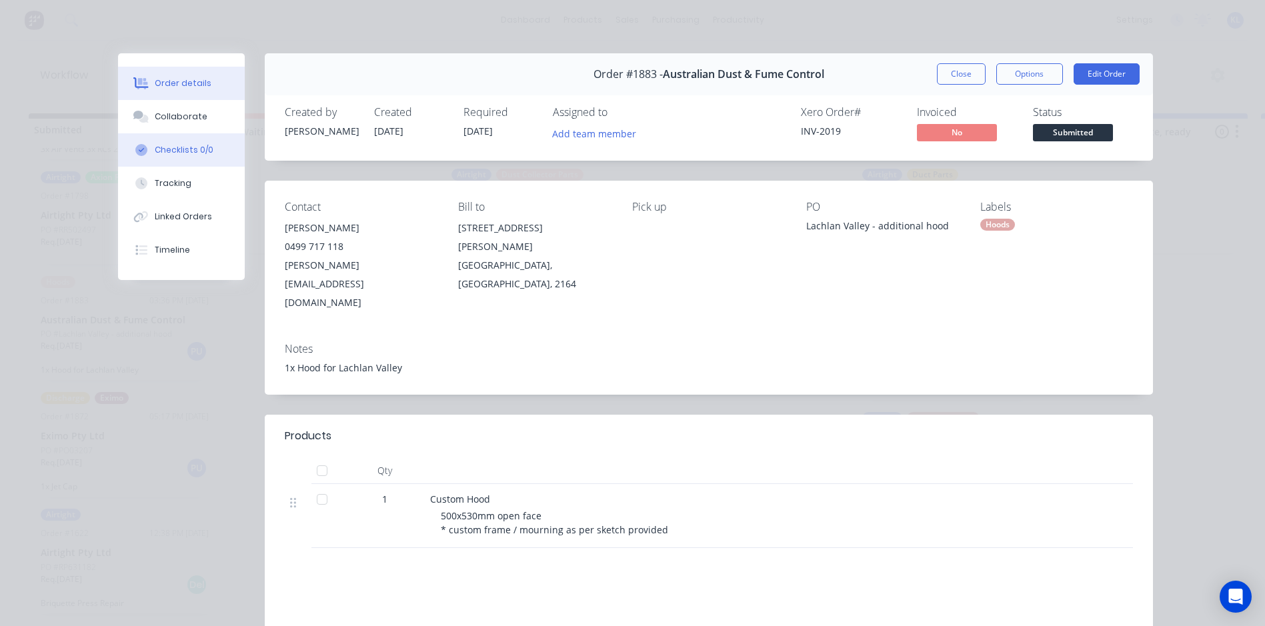
click at [169, 145] on div "Checklists 0/0" at bounding box center [184, 150] width 59 height 12
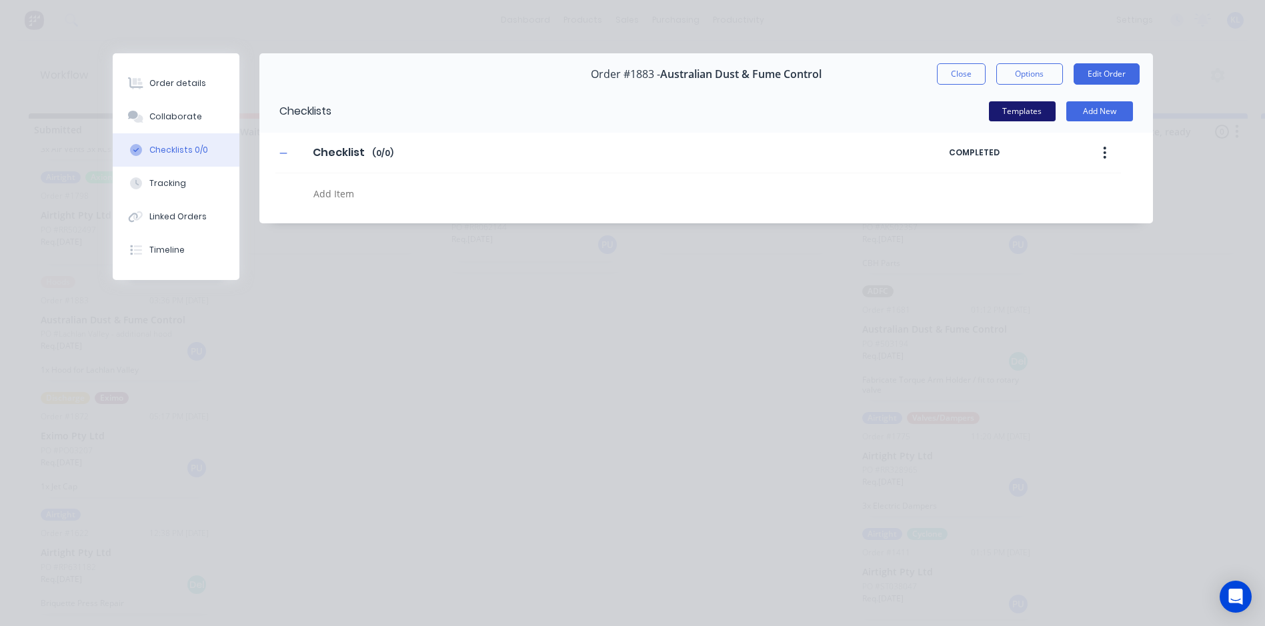
click at [1017, 111] on button "Templates" at bounding box center [1022, 111] width 67 height 20
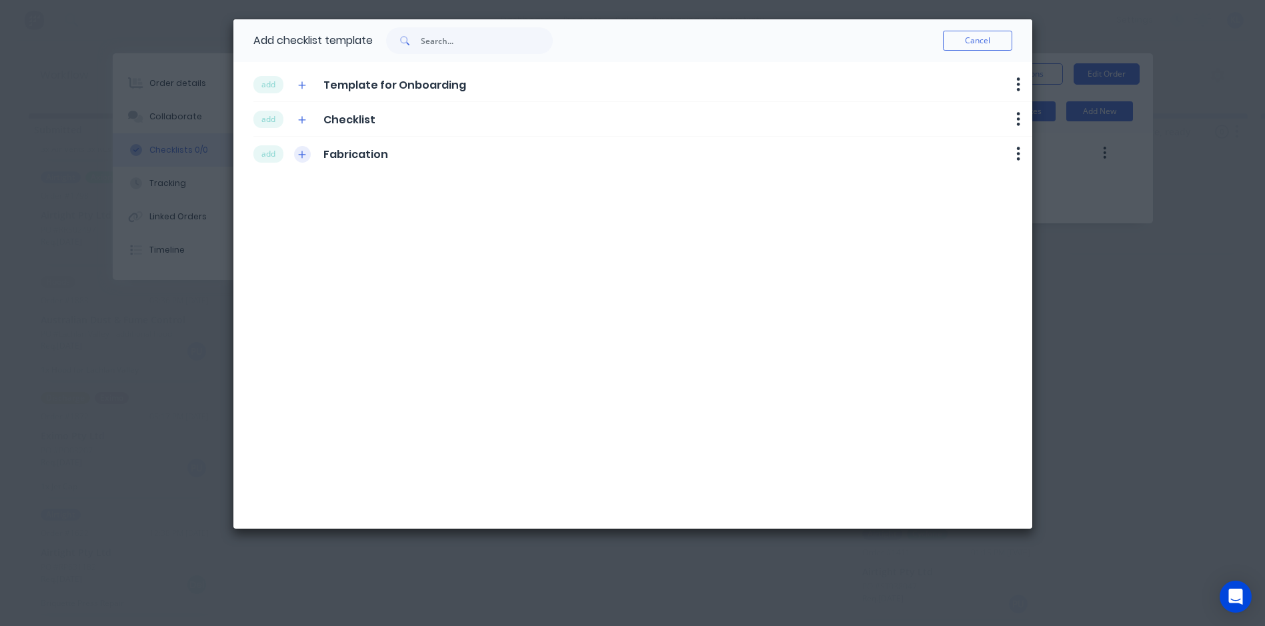
click at [305, 155] on icon "button" at bounding box center [302, 154] width 8 height 9
click at [298, 151] on icon "button" at bounding box center [302, 154] width 8 height 9
click at [284, 151] on div "add Fabrication" at bounding box center [320, 154] width 135 height 18
click at [280, 151] on button "add" at bounding box center [268, 153] width 30 height 17
